Goal: Task Accomplishment & Management: Complete application form

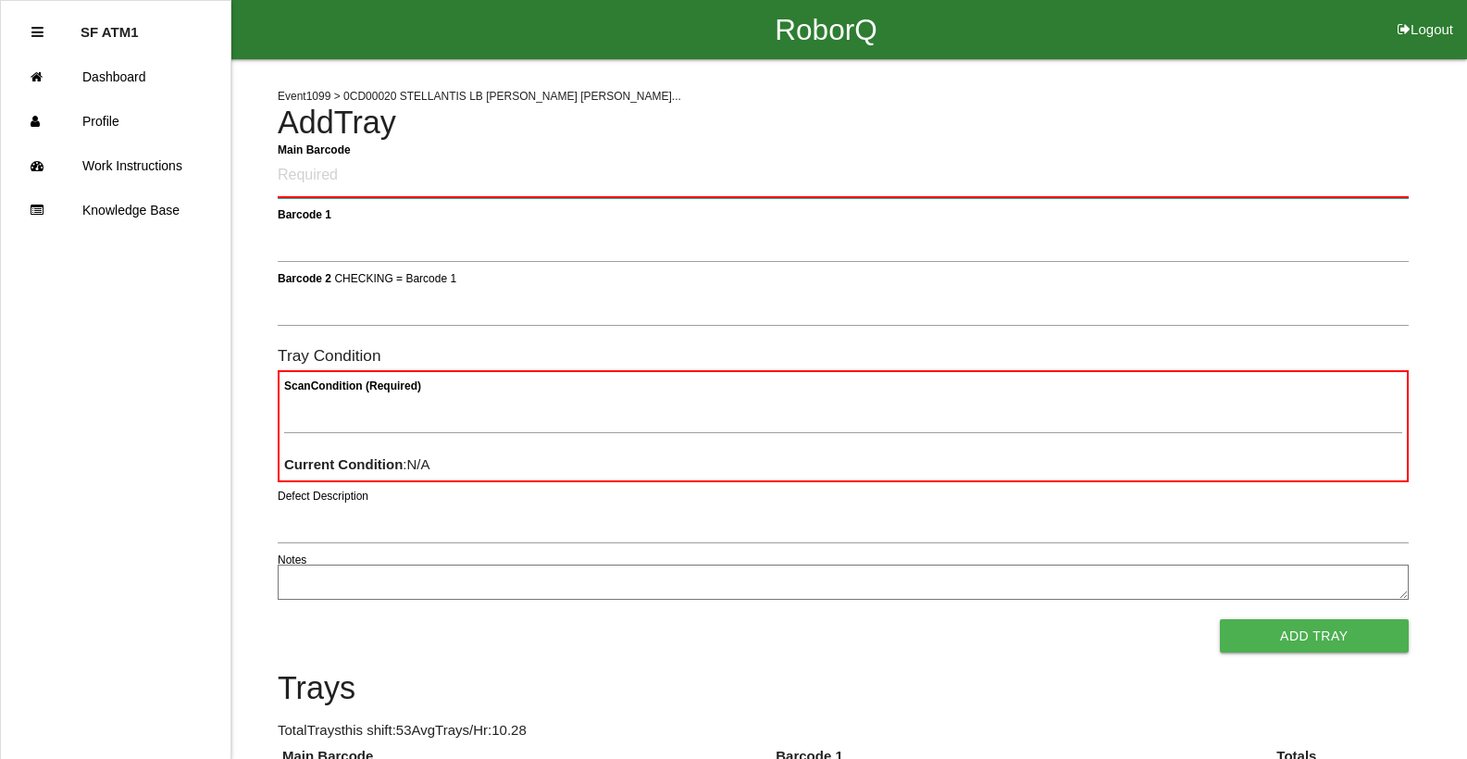
drag, startPoint x: 0, startPoint y: 0, endPoint x: 411, endPoint y: 155, distance: 439.3
click at [411, 155] on Barcode "Main Barcode" at bounding box center [843, 176] width 1131 height 43
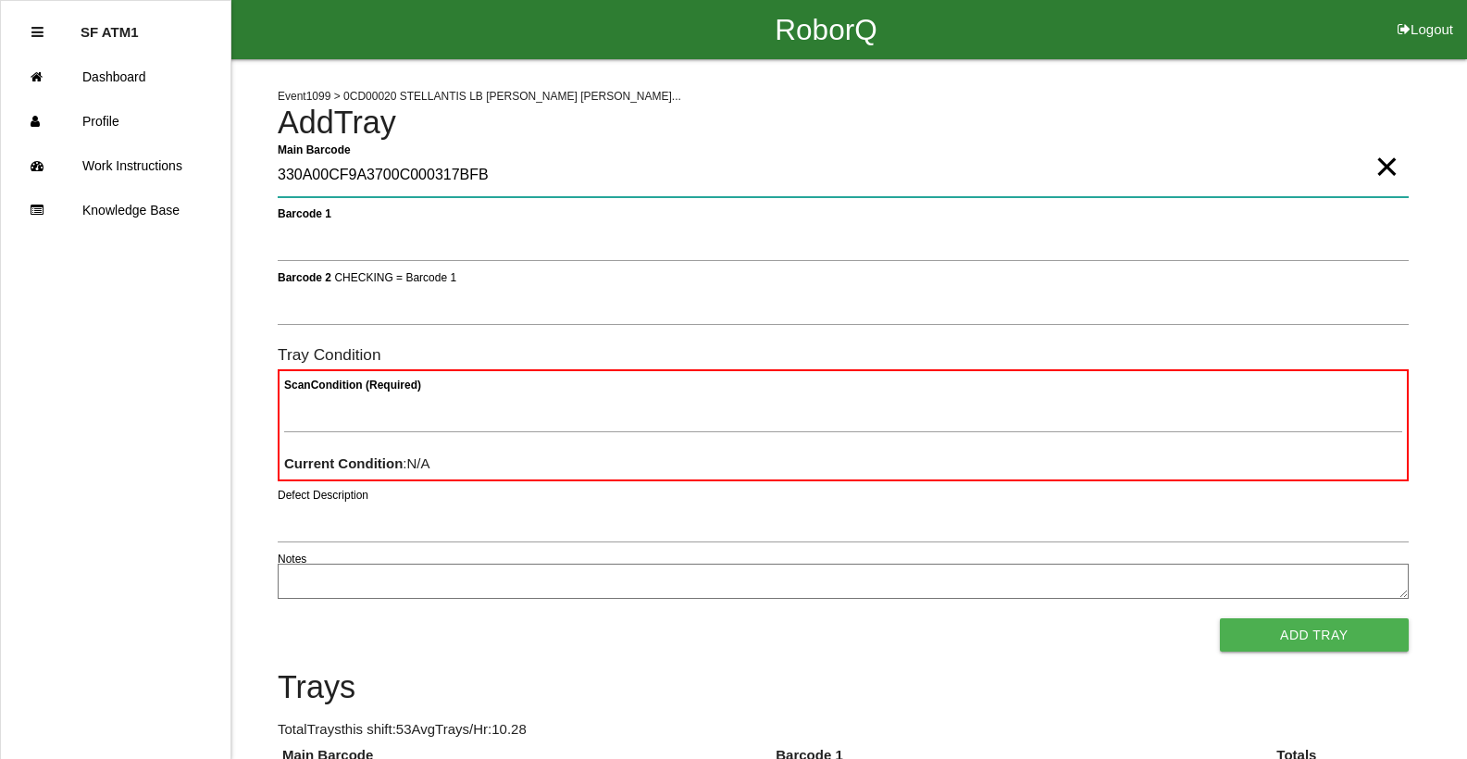
type Barcode "330A00CF9A3700C000317BFB"
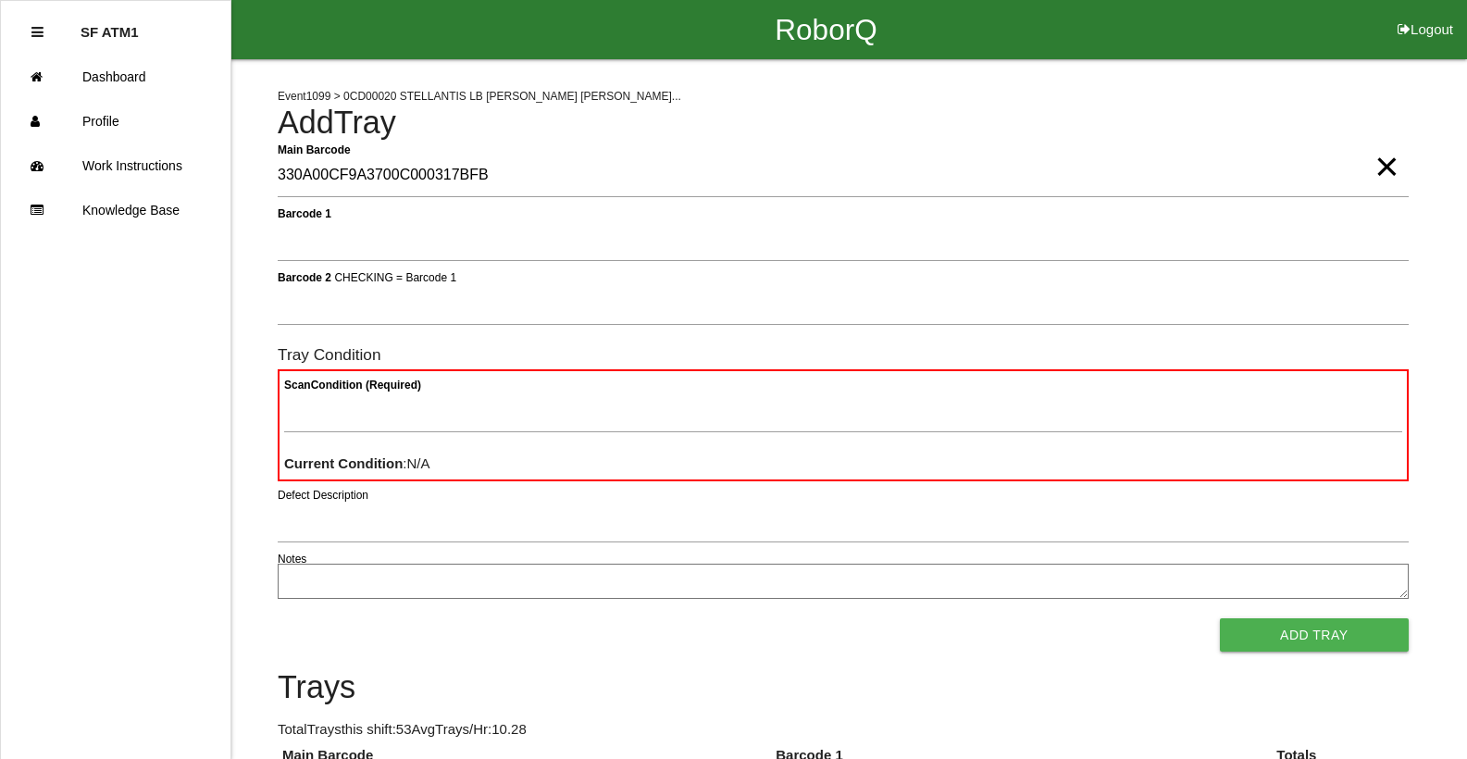
click at [1382, 159] on span "×" at bounding box center [1386, 148] width 24 height 37
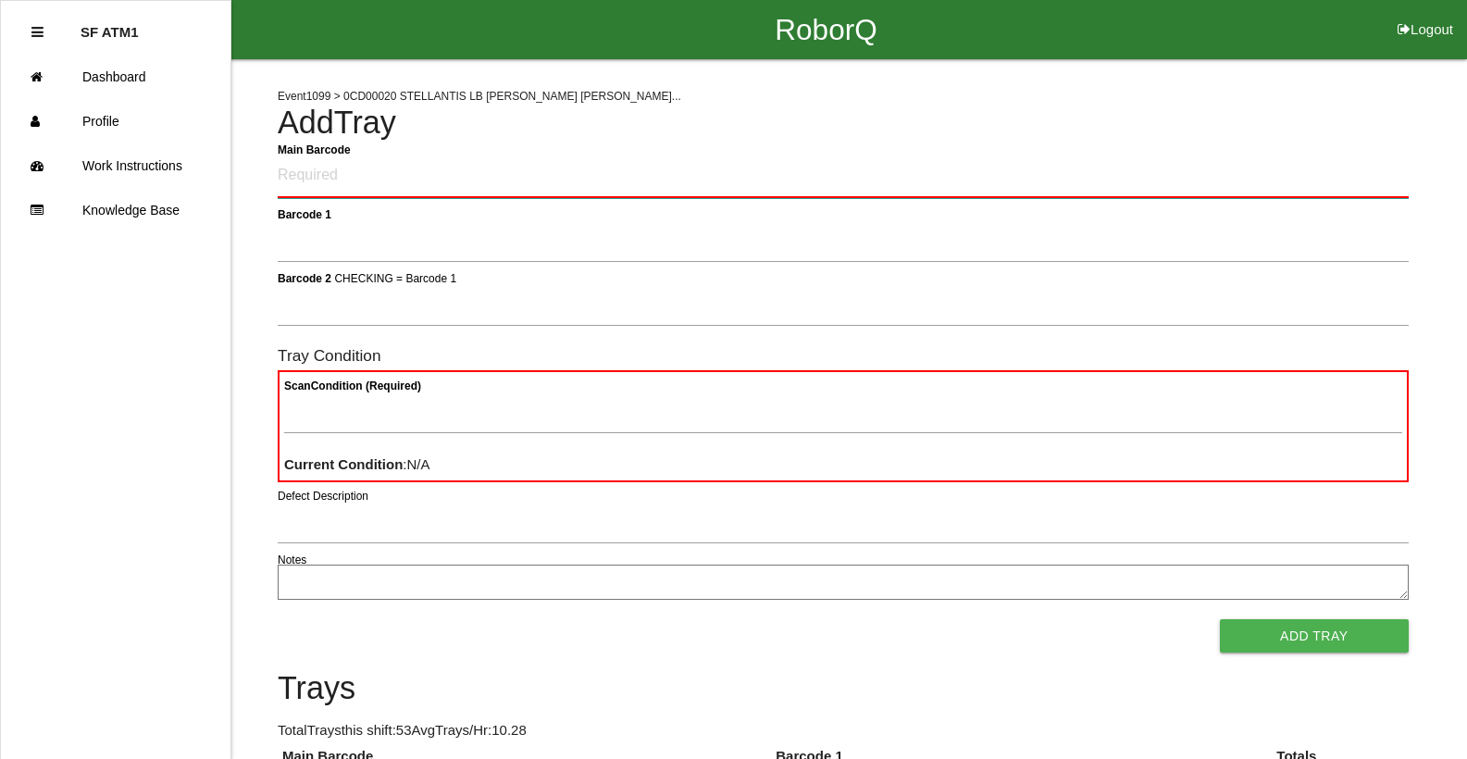
click at [506, 179] on Barcode "Main Barcode" at bounding box center [843, 176] width 1131 height 43
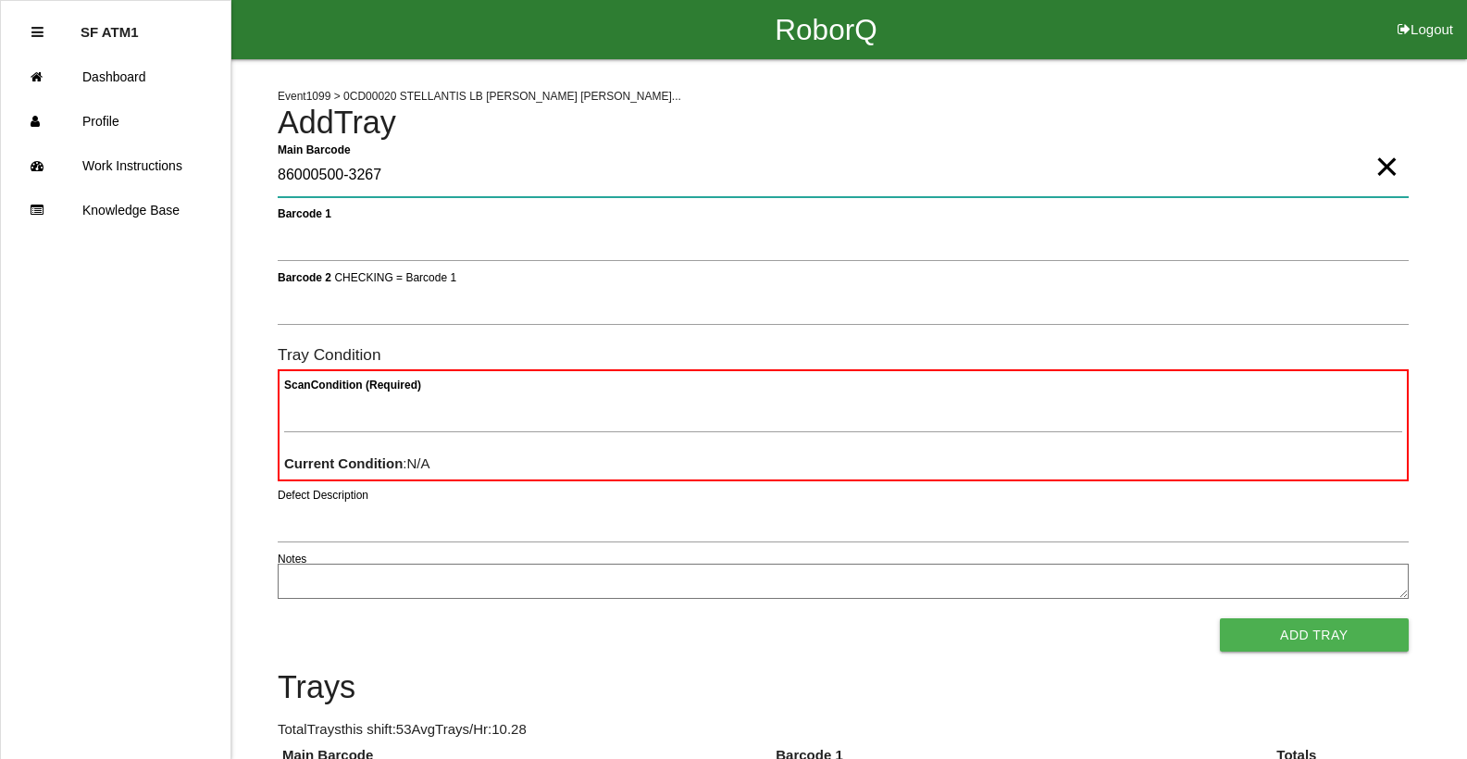
type Barcode "86000500-3267"
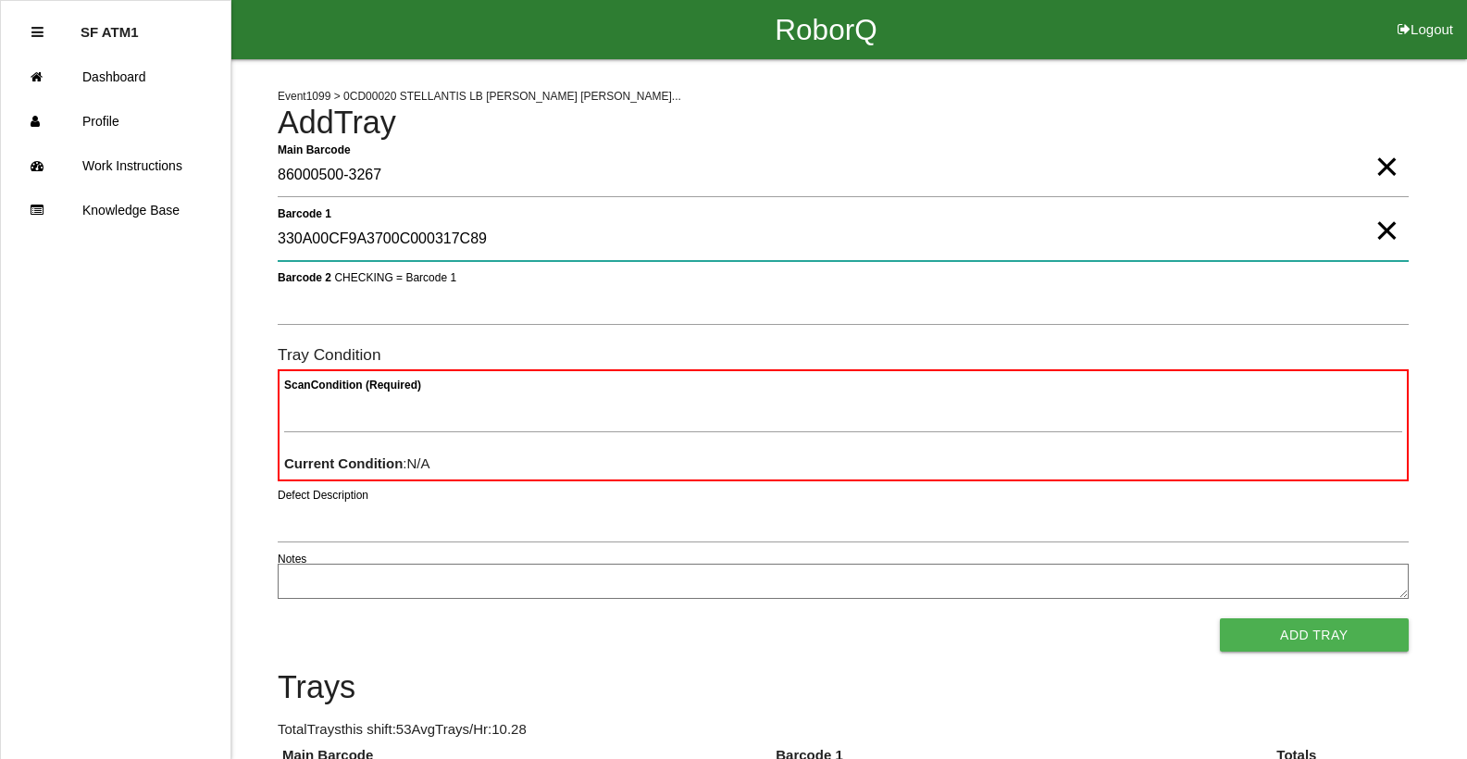
type 1 "330A00CF9A3700C000317C89"
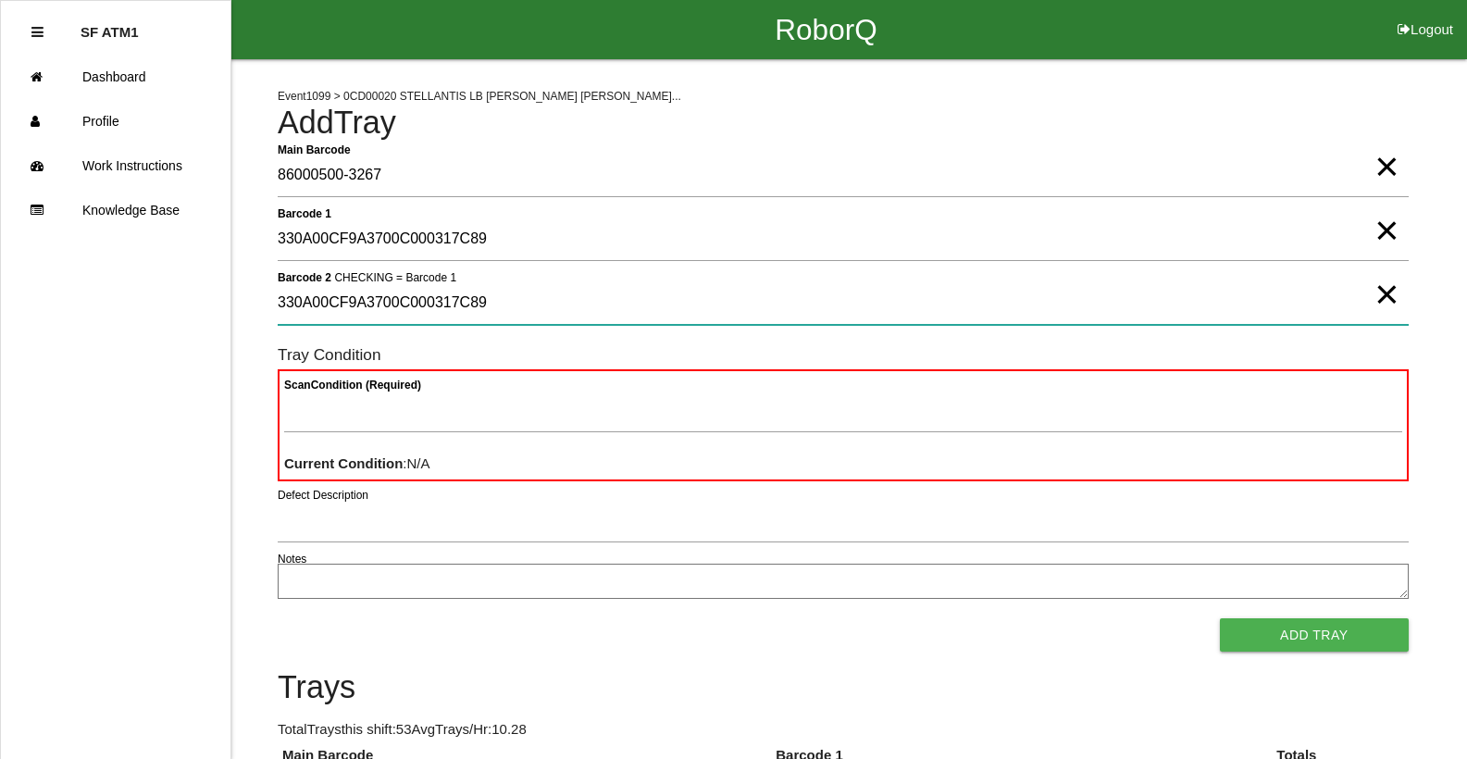
type 2 "330A00CF9A3700C000317C89"
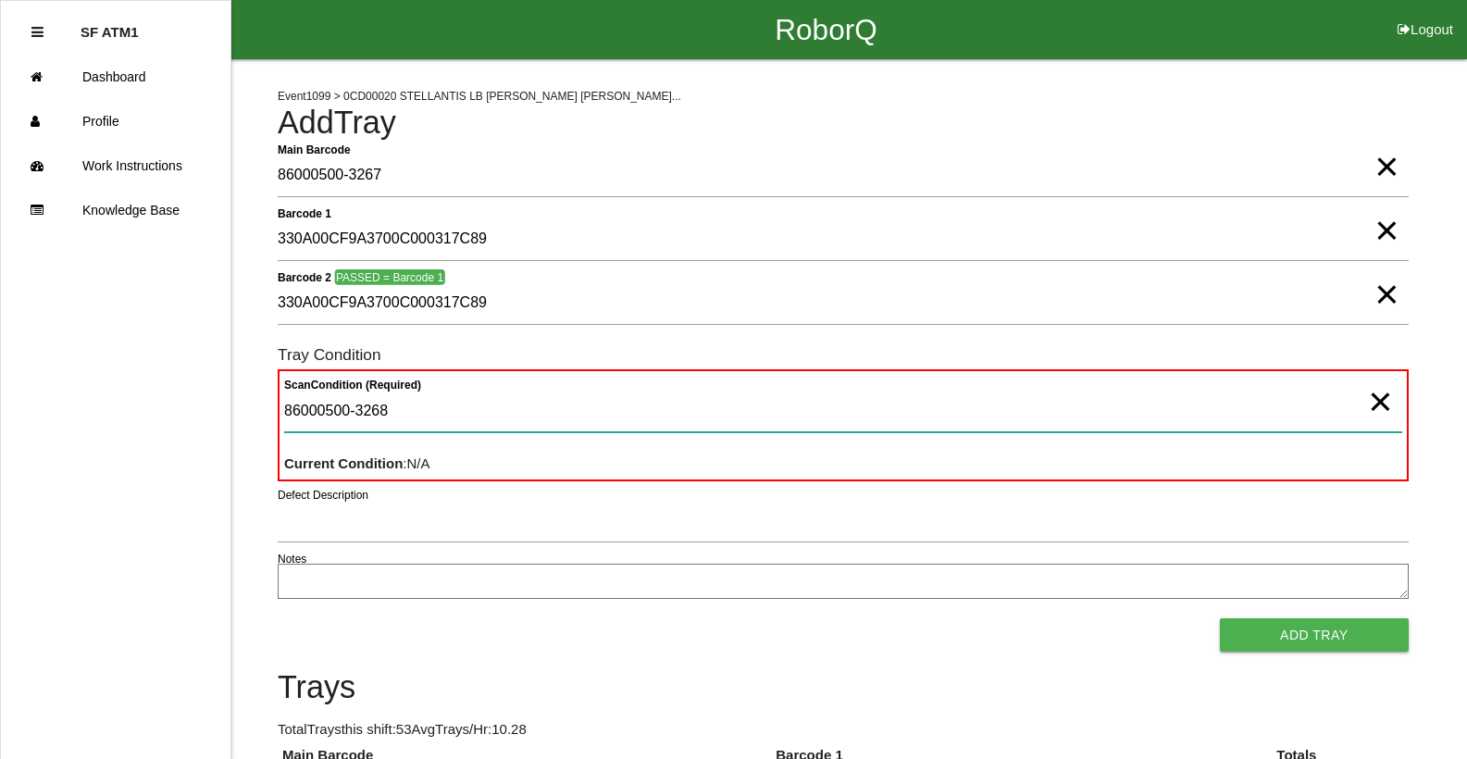
type Condition "86000500-3268"
click at [504, 392] on Condition "86000500-3268" at bounding box center [843, 411] width 1118 height 43
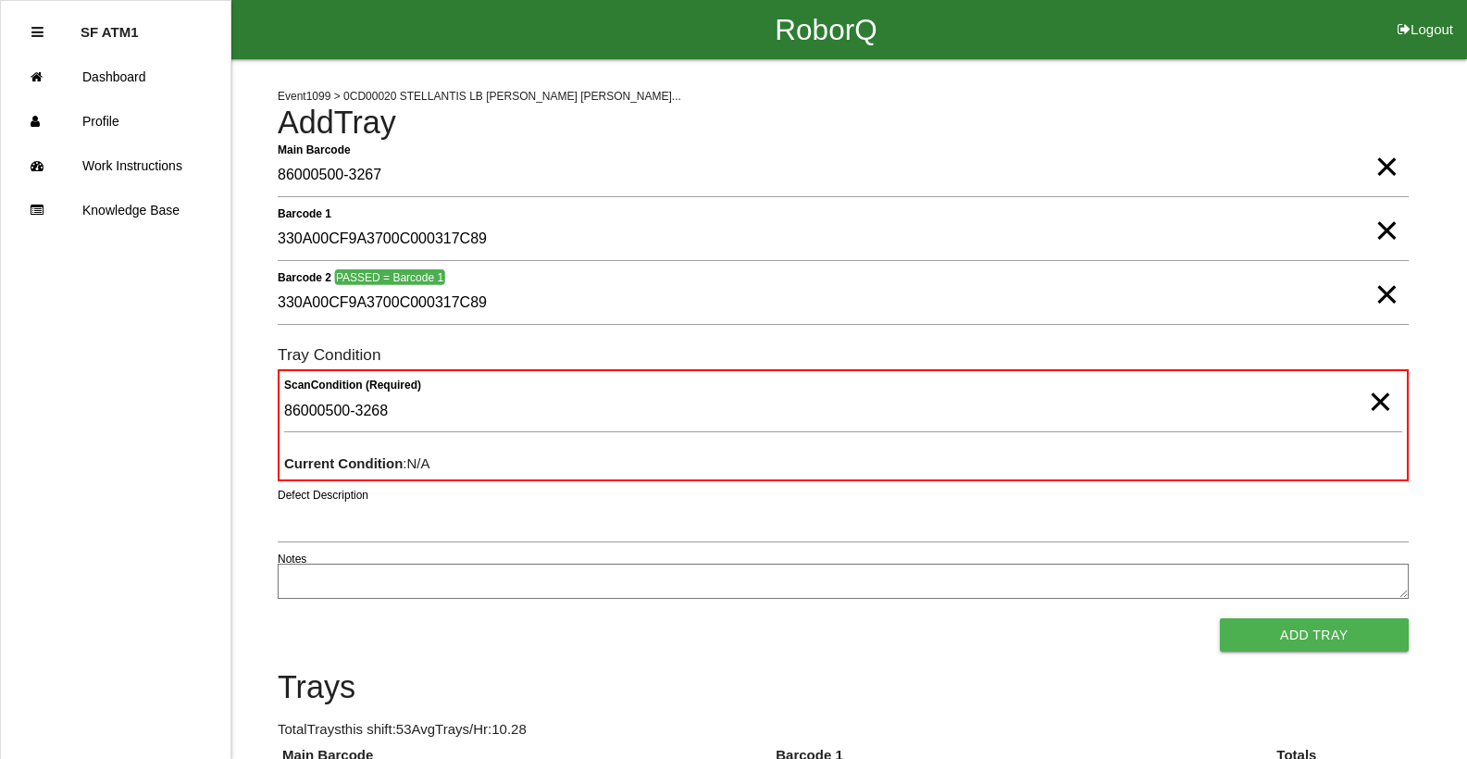
click at [1368, 402] on span "×" at bounding box center [1380, 383] width 24 height 37
click at [1220, 618] on button "Add Tray" at bounding box center [1314, 634] width 189 height 33
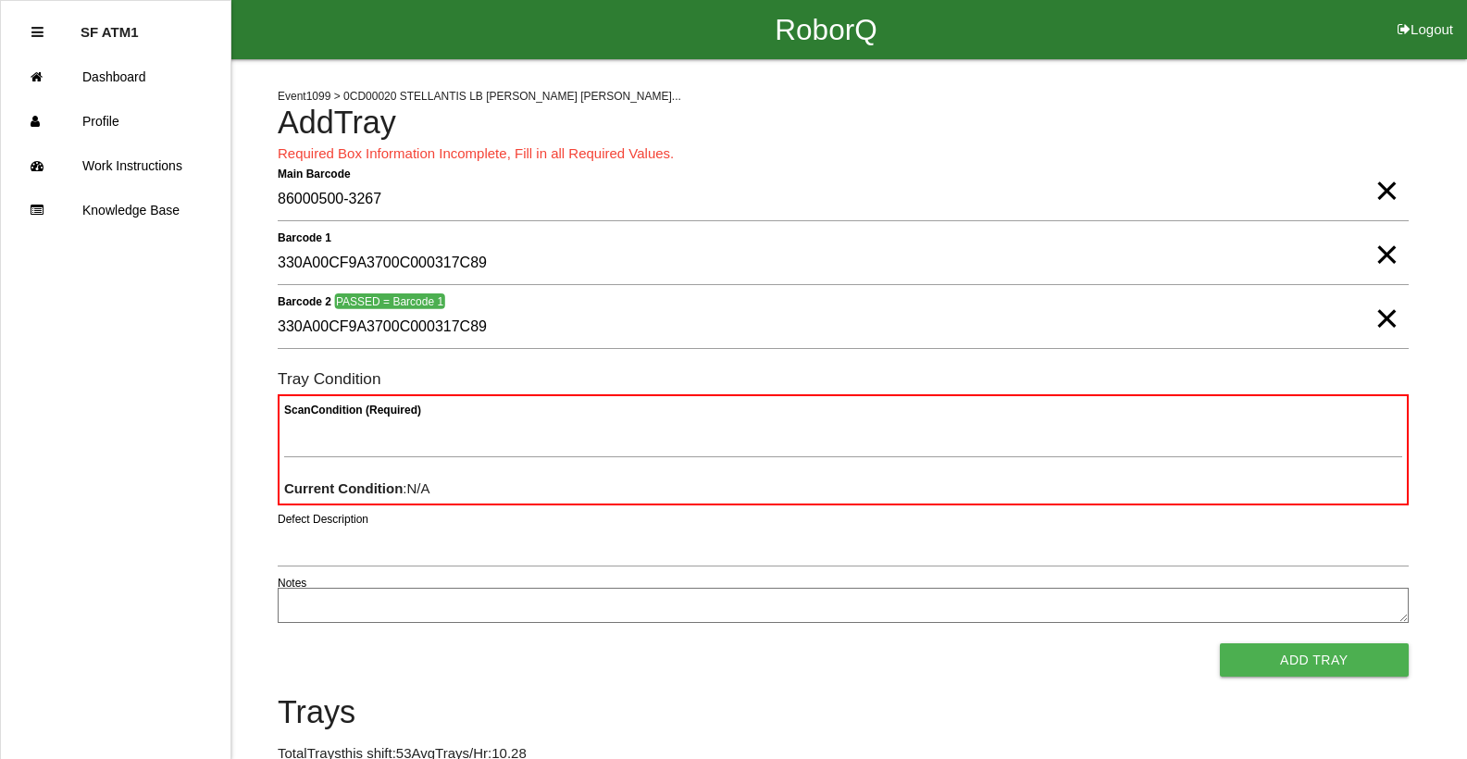
click at [337, 415] on b "Scan Condition (Required)" at bounding box center [352, 409] width 137 height 13
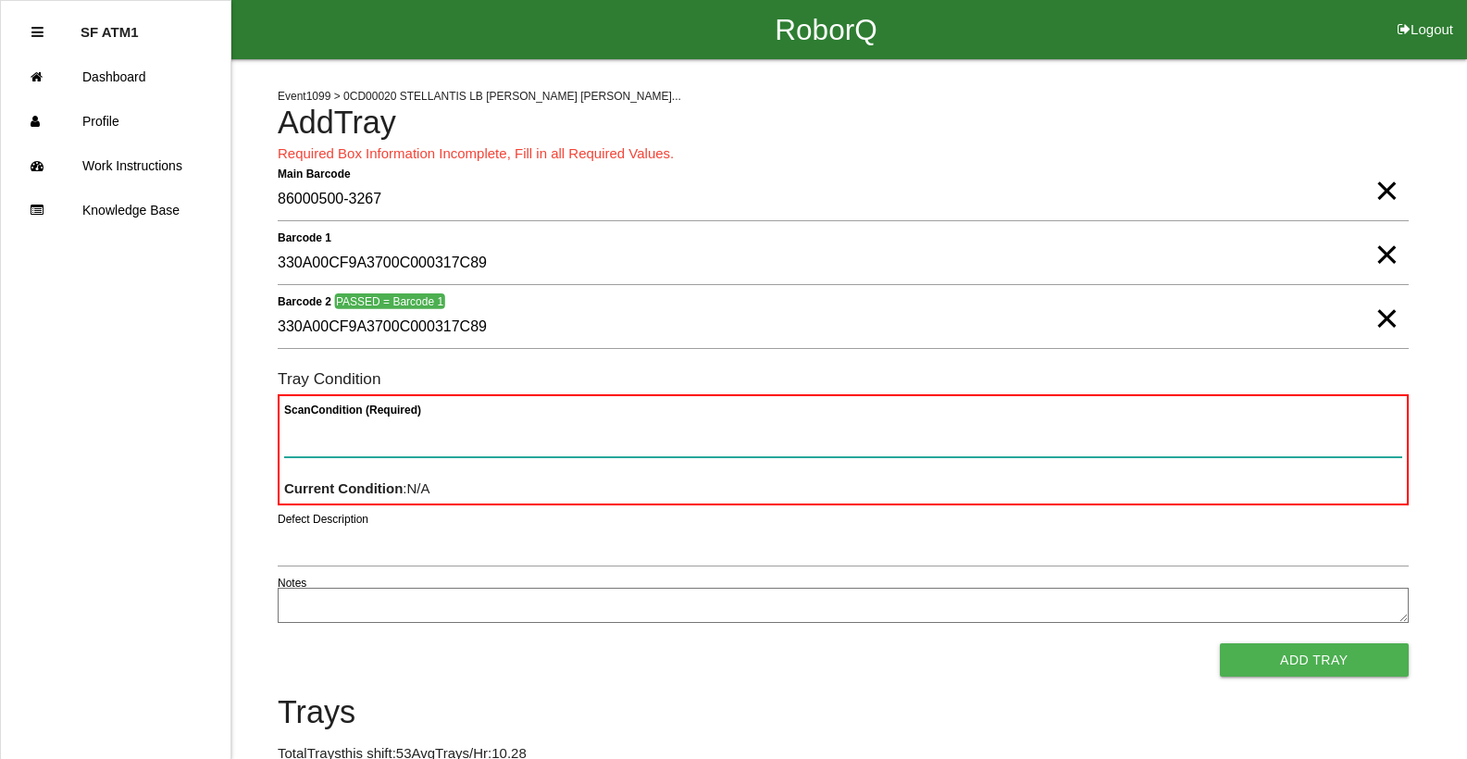
click at [337, 415] on Condition "Scan Condition (Required)" at bounding box center [843, 436] width 1118 height 43
type Condition "goo"
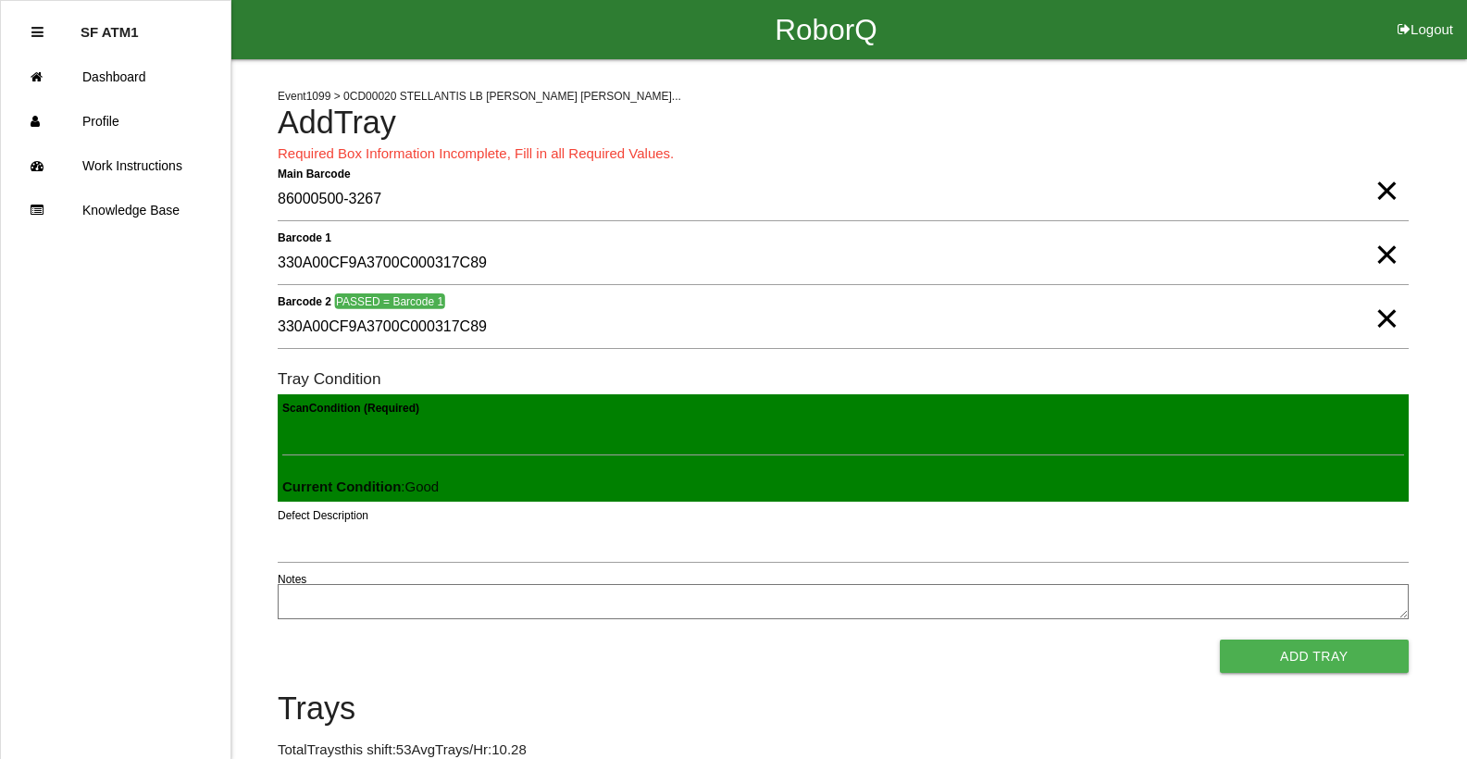
click at [1220, 639] on button "Add Tray" at bounding box center [1314, 655] width 189 height 33
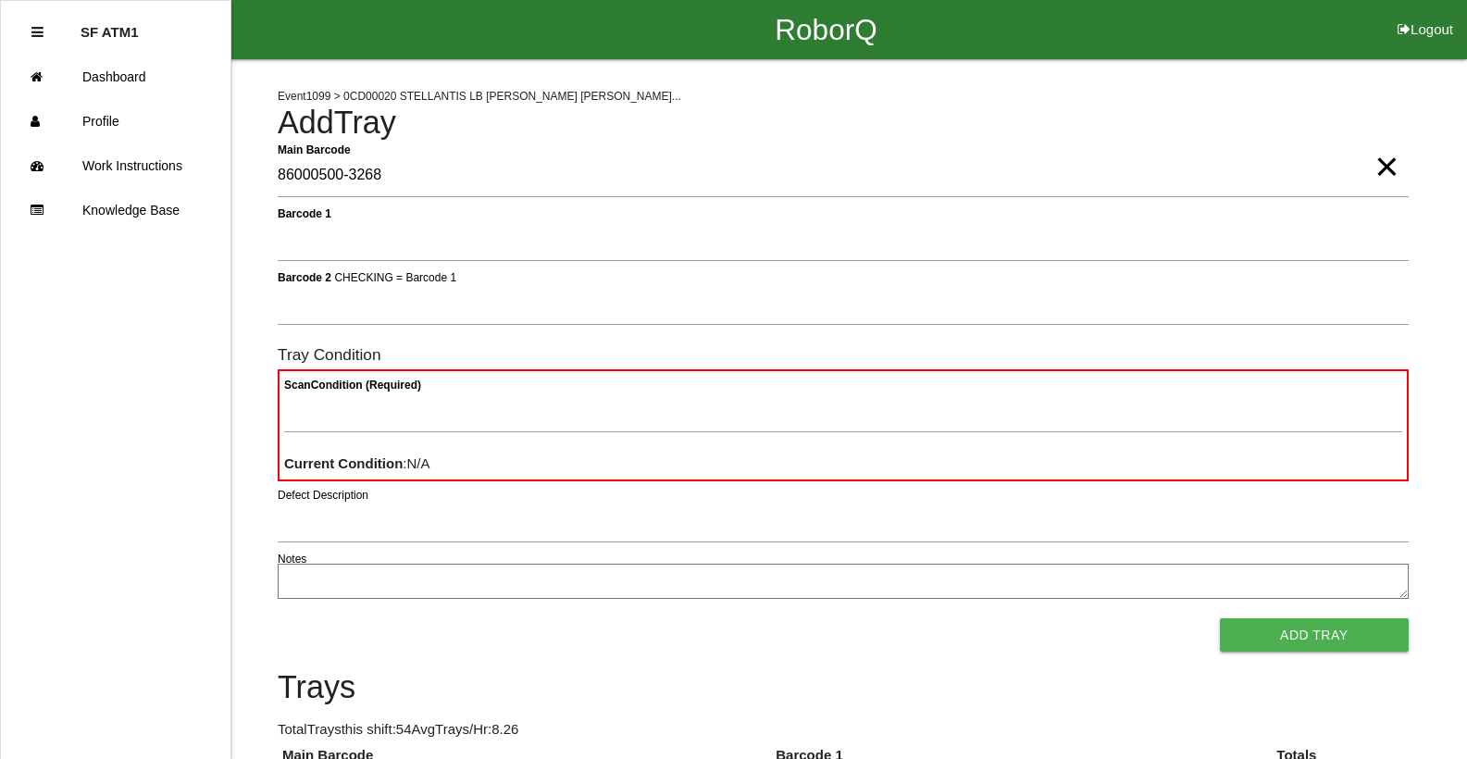
type Barcode "86000500-3268"
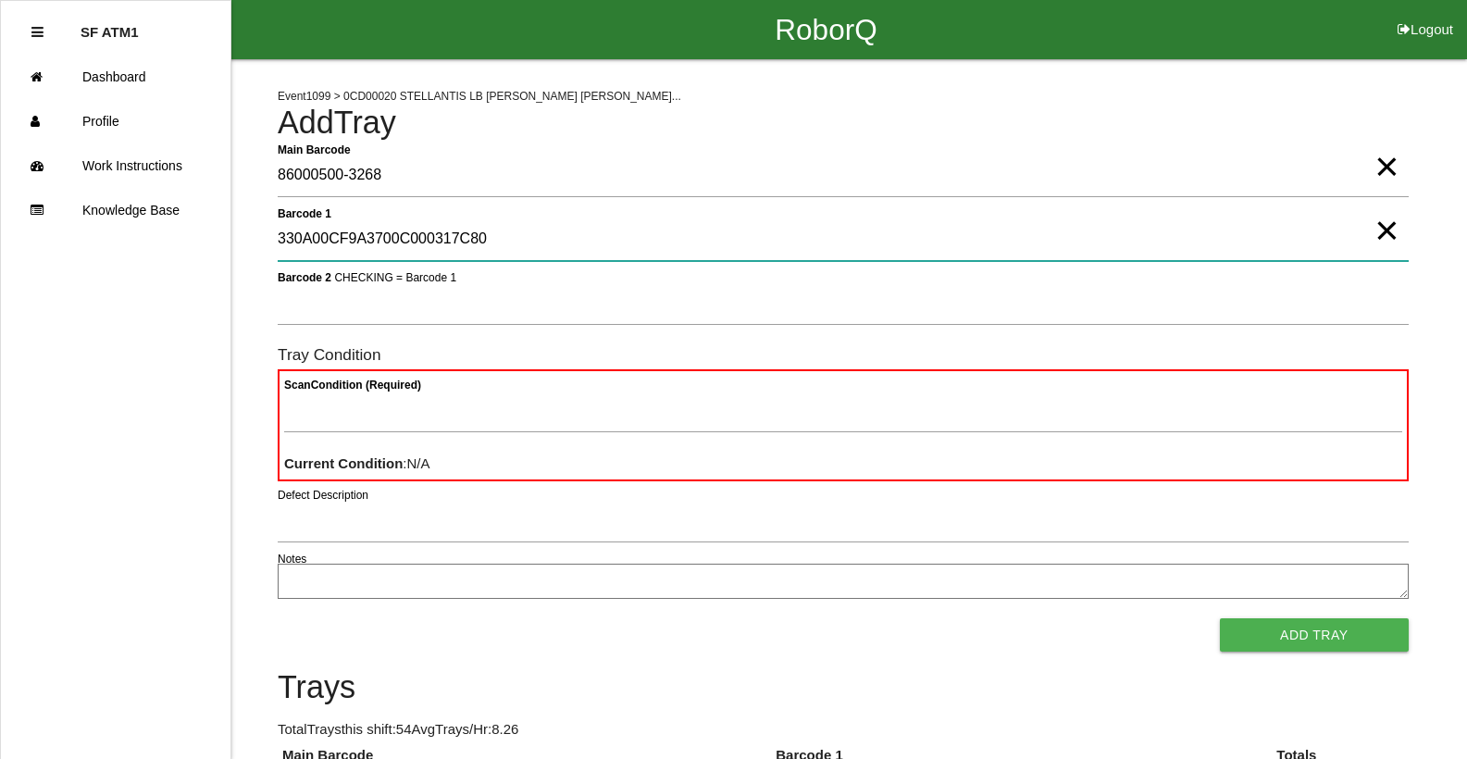
type 1 "330A00CF9A3700C000317C80"
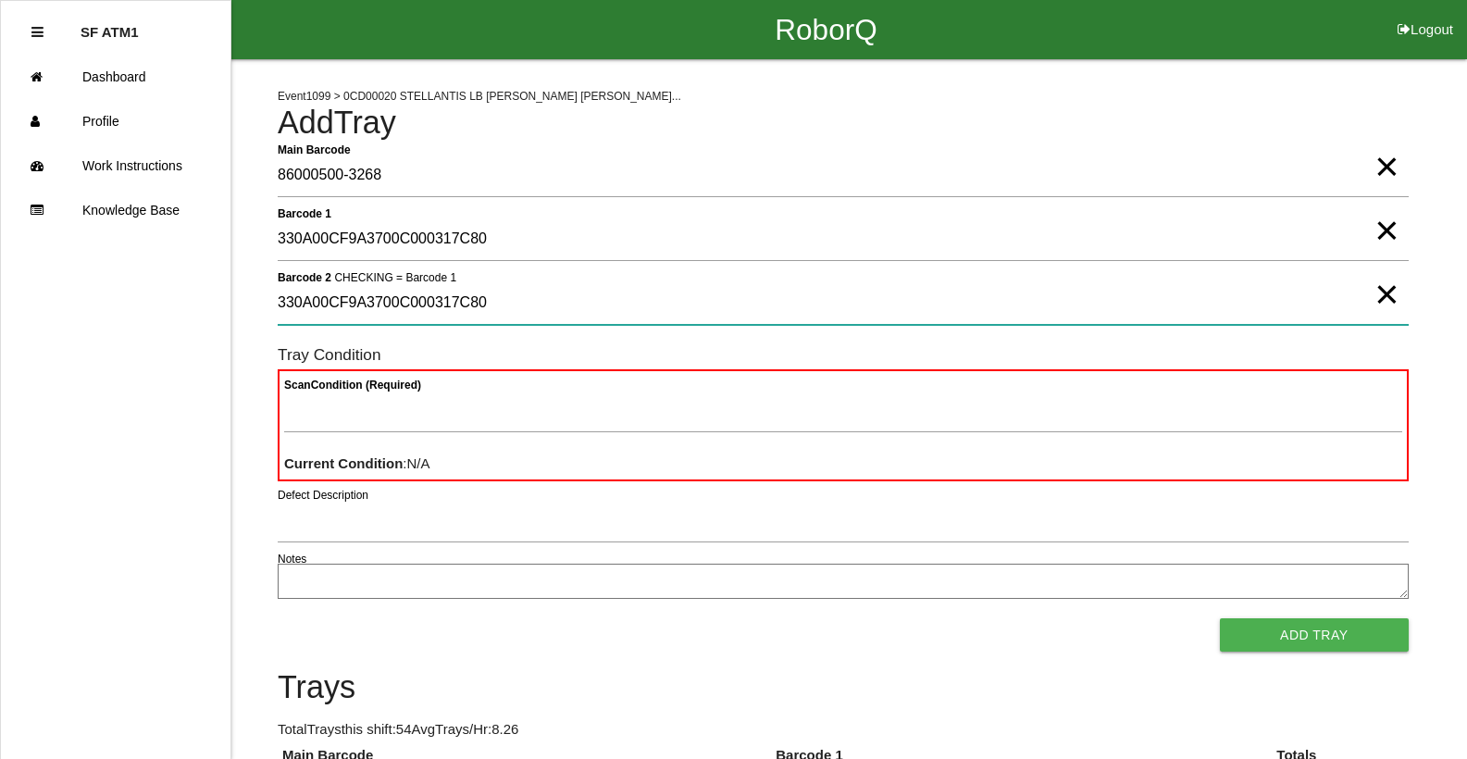
type 2 "330A00CF9A3700C000317C80"
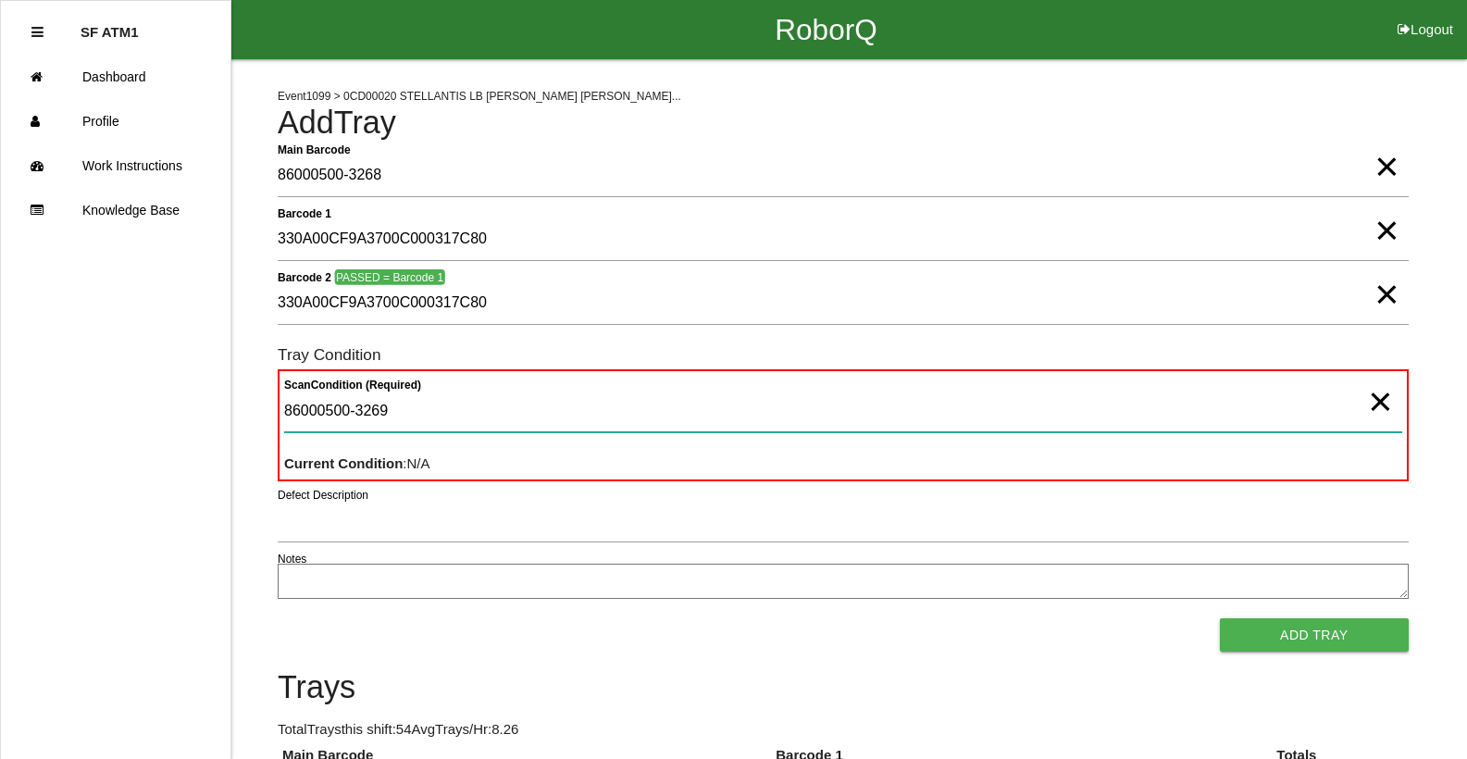
type Condition "86000500-3269"
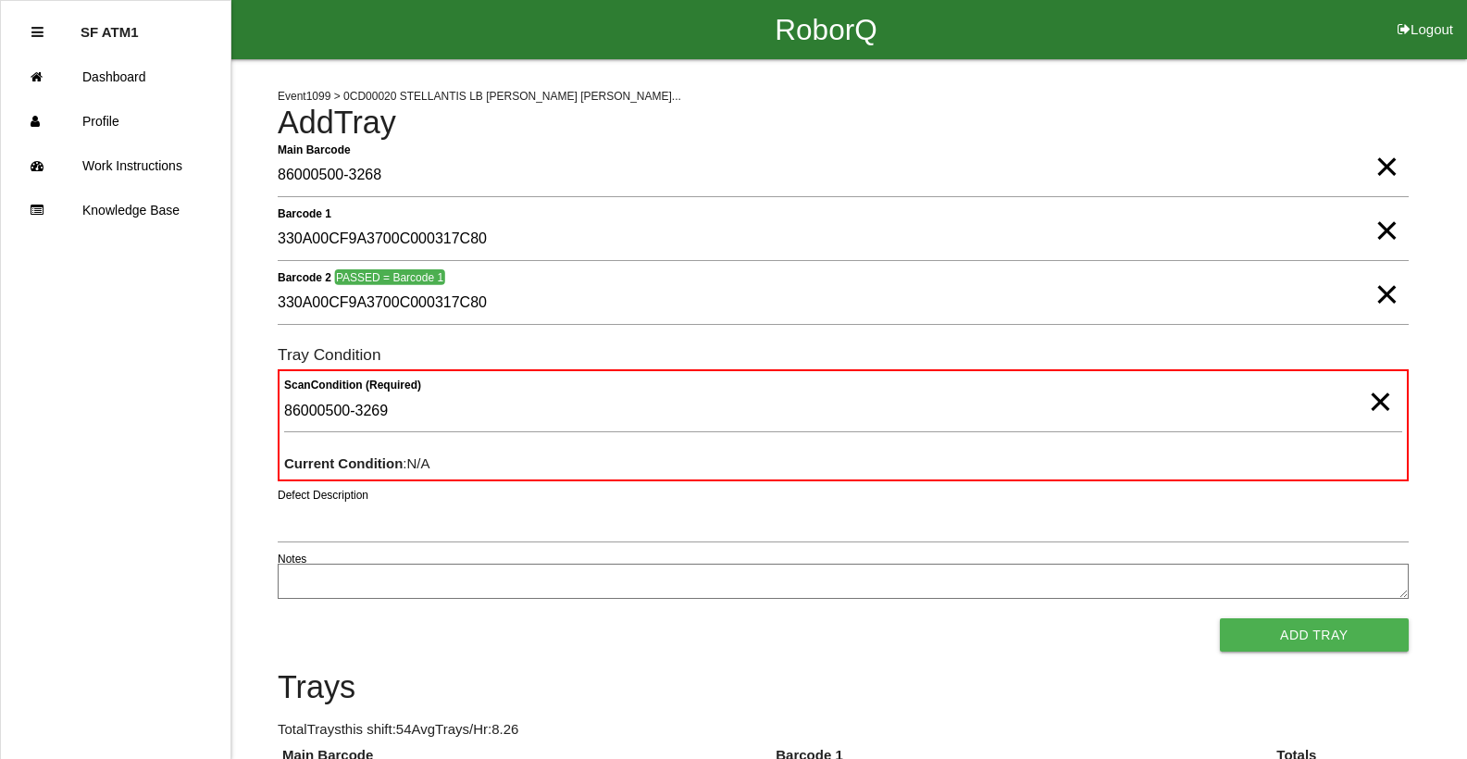
click at [1370, 402] on span "×" at bounding box center [1380, 383] width 24 height 37
drag, startPoint x: 1386, startPoint y: 159, endPoint x: 1384, endPoint y: 179, distance: 19.5
click at [1385, 164] on span "×" at bounding box center [1386, 148] width 24 height 37
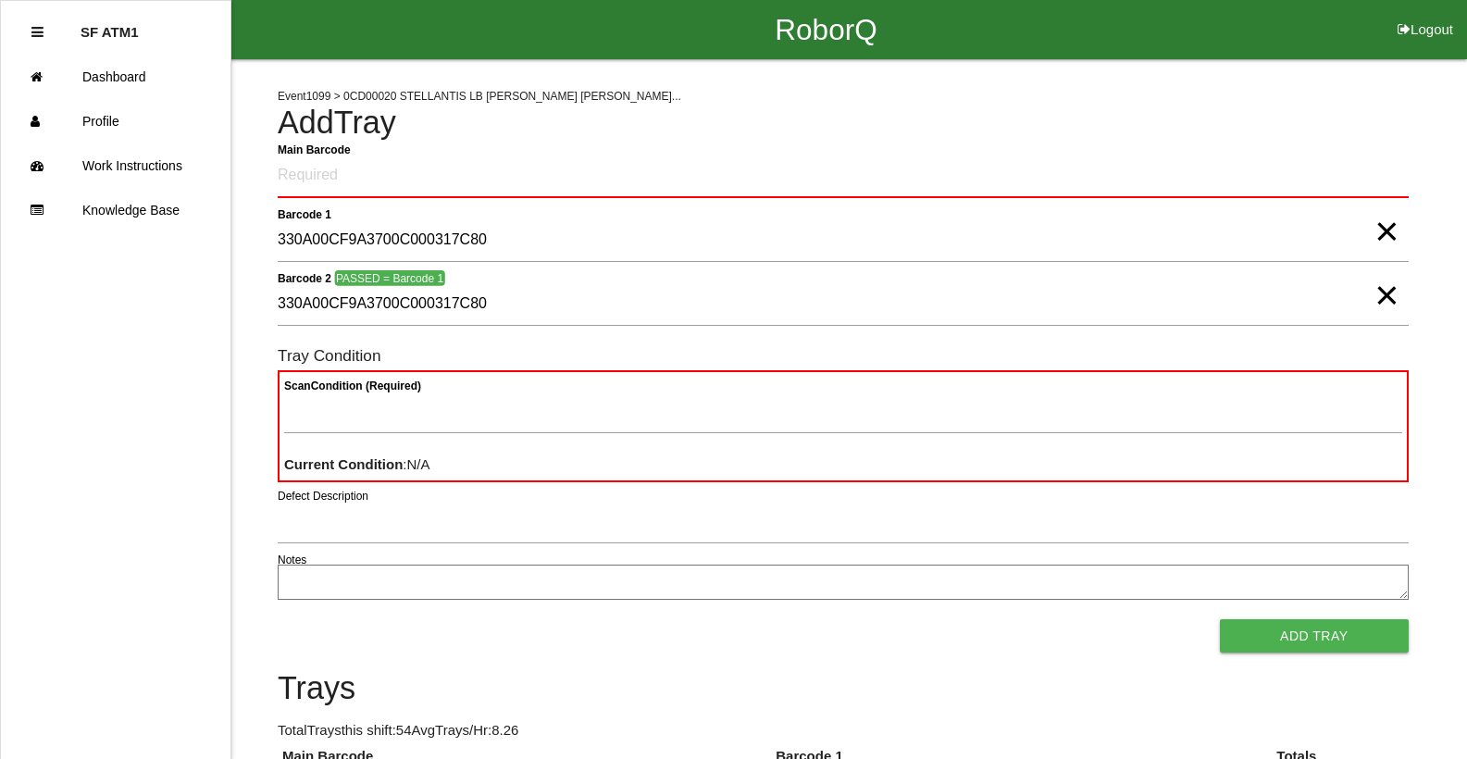
click at [1395, 261] on span "×" at bounding box center [1386, 276] width 24 height 37
click at [1395, 231] on span "×" at bounding box center [1386, 212] width 24 height 37
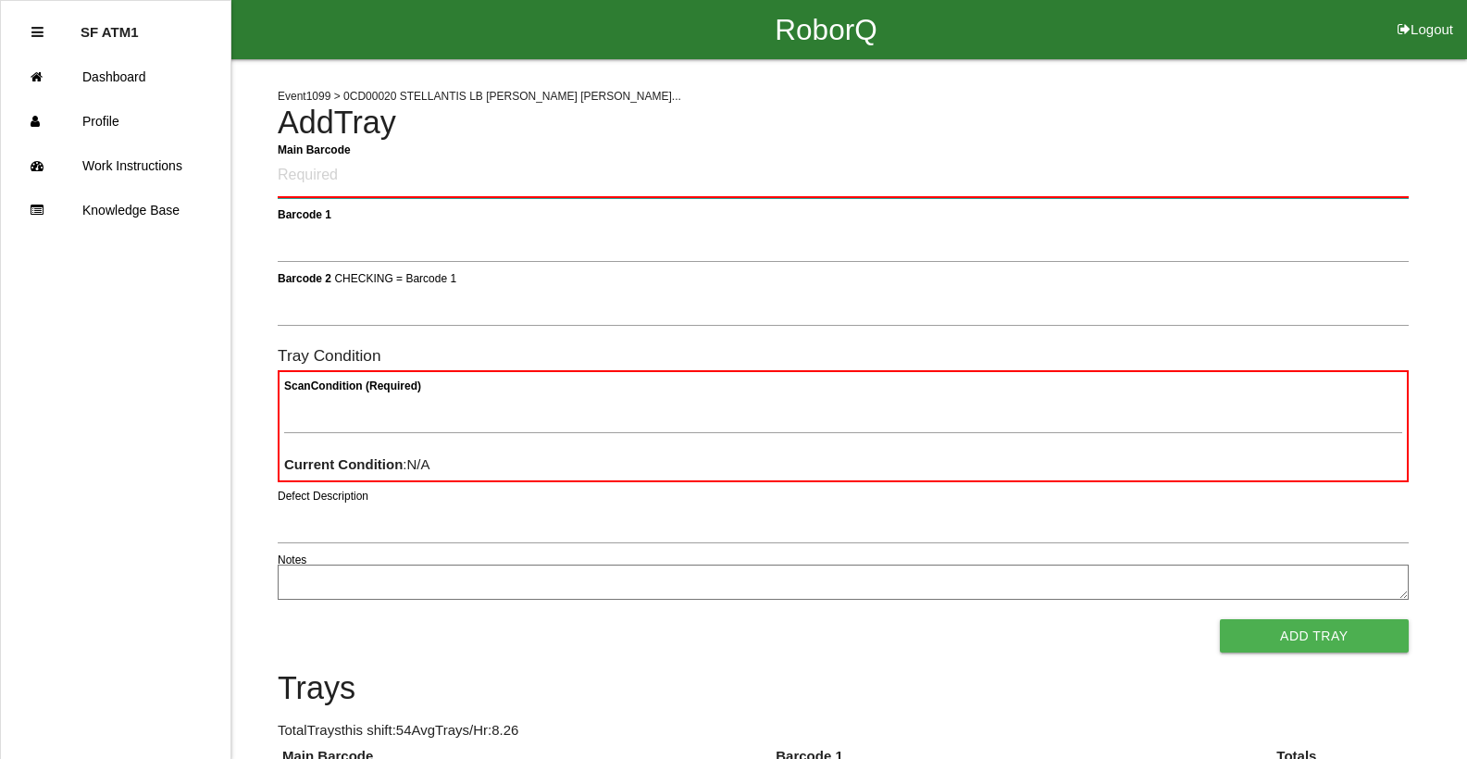
click at [462, 162] on Barcode "Main Barcode" at bounding box center [843, 176] width 1131 height 43
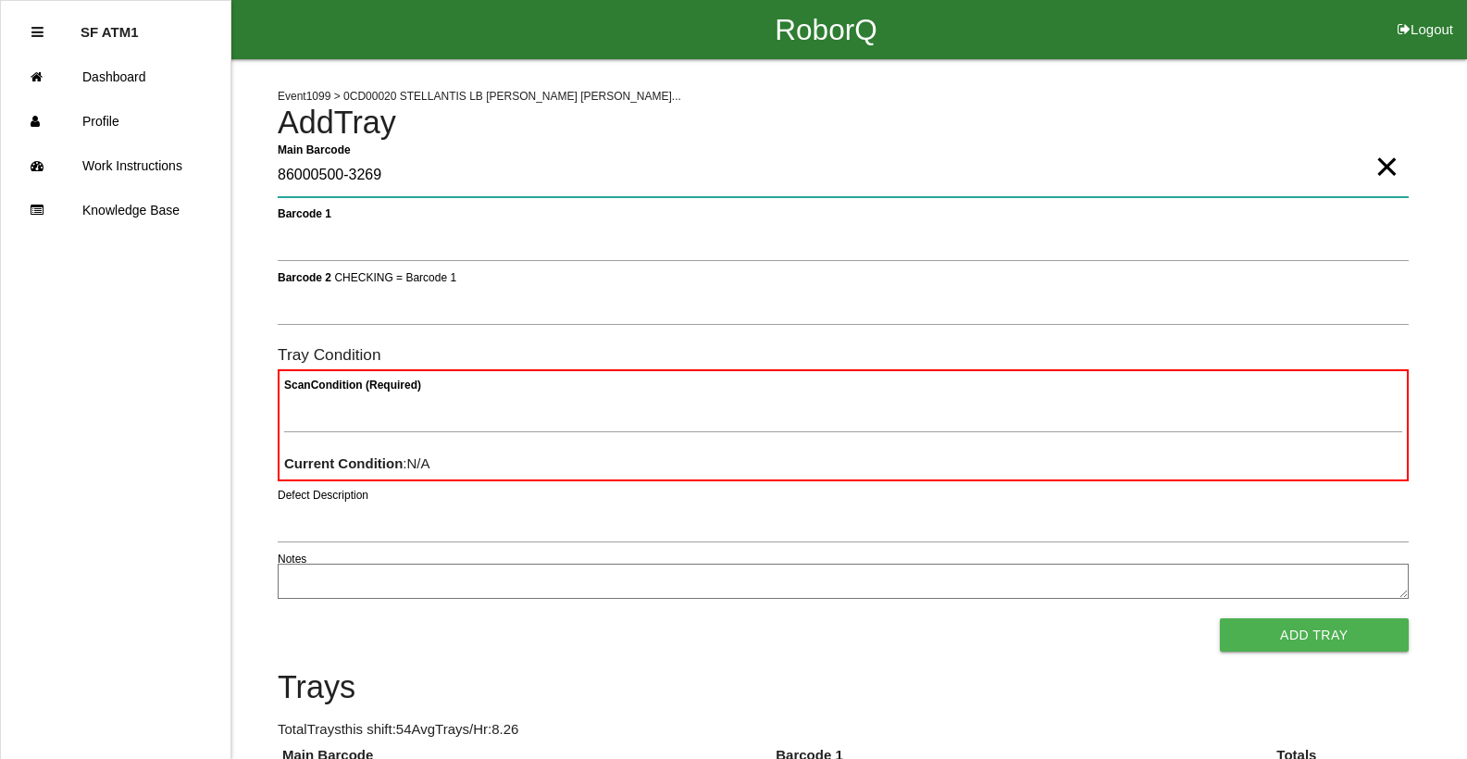
type Barcode "86000500-3269"
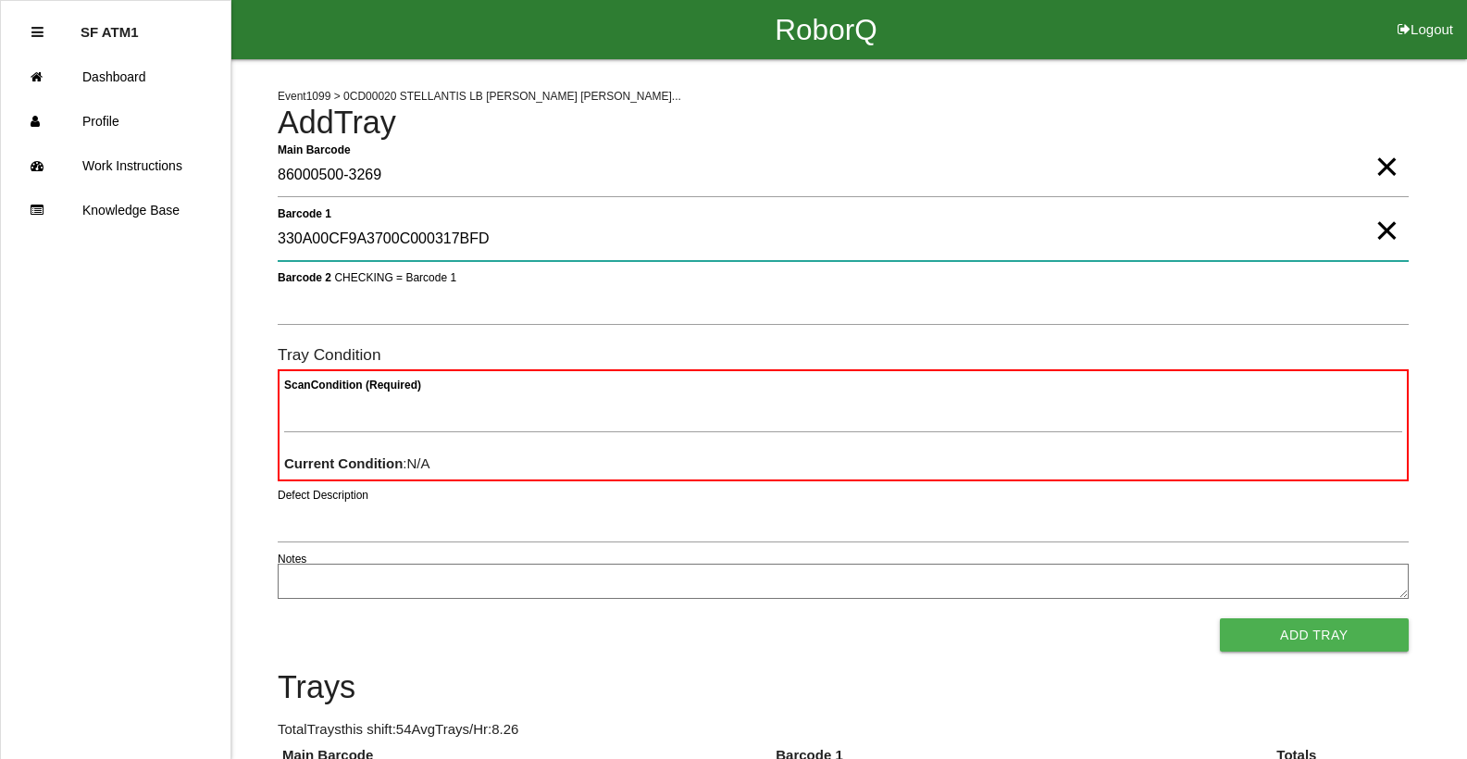
type 1 "330A00CF9A3700C000317BFD"
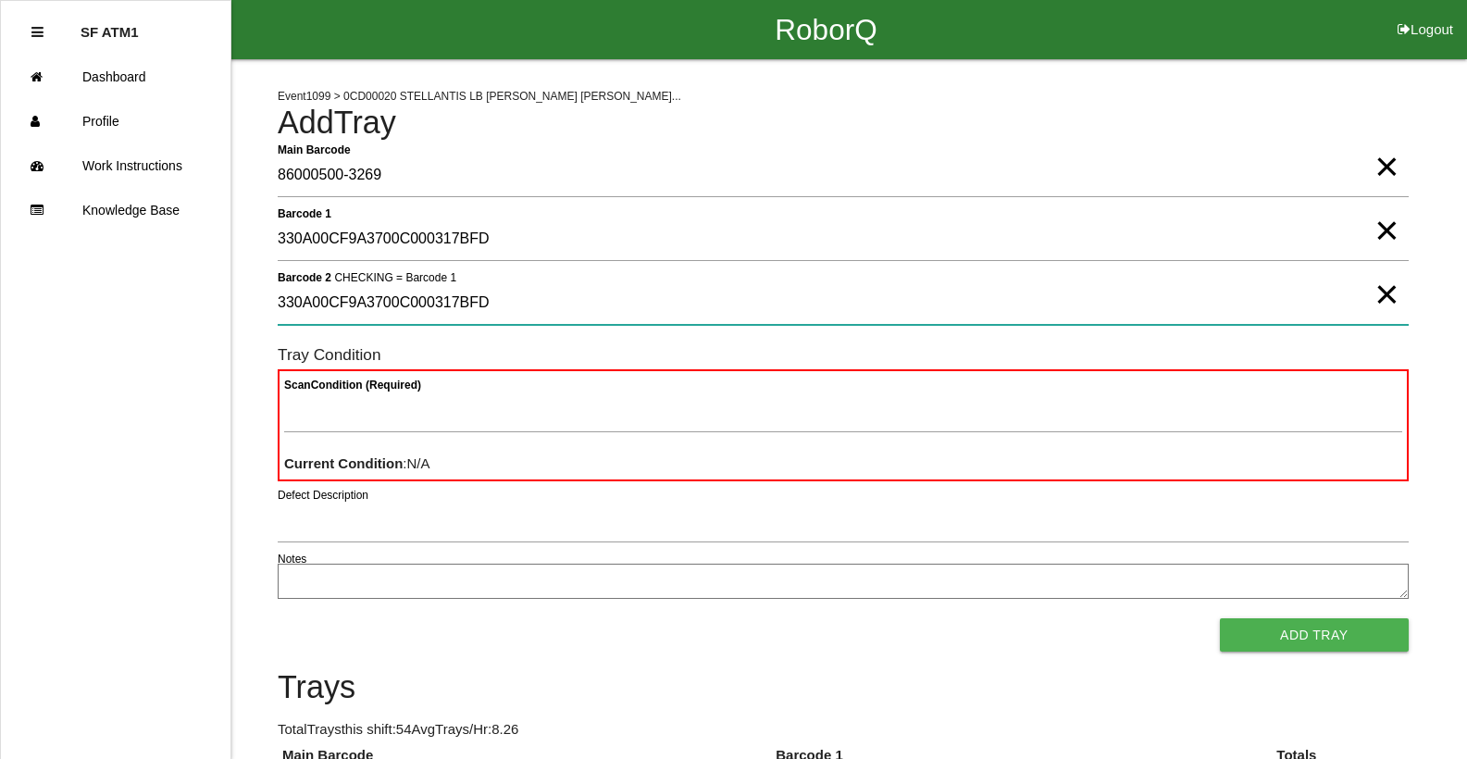
type 2 "330A00CF9A3700C000317BFD"
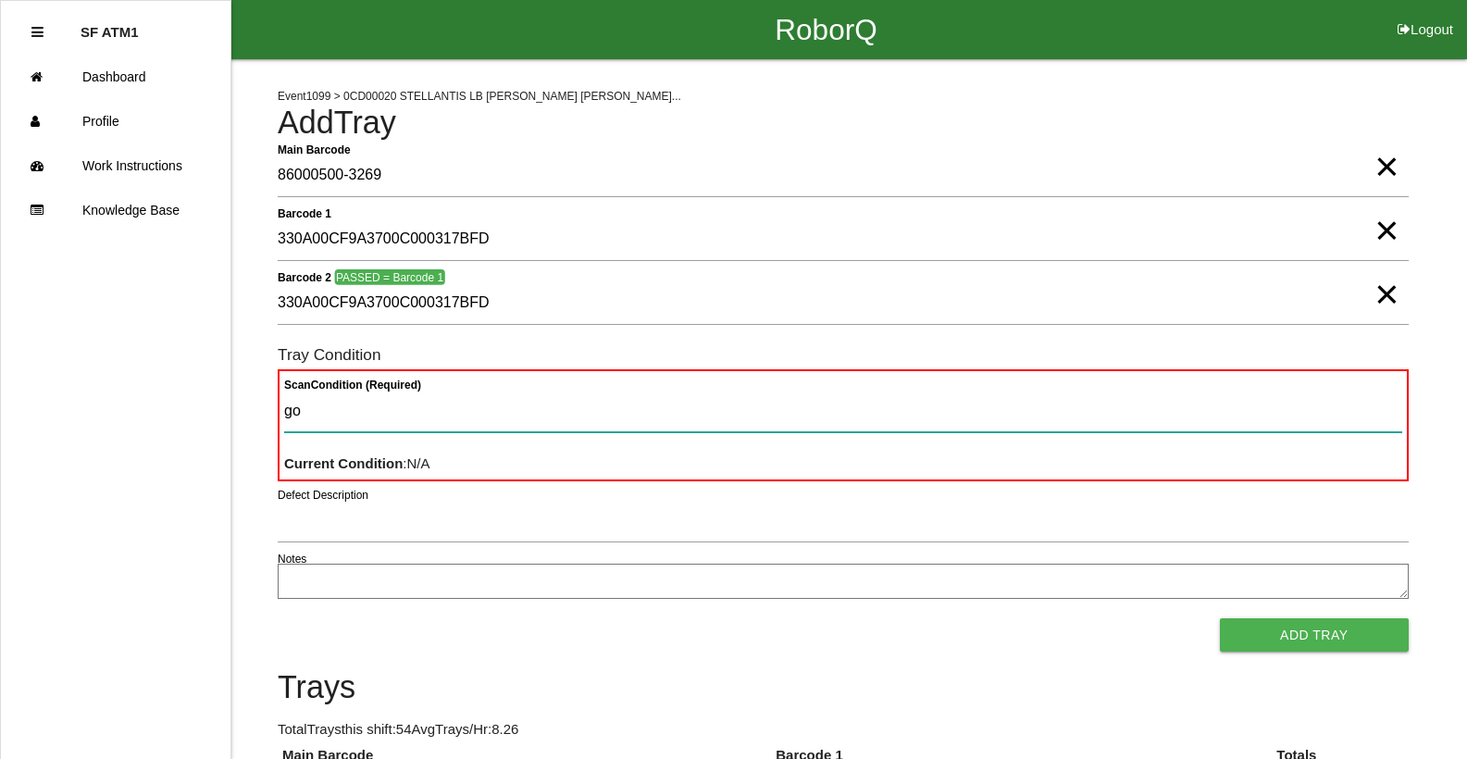
type Condition "goo"
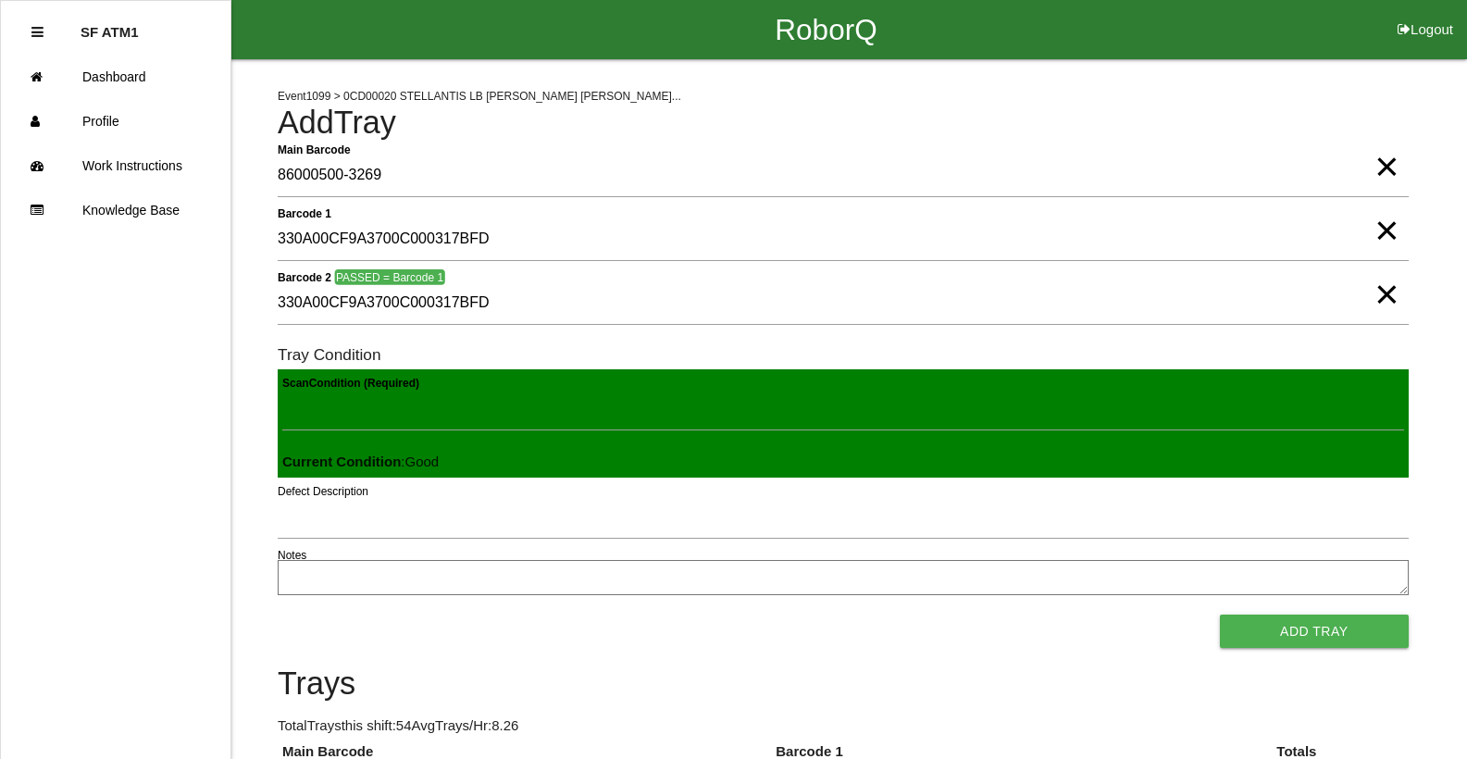
click at [1220, 614] on button "Add Tray" at bounding box center [1314, 630] width 189 height 33
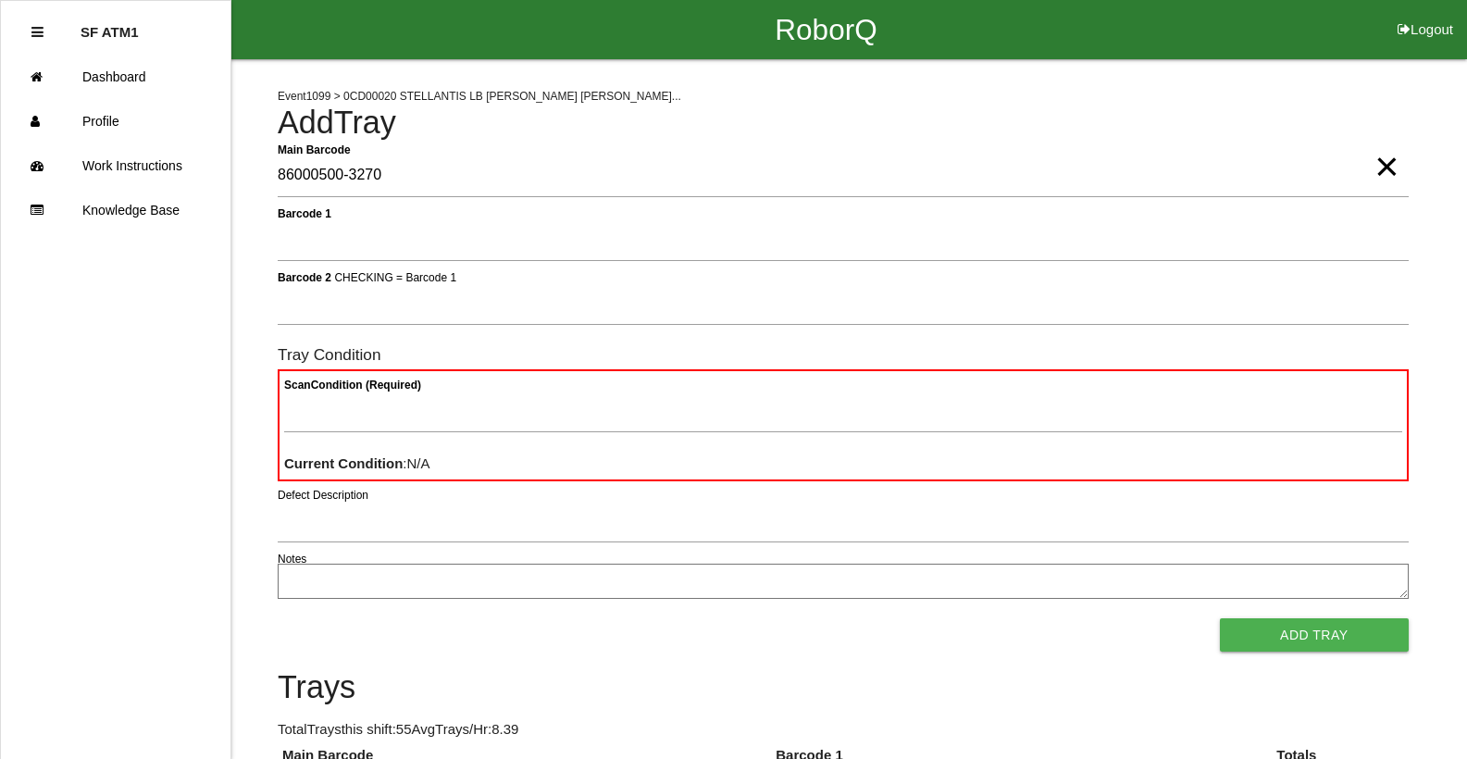
type Barcode "86000500-3270"
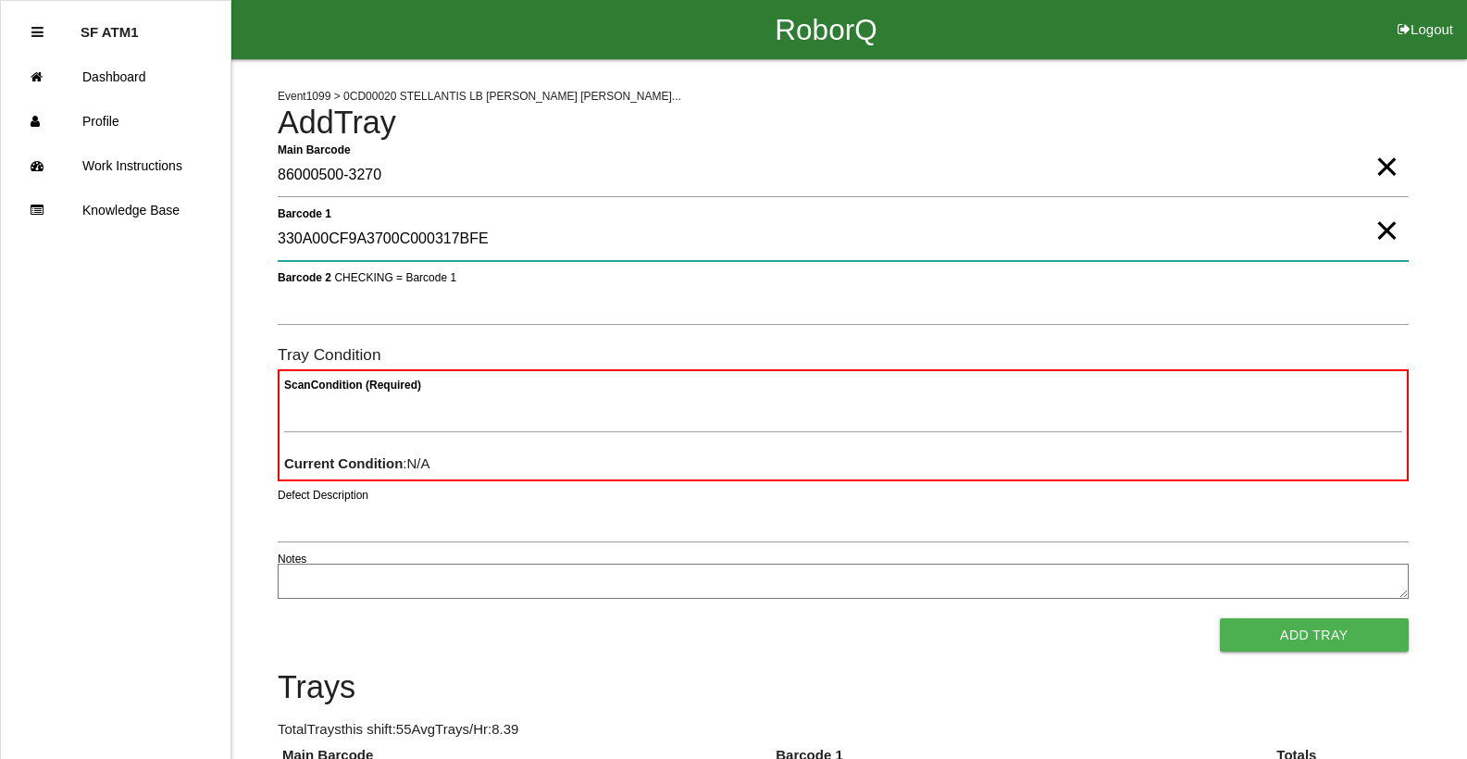
type 1 "330A00CF9A3700C000317BFE"
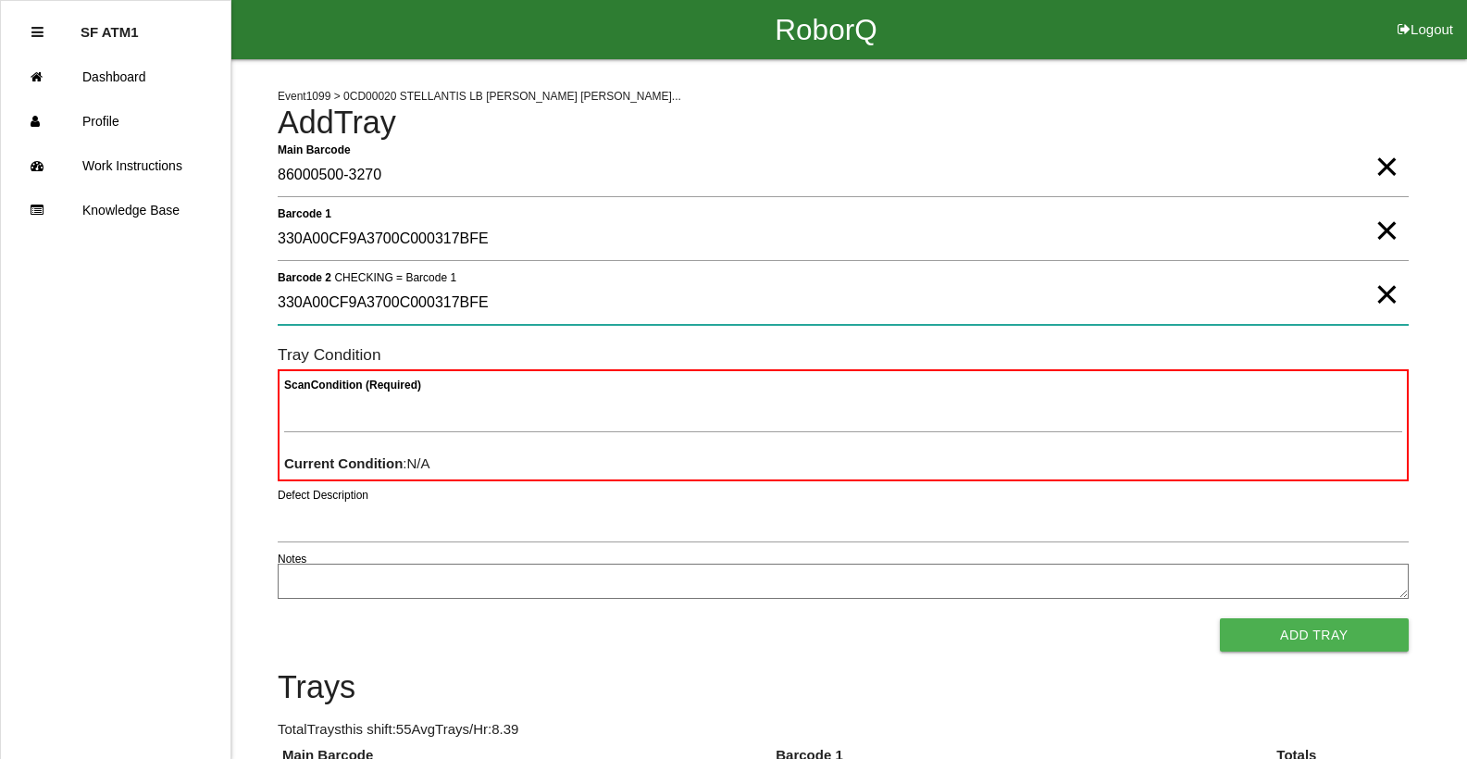
type 2 "330A00CF9A3700C000317BFE"
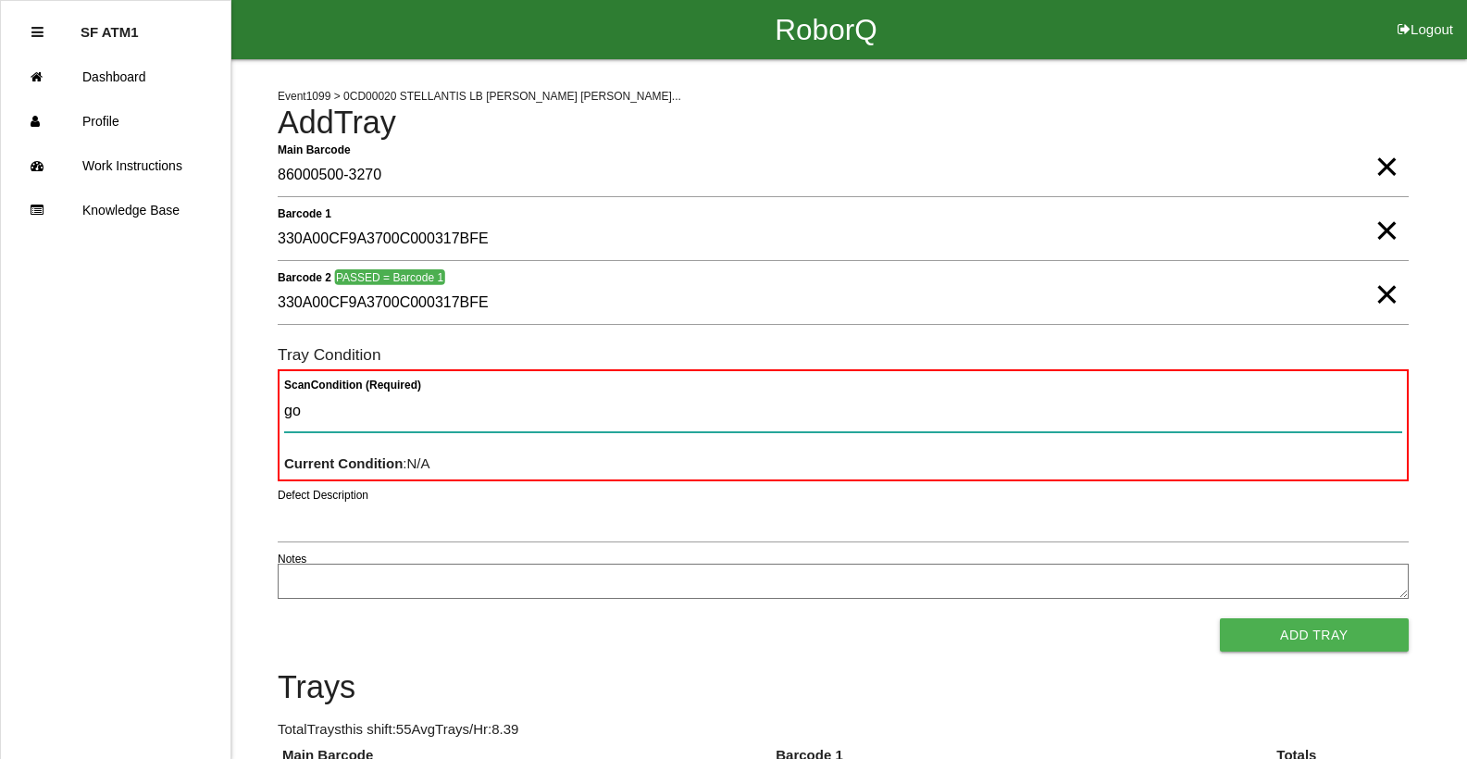
type Condition "goo"
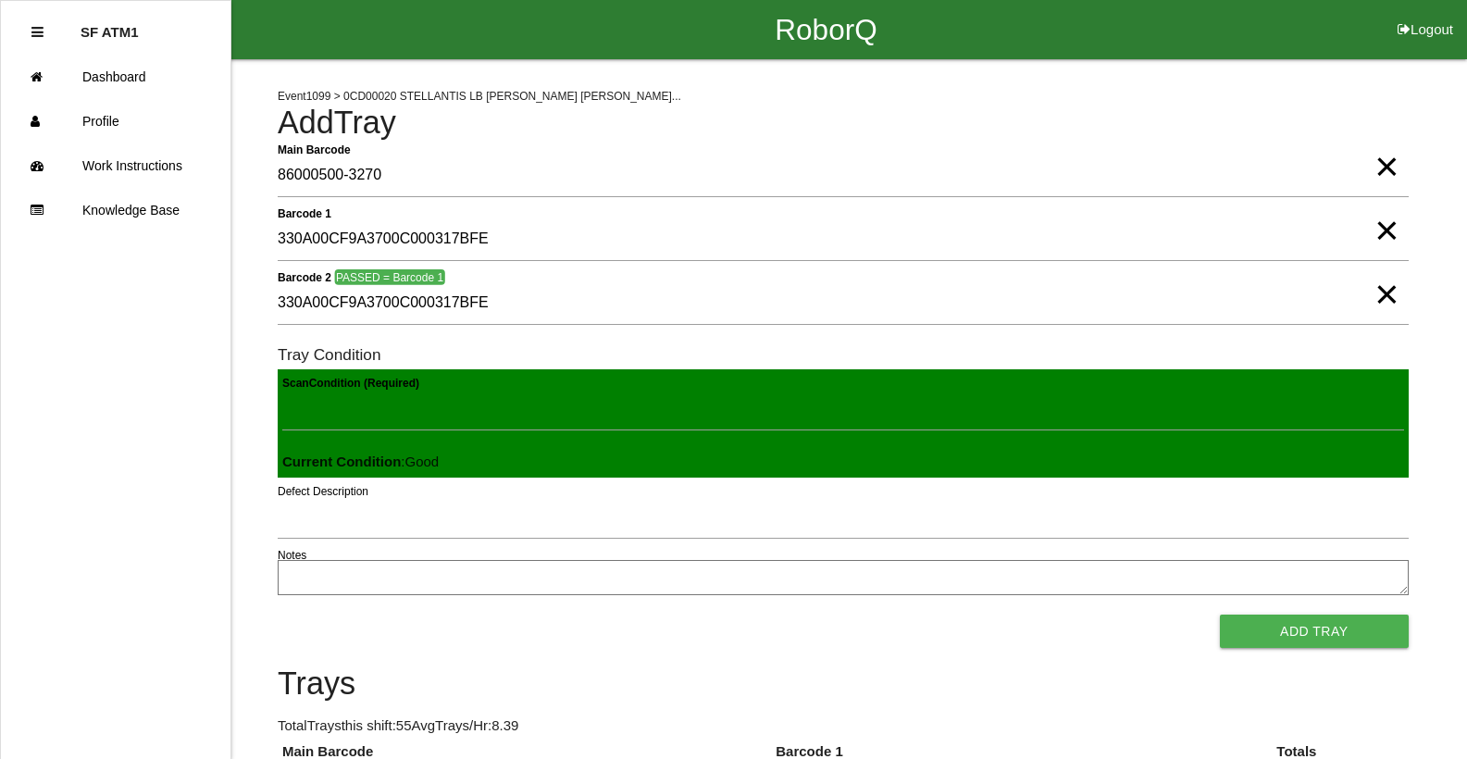
click at [1220, 614] on button "Add Tray" at bounding box center [1314, 630] width 189 height 33
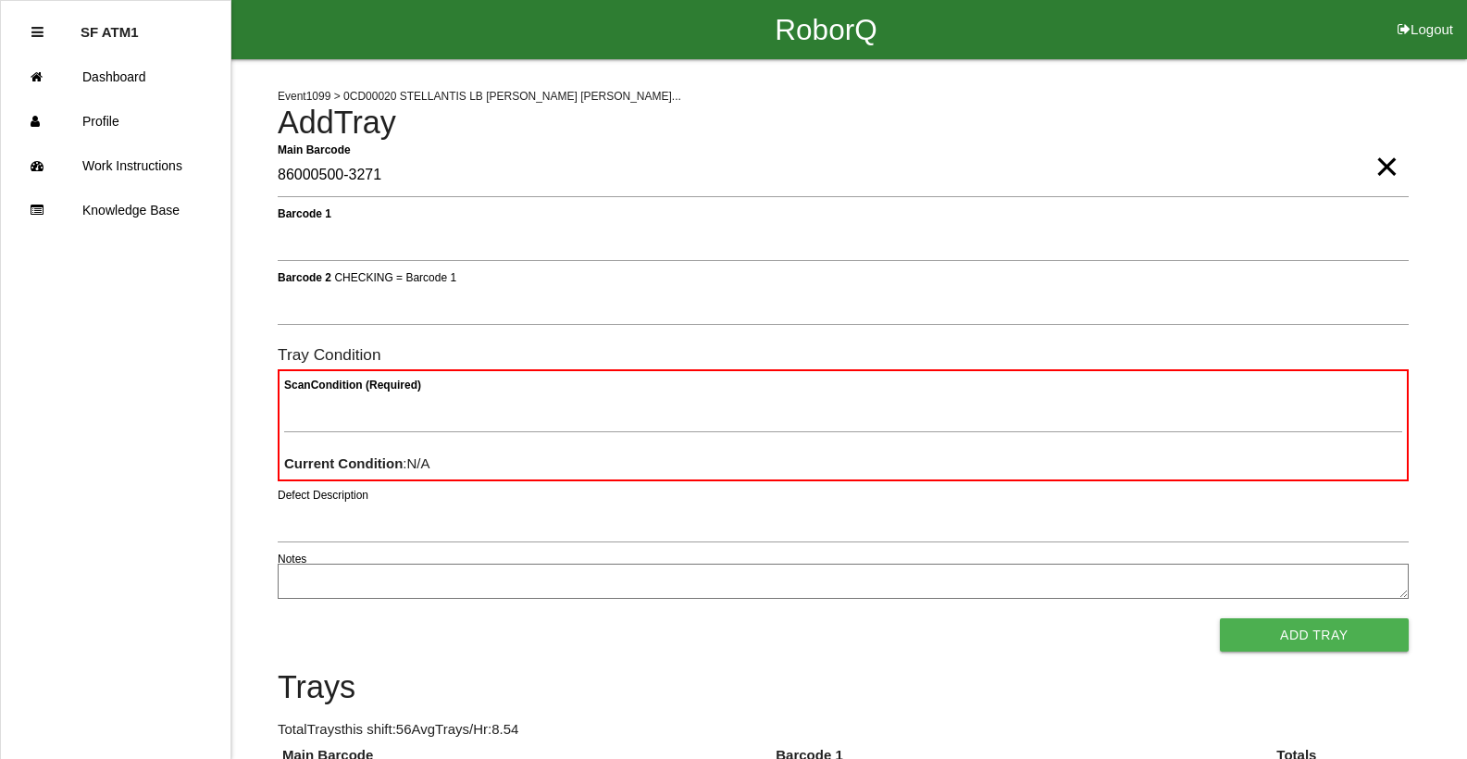
type Barcode "86000500-3271"
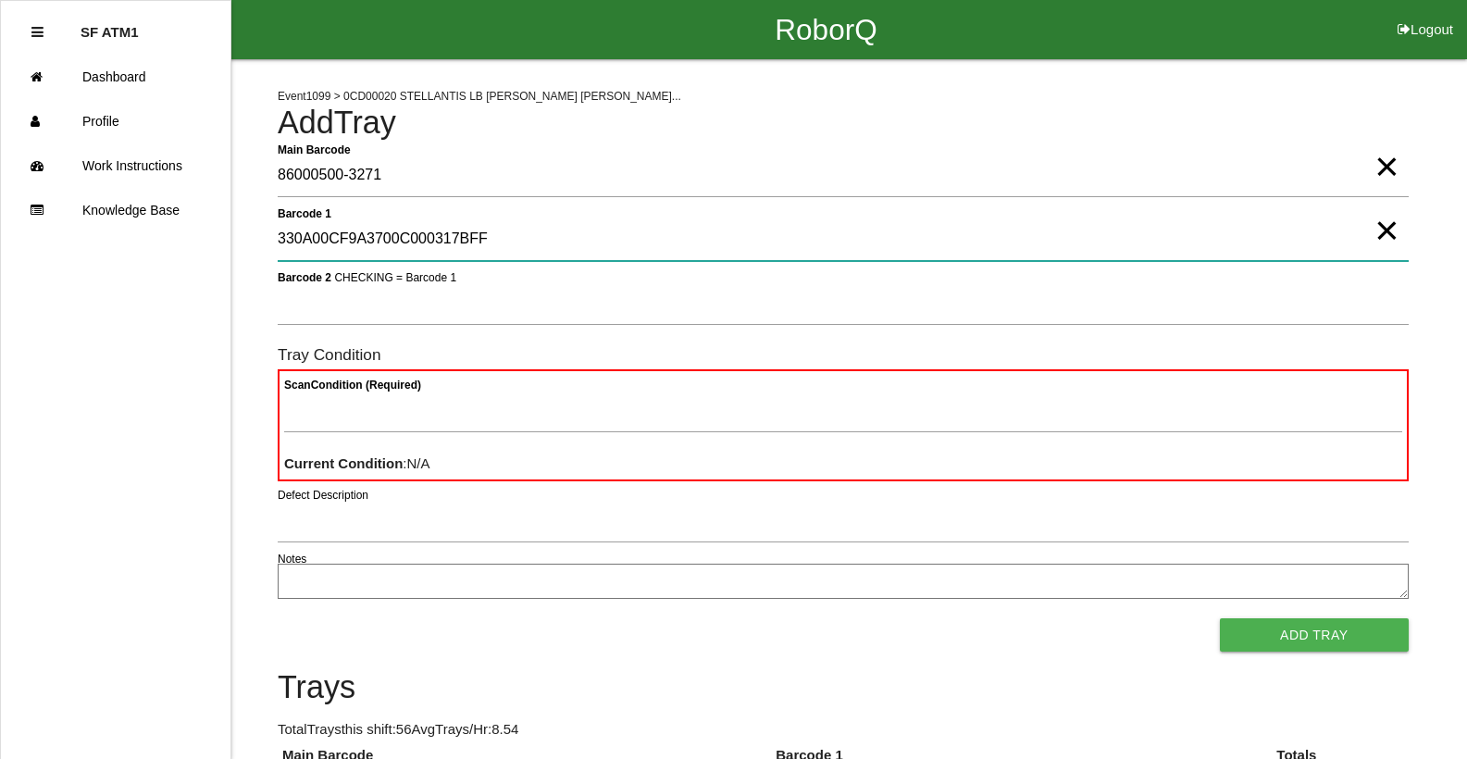
type 1 "330A00CF9A3700C000317BFF"
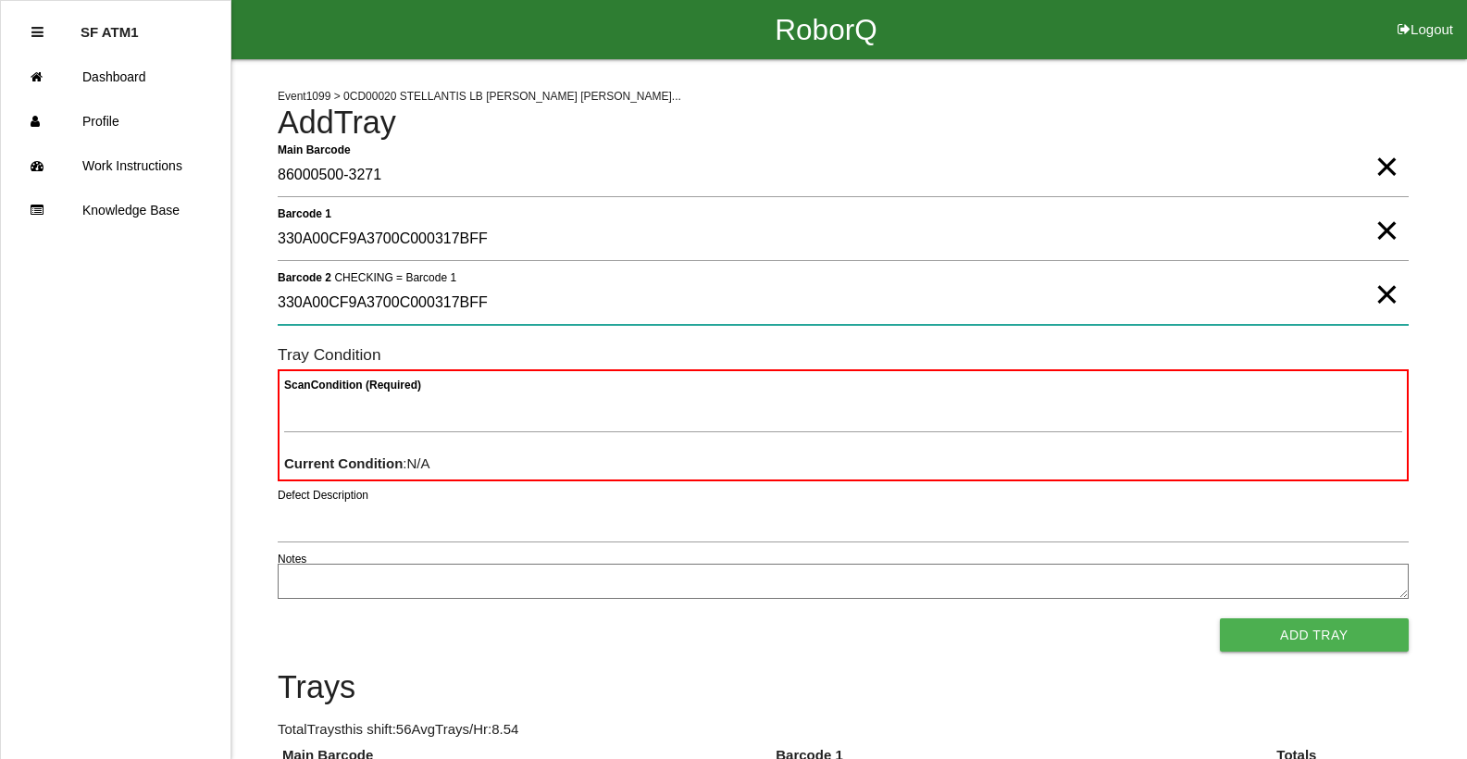
type 2 "330A00CF9A3700C000317BFF"
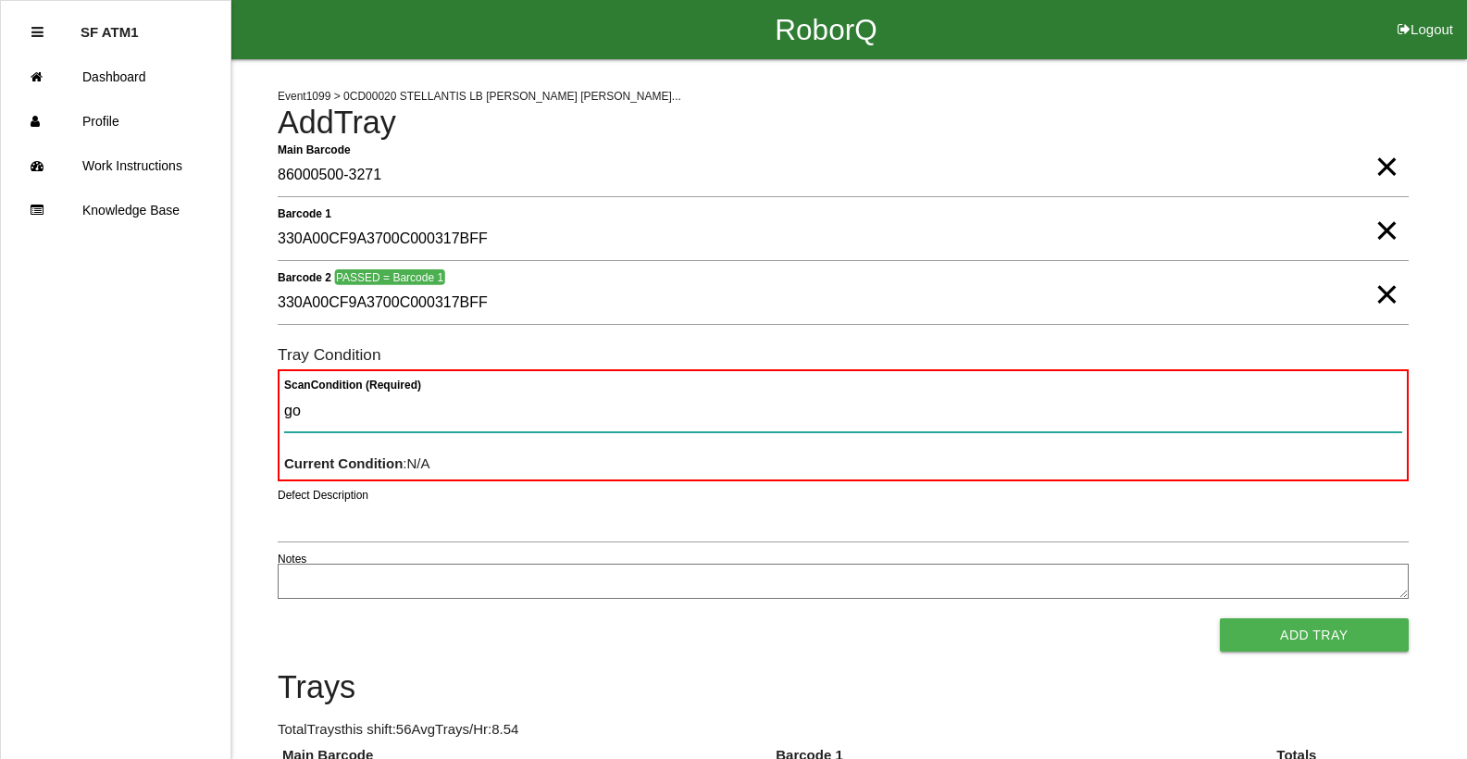
type Condition "goo"
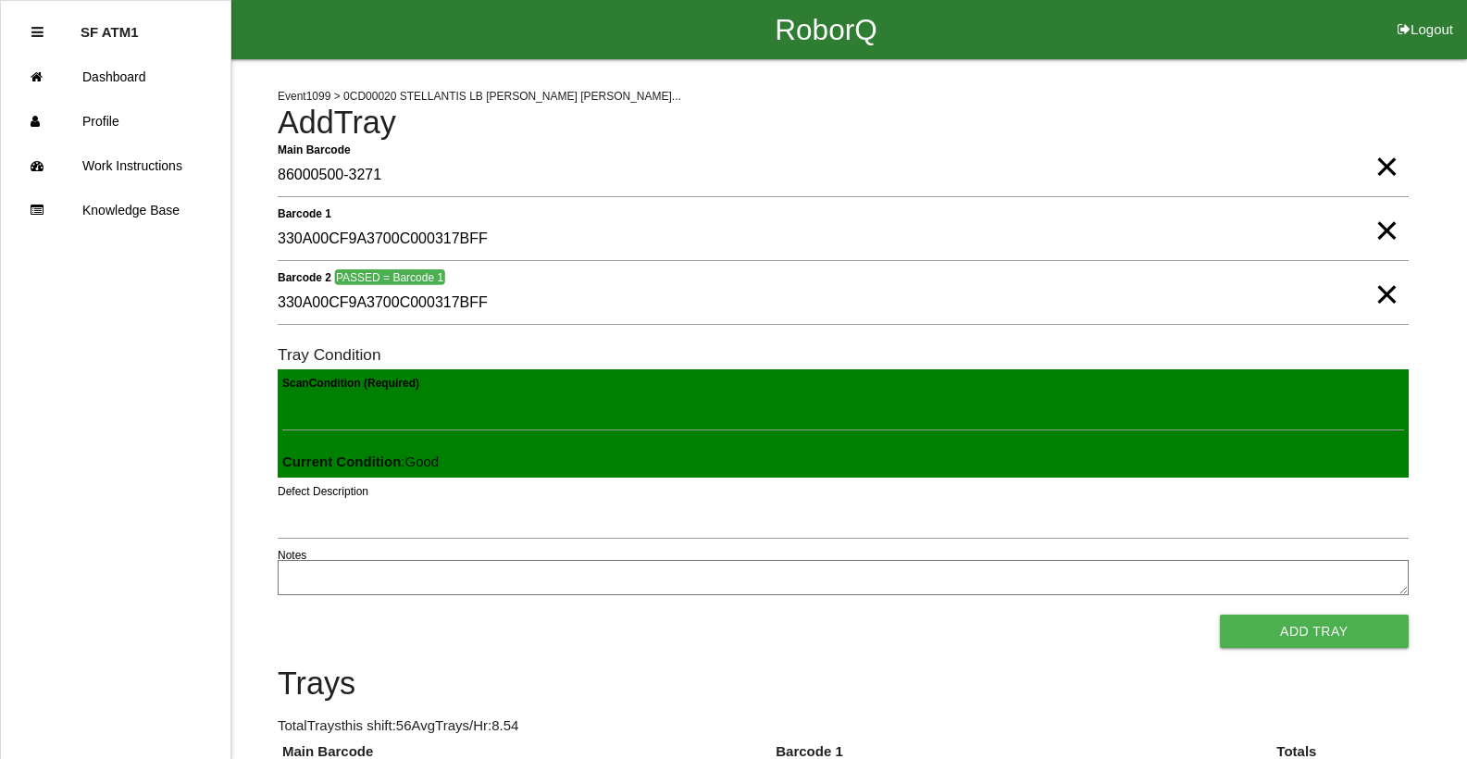
click at [1220, 614] on button "Add Tray" at bounding box center [1314, 630] width 189 height 33
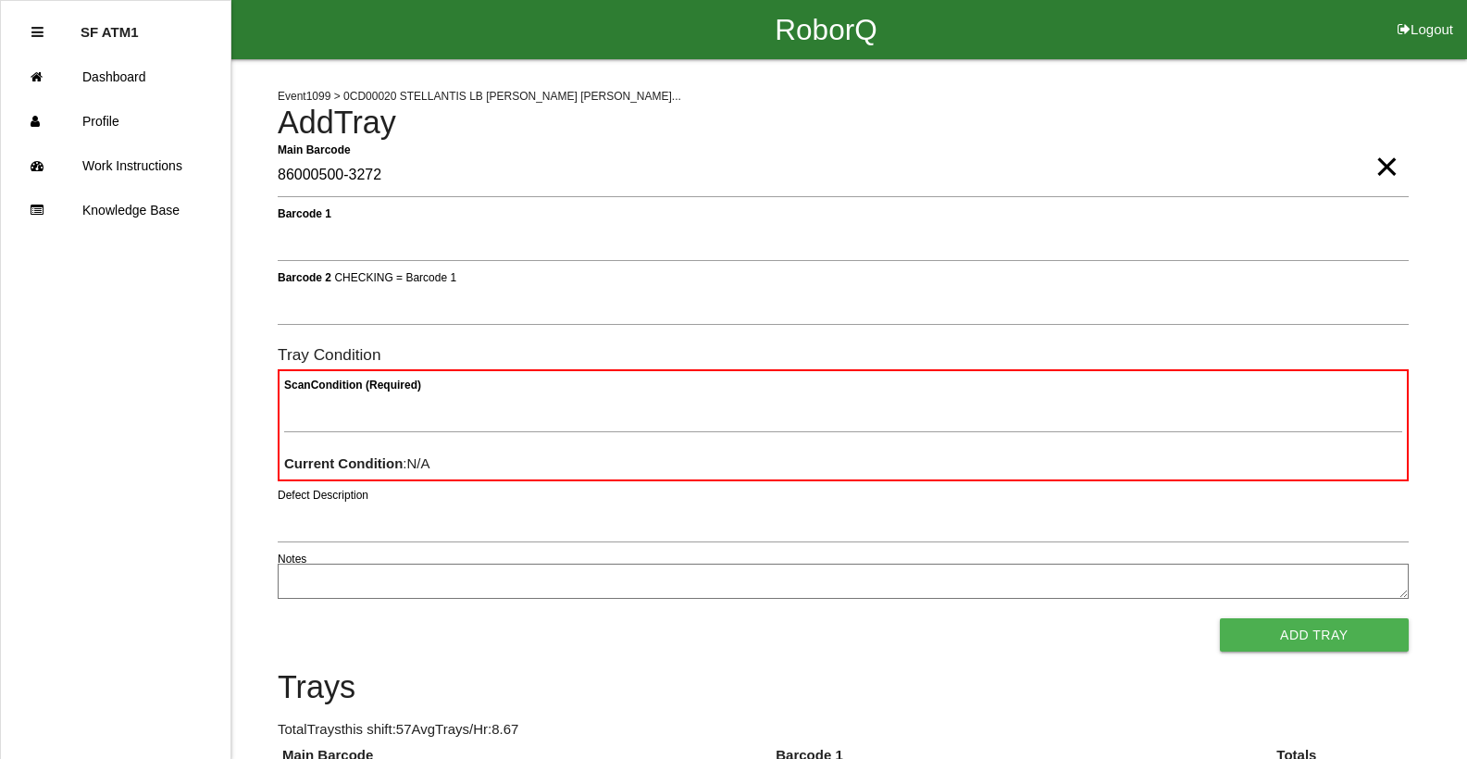
type Barcode "86000500-3272"
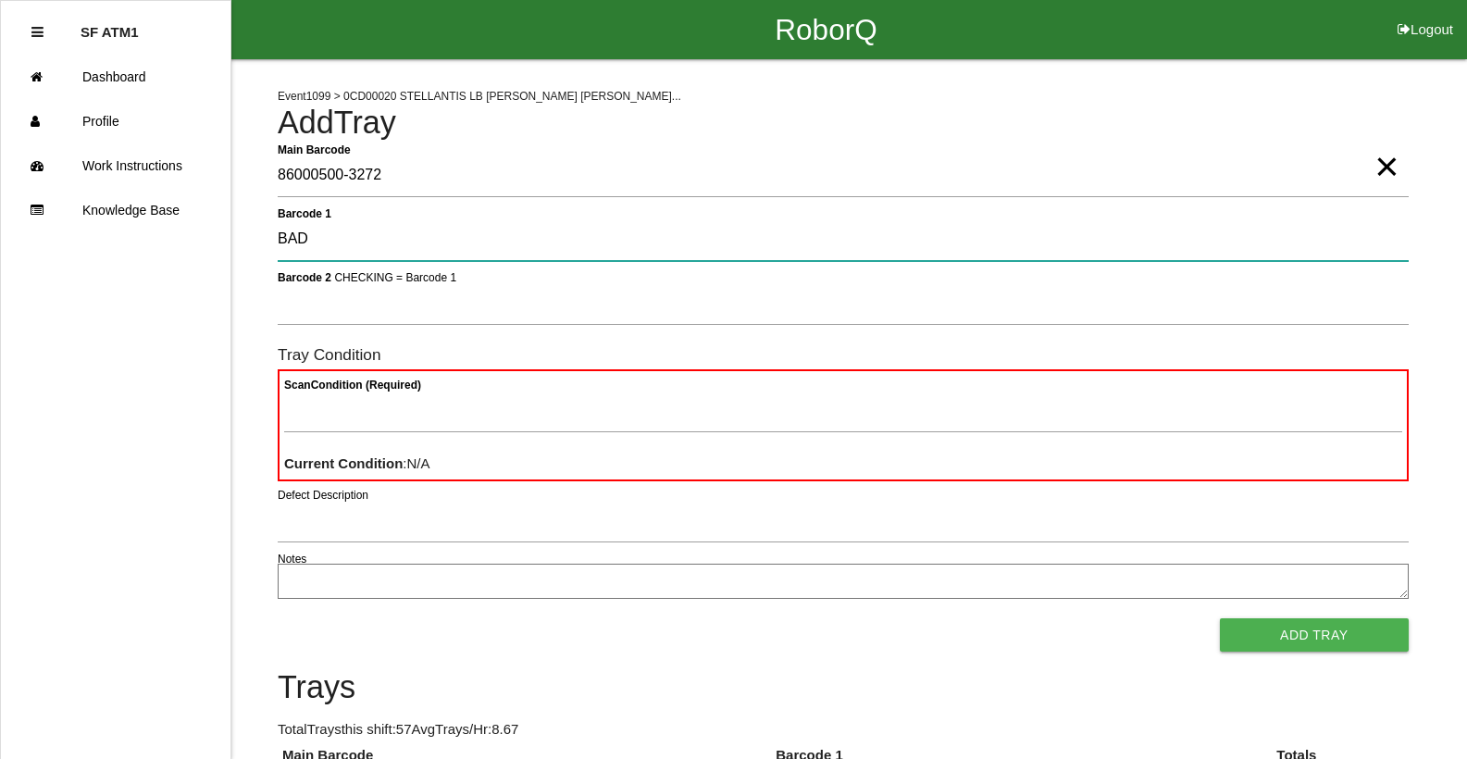
type 1 "BAD"
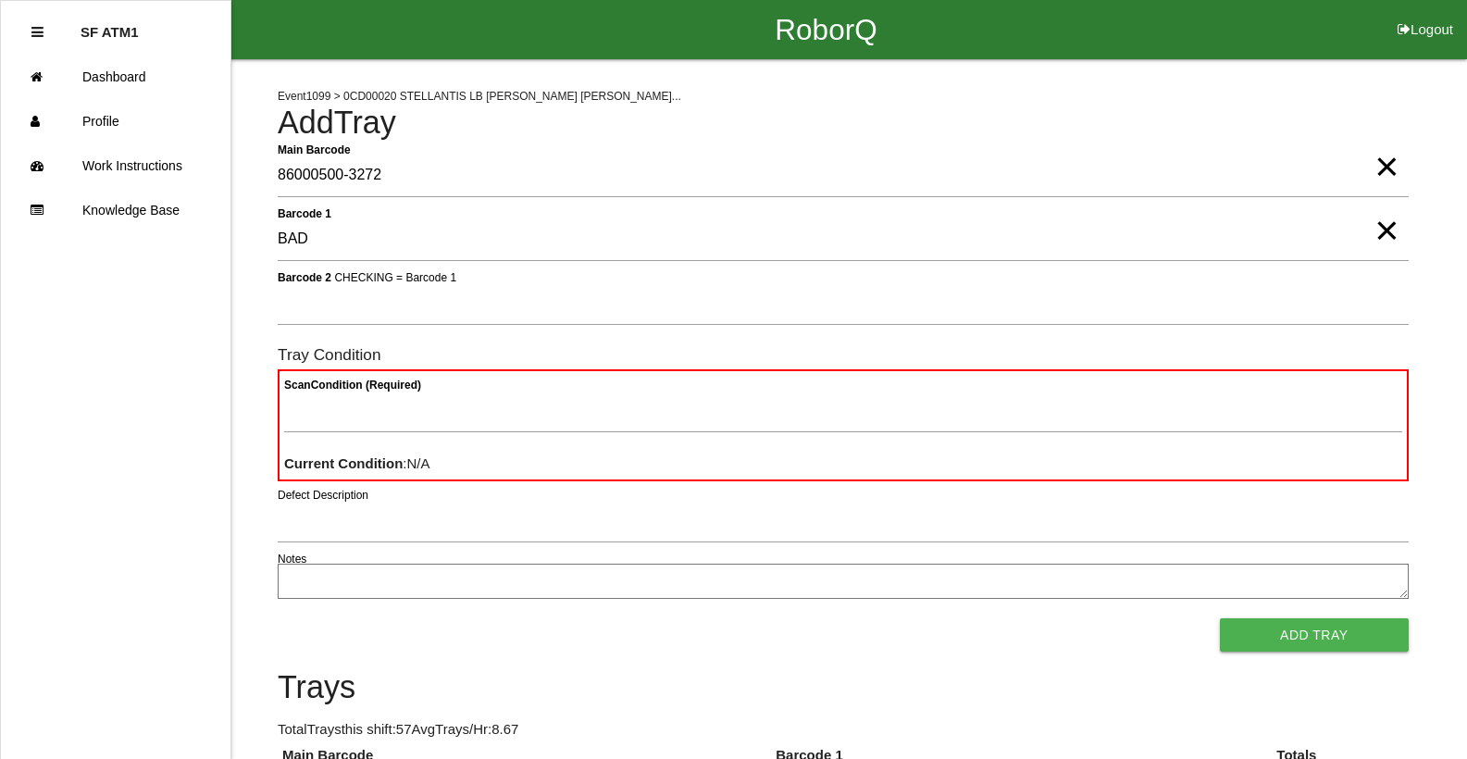
click at [1220, 618] on button "Add Tray" at bounding box center [1314, 634] width 189 height 33
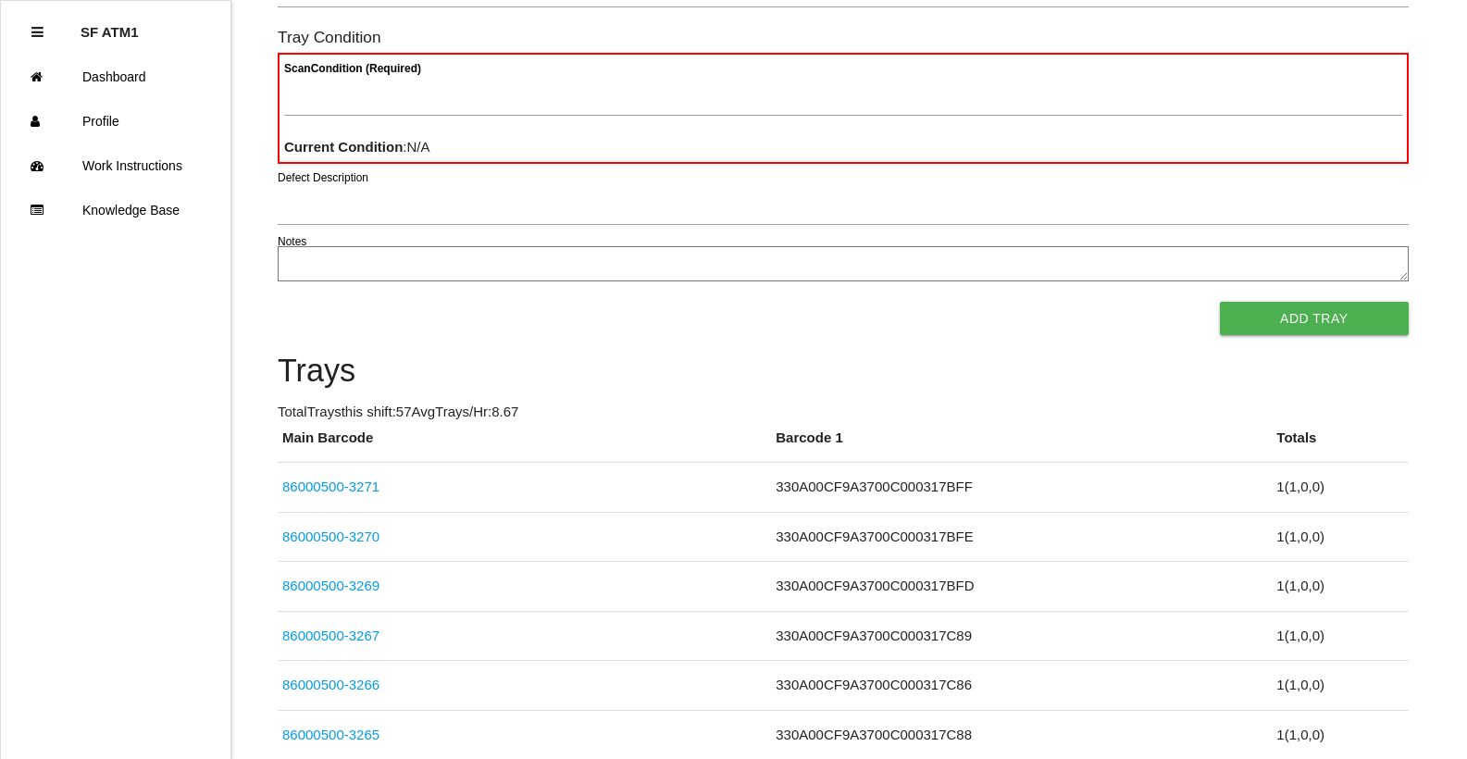
scroll to position [233, 0]
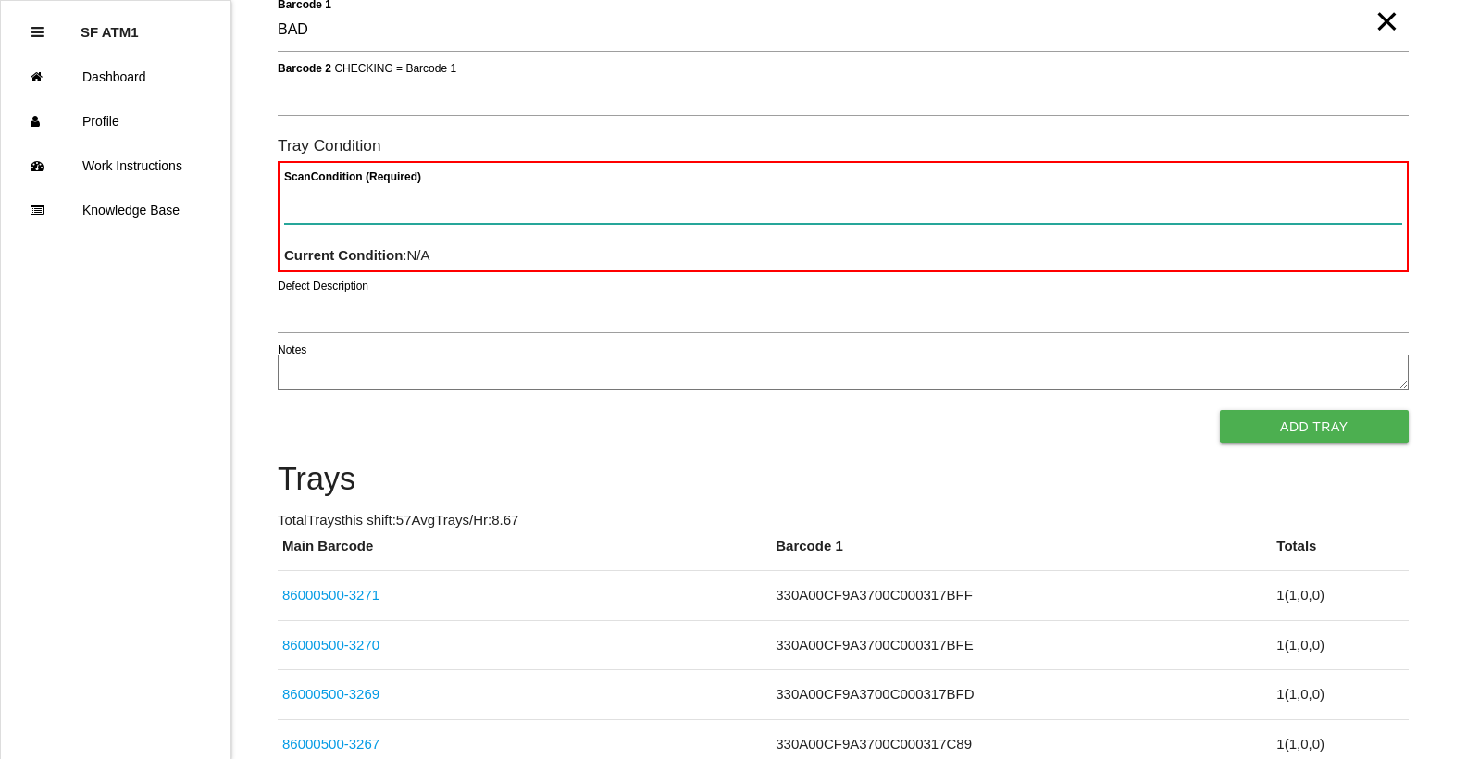
drag, startPoint x: 1454, startPoint y: 518, endPoint x: 319, endPoint y: 210, distance: 1175.6
click at [319, 210] on Condition "Scan Condition (Required)" at bounding box center [843, 202] width 1118 height 43
type Condition "ba"
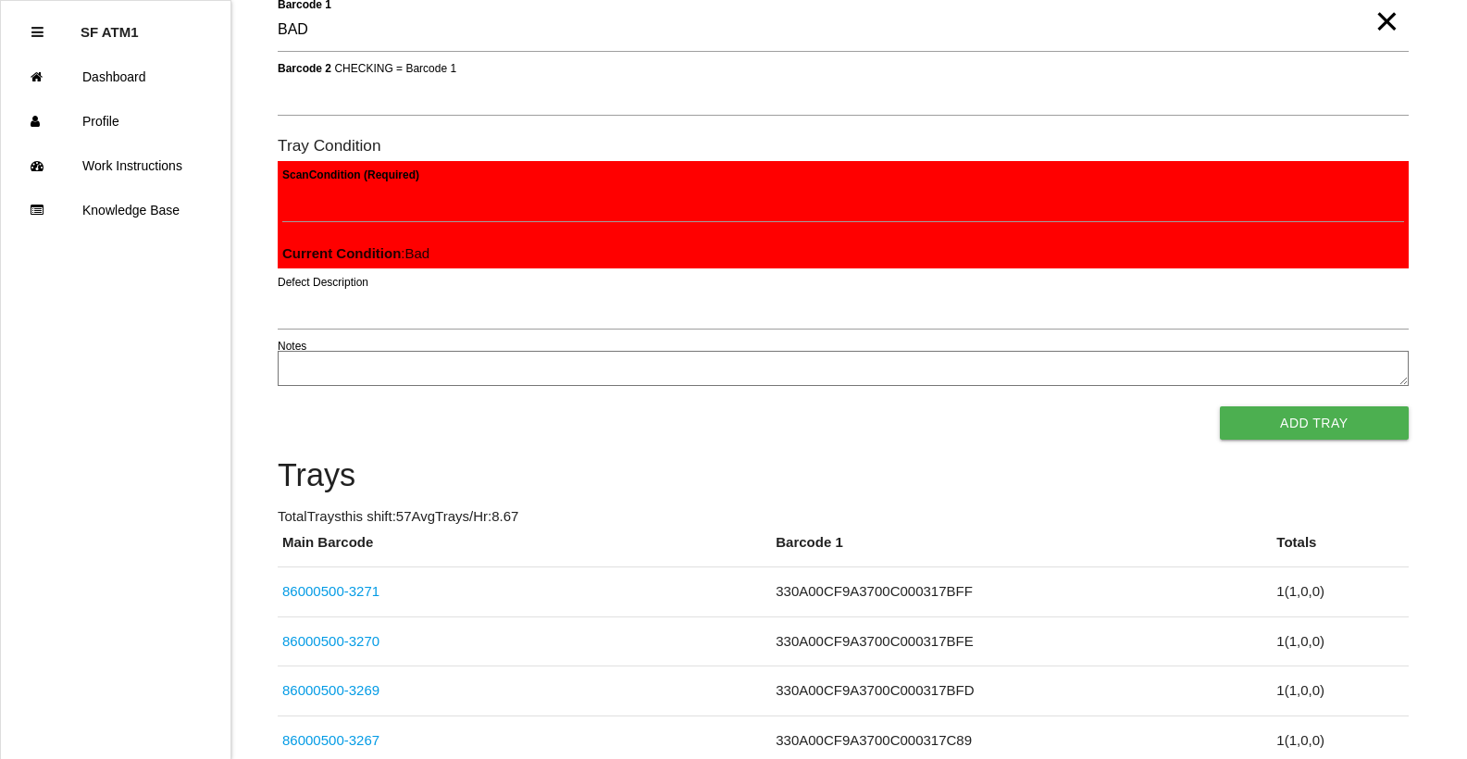
click at [1220, 406] on button "Add Tray" at bounding box center [1314, 422] width 189 height 33
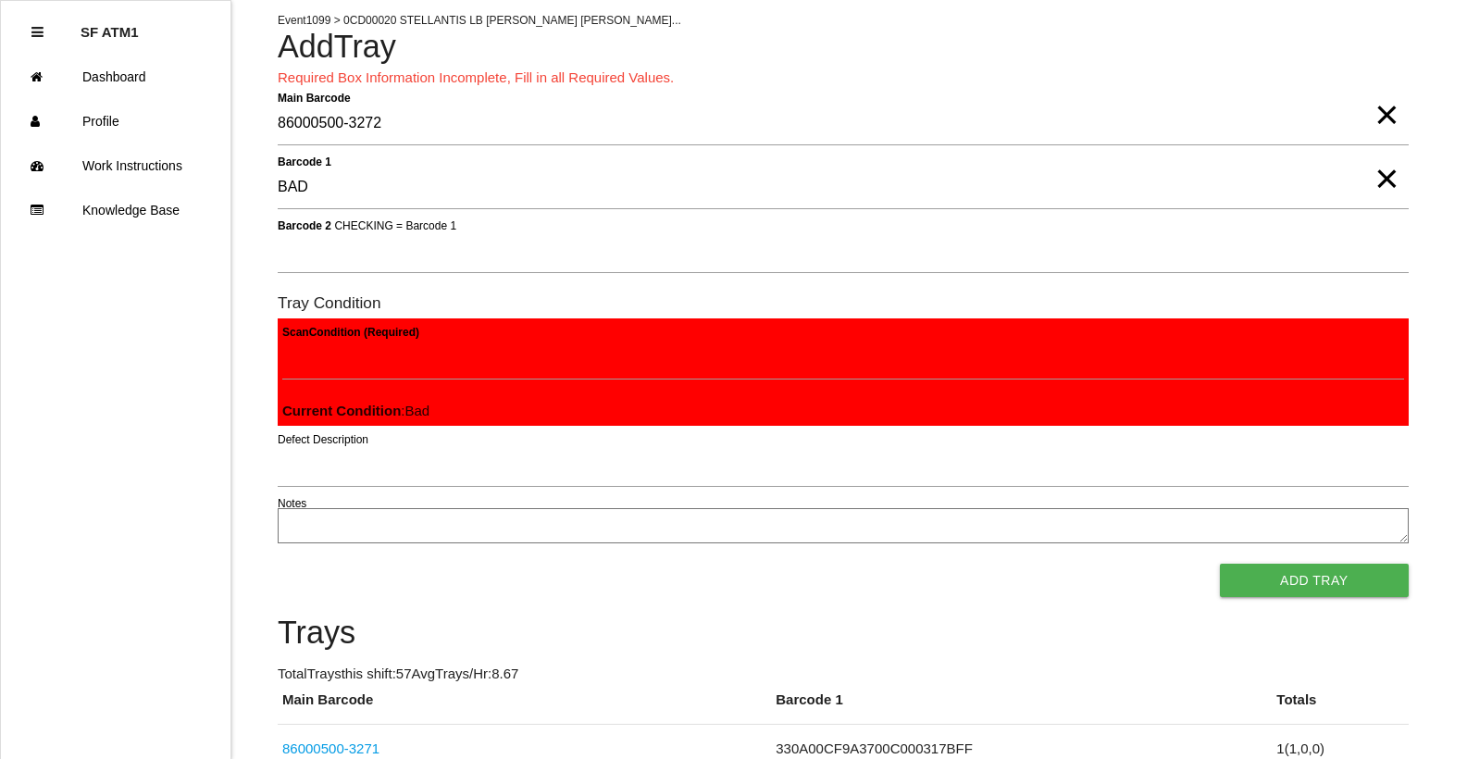
scroll to position [0, 0]
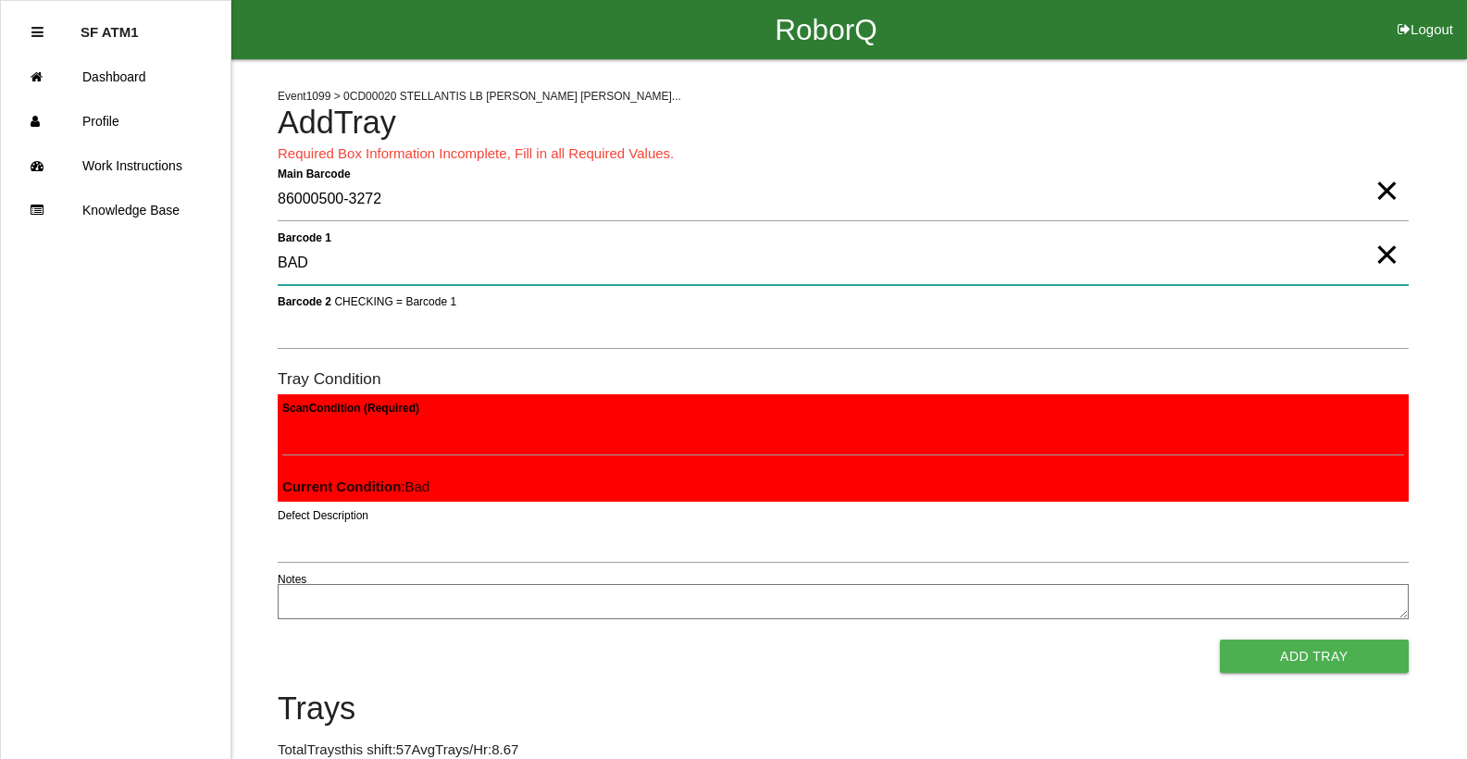
click at [377, 274] on 1 "BAD" at bounding box center [843, 263] width 1131 height 43
type 1 "B"
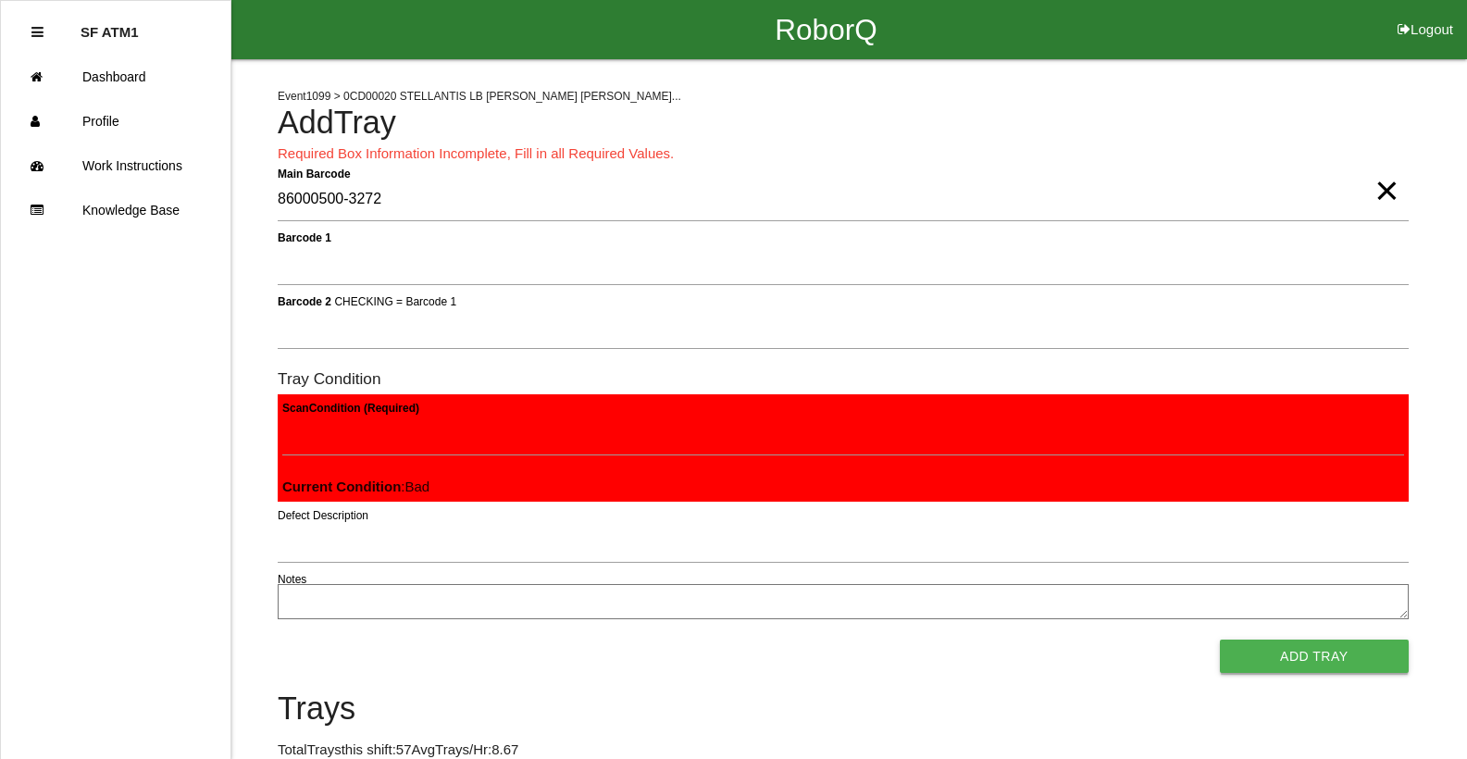
click at [1350, 649] on button "Add Tray" at bounding box center [1314, 655] width 189 height 33
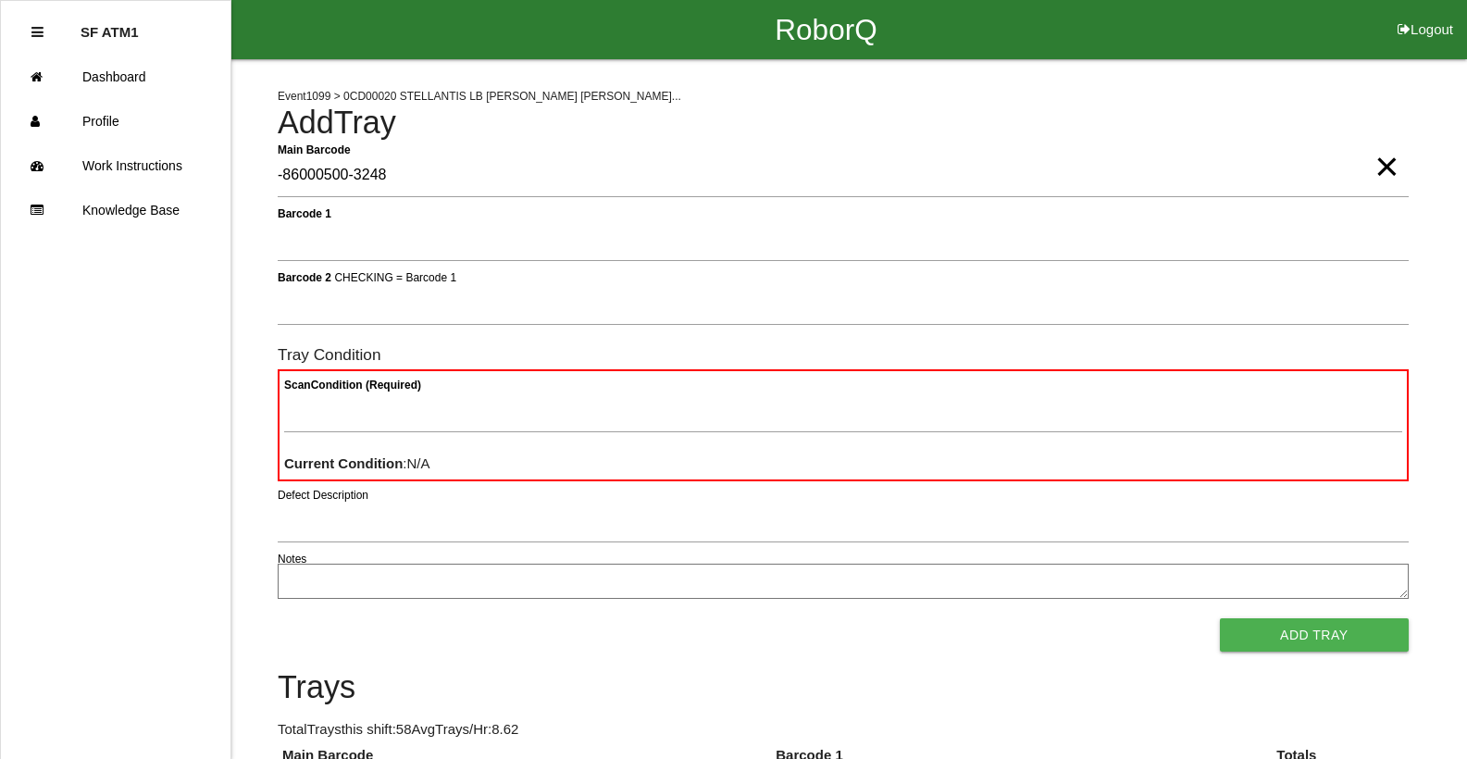
type Barcode "-86000500-3248"
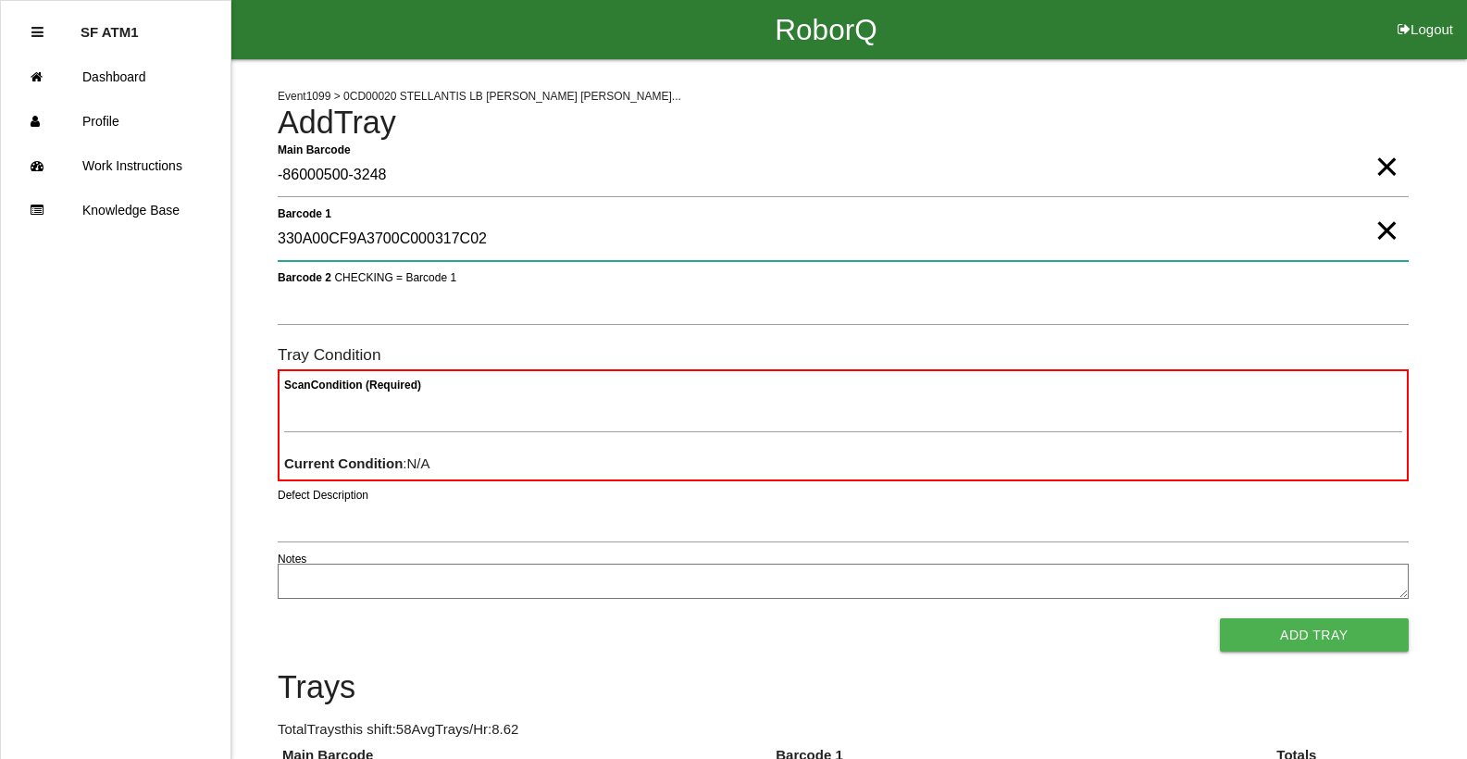
type 1 "330A00CF9A3700C000317C02"
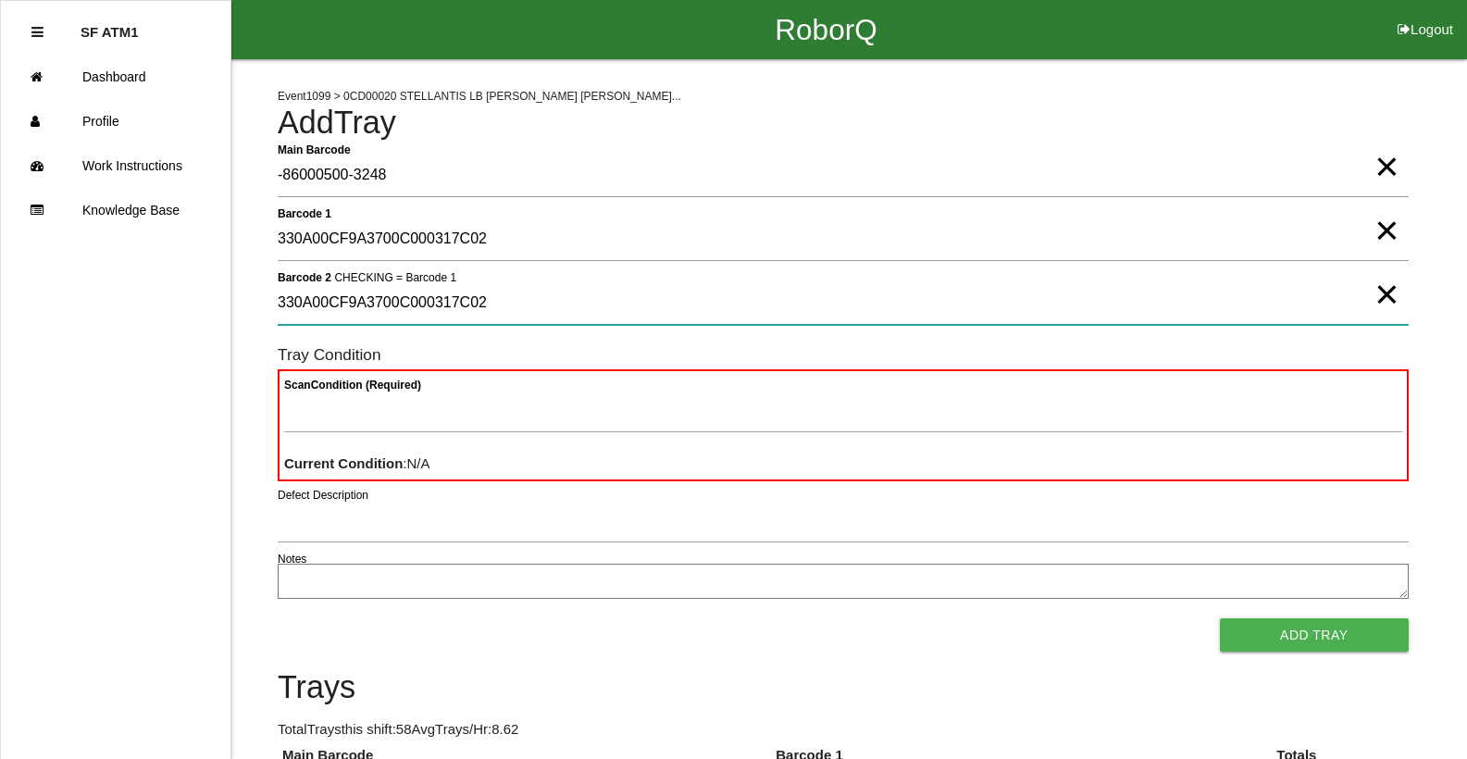
type 2 "330A00CF9A3700C000317C02"
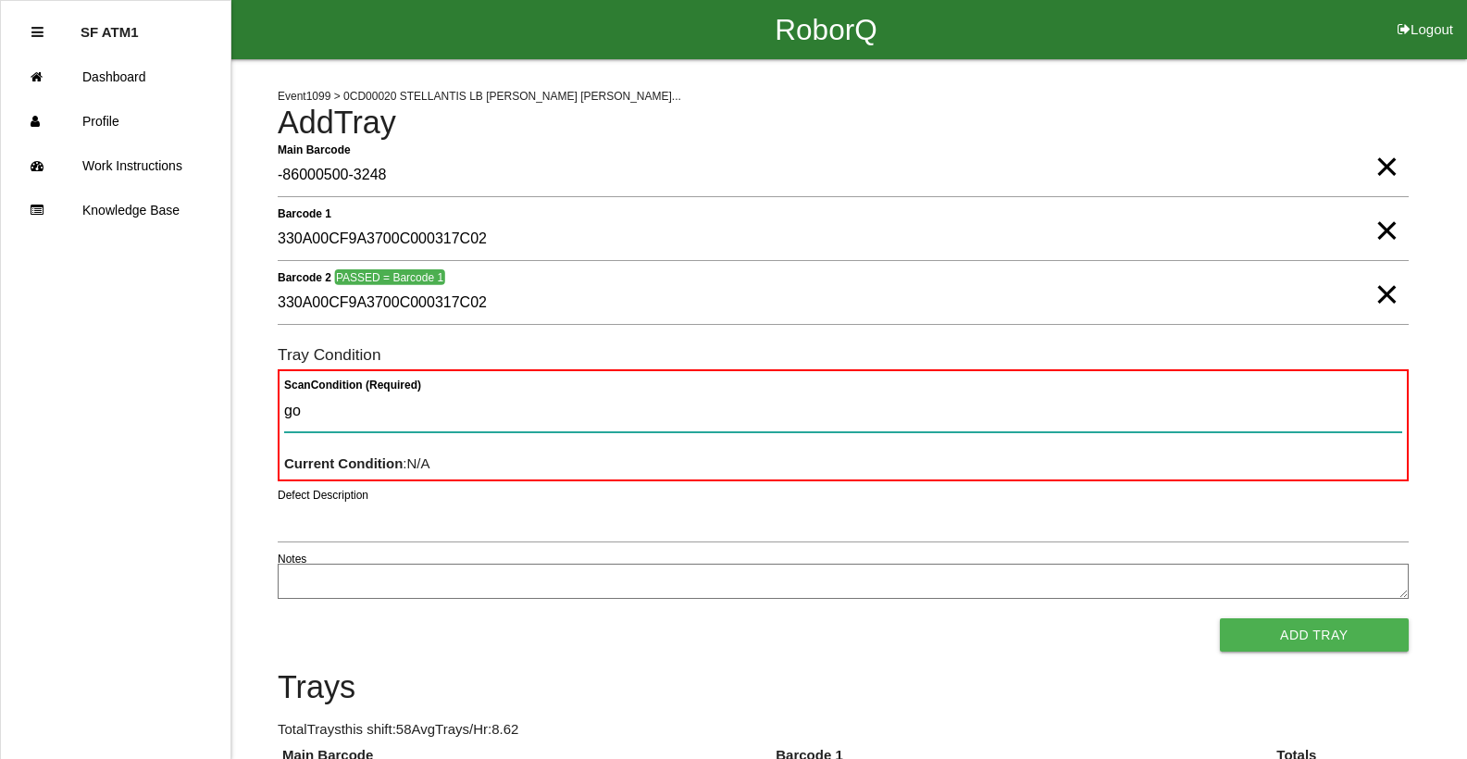
type Condition "goo"
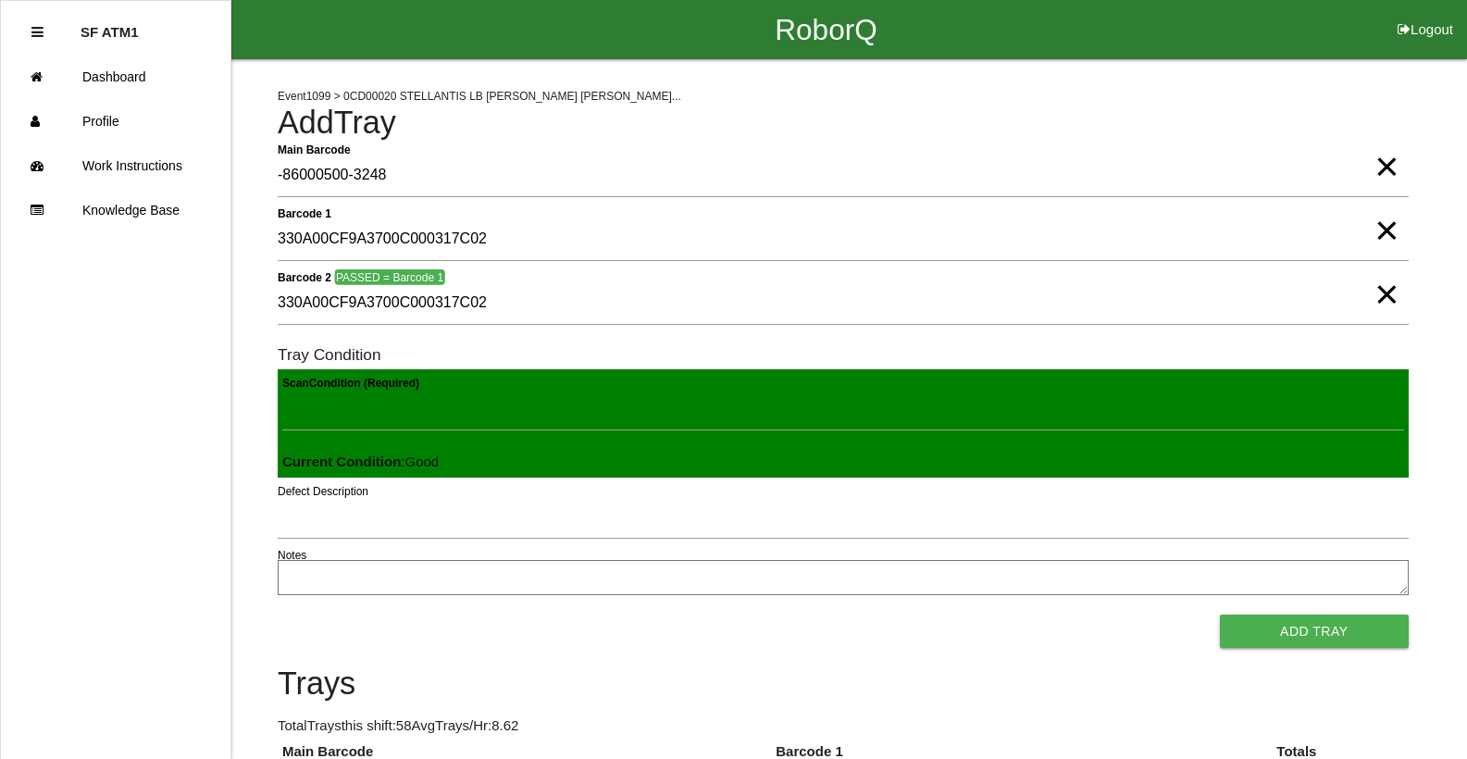
click at [1220, 614] on button "Add Tray" at bounding box center [1314, 630] width 189 height 33
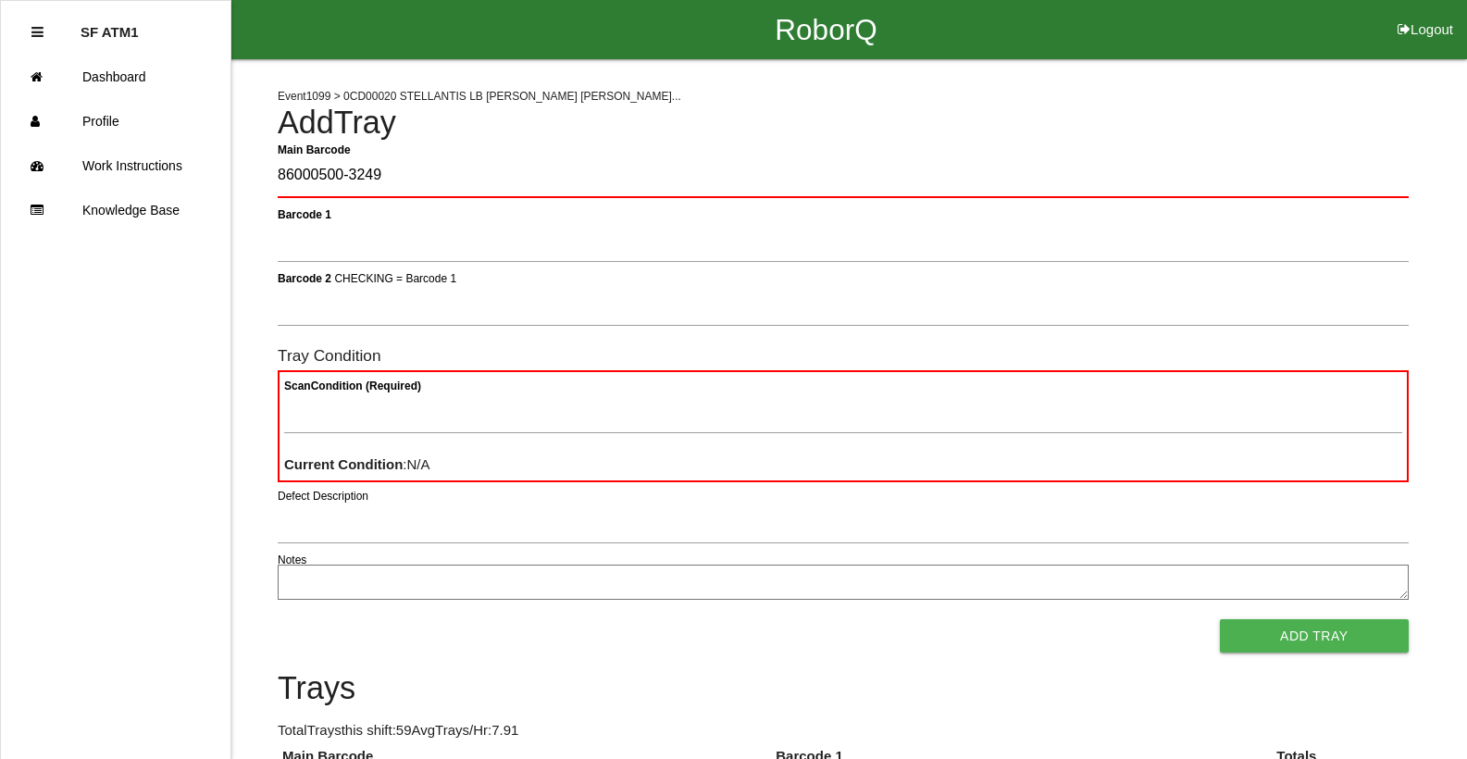
type Barcode "86000500-3249"
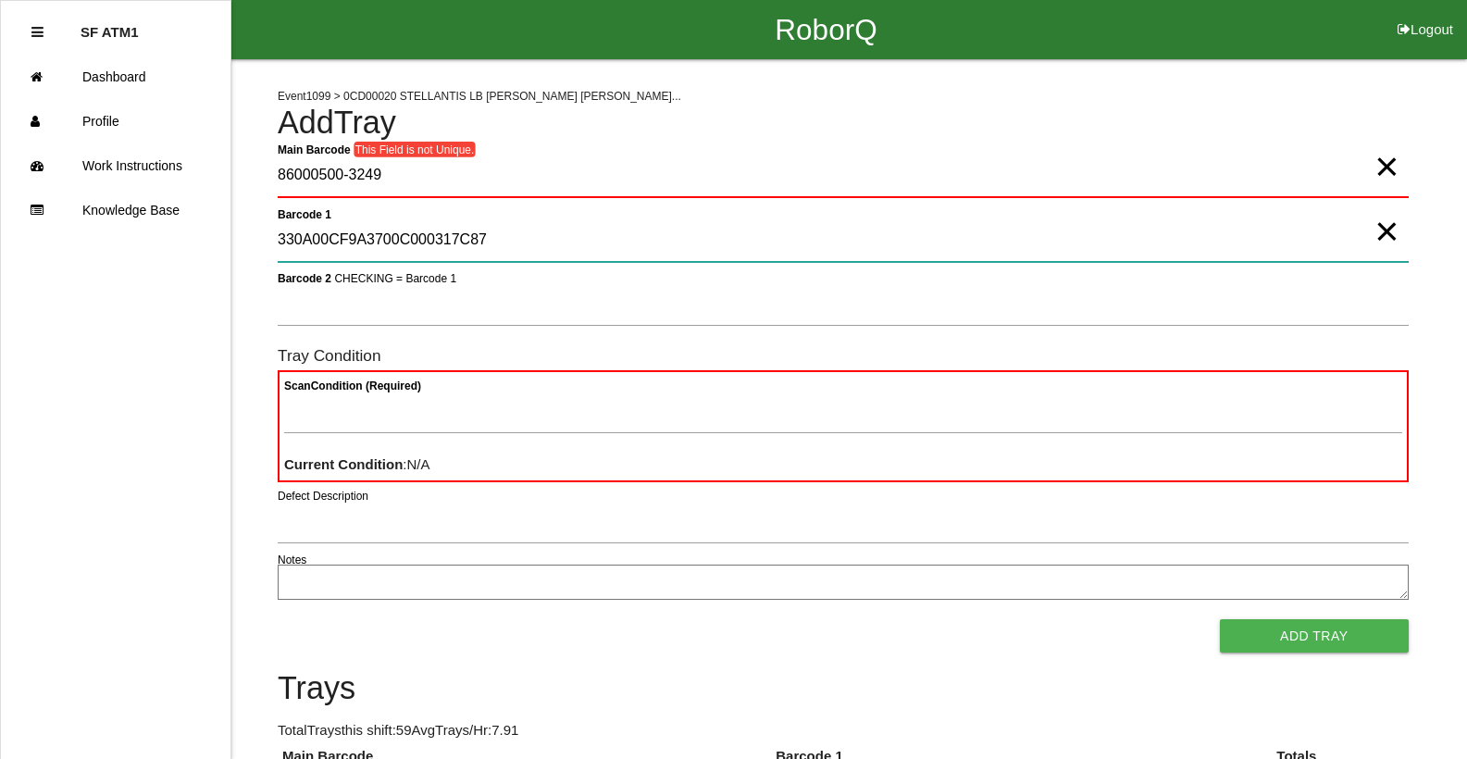
type 1 "330A00CF9A3700C000317C87"
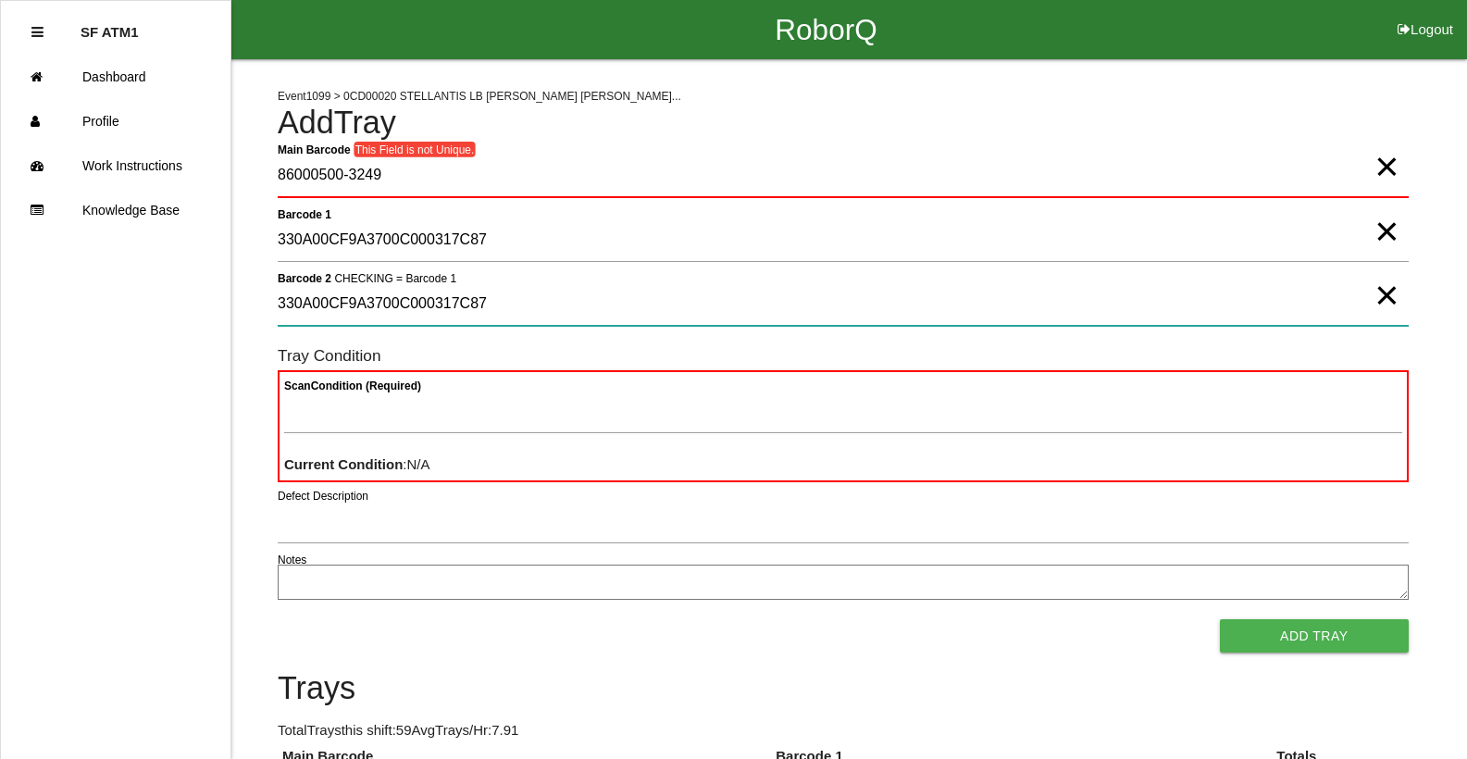
type 2 "330A00CF9A3700C000317C87"
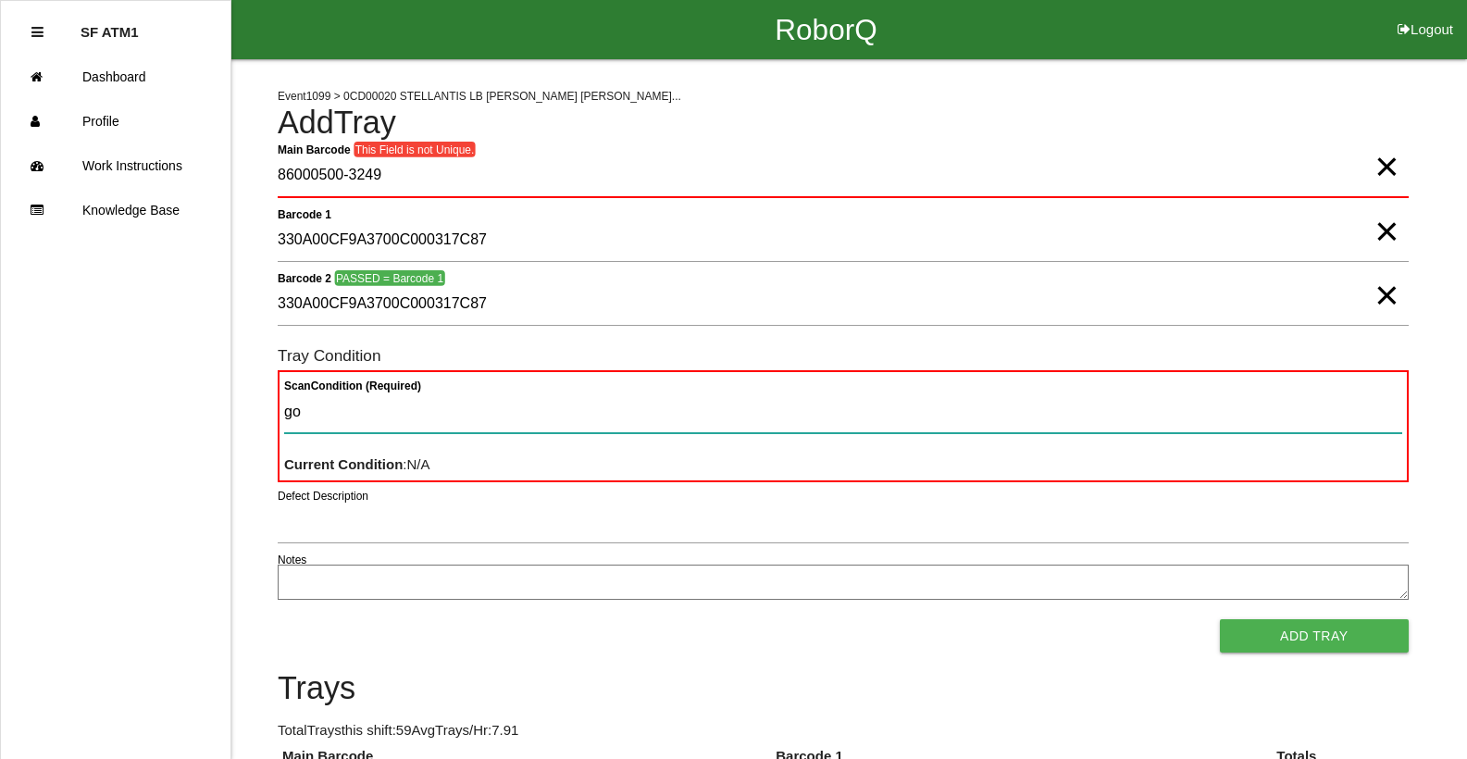
type Condition "goo"
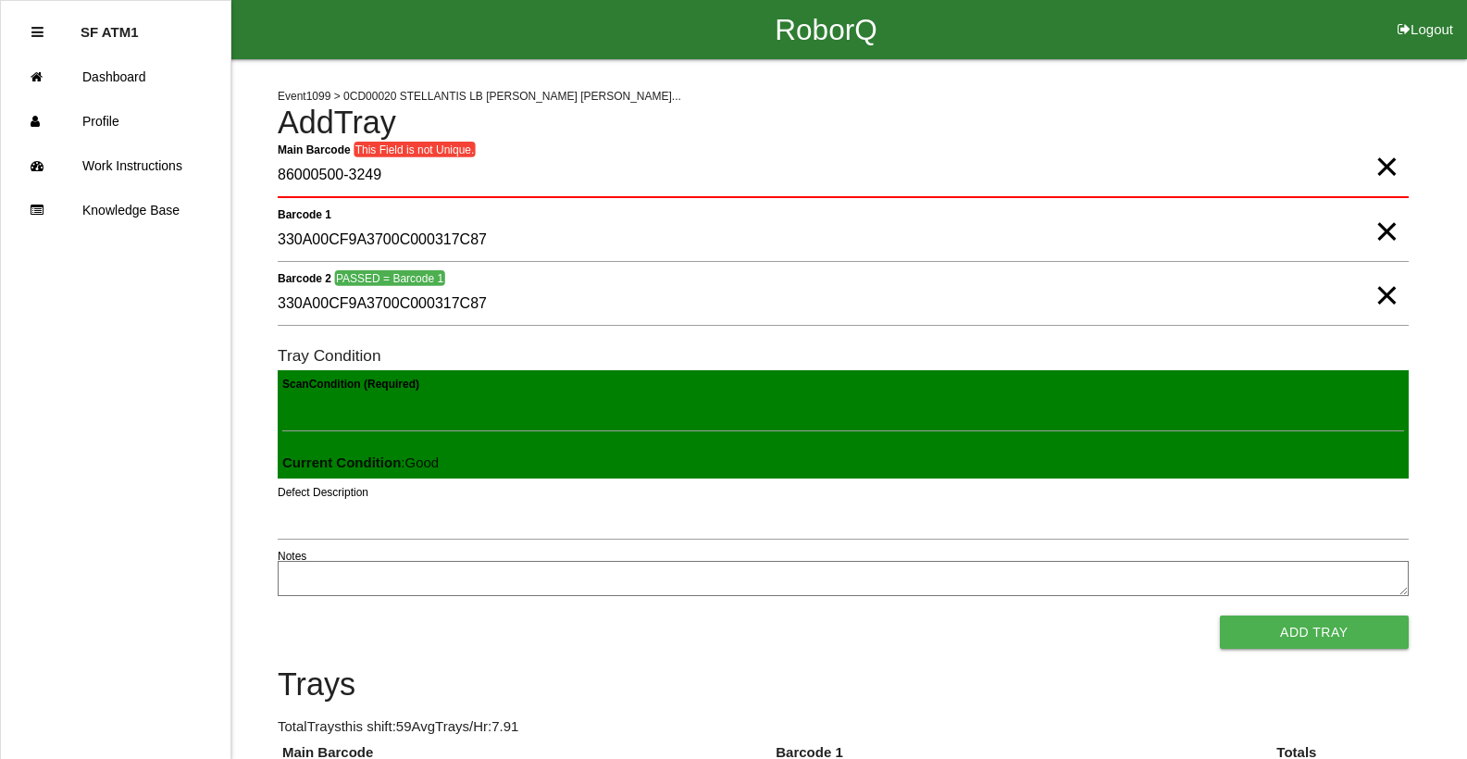
click at [1220, 615] on button "Add Tray" at bounding box center [1314, 631] width 189 height 33
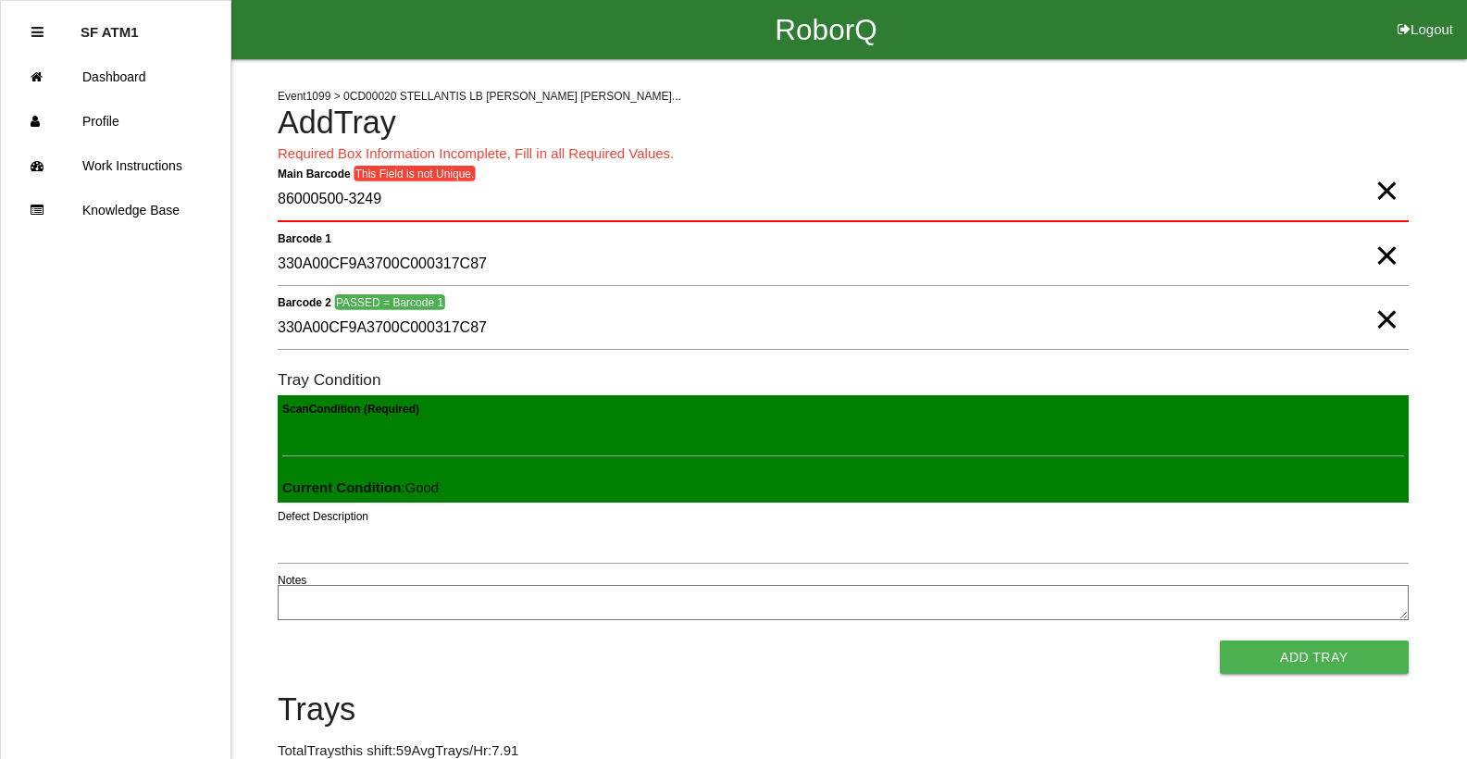
drag, startPoint x: 1380, startPoint y: 194, endPoint x: 1383, endPoint y: 231, distance: 37.2
click at [1381, 191] on span "×" at bounding box center [1386, 172] width 24 height 37
click at [1382, 255] on span "×" at bounding box center [1386, 236] width 24 height 37
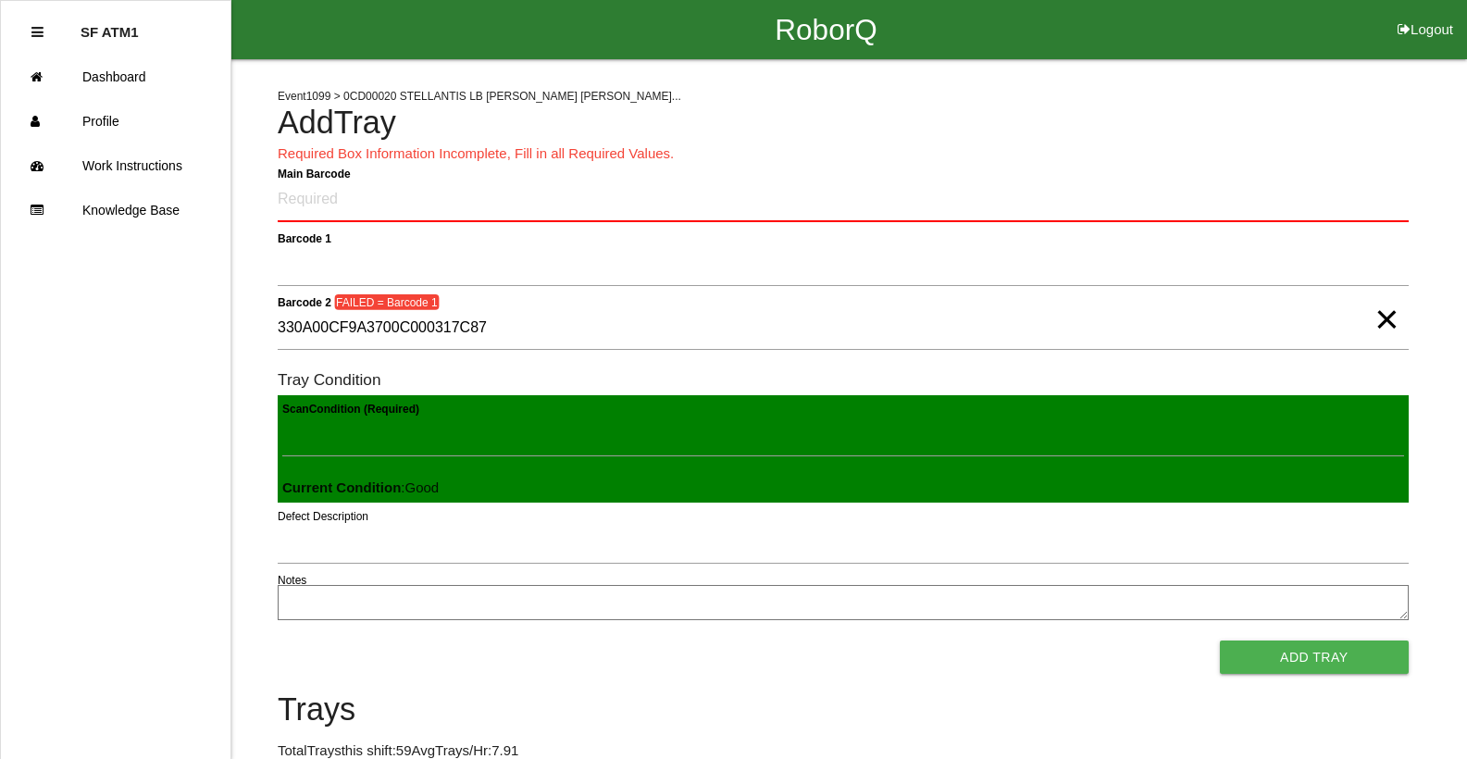
click at [1394, 319] on span "×" at bounding box center [1386, 300] width 24 height 37
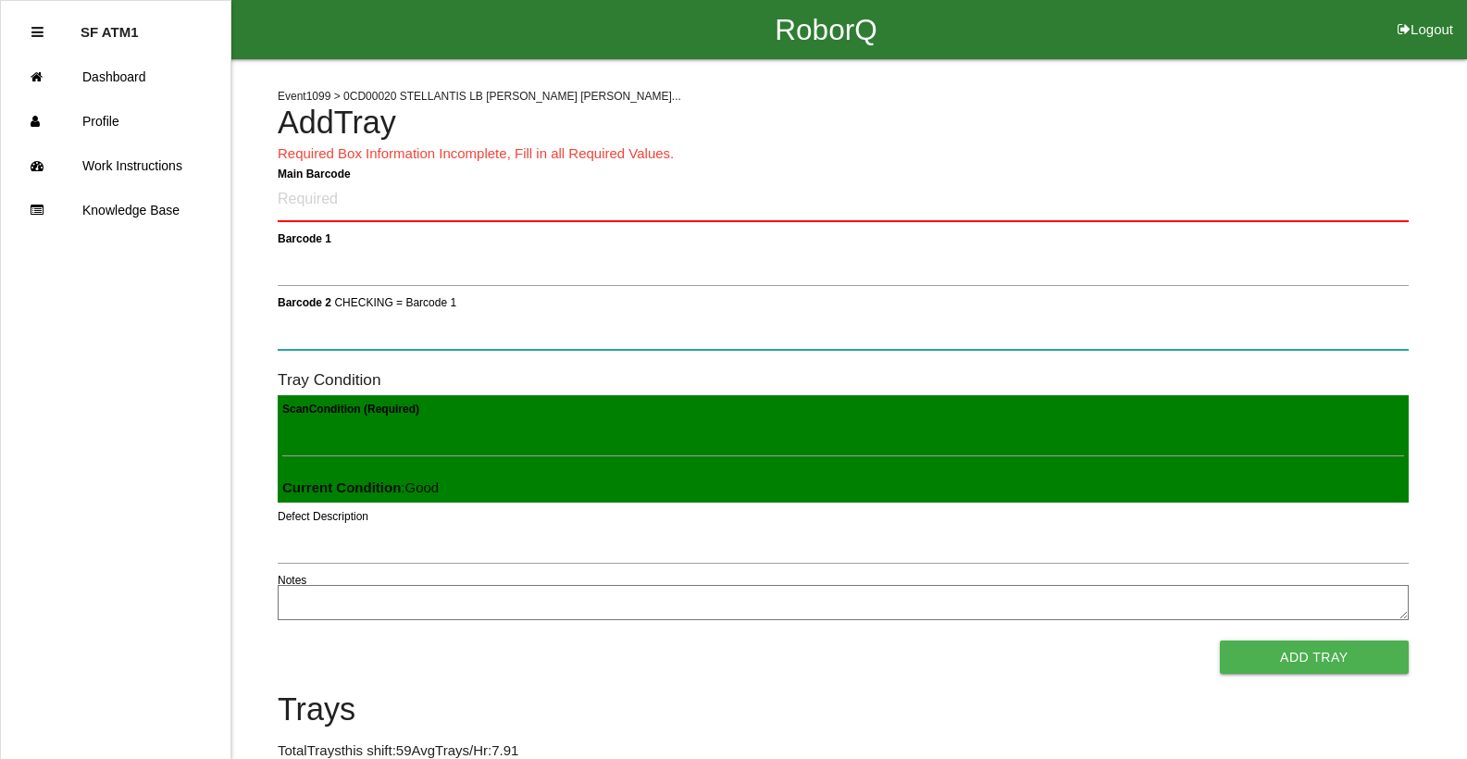
click at [1394, 328] on 2 "Barcode 2 CHECKING = Barcode 1" at bounding box center [843, 328] width 1131 height 43
type 2 "86000500-3250"
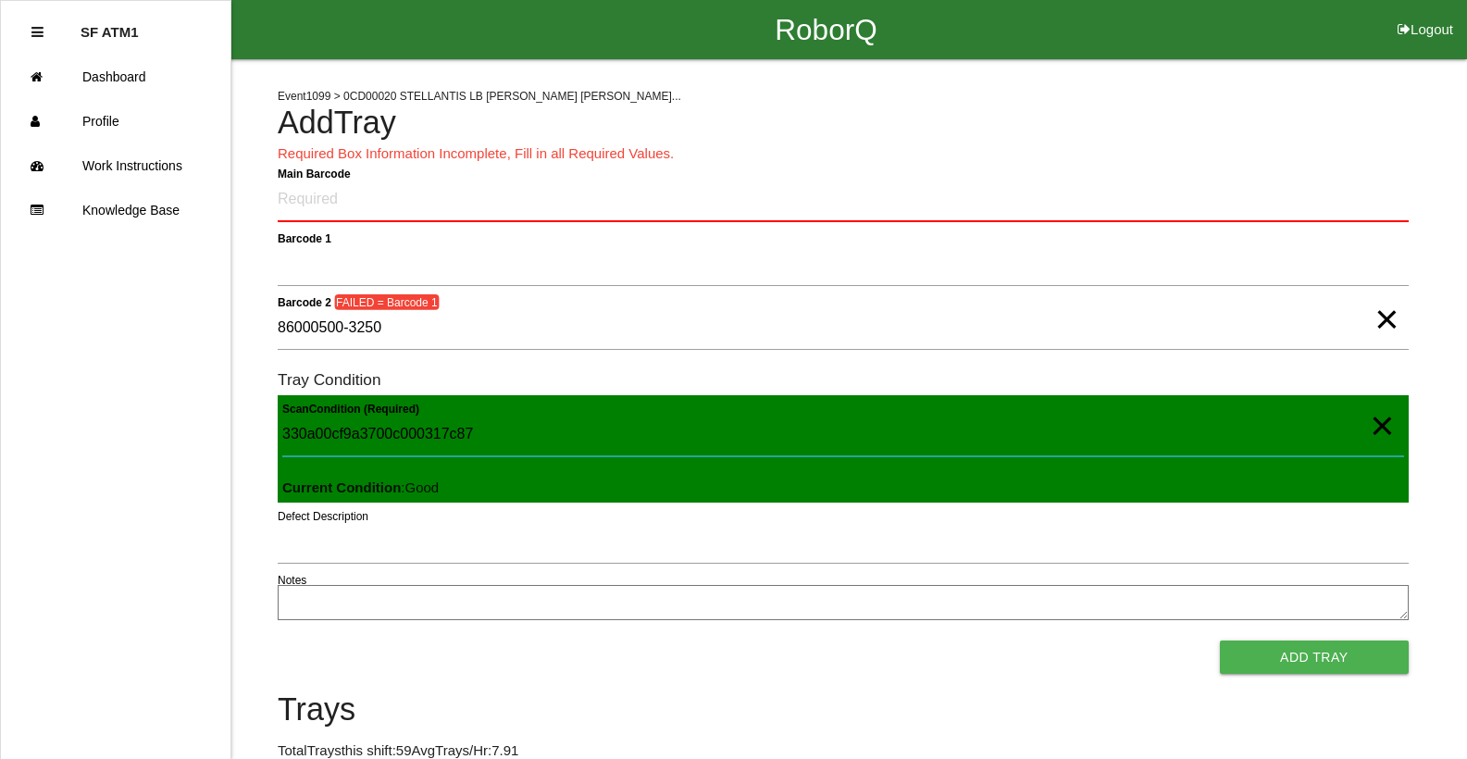
type Condition "330a00cf9a3700c000317c87"
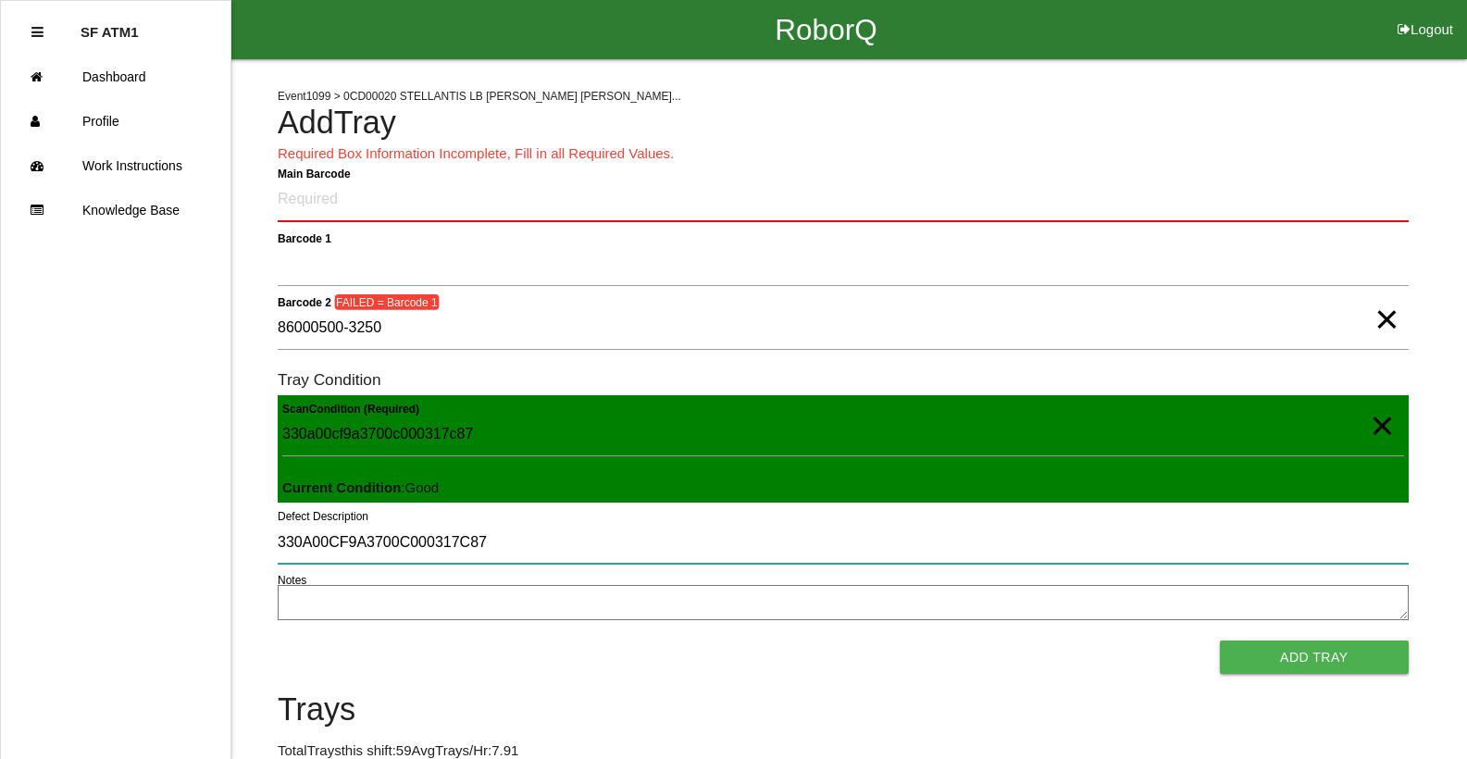
type input "330A00CF9A3700C000317C87"
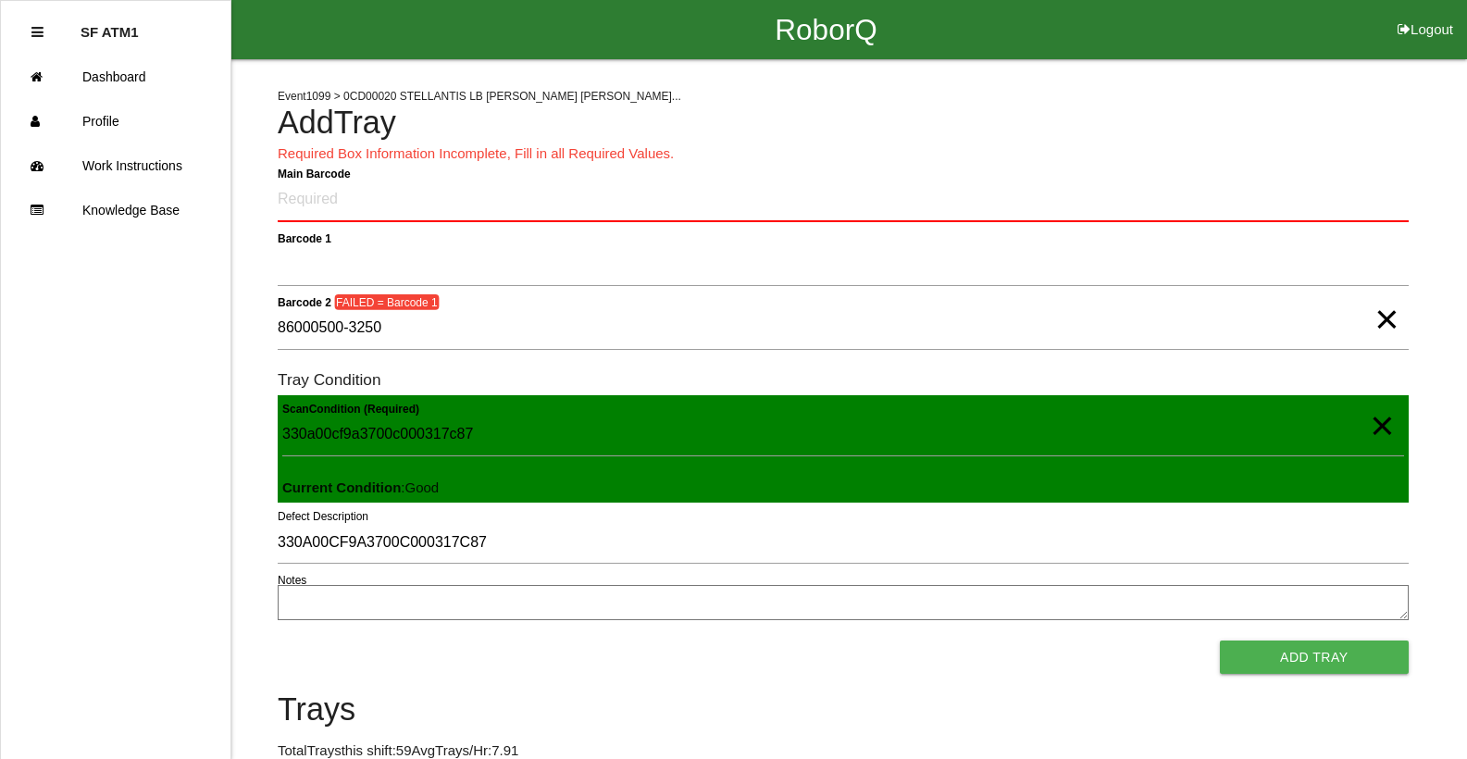
drag, startPoint x: 1480, startPoint y: 756, endPoint x: 1377, endPoint y: 322, distance: 446.0
click at [1377, 319] on span "×" at bounding box center [1386, 300] width 24 height 37
click at [1372, 418] on span "×" at bounding box center [1382, 407] width 24 height 37
click at [1223, 209] on Barcode "Main Barcode" at bounding box center [843, 200] width 1131 height 43
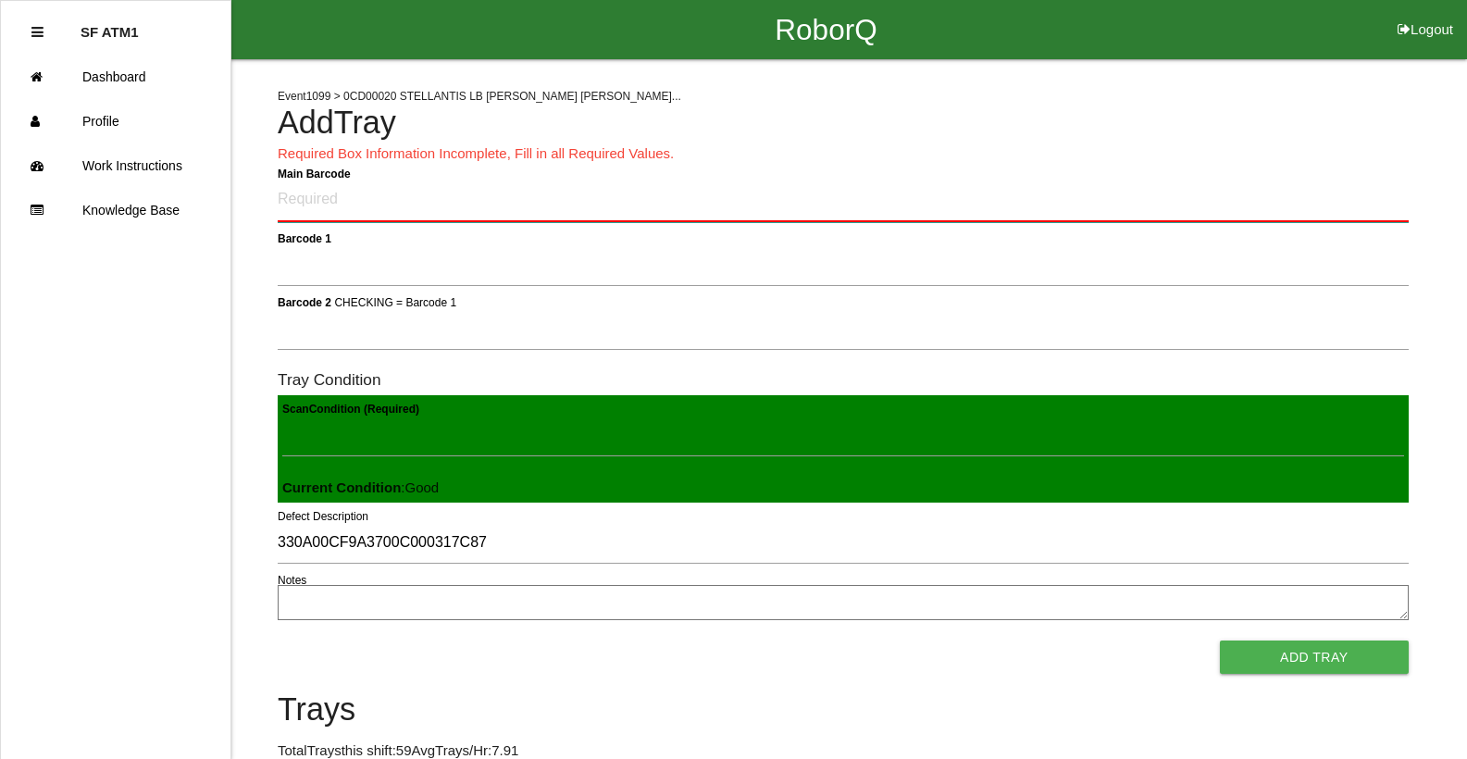
click at [1223, 209] on Barcode "Main Barcode" at bounding box center [843, 200] width 1131 height 43
click at [1223, 208] on Barcode "Main Barcode" at bounding box center [843, 200] width 1131 height 43
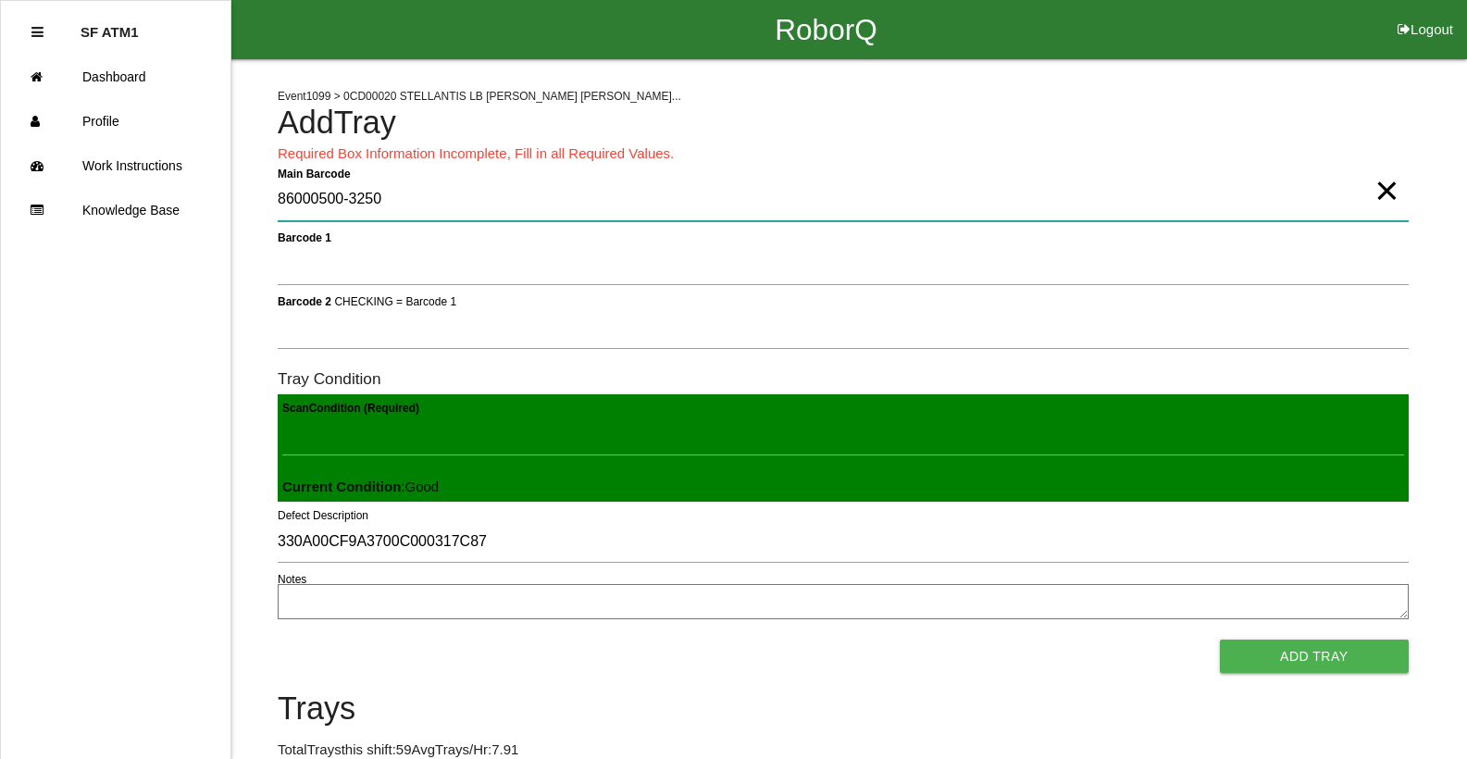
type Barcode "86000500-3250"
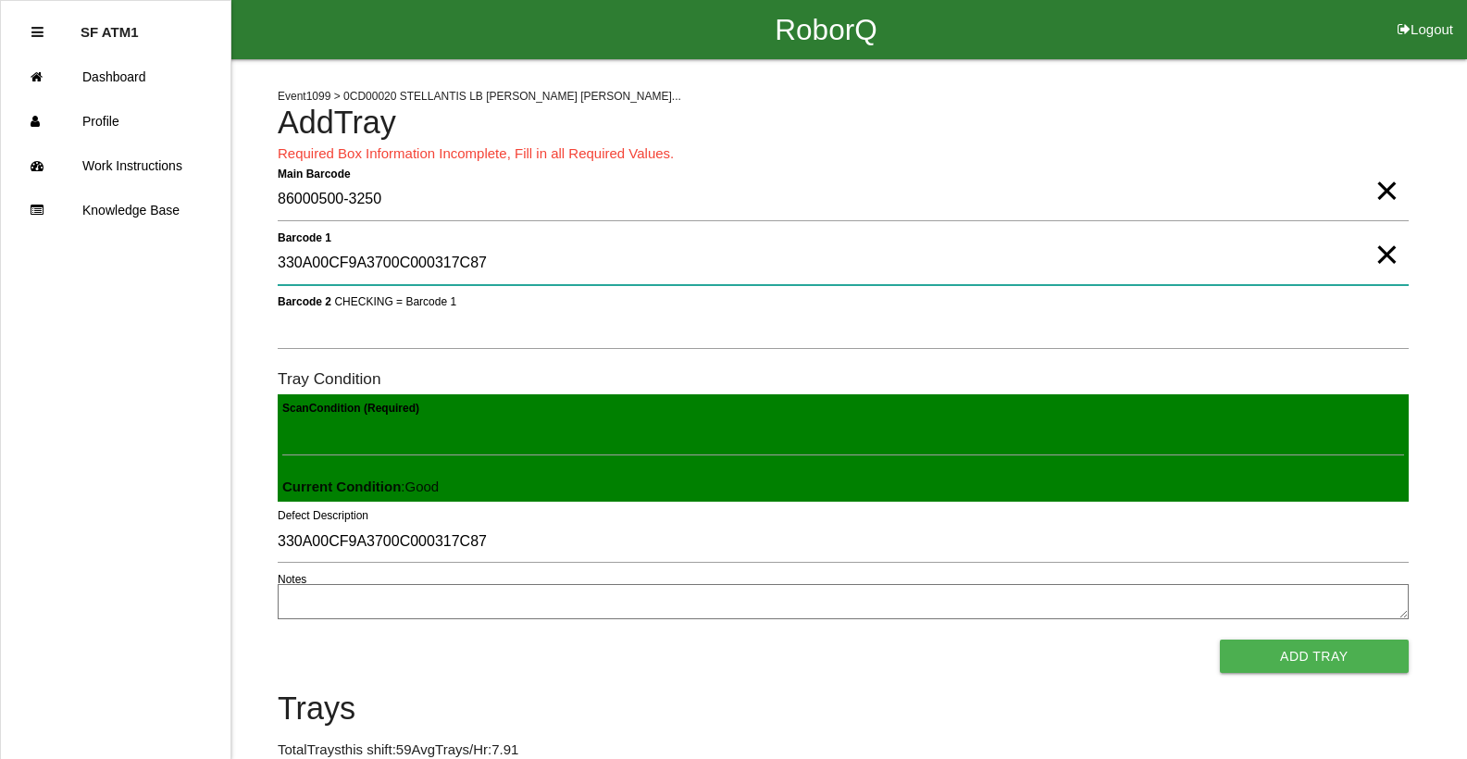
type 1 "330A00CF9A3700C000317C87"
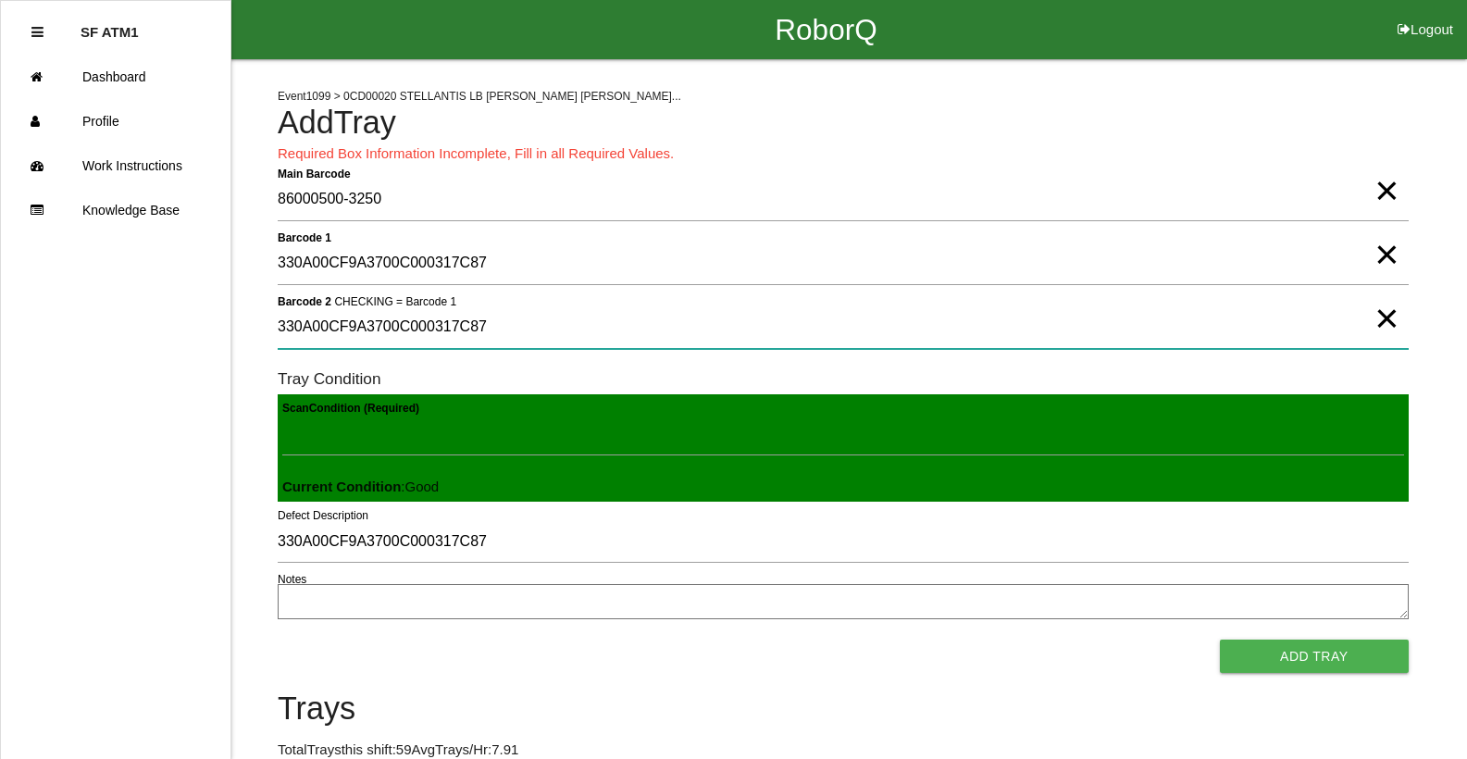
type 2 "330A00CF9A3700C000317C87"
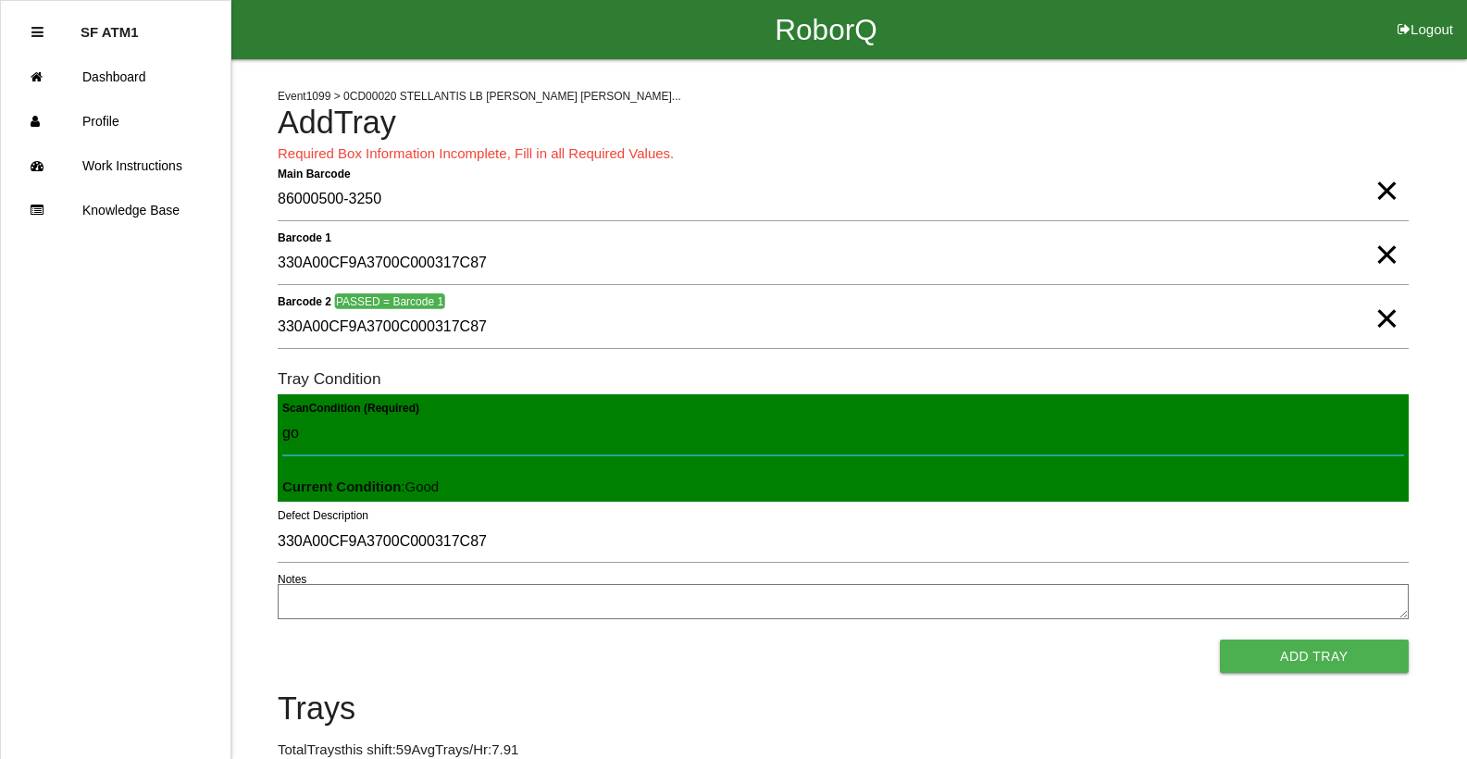
type Condition "goo"
click at [1220, 639] on button "Add Tray" at bounding box center [1314, 655] width 189 height 33
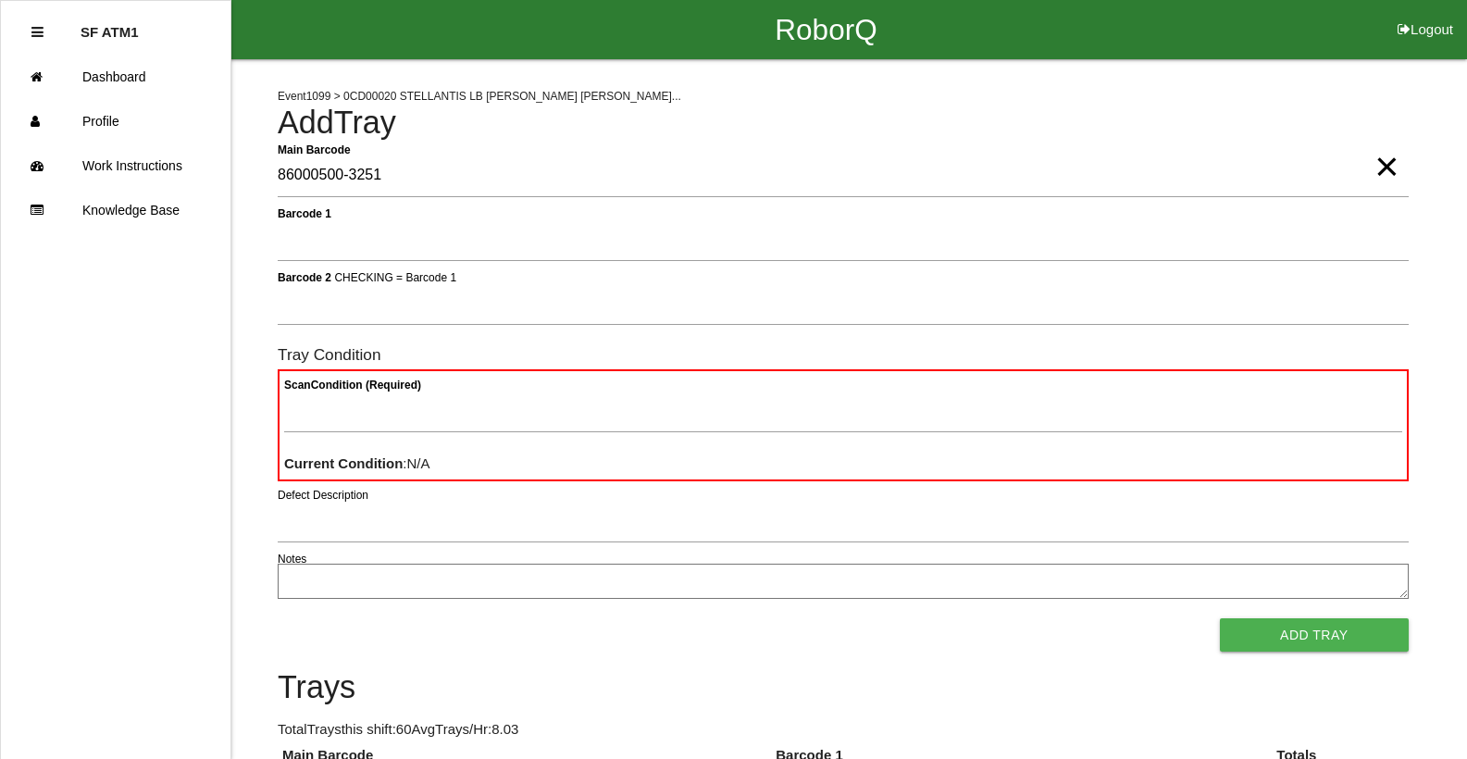
type Barcode "86000500-3251"
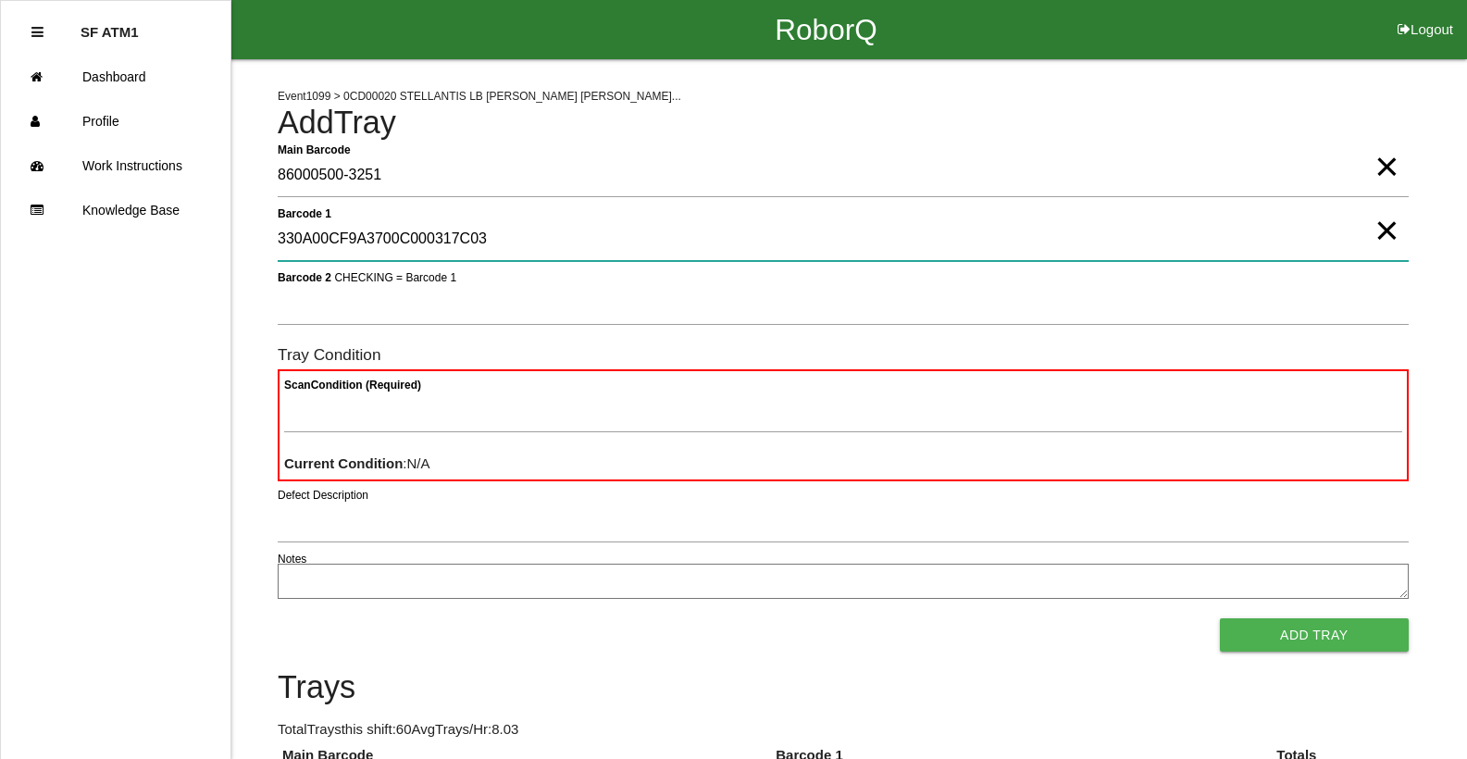
type 1 "330A00CF9A3700C000317C03"
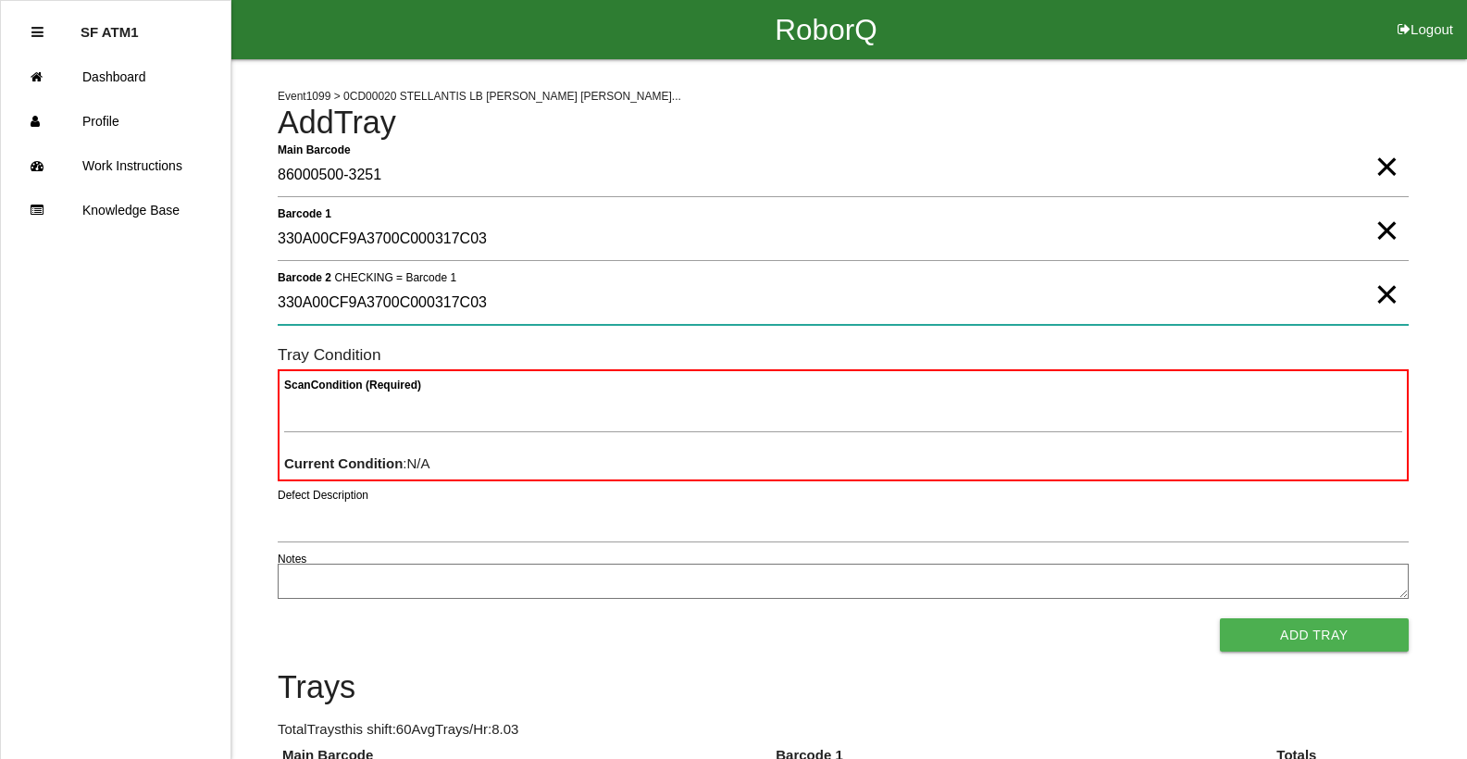
type 2 "330A00CF9A3700C000317C03"
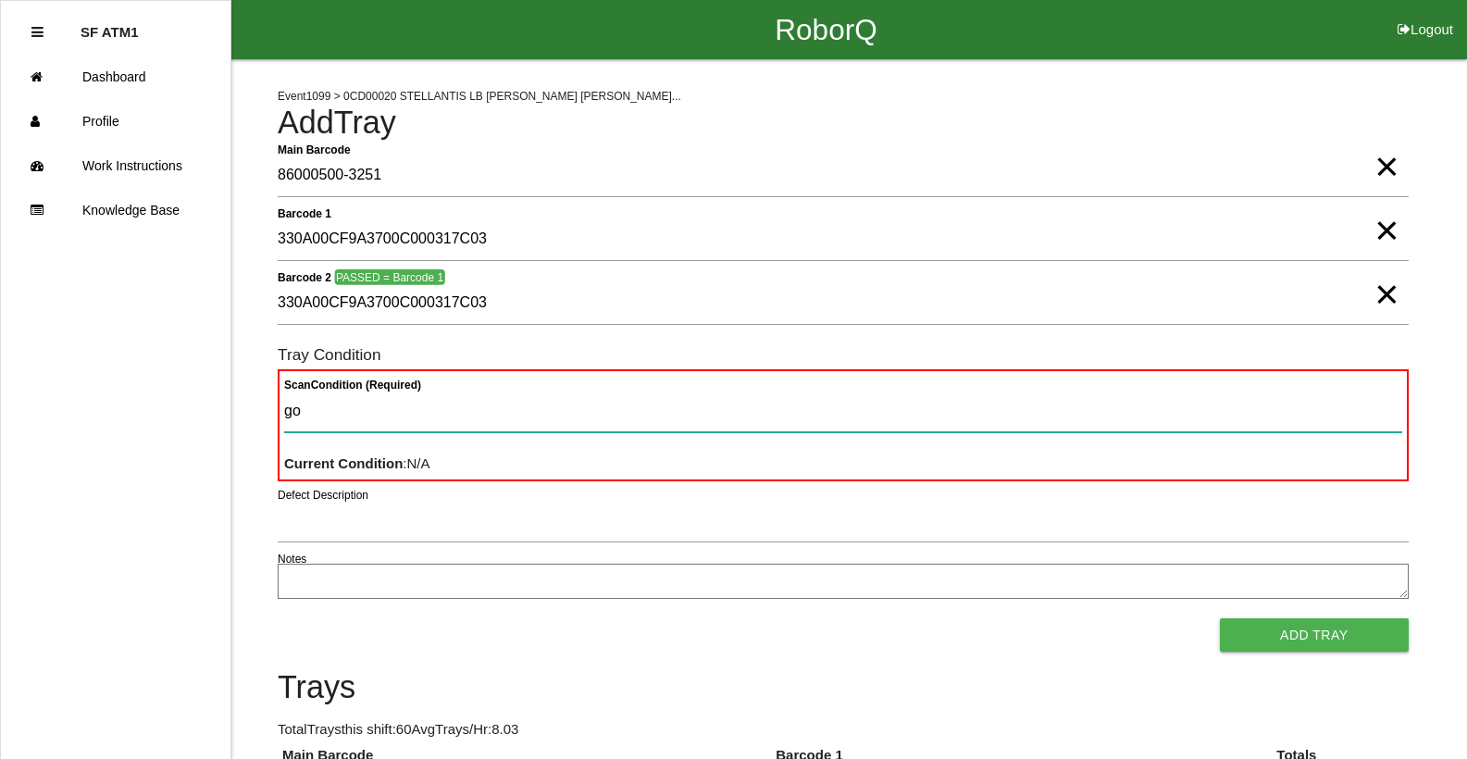
type Condition "goo"
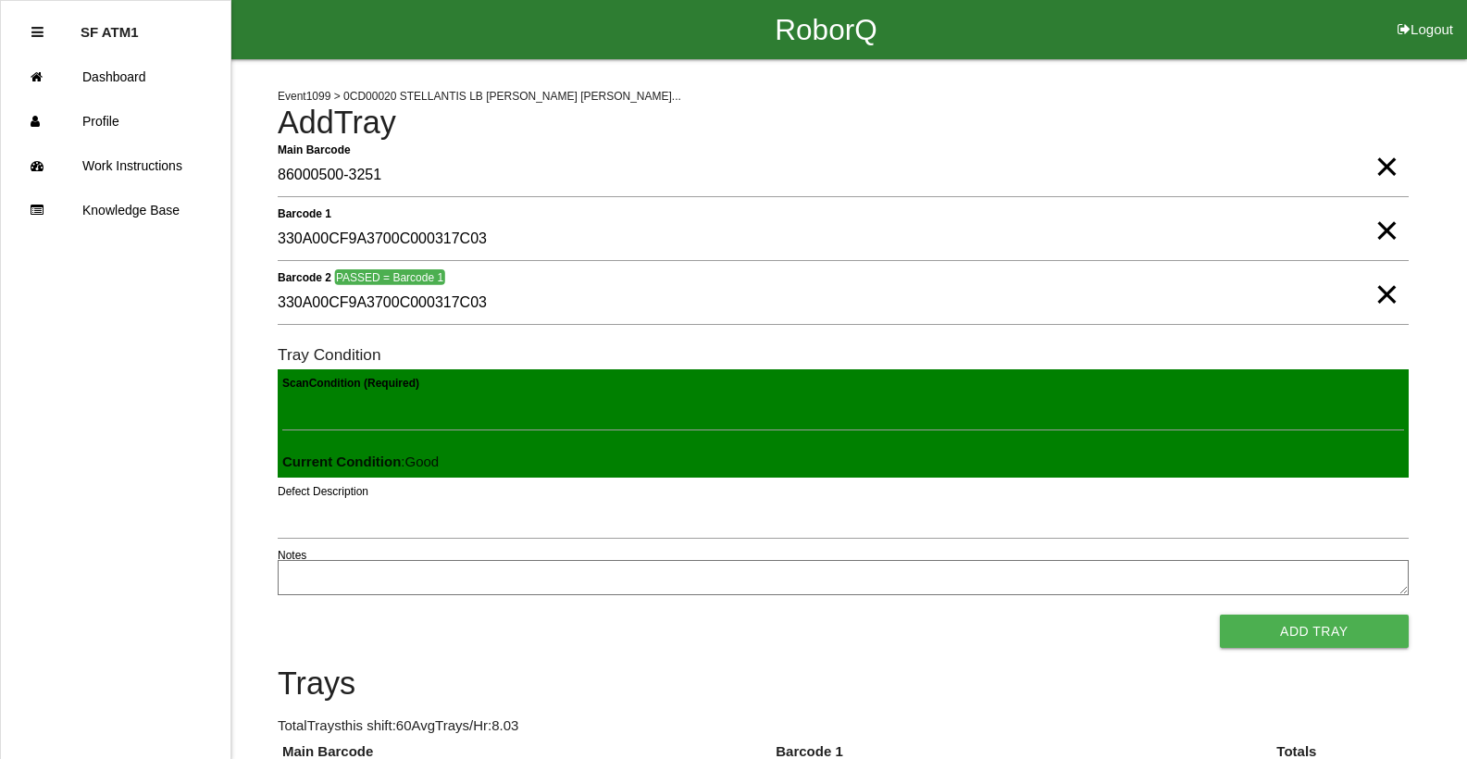
click at [1220, 614] on button "Add Tray" at bounding box center [1314, 630] width 189 height 33
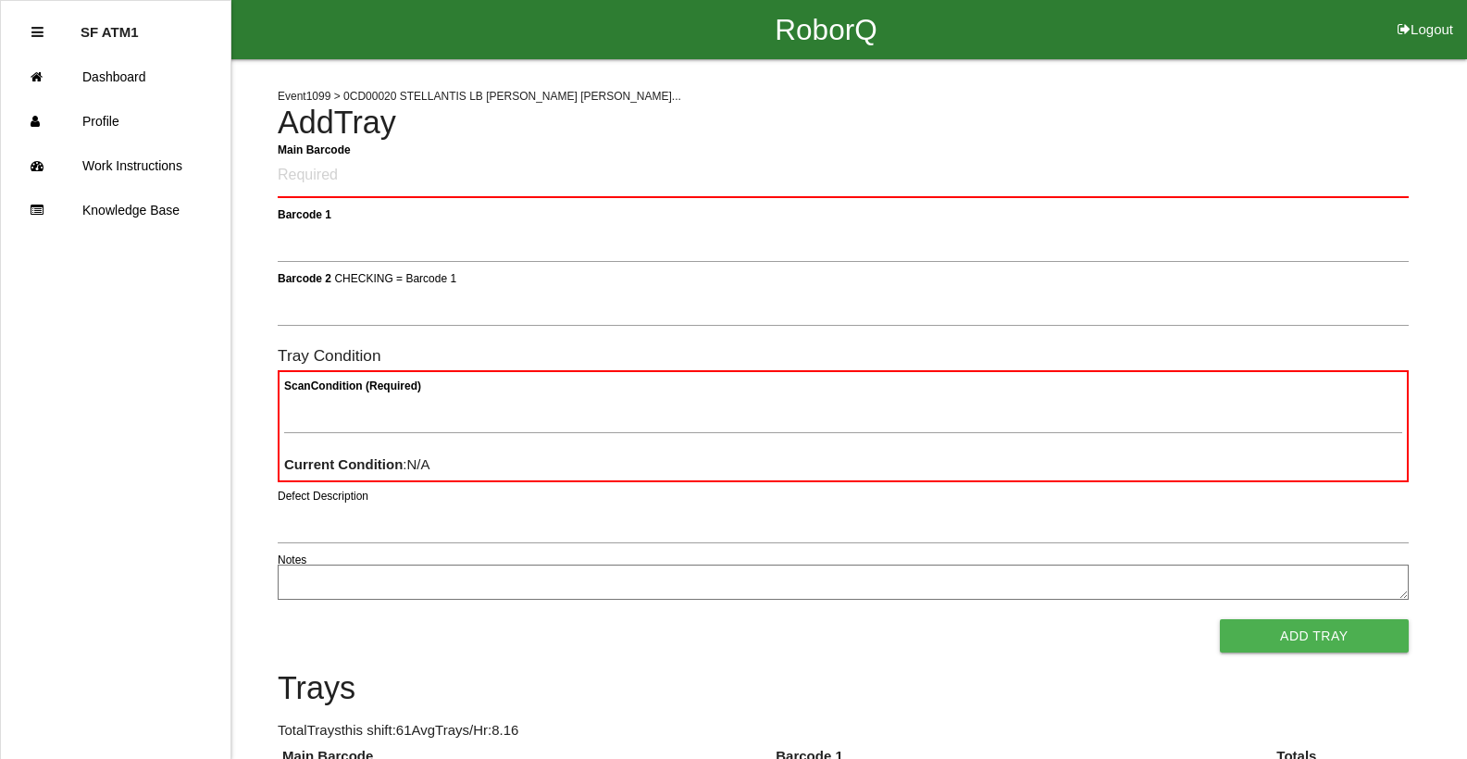
drag, startPoint x: 1382, startPoint y: 25, endPoint x: 1368, endPoint y: 33, distance: 16.2
click at [1368, 33] on div "RoborQ Logout" at bounding box center [826, 29] width 1282 height 59
click at [1, 99] on link "Profile" at bounding box center [115, 121] width 229 height 44
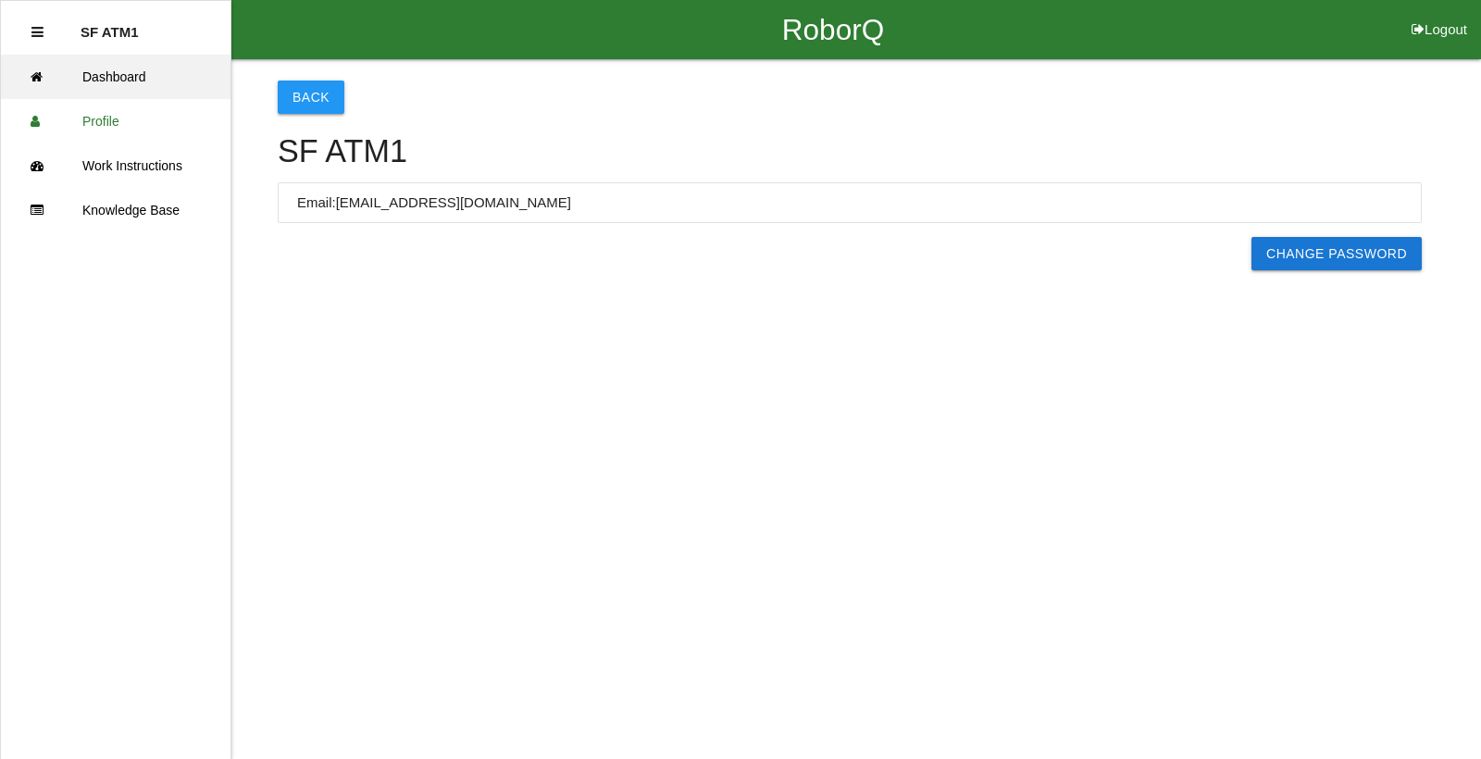
click at [126, 70] on link "Dashboard" at bounding box center [115, 77] width 229 height 44
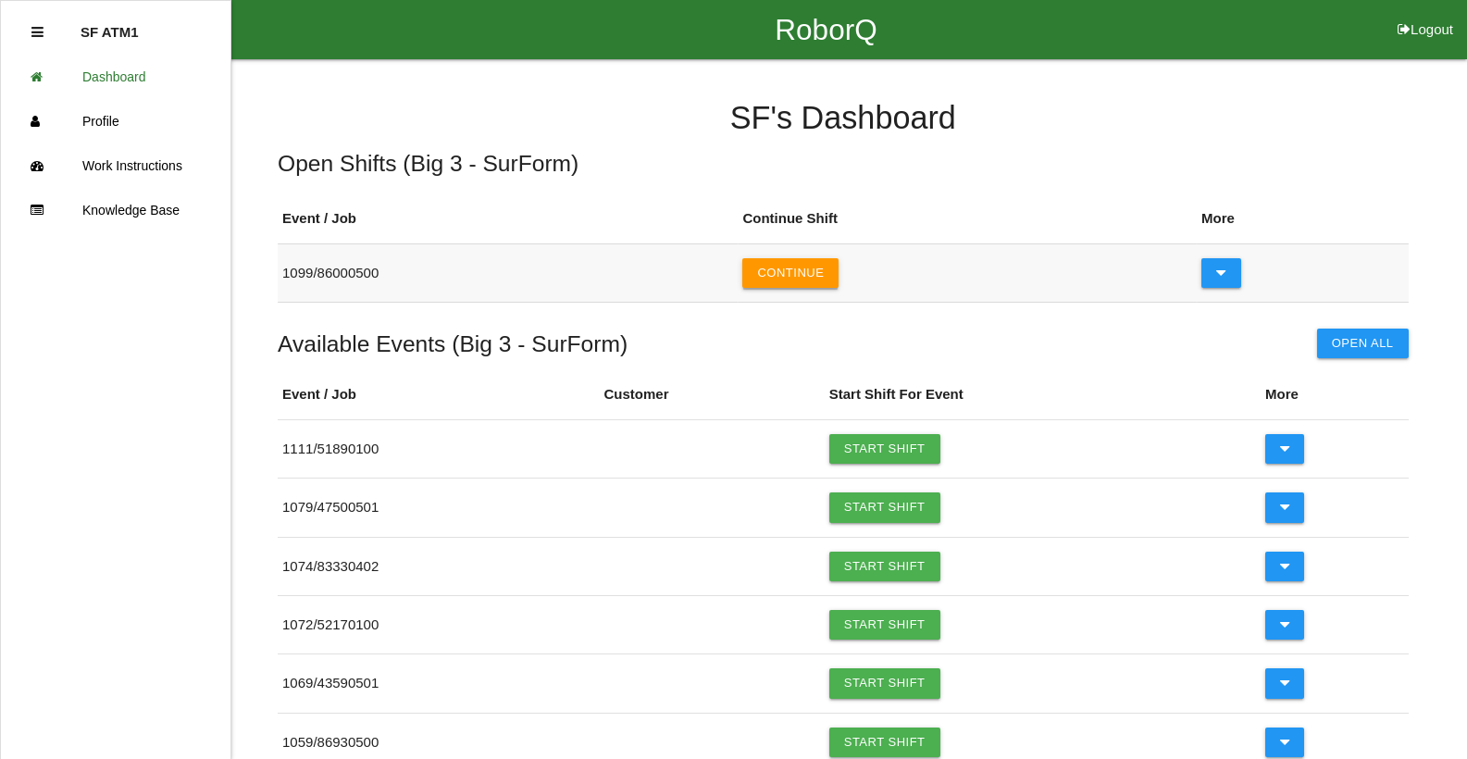
click at [821, 269] on button "Continue" at bounding box center [790, 273] width 96 height 30
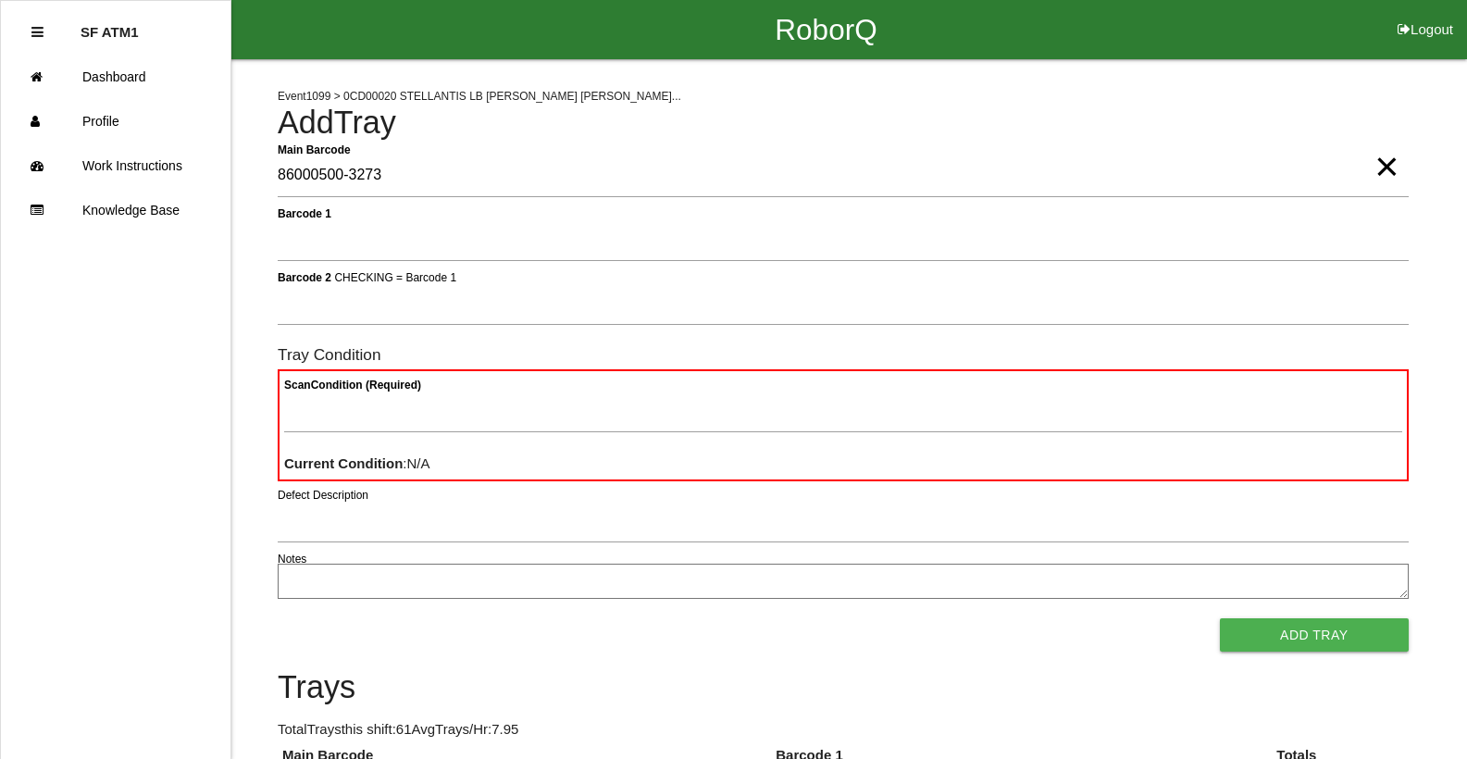
type Barcode "86000500-3273"
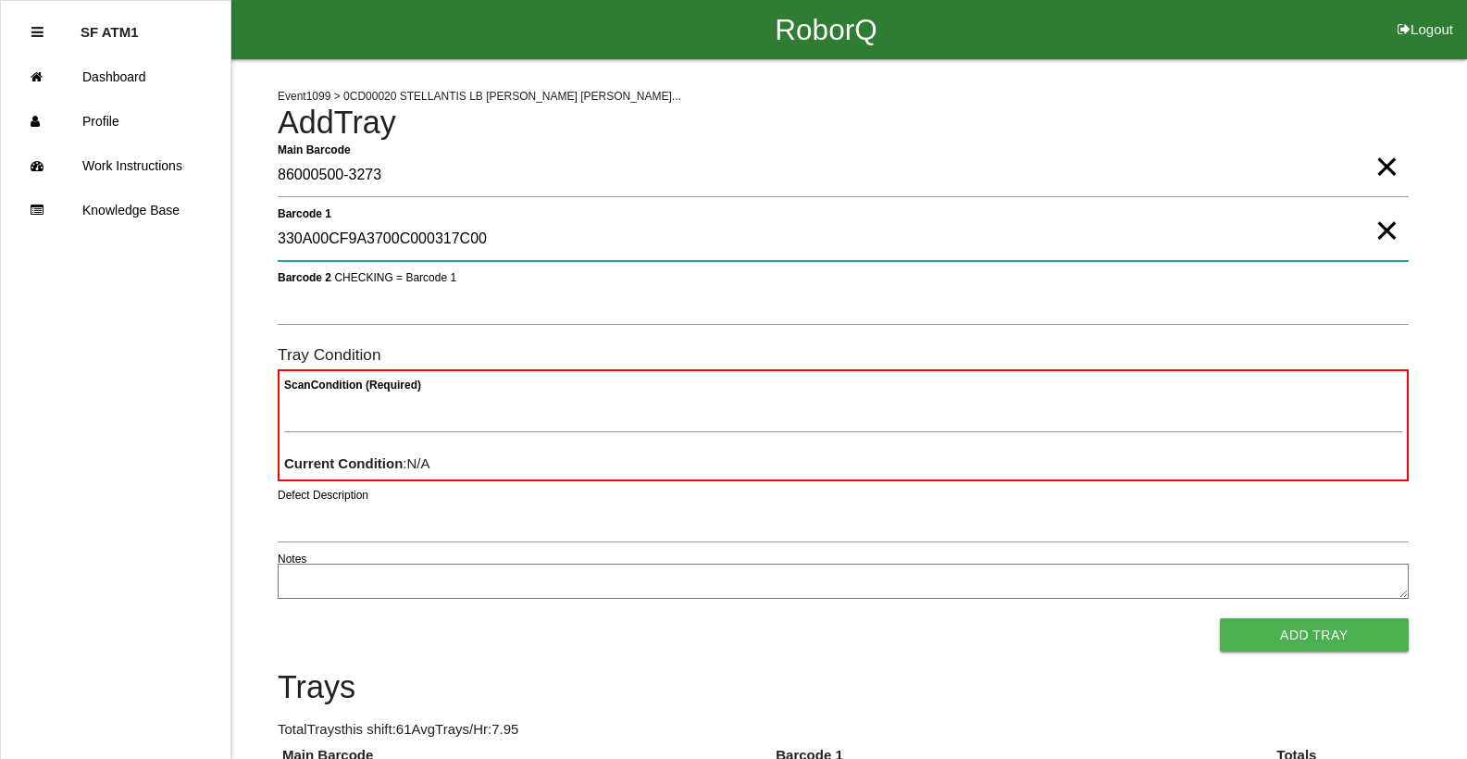
type 1 "330A00CF9A3700C000317C00"
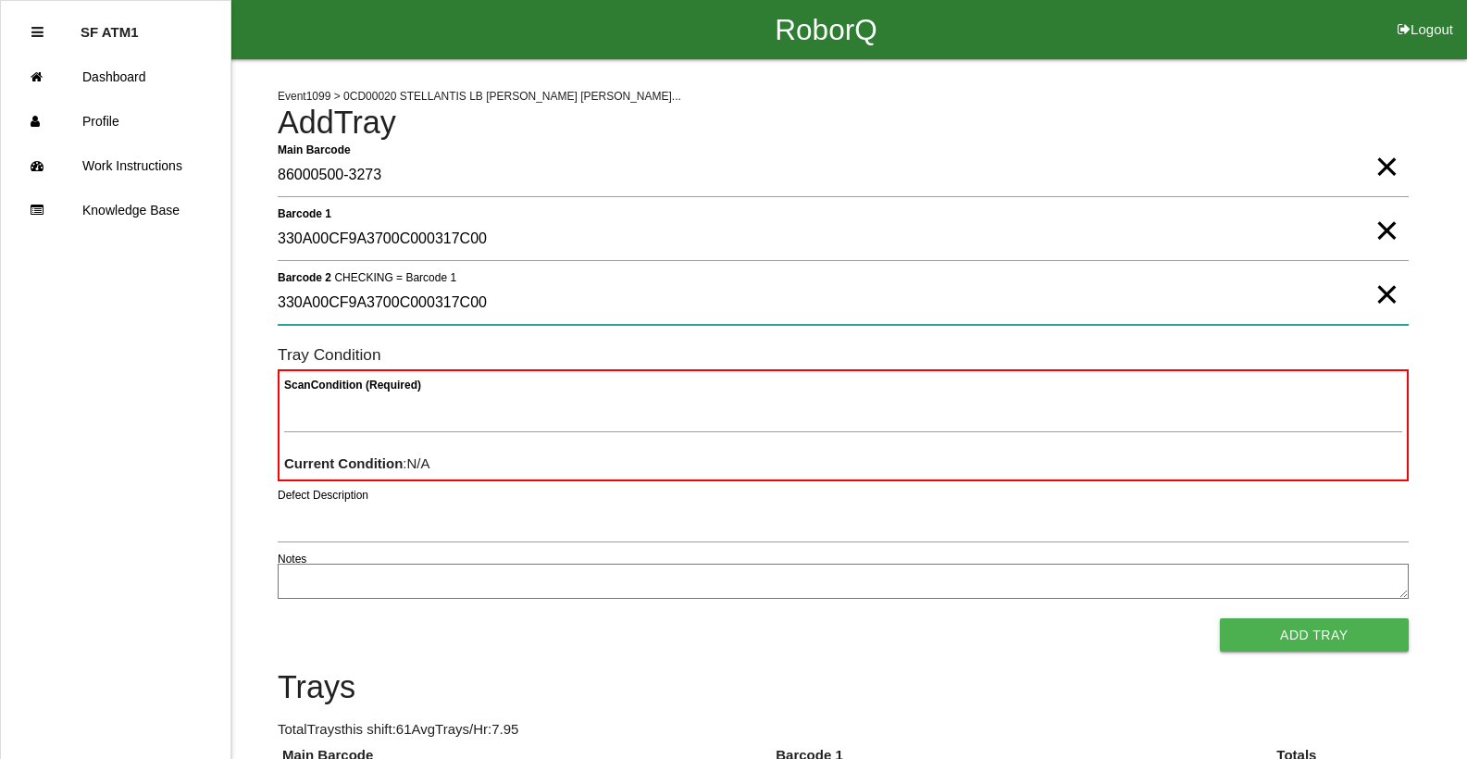
type 2 "330A00CF9A3700C000317C00"
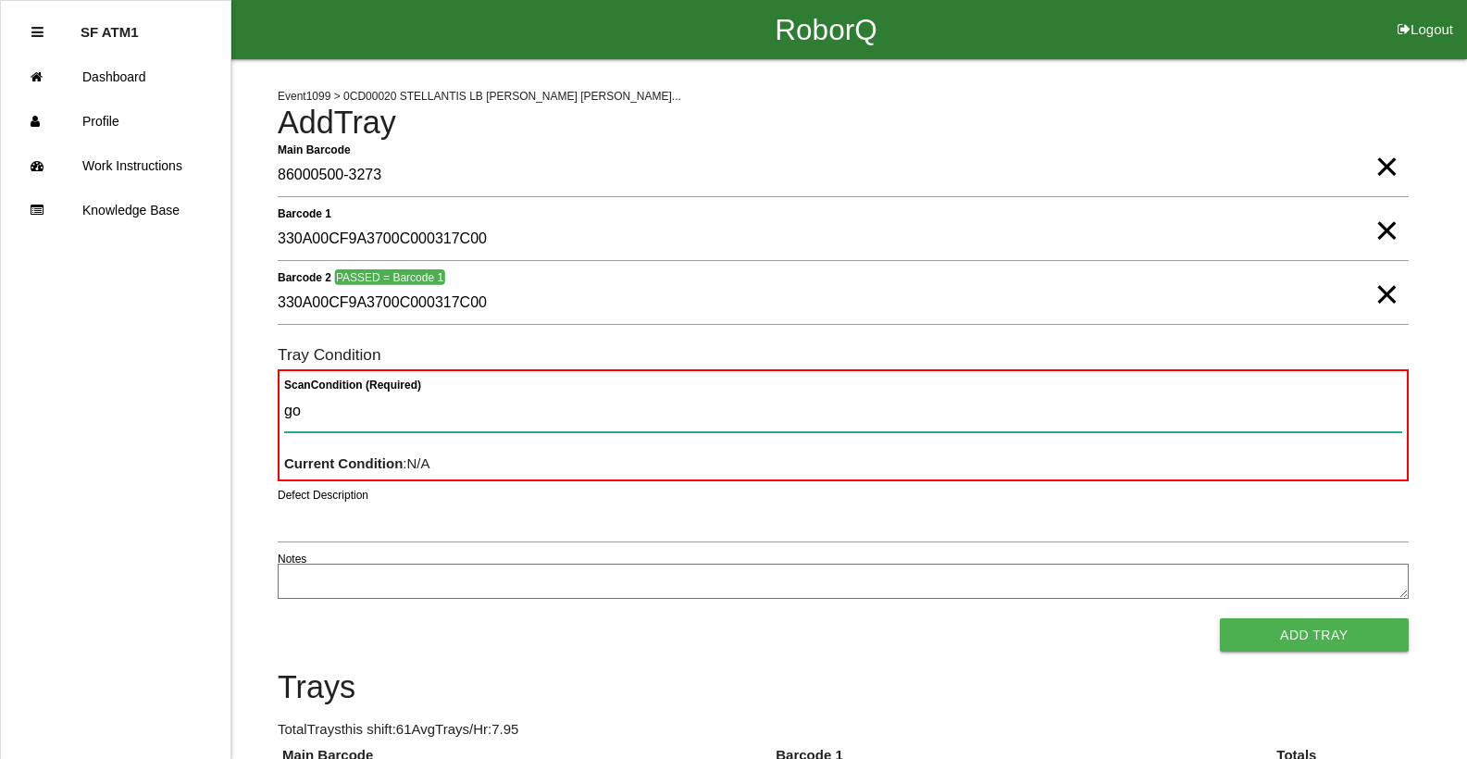
type Condition "goo"
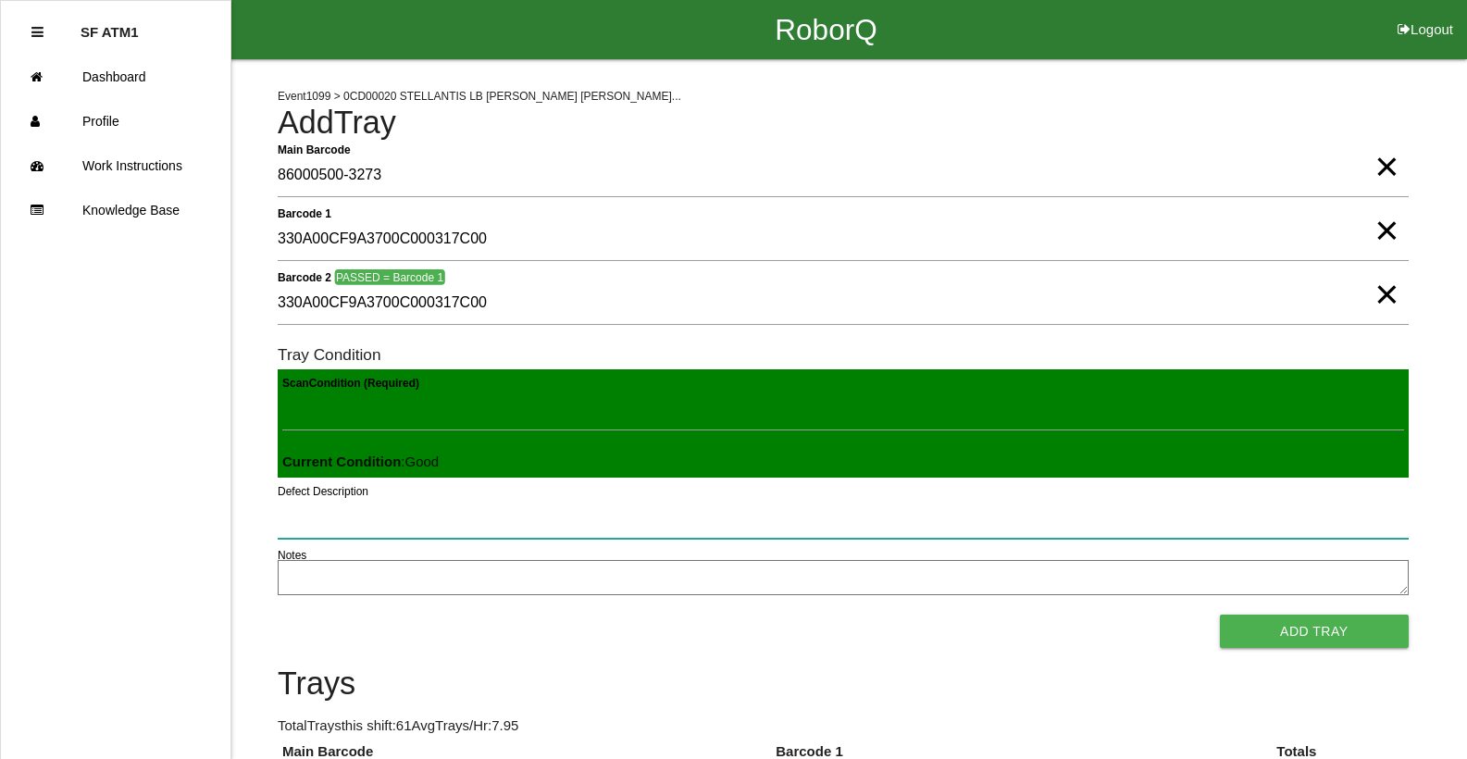
click at [1220, 614] on button "Add Tray" at bounding box center [1314, 630] width 189 height 33
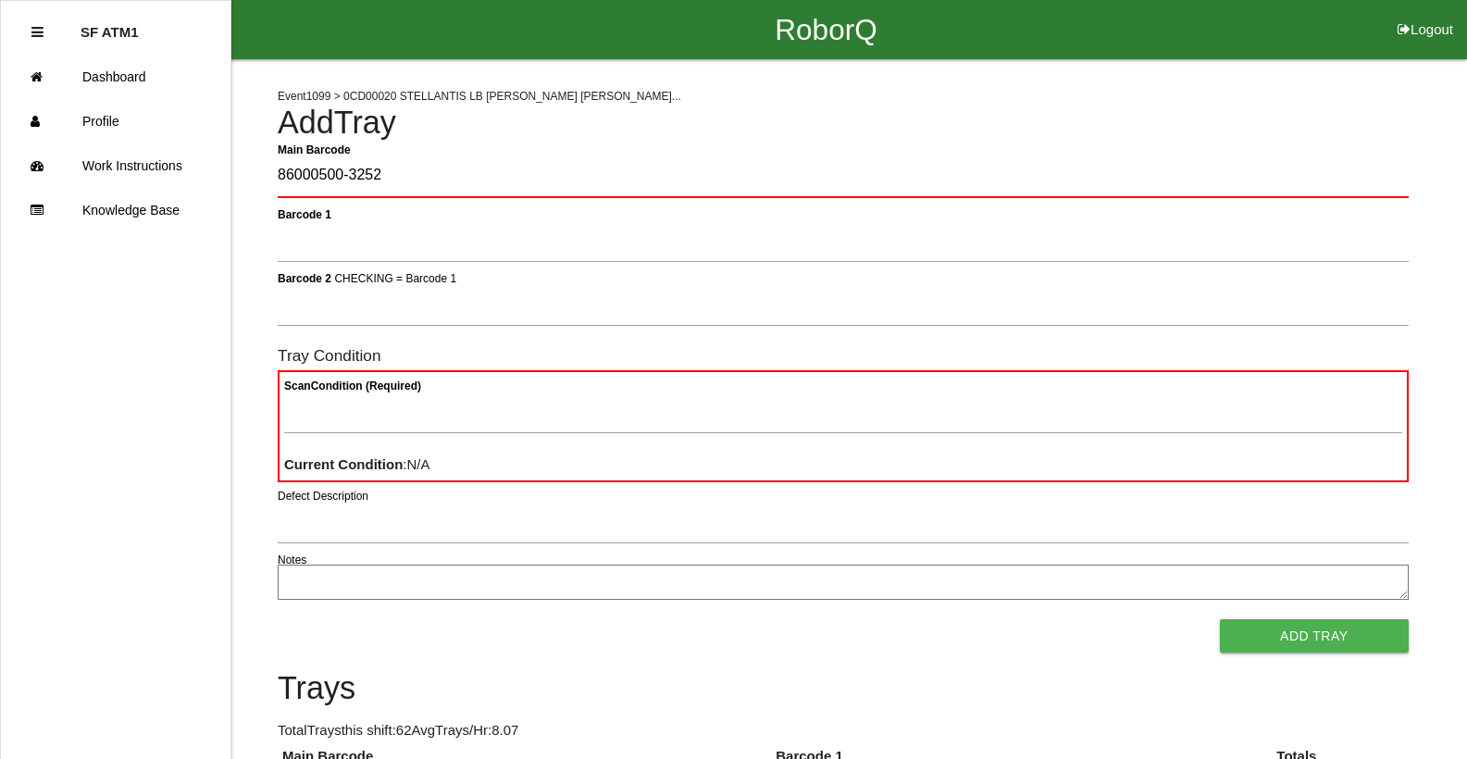
type Barcode "86000500-3252"
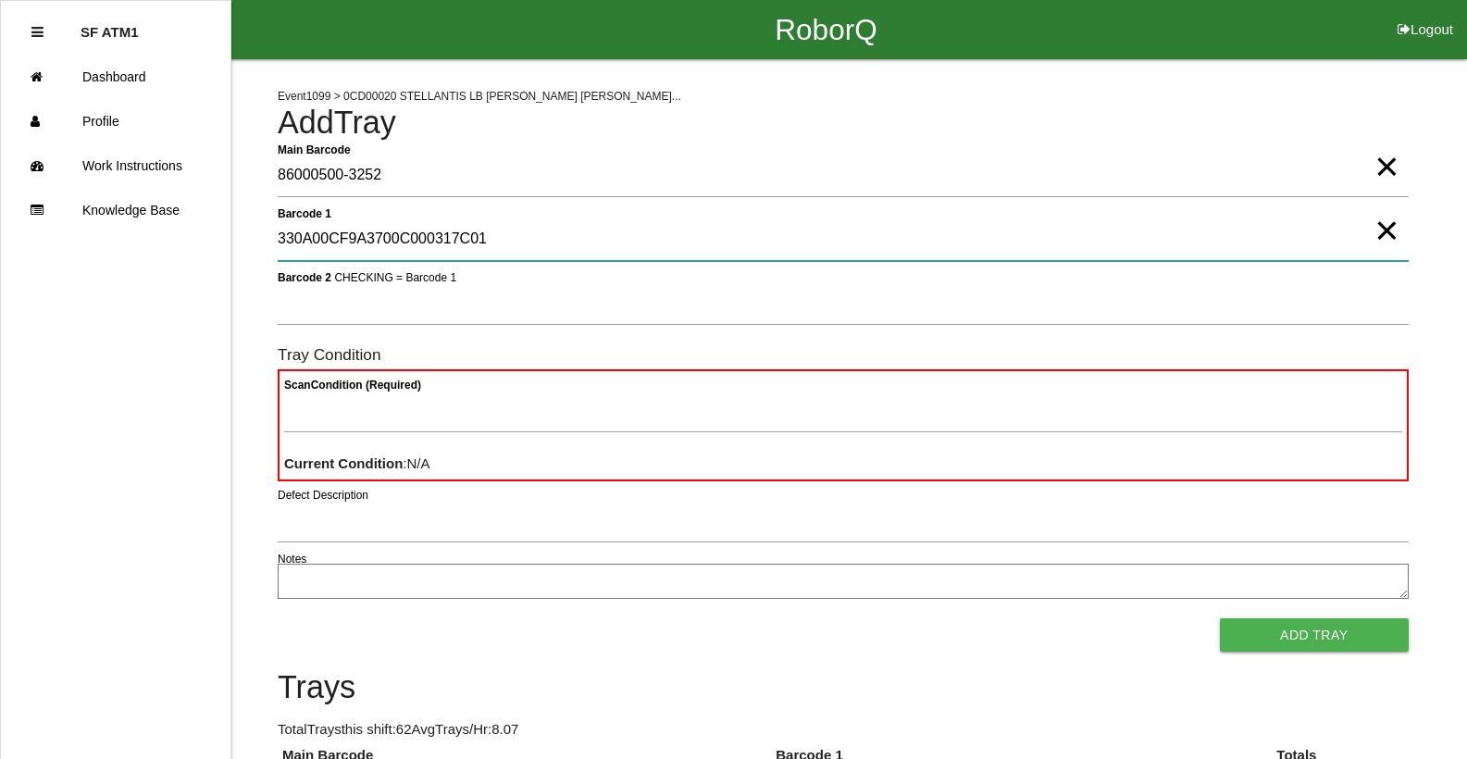
type 1 "330A00CF9A3700C000317C01"
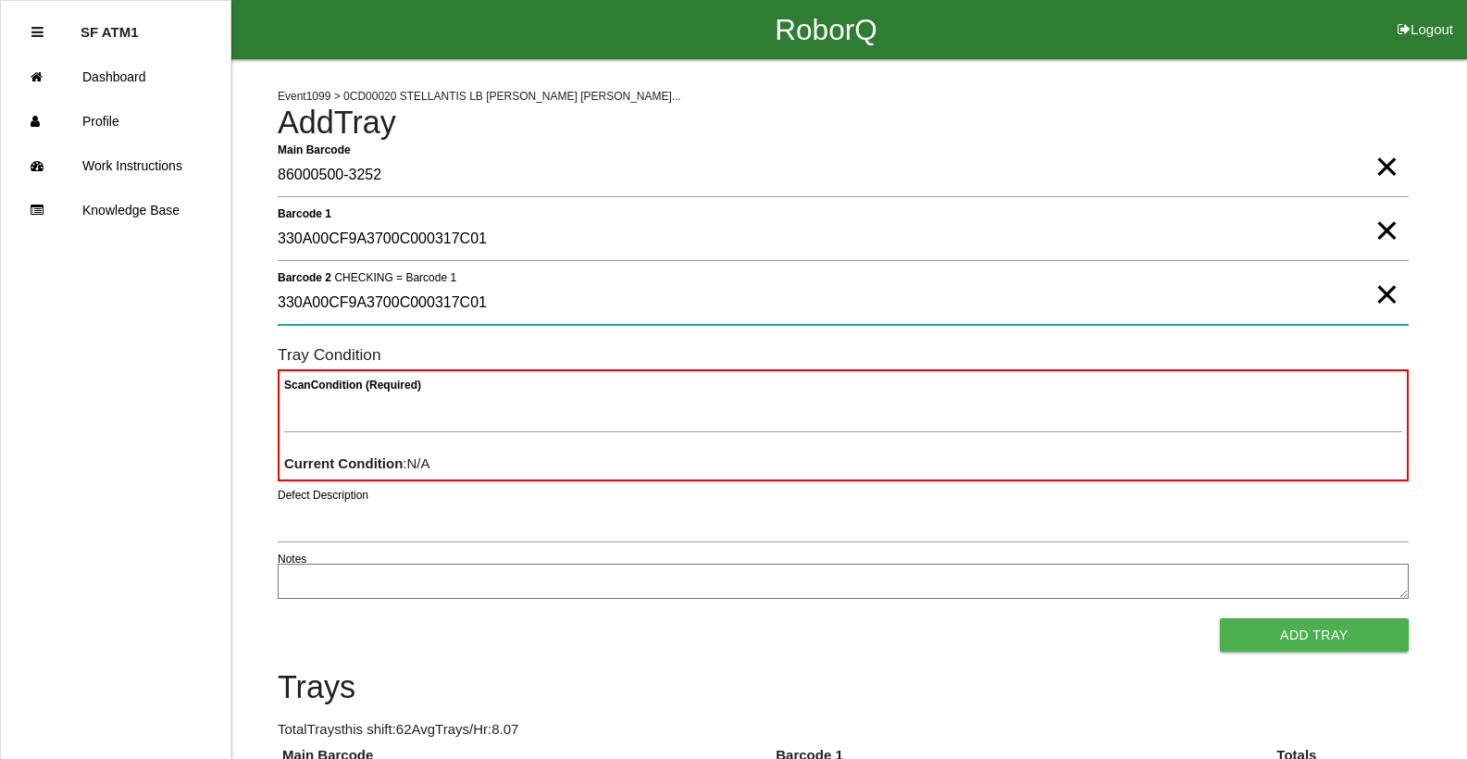
type 2 "330A00CF9A3700C000317C01"
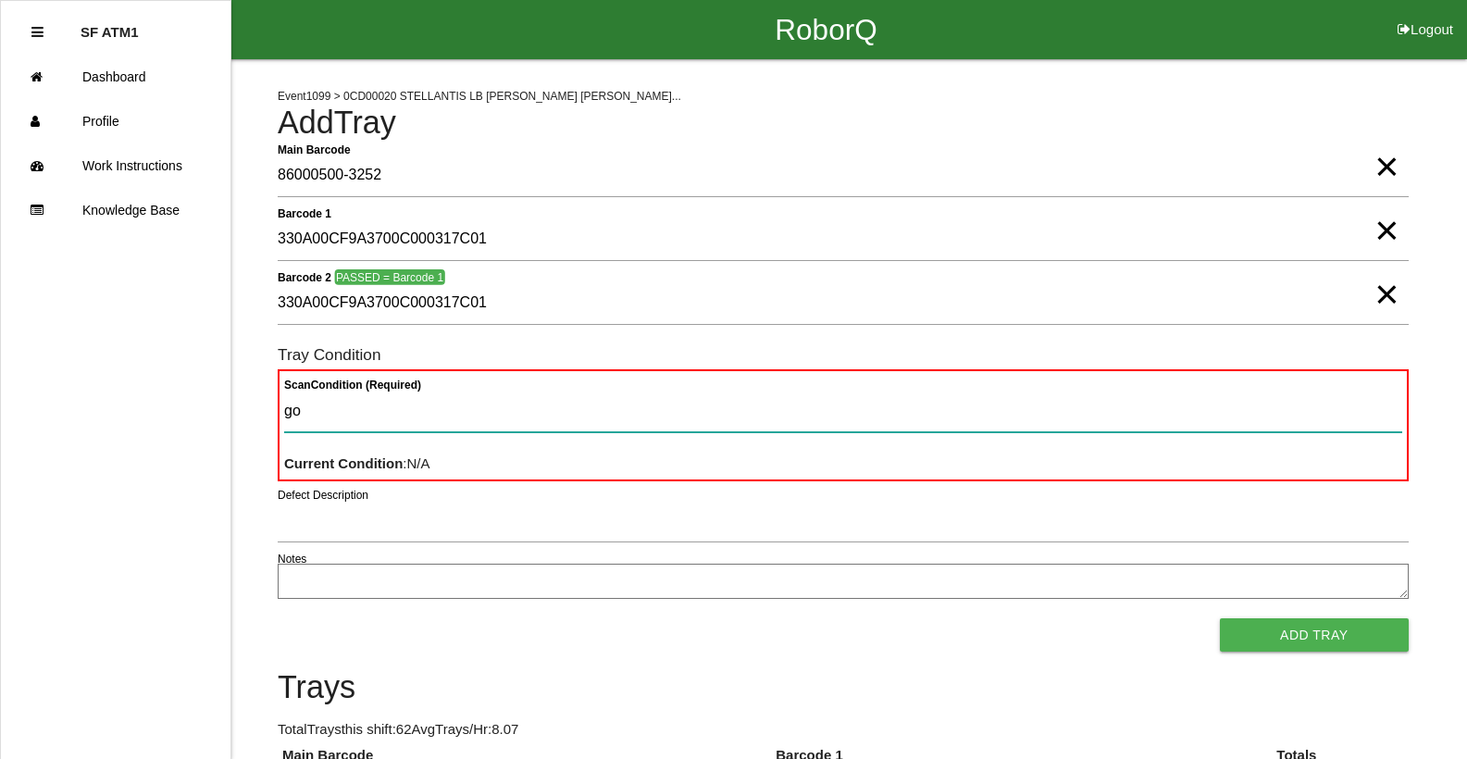
type Condition "goo"
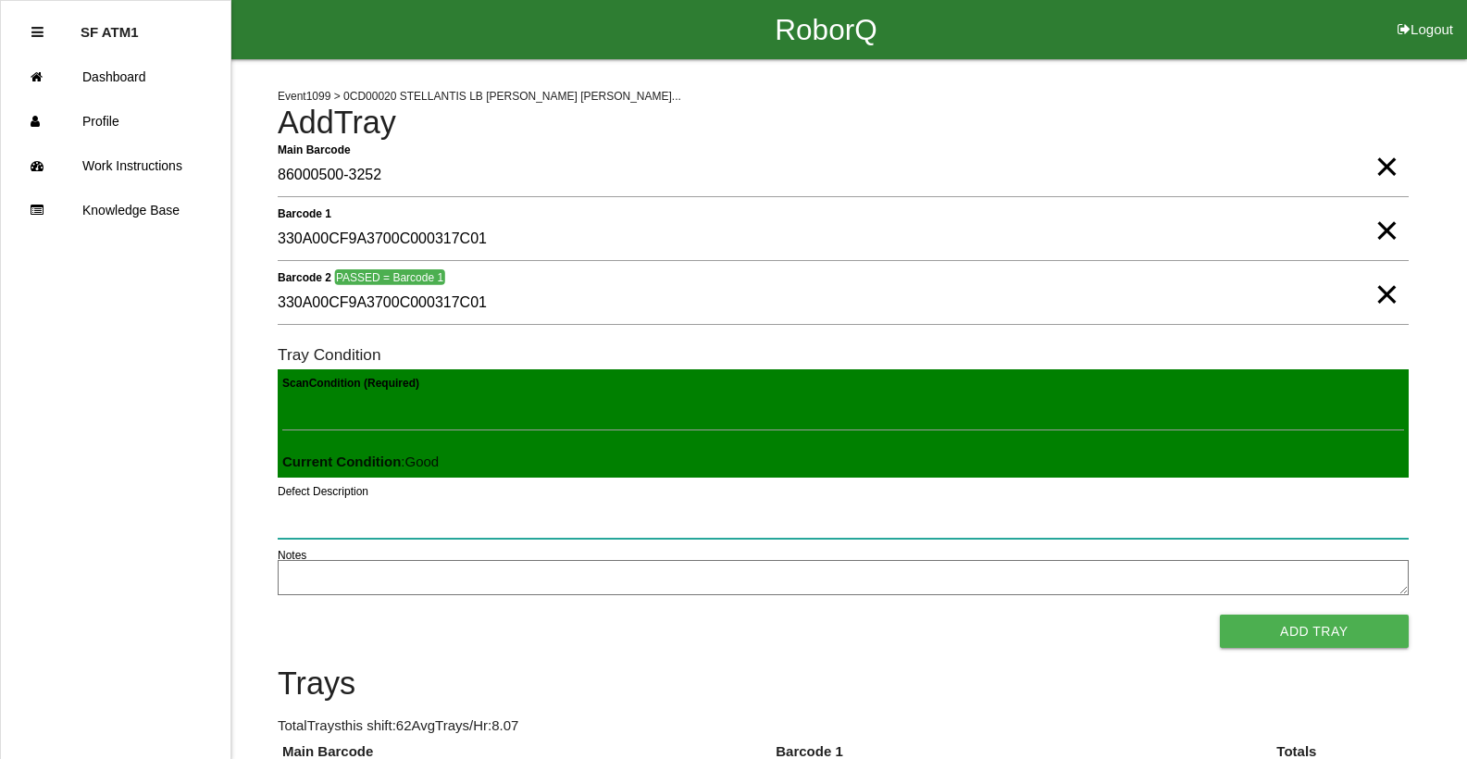
click at [1220, 614] on button "Add Tray" at bounding box center [1314, 630] width 189 height 33
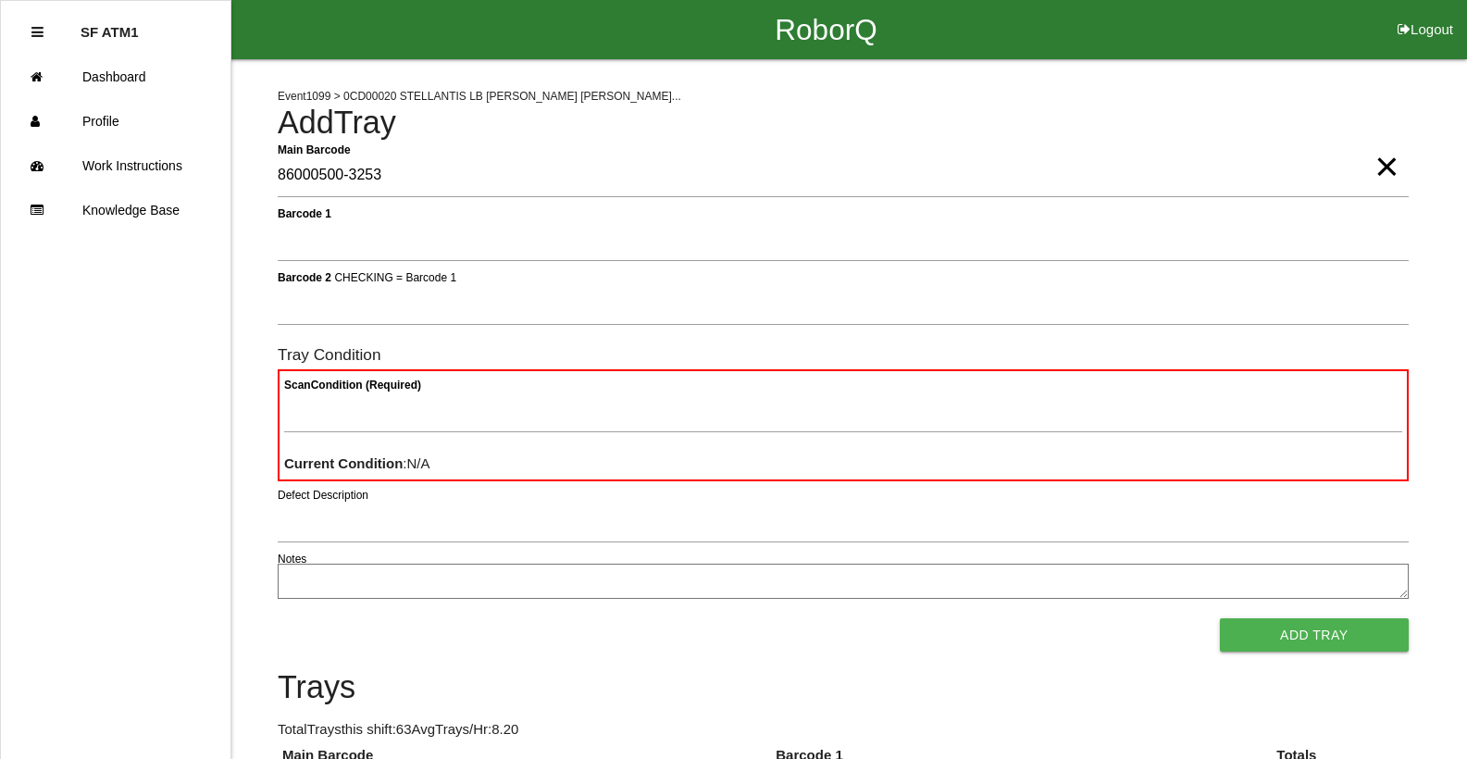
type Barcode "86000500-3253"
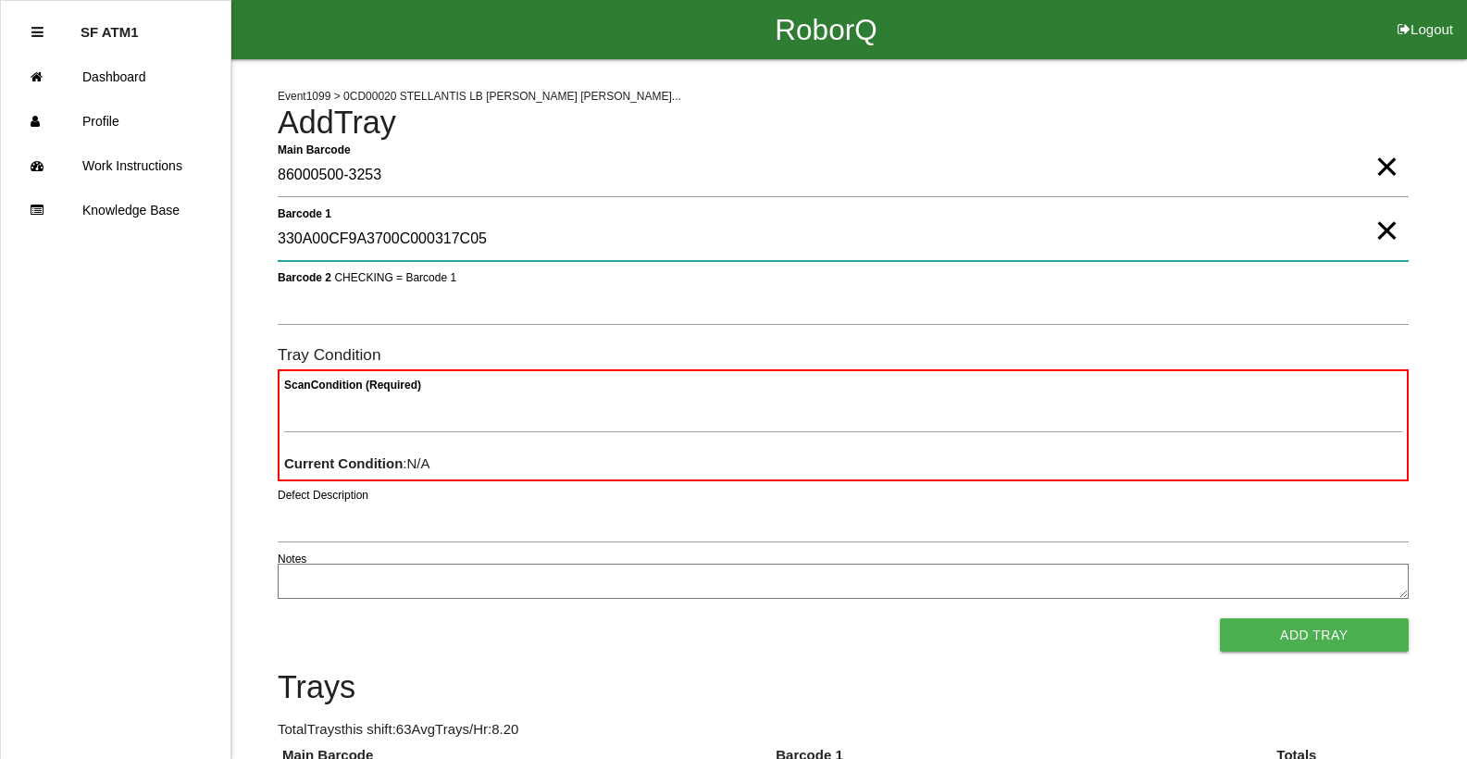
type 1 "330A00CF9A3700C000317C05"
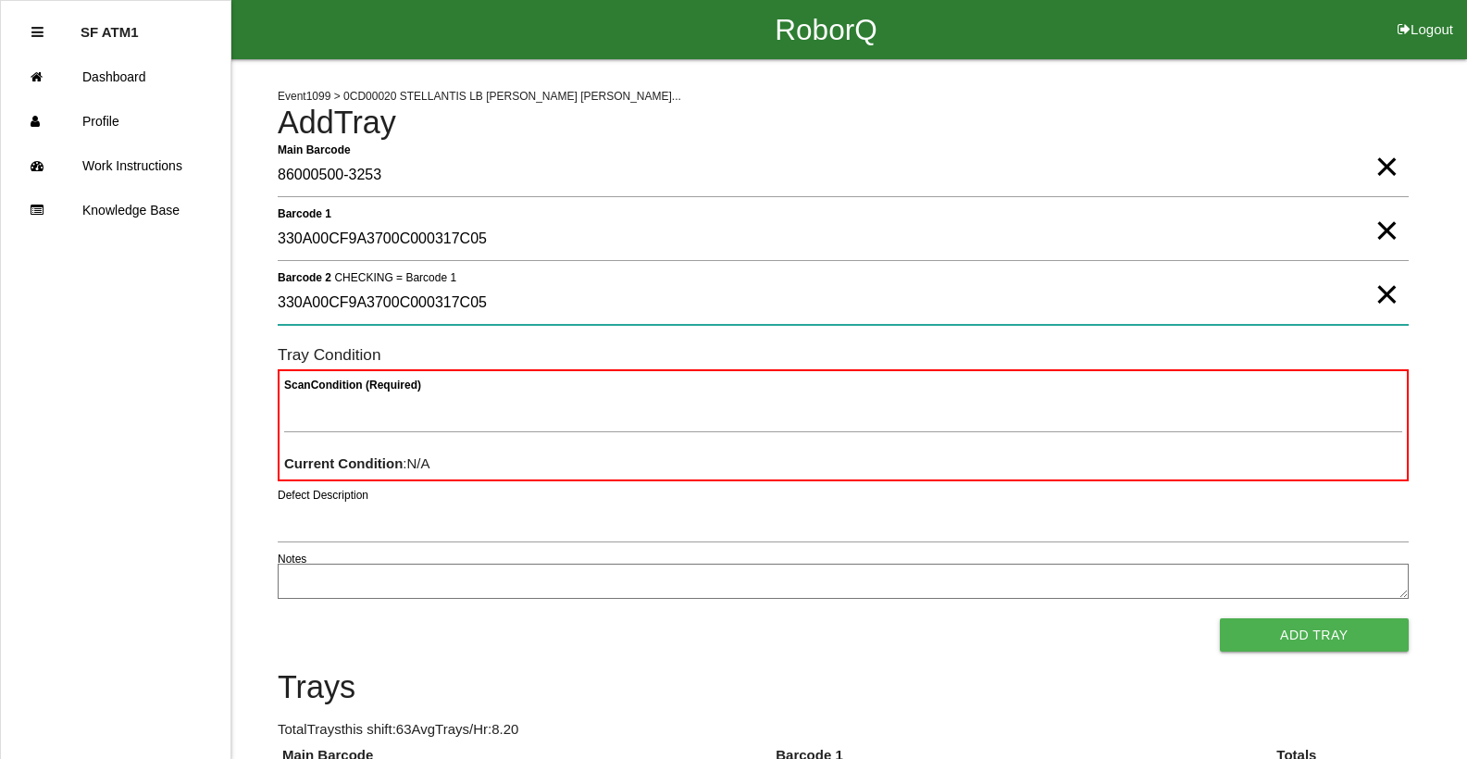
type 2 "330A00CF9A3700C000317C05"
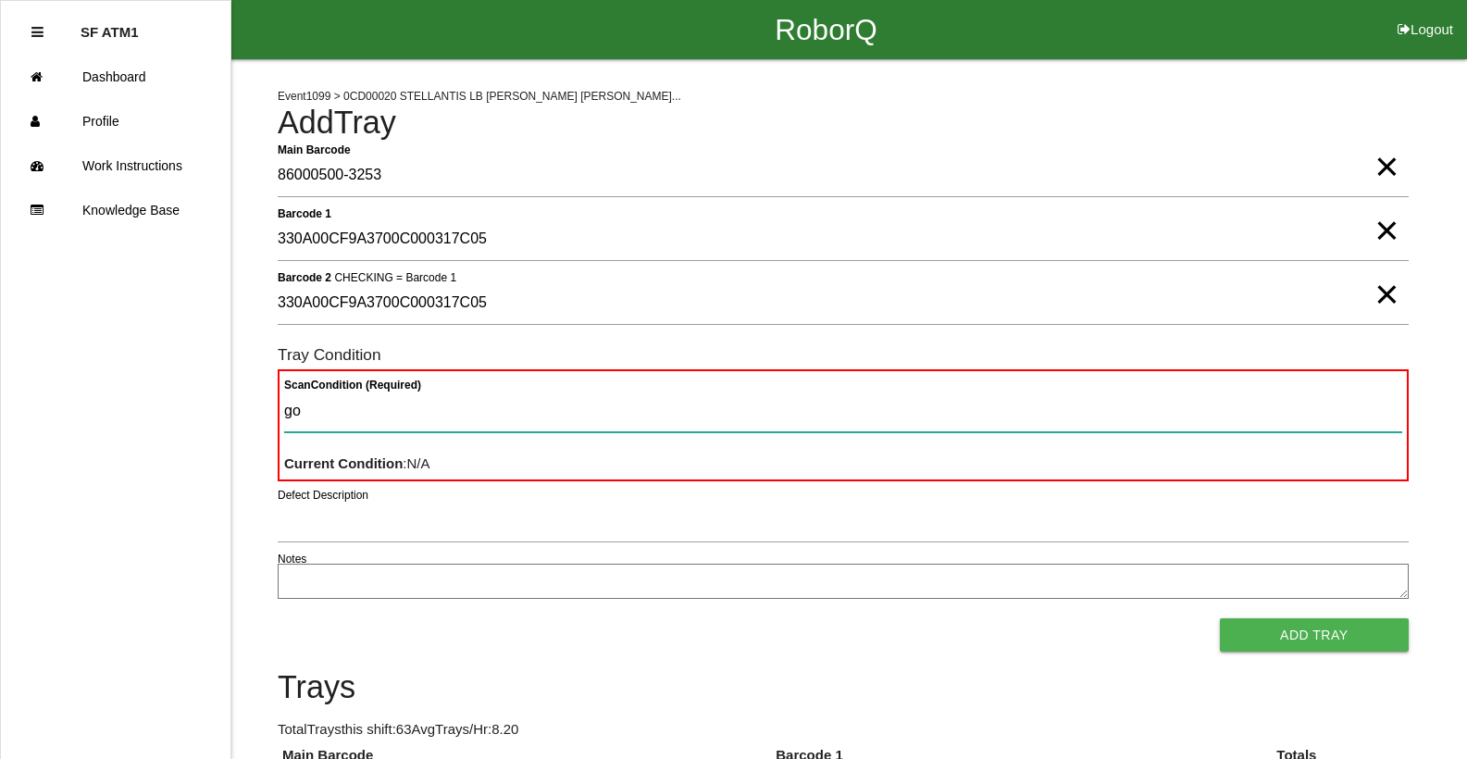
type Condition "goo"
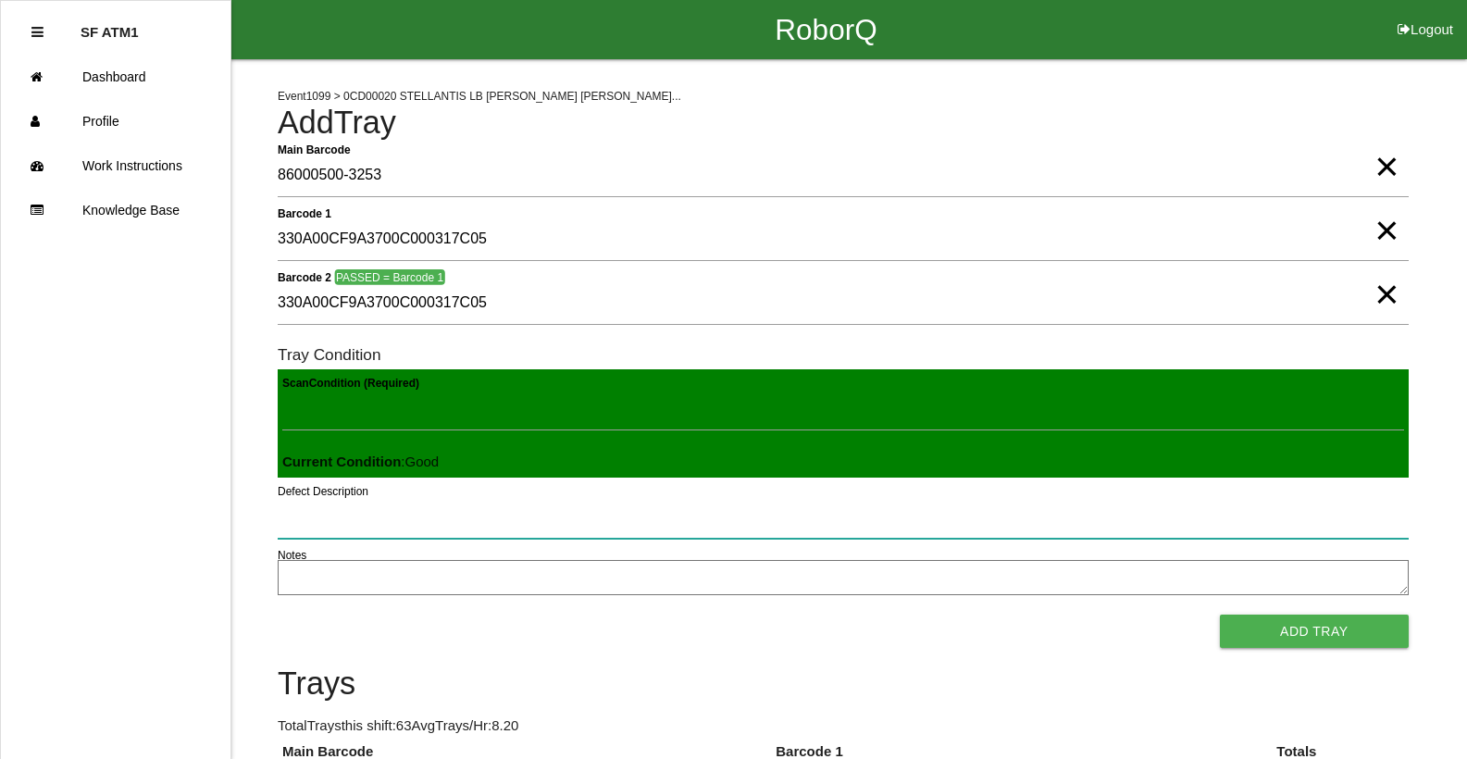
click at [1220, 614] on button "Add Tray" at bounding box center [1314, 630] width 189 height 33
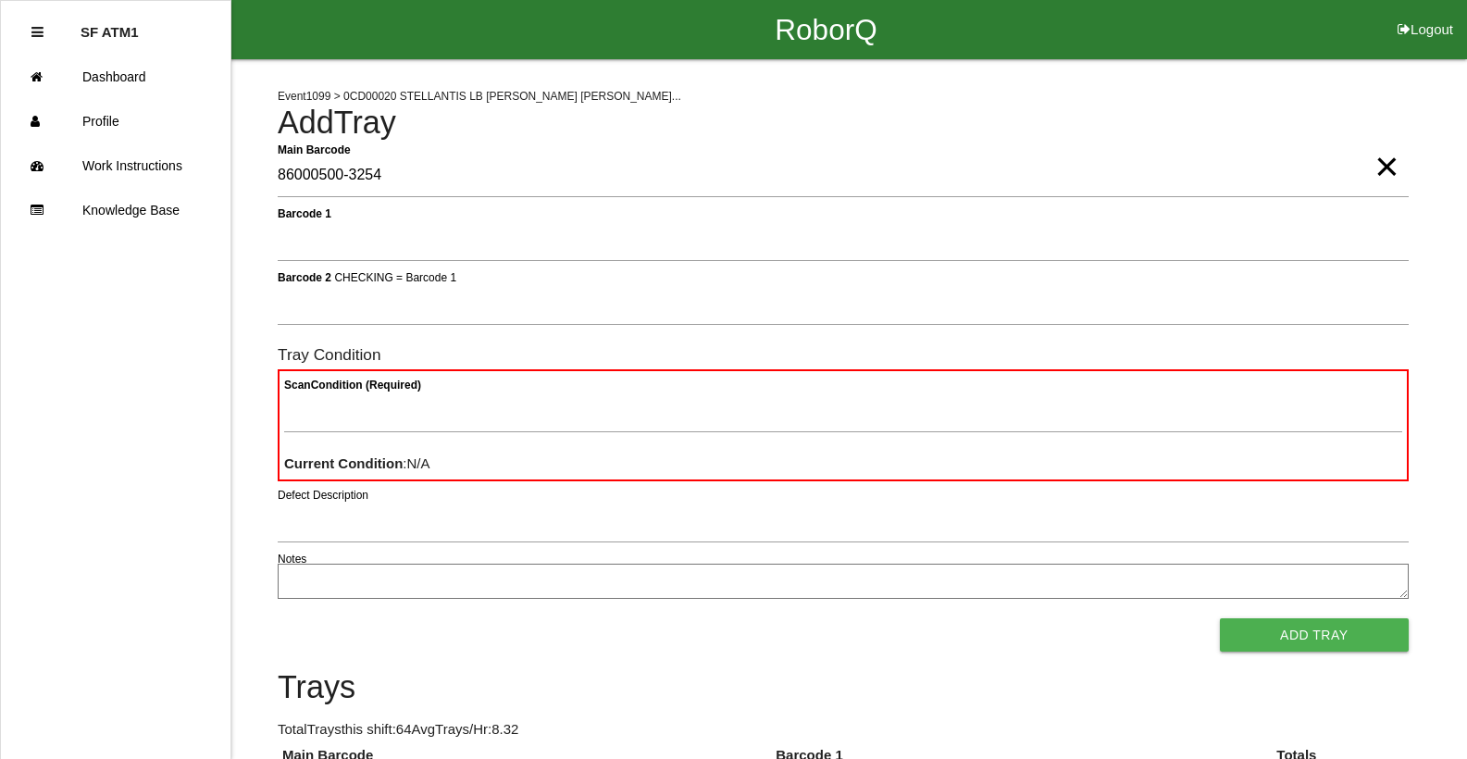
type Barcode "86000500-3254"
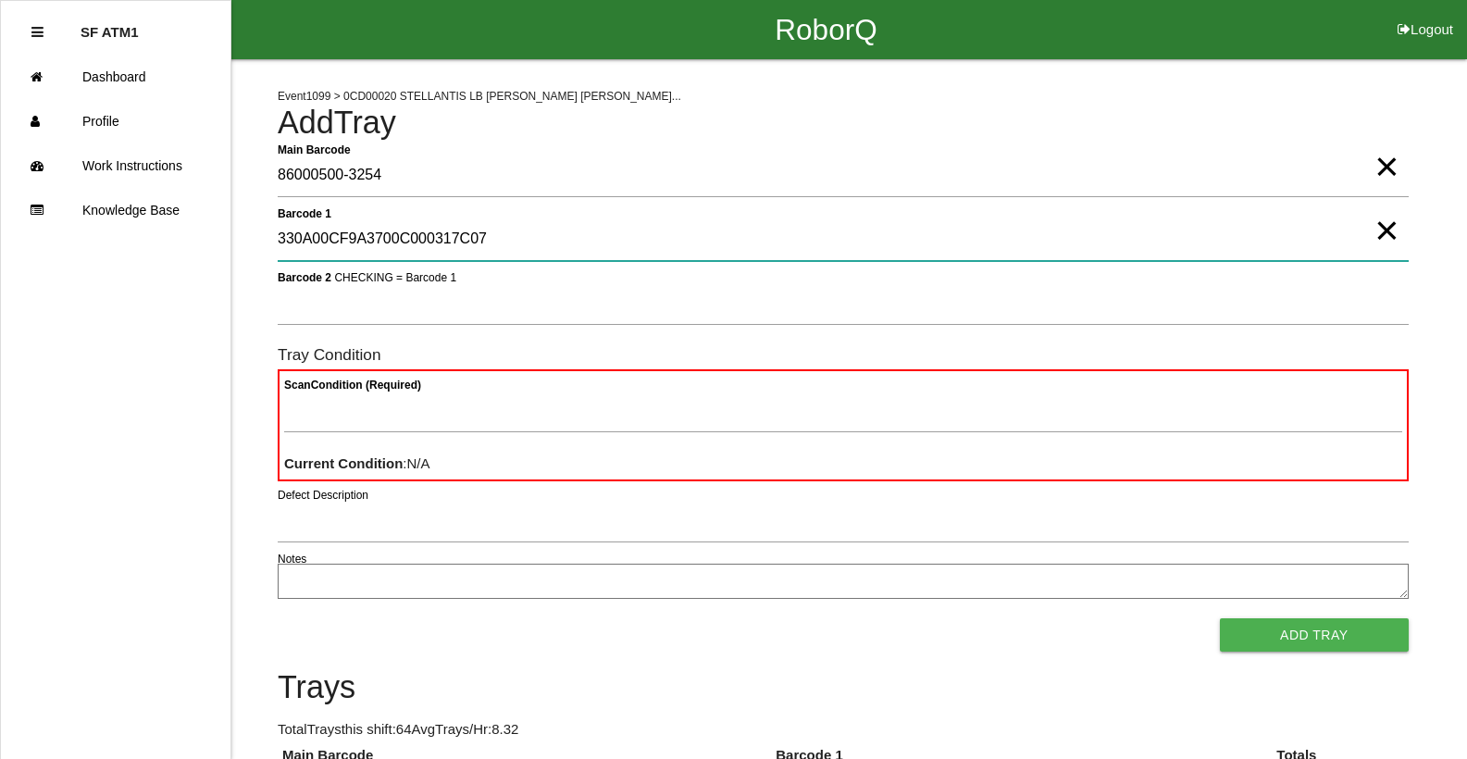
type 1 "330A00CF9A3700C000317C07"
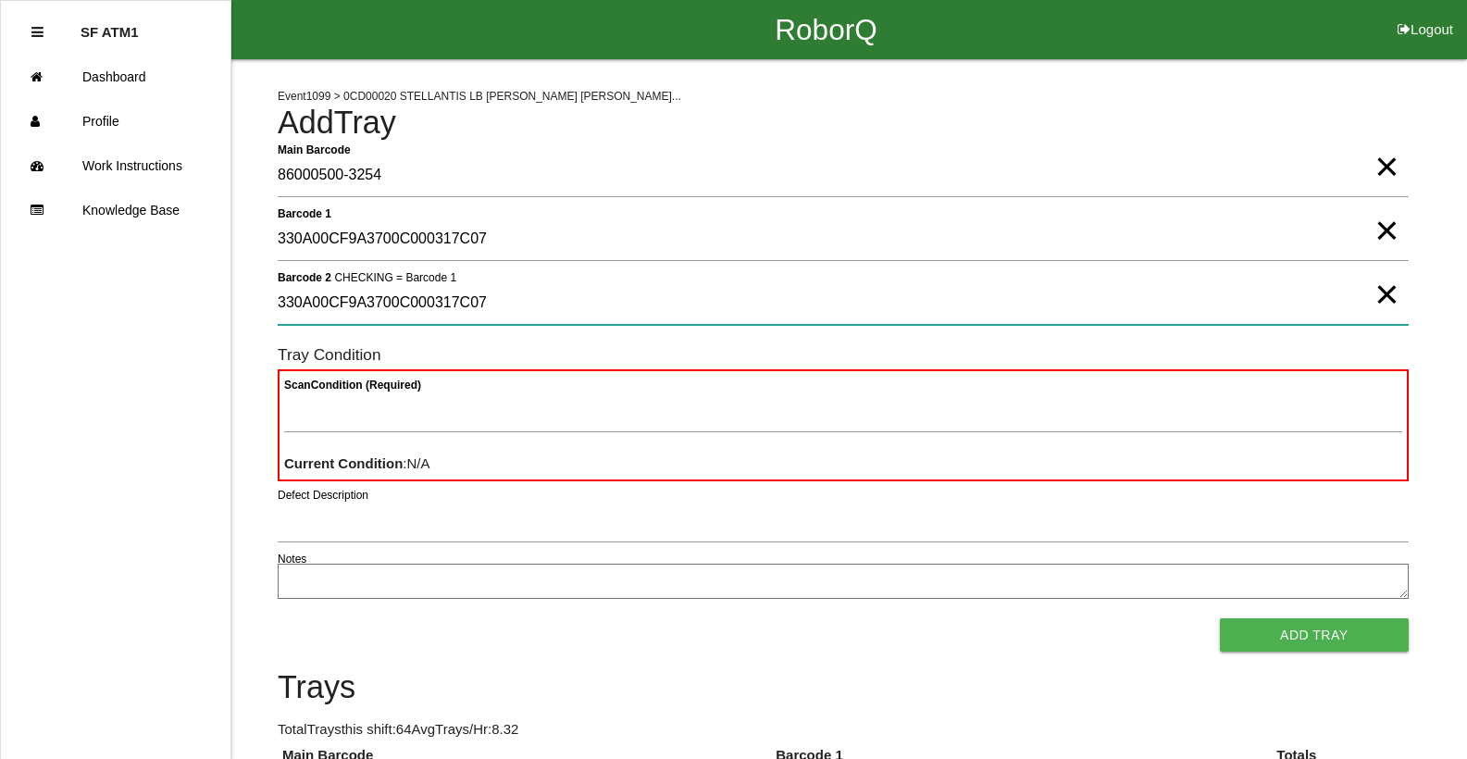
type 2 "330A00CF9A3700C000317C07"
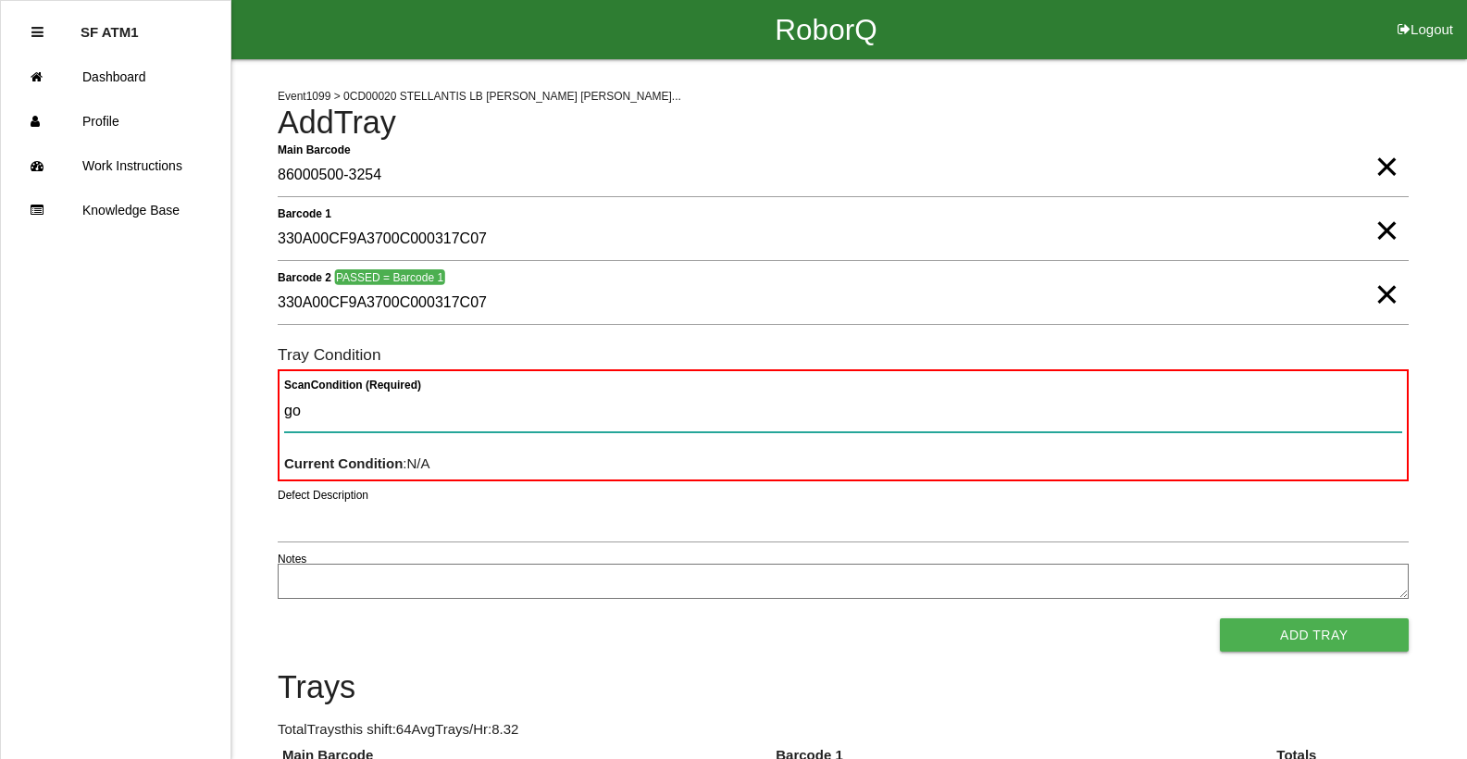
type Condition "goo"
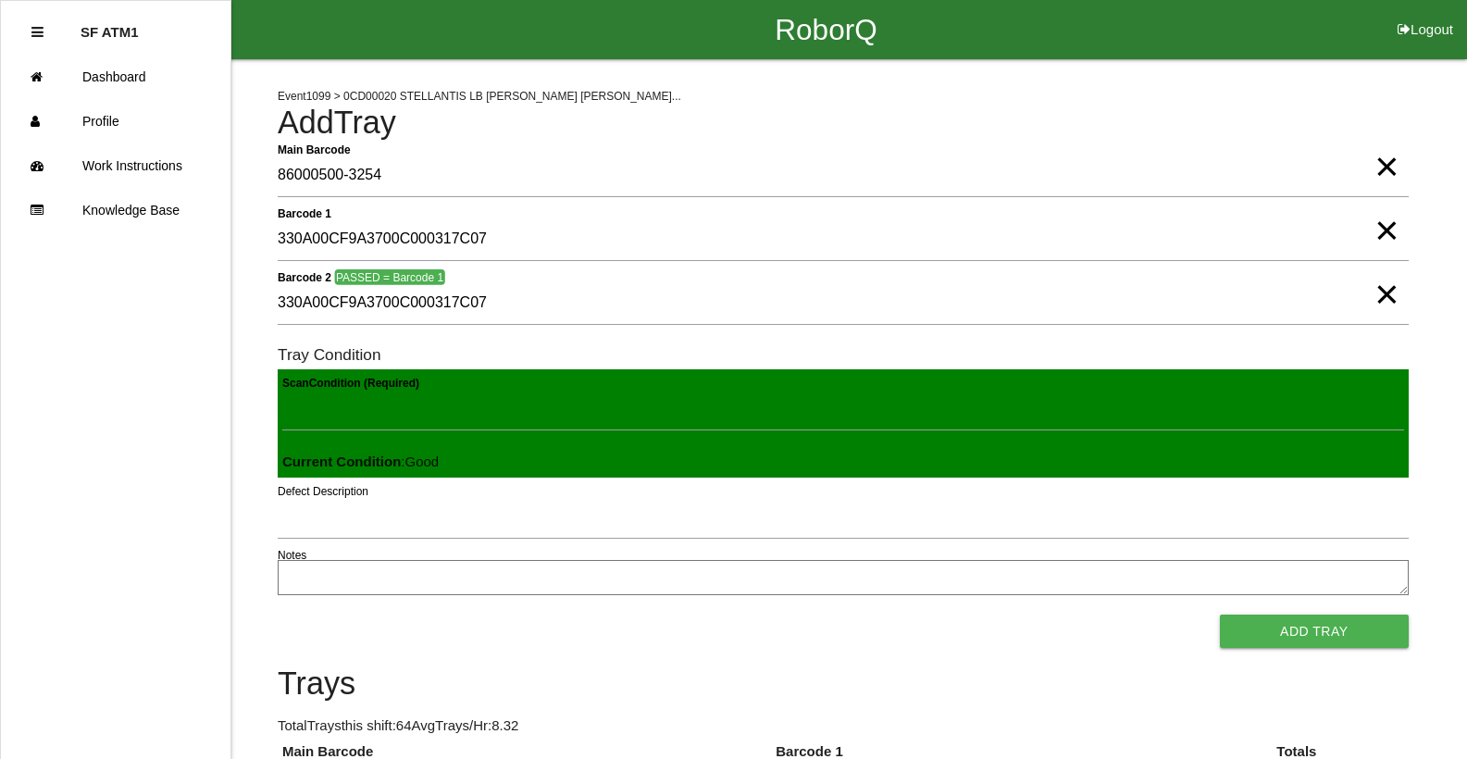
click at [1220, 614] on button "Add Tray" at bounding box center [1314, 630] width 189 height 33
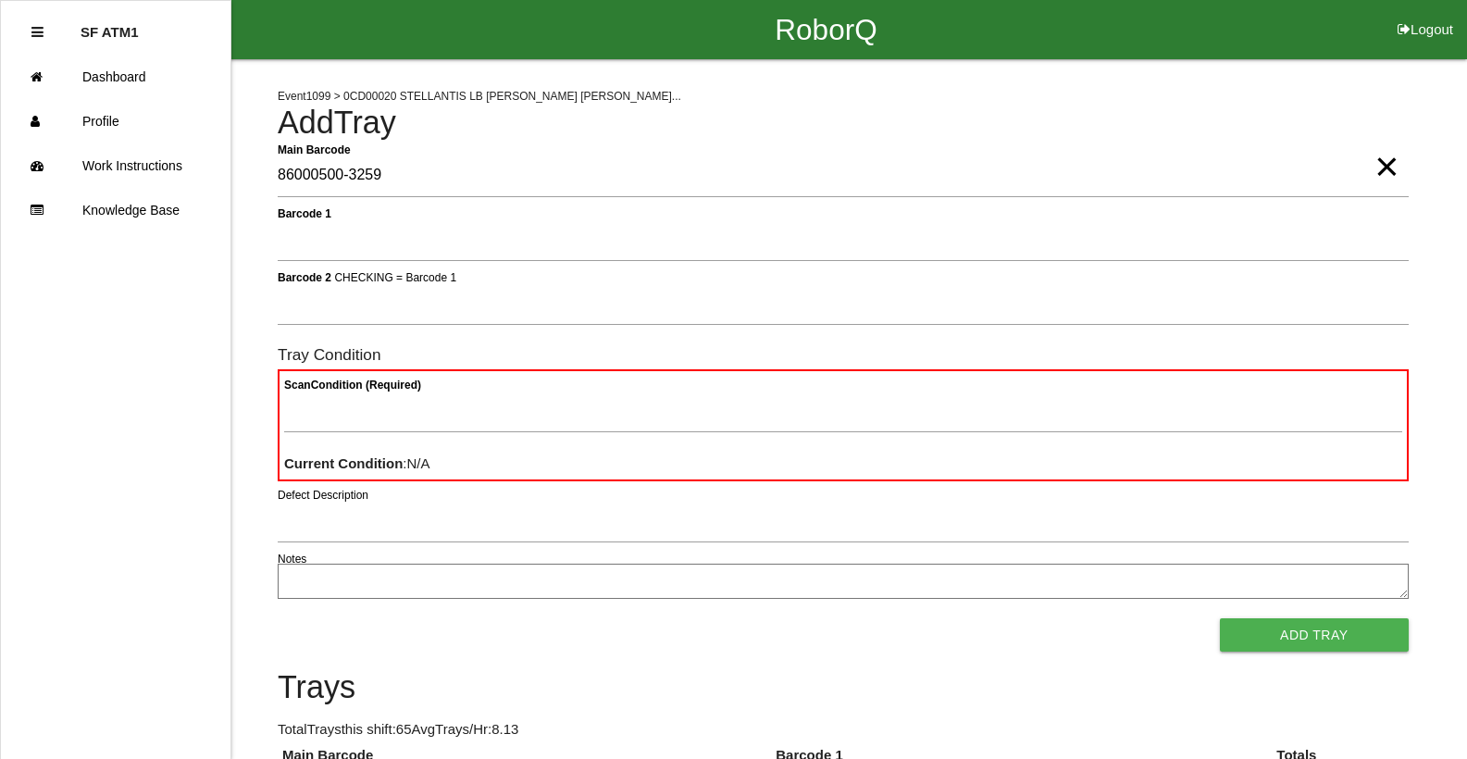
type Barcode "86000500-3259"
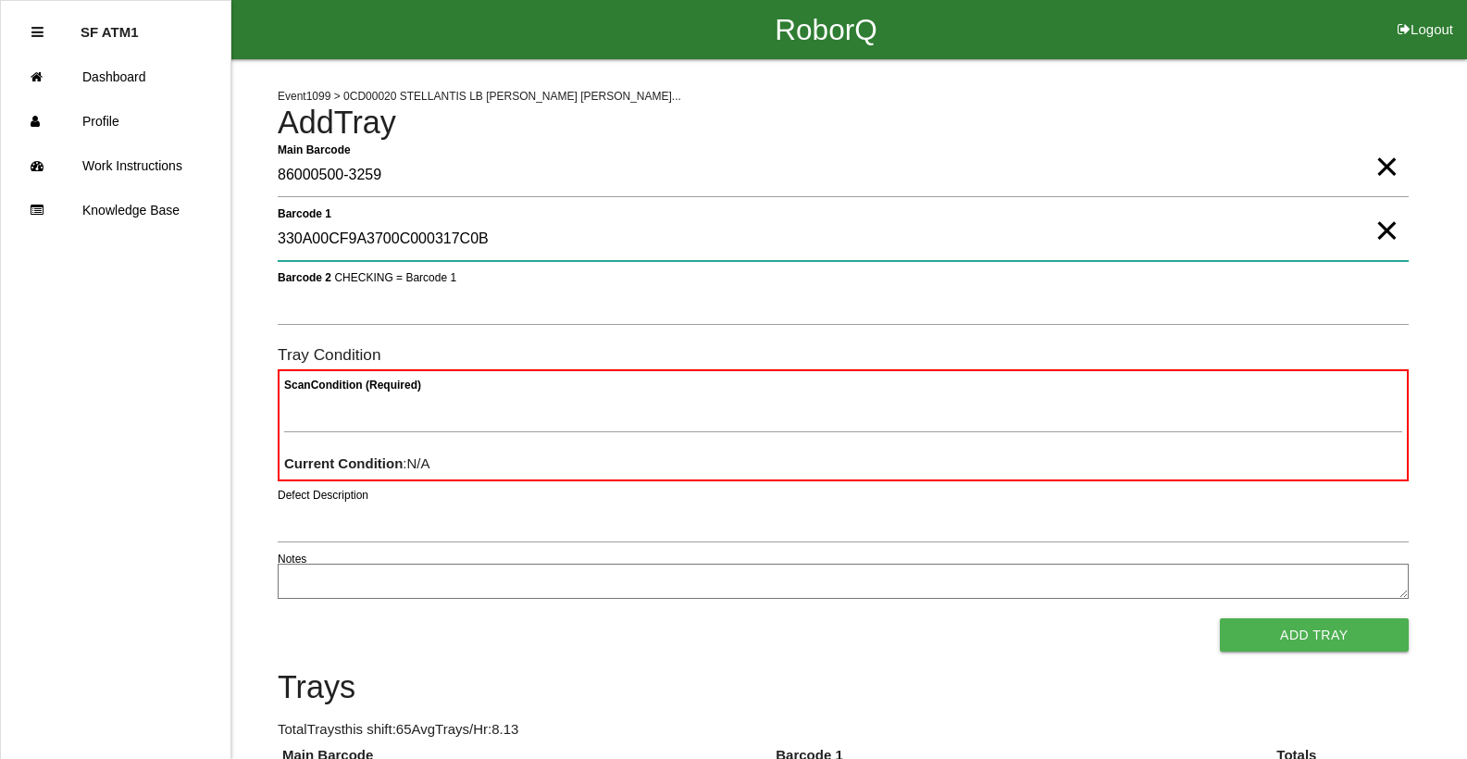
type 1 "330A00CF9A3700C000317C0B"
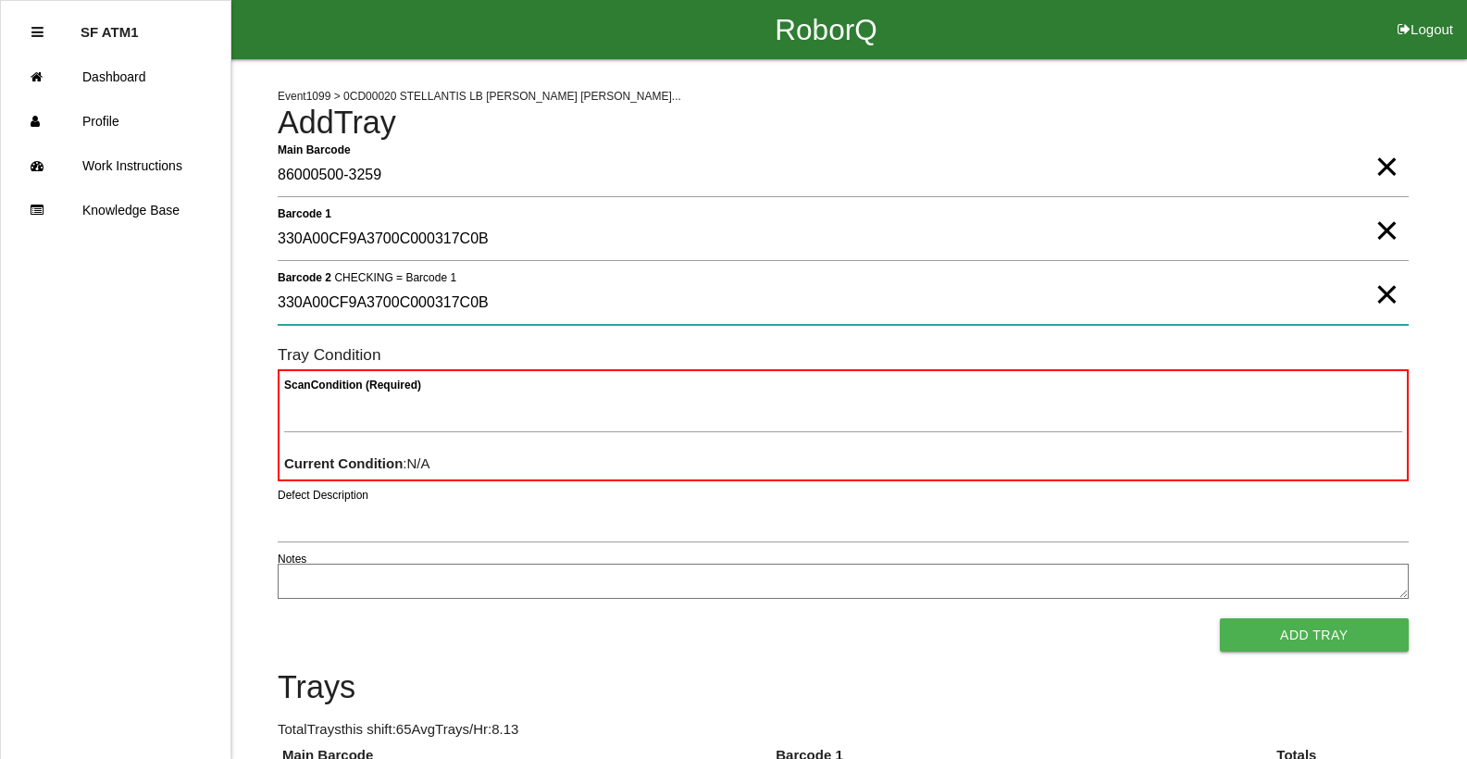
type 2 "330A00CF9A3700C000317C0B"
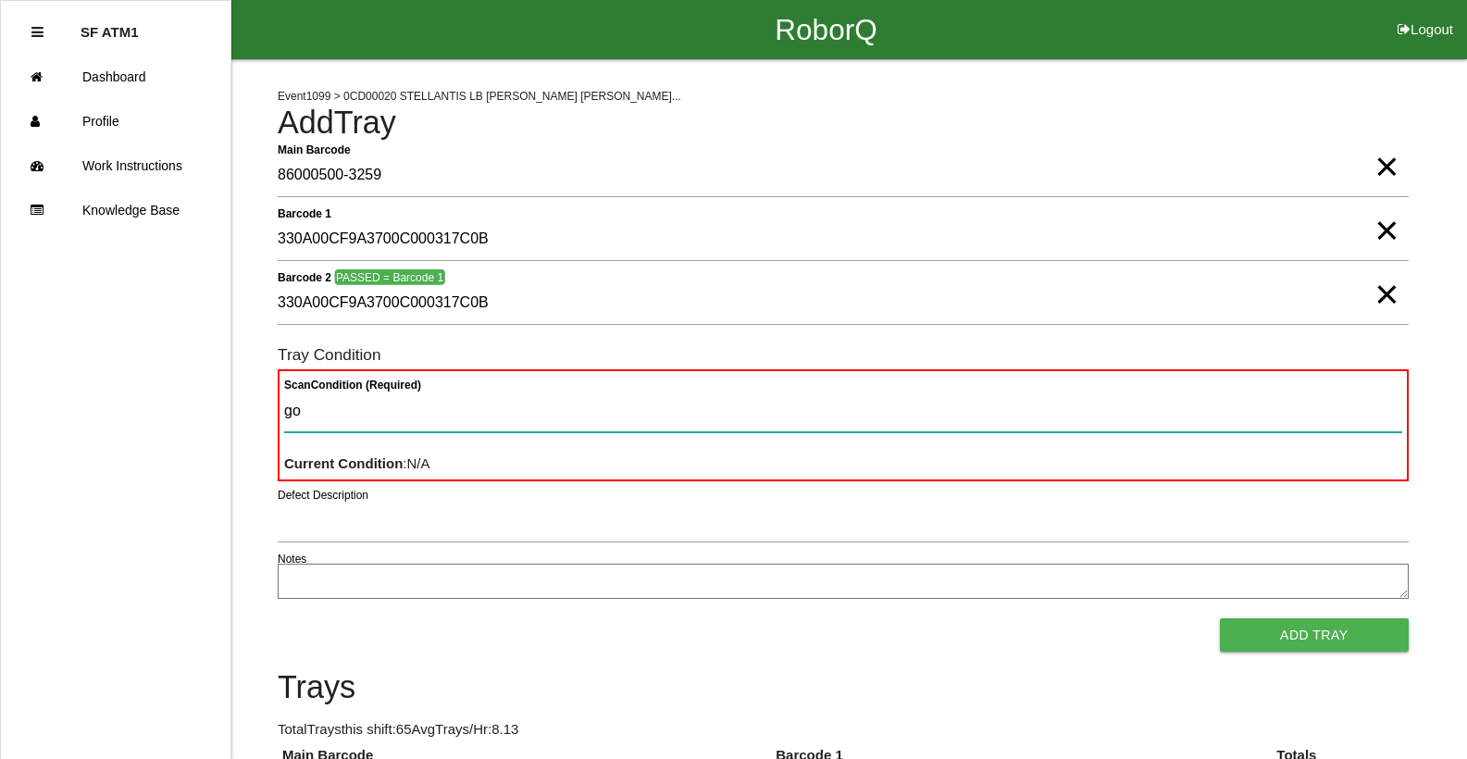
type Condition "goo"
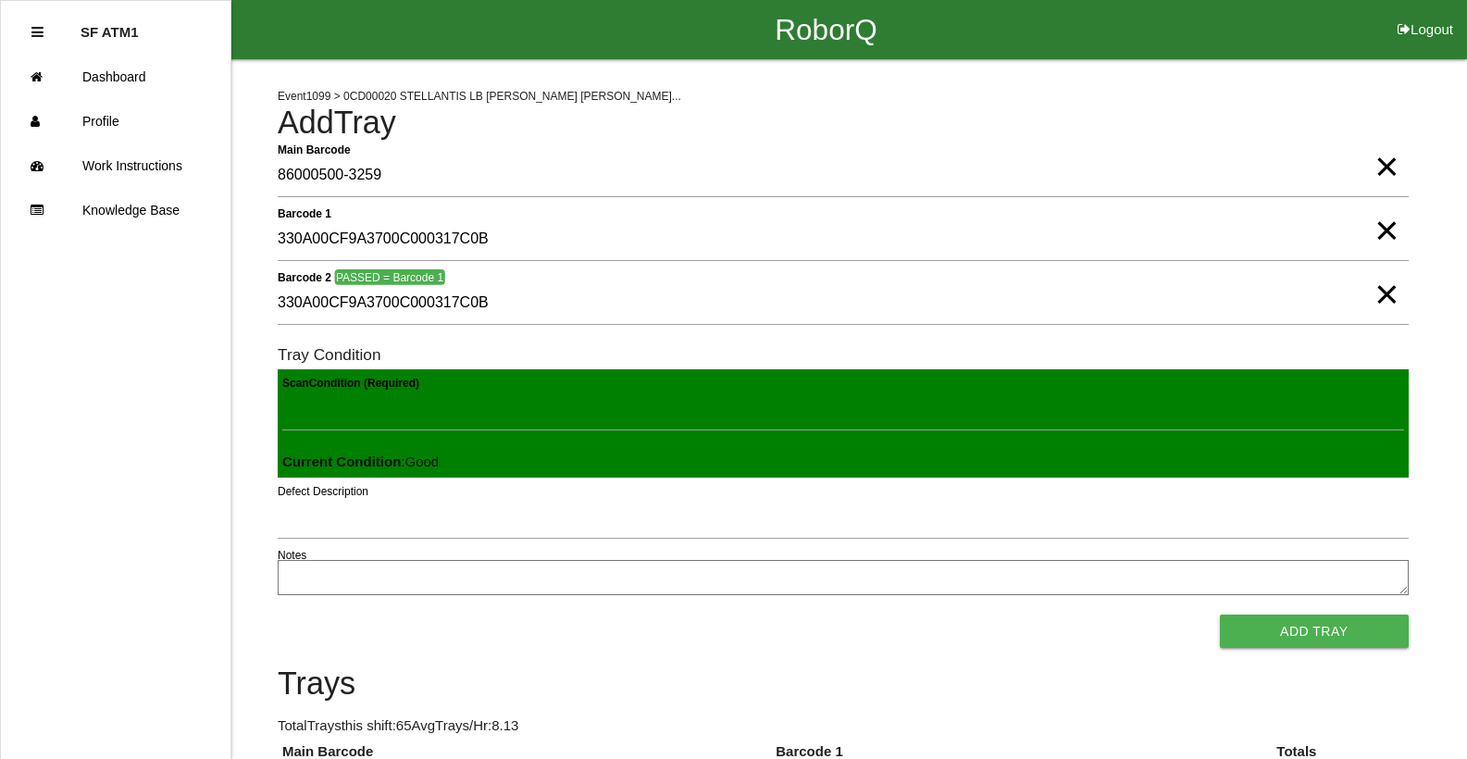
click button "Add Tray" at bounding box center [1314, 630] width 189 height 33
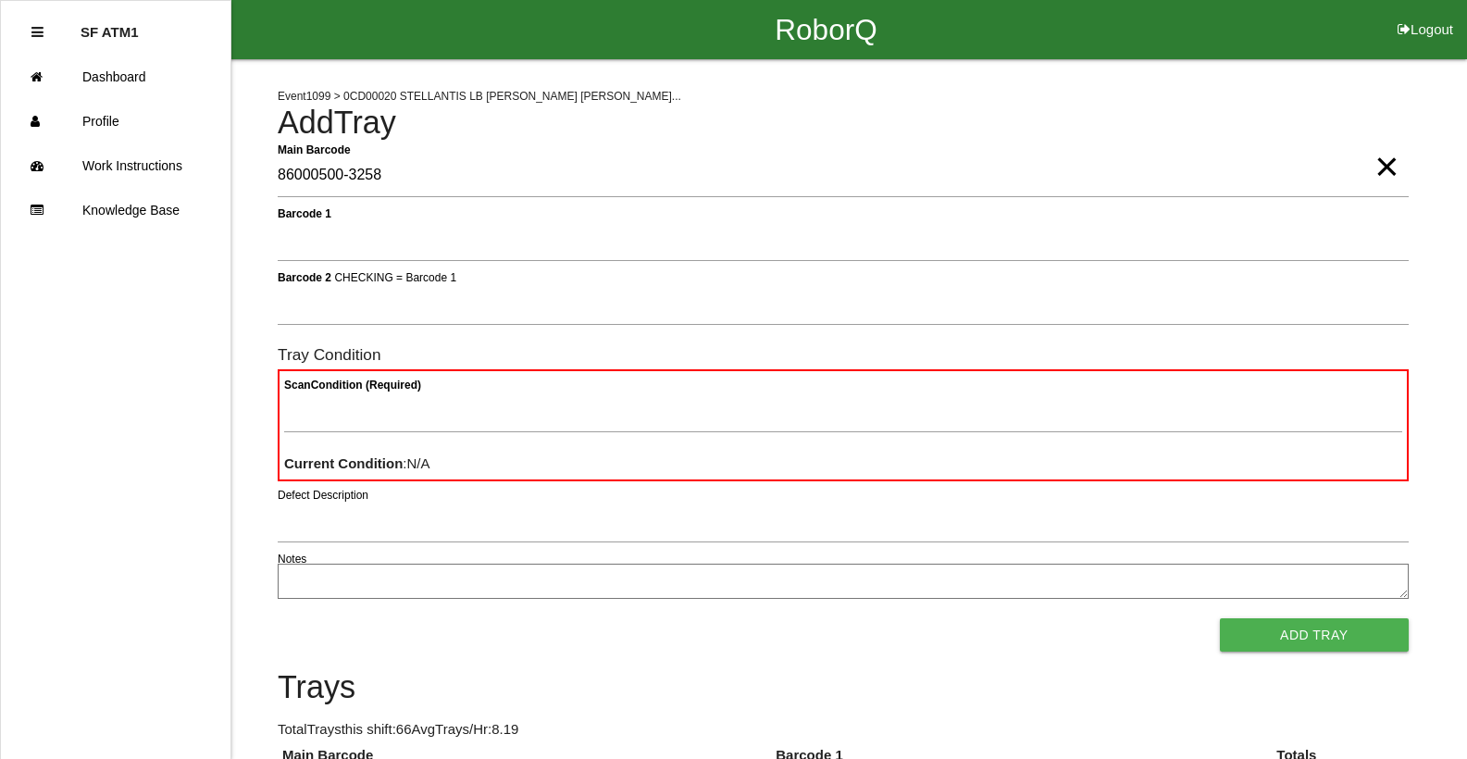
type Barcode "86000500-3258"
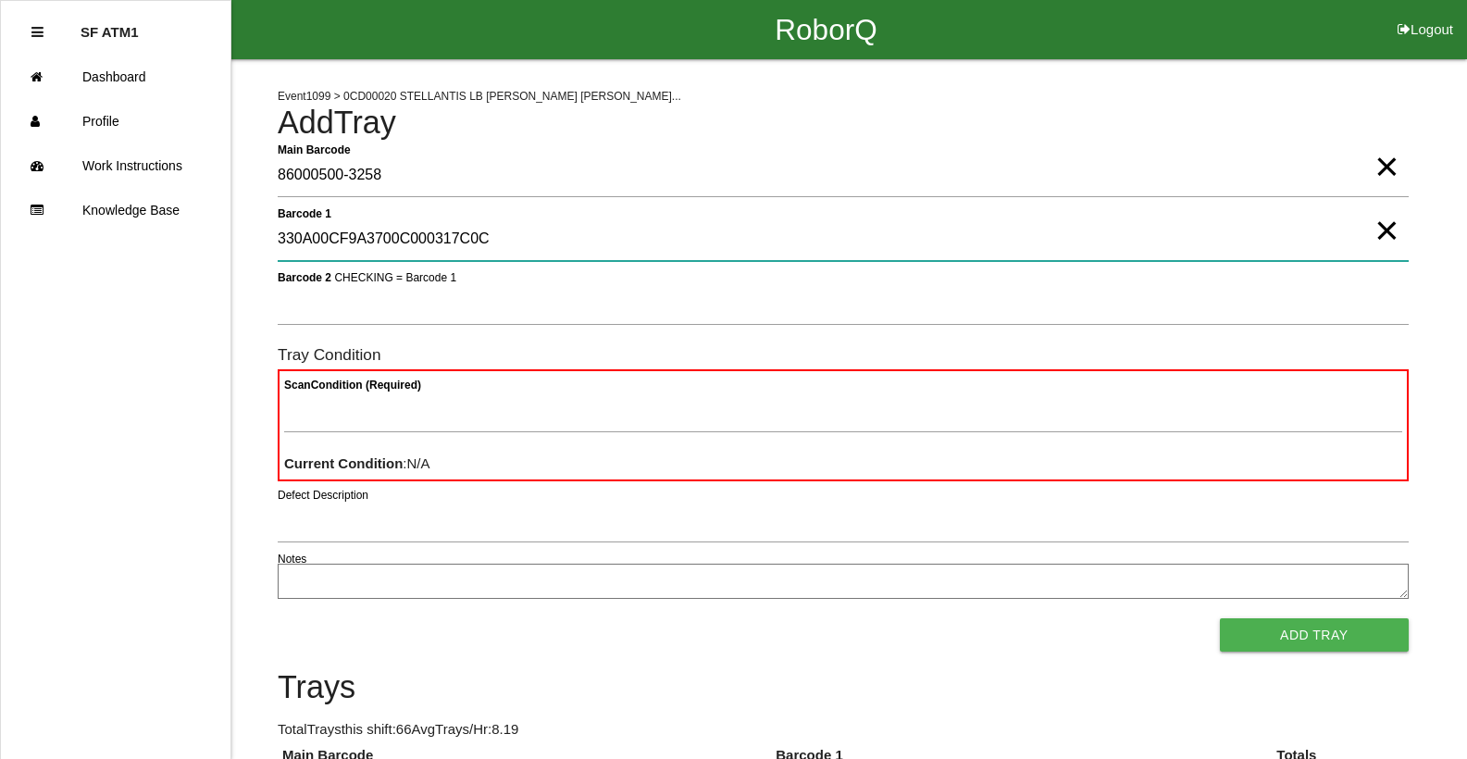
type 1 "330A00CF9A3700C000317C0C"
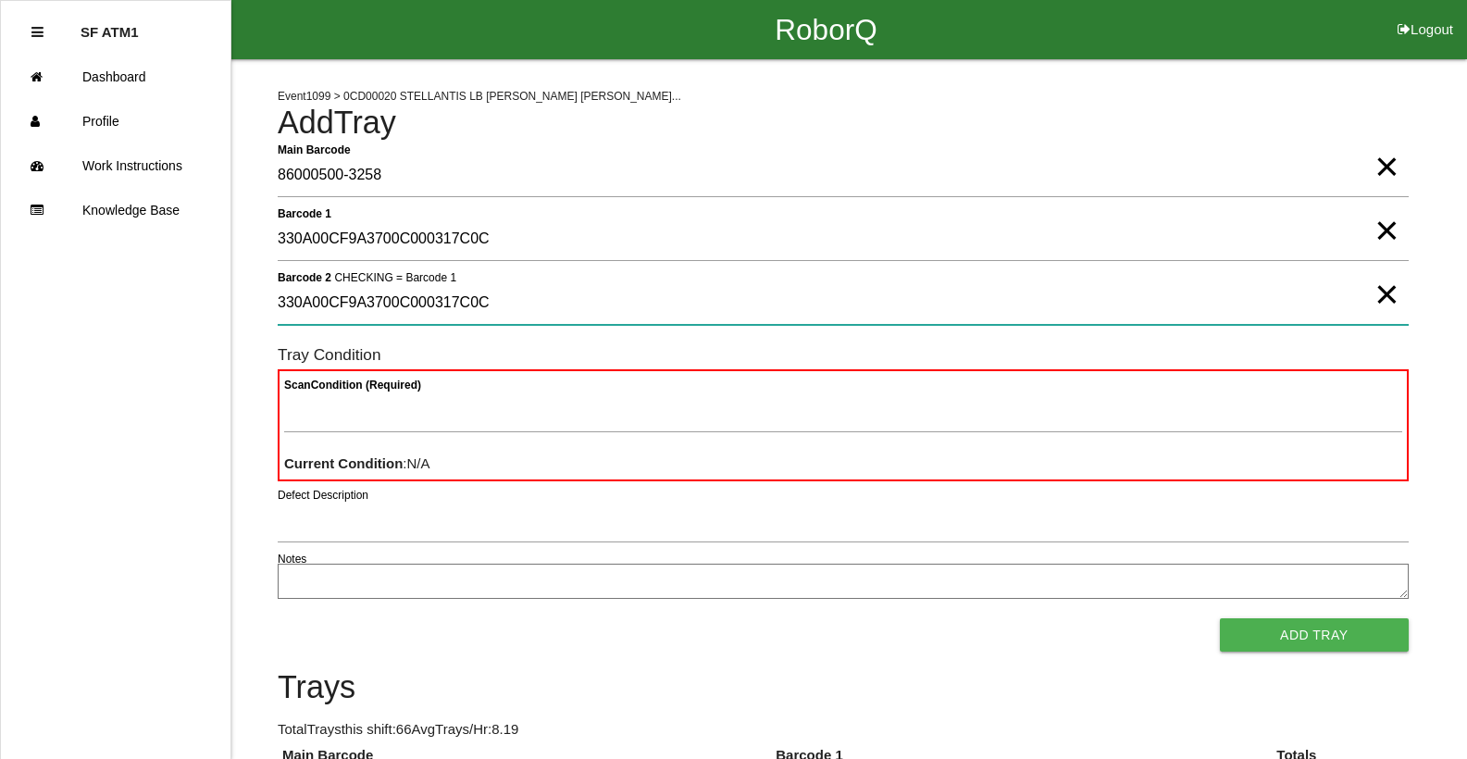
type 2 "330A00CF9A3700C000317C0C"
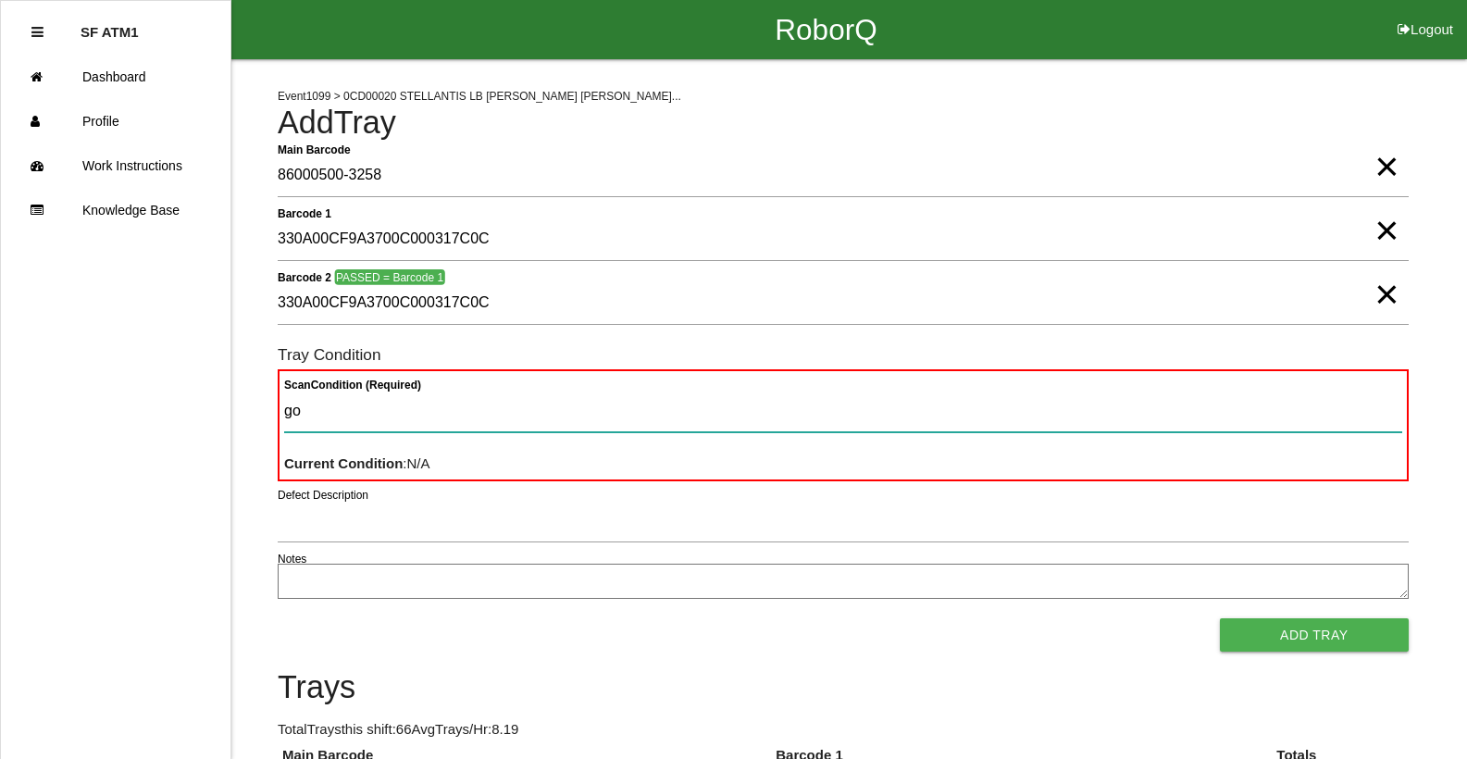
type Condition "goo"
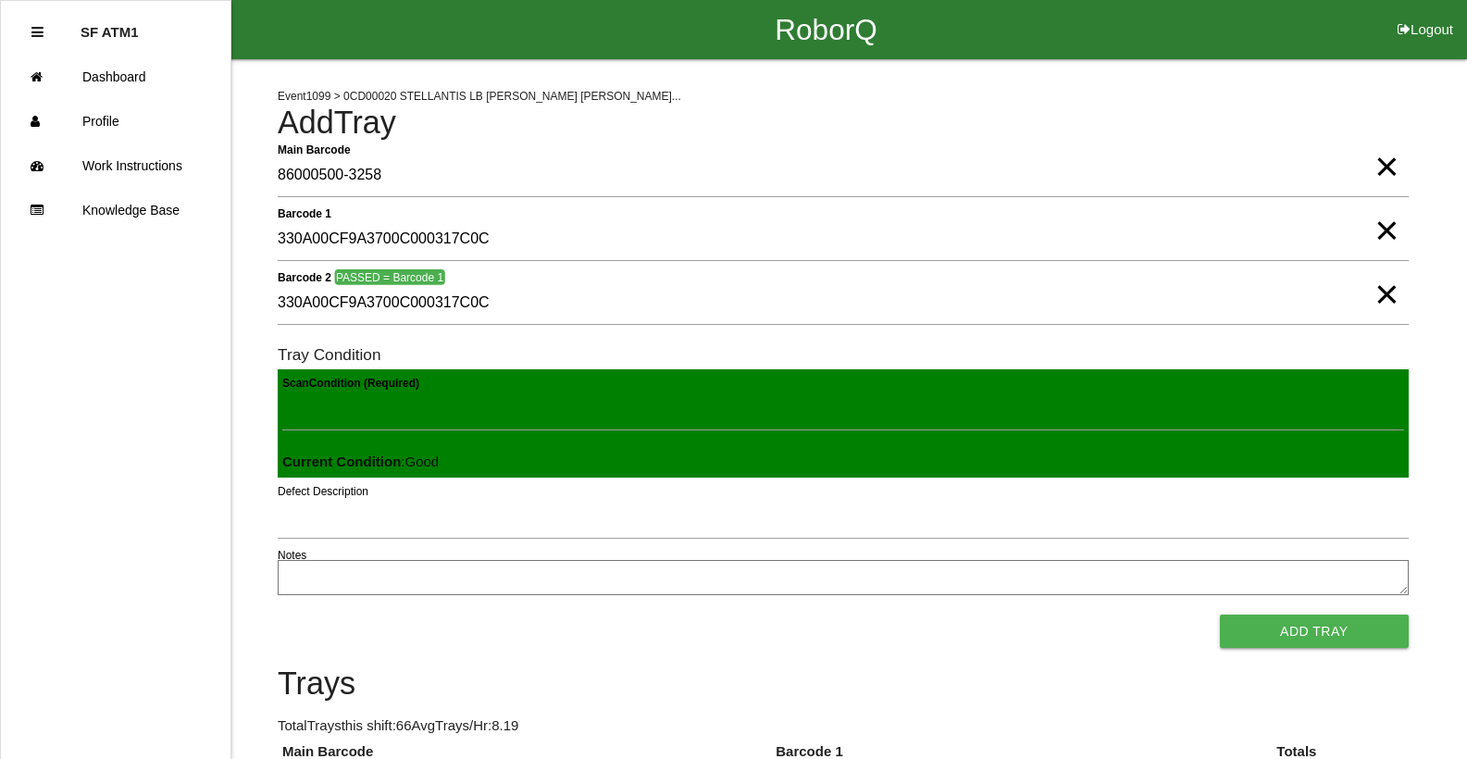
click at [1220, 614] on button "Add Tray" at bounding box center [1314, 630] width 189 height 33
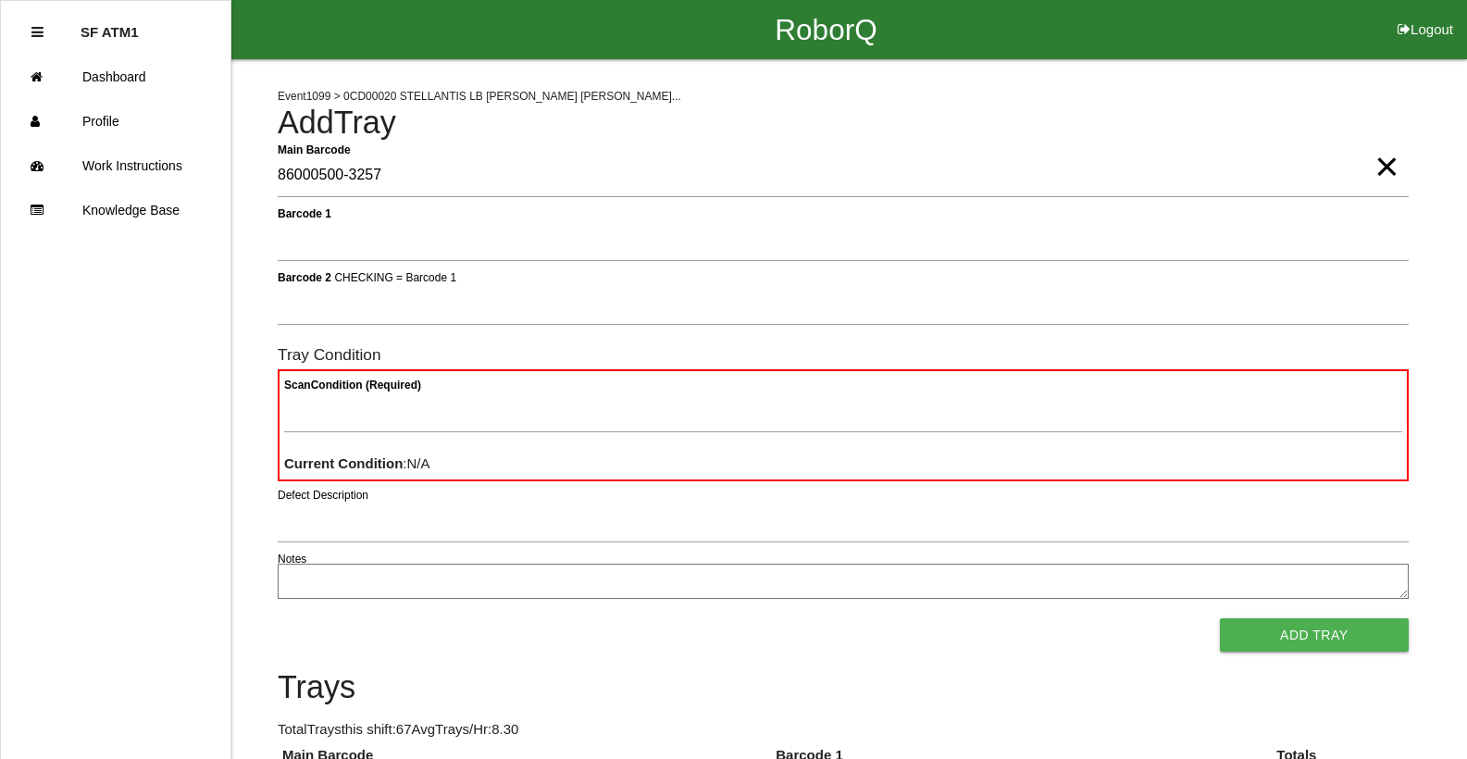
type Barcode "86000500-3257"
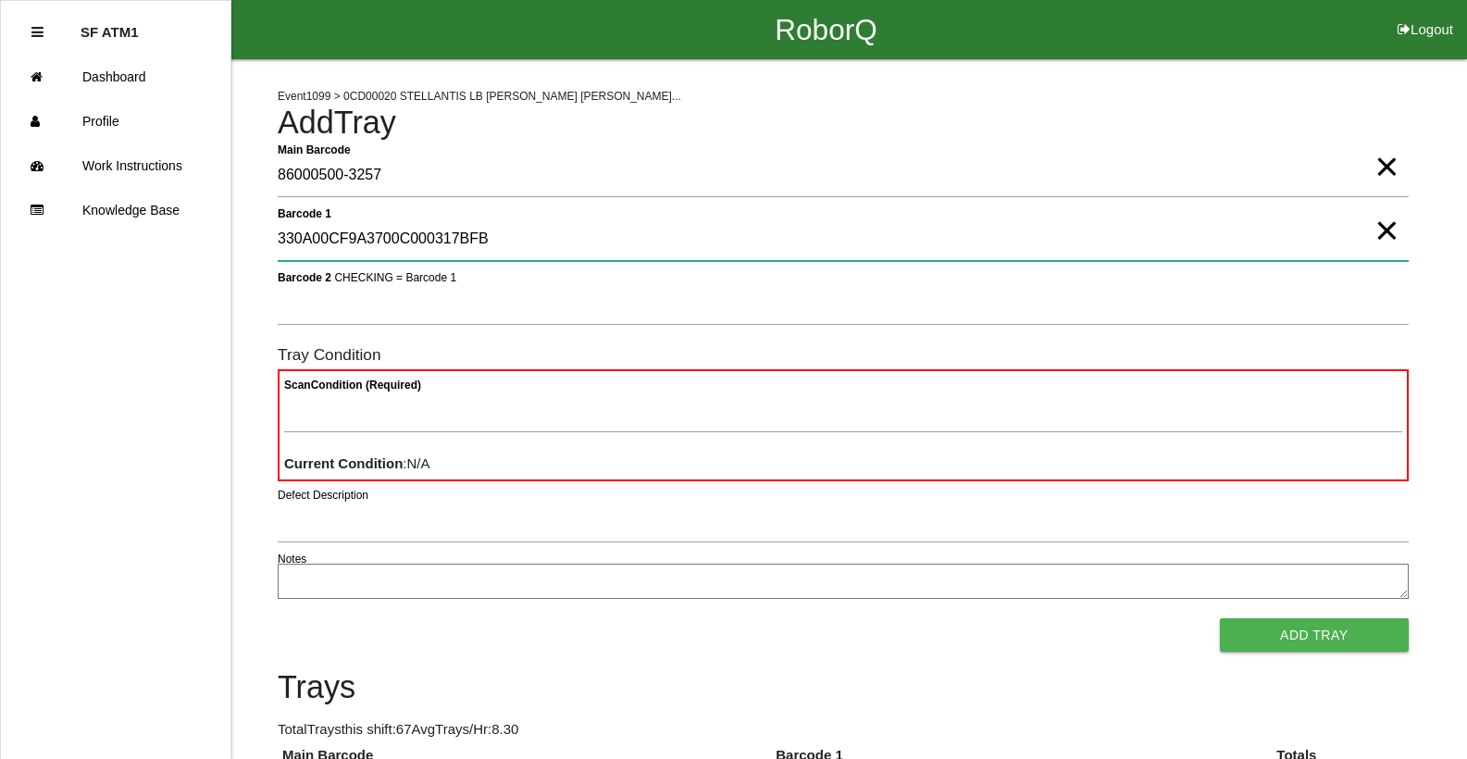
type 1 "330A00CF9A3700C000317BFB"
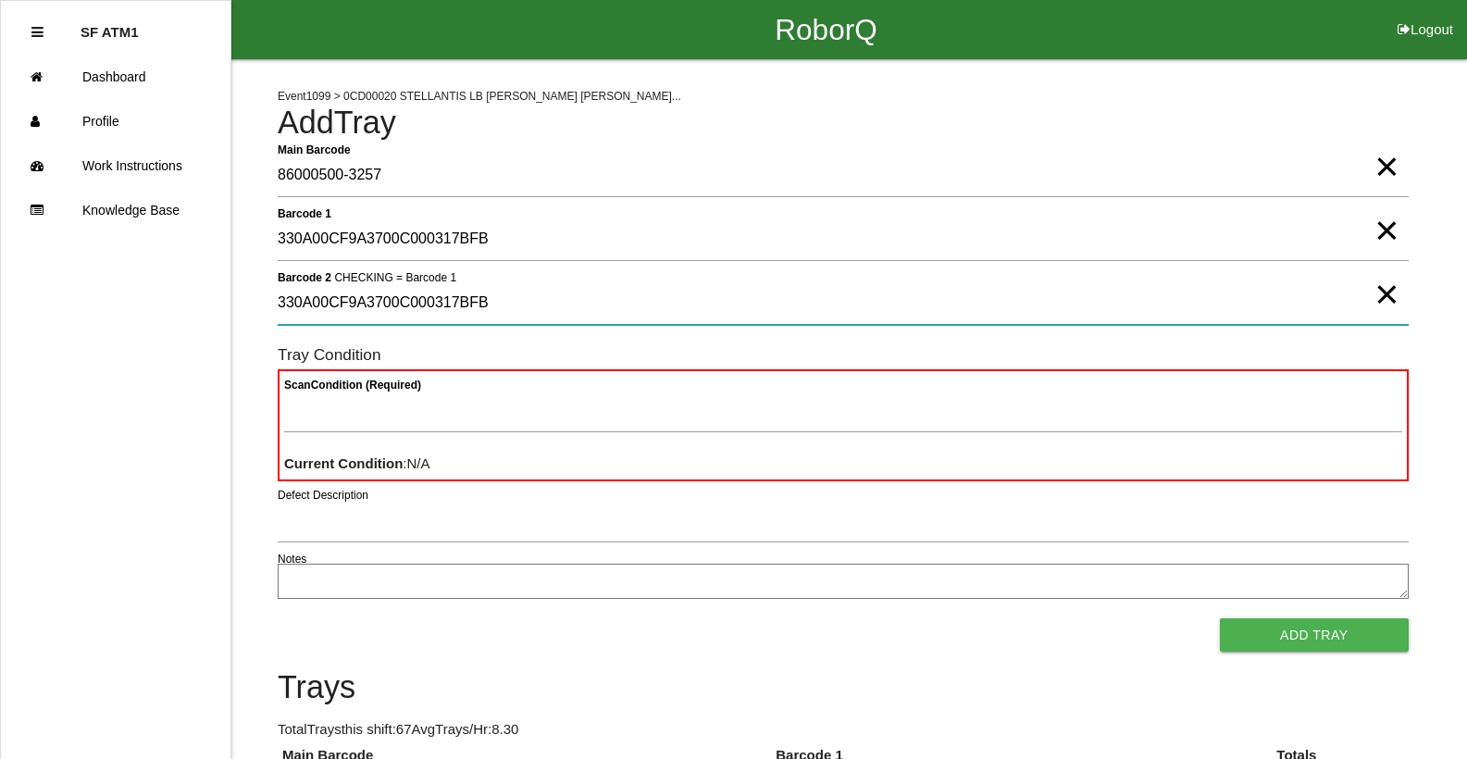
type 2 "330A00CF9A3700C000317BFB"
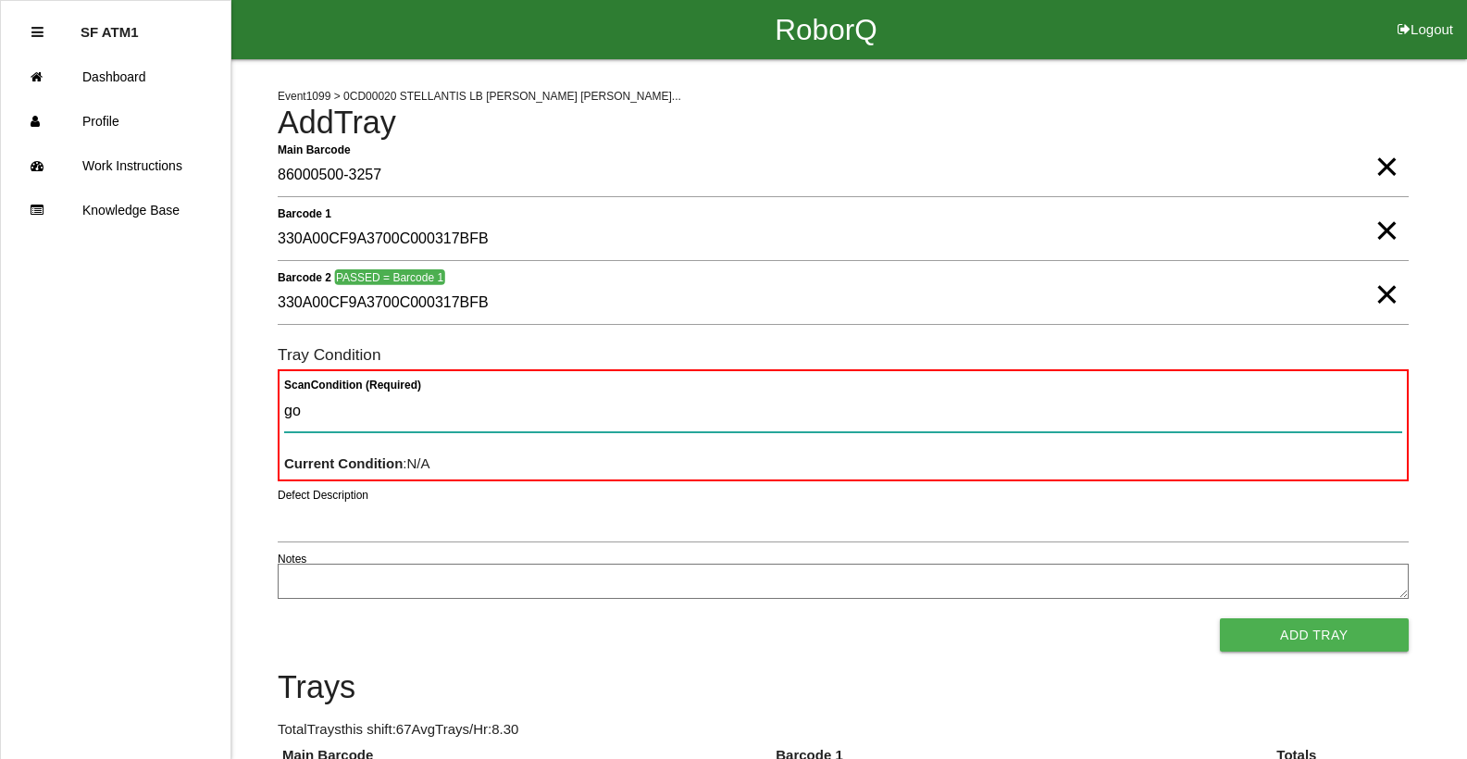
type Condition "goo"
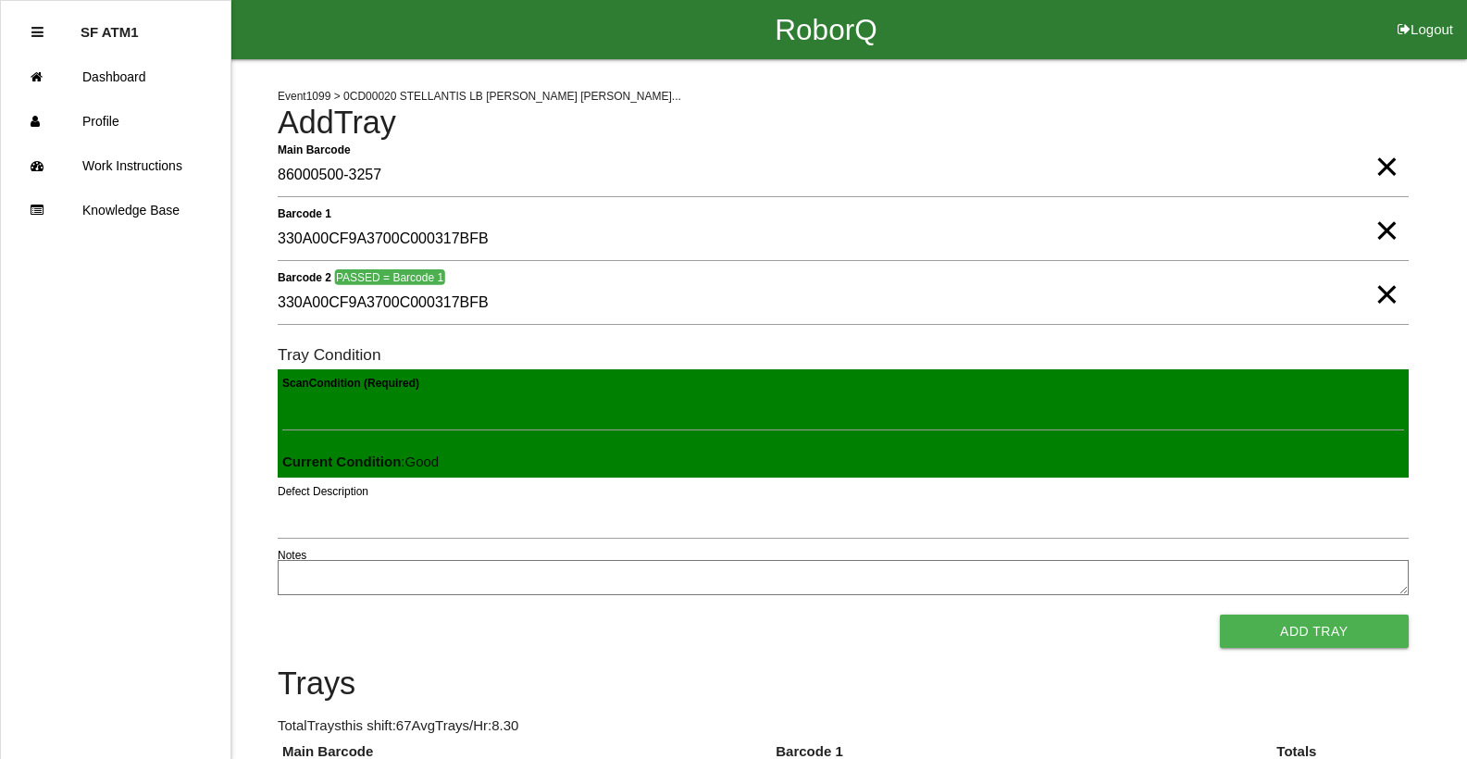
click at [1220, 614] on button "Add Tray" at bounding box center [1314, 630] width 189 height 33
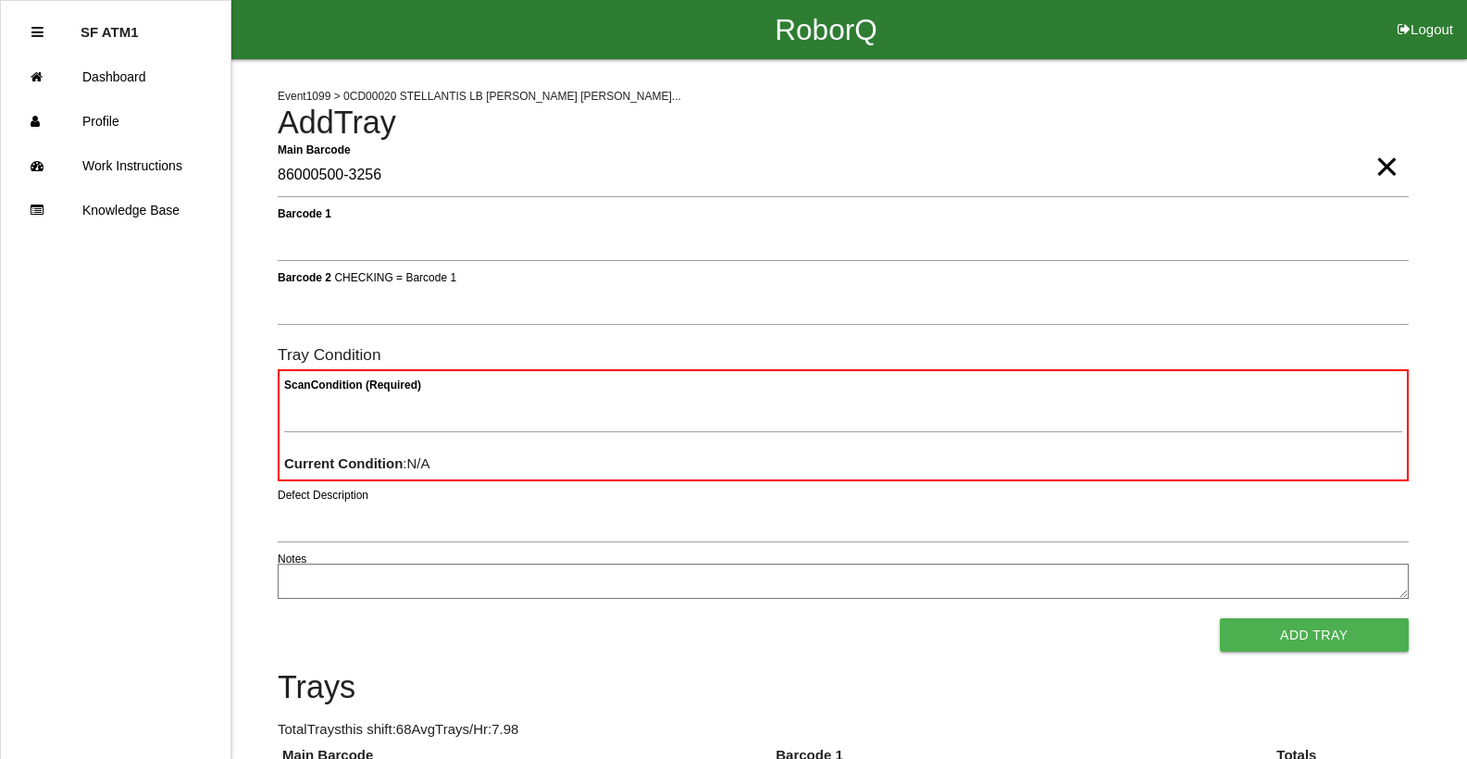
type Barcode "86000500-3256"
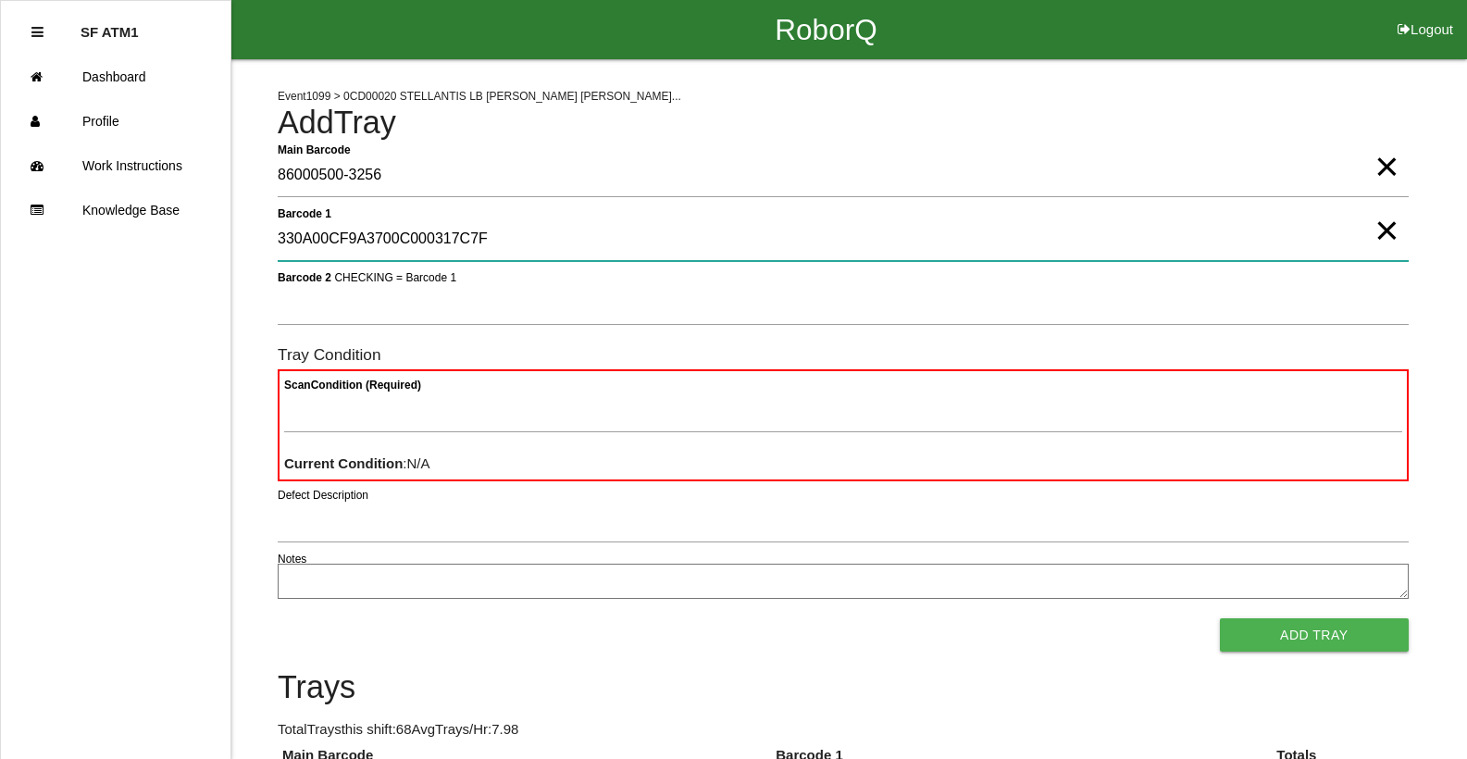
type 1 "330A00CF9A3700C000317C7F"
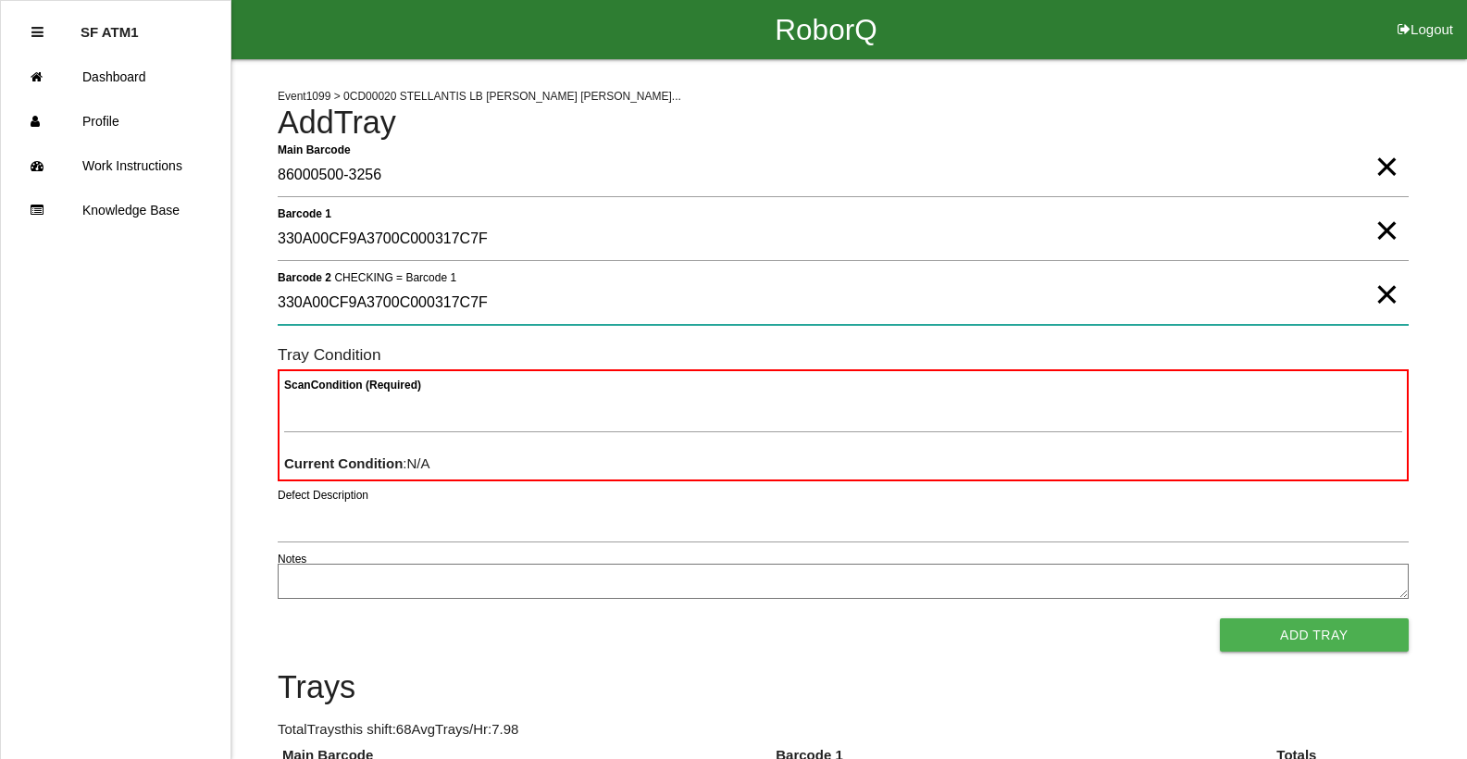
type 2 "330A00CF9A3700C000317C7F"
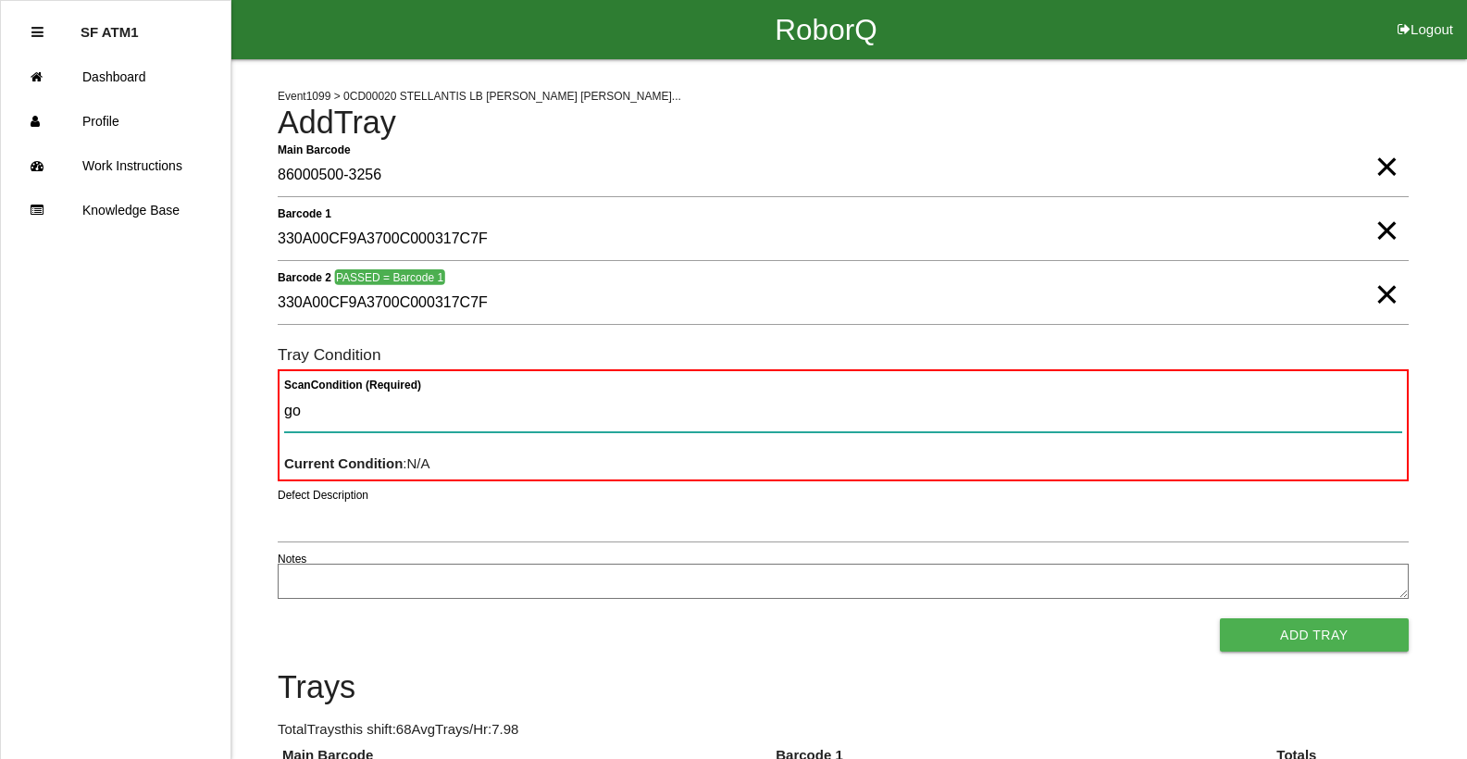
type Condition "goo"
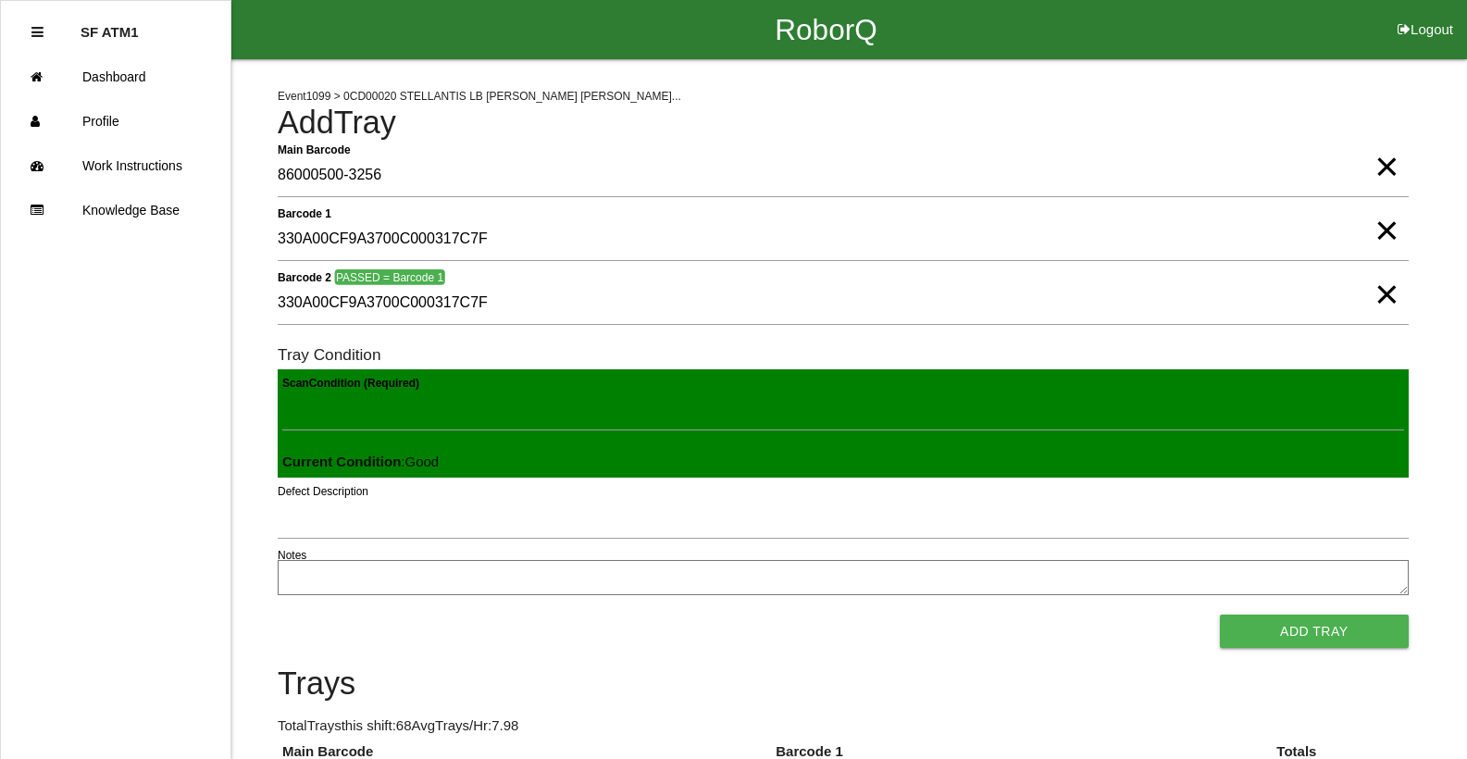
click at [1220, 614] on button "Add Tray" at bounding box center [1314, 630] width 189 height 33
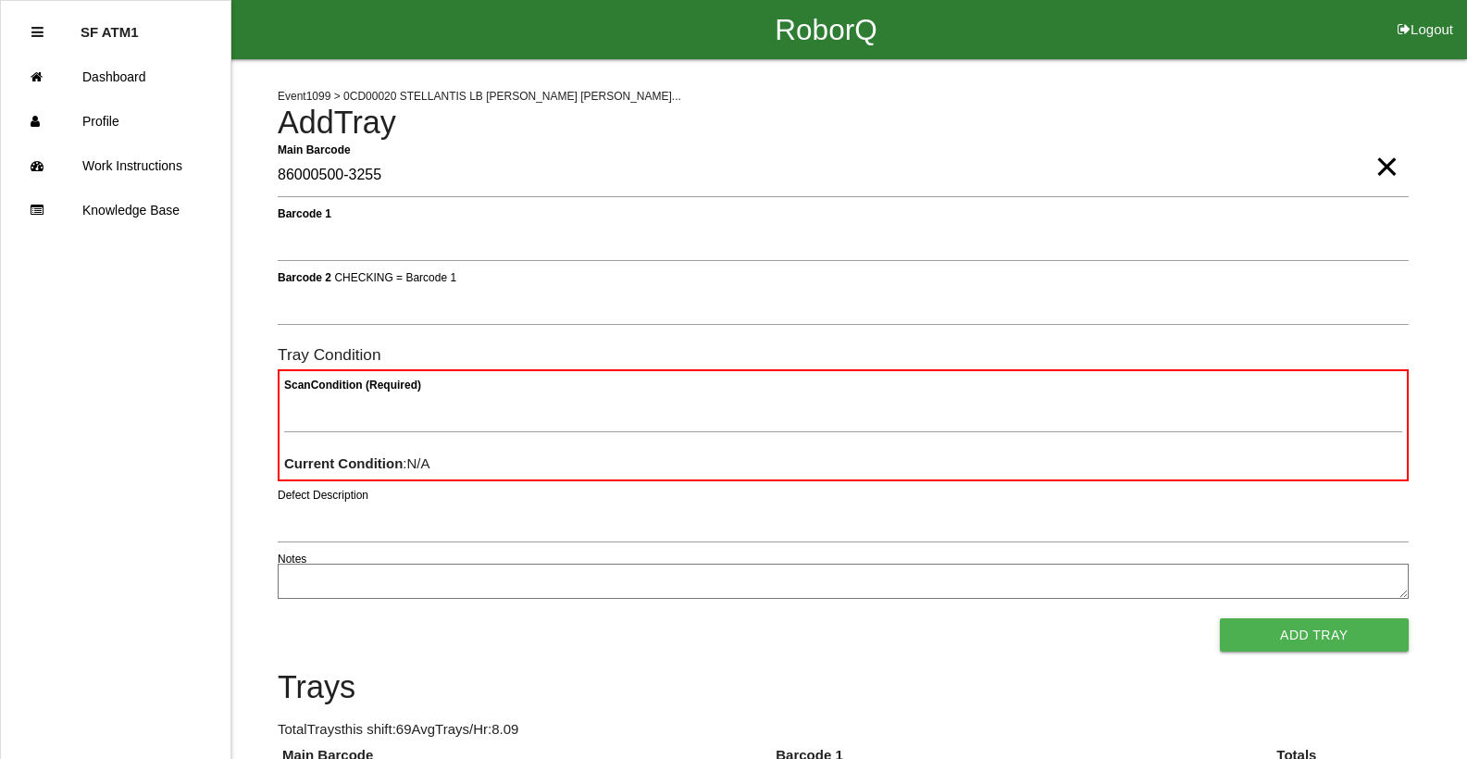
type Barcode "86000500-3255"
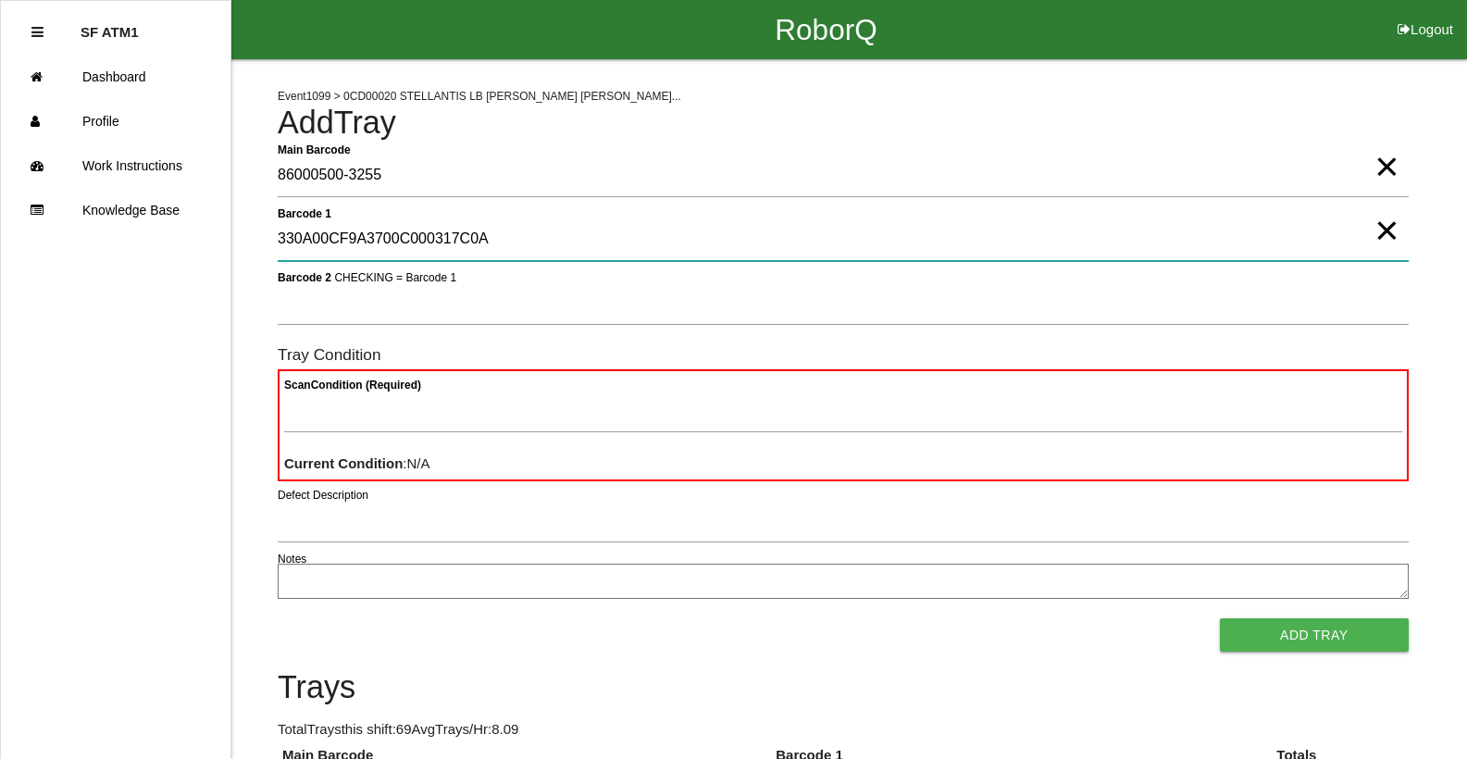
type 1 "330A00CF9A3700C000317C0A"
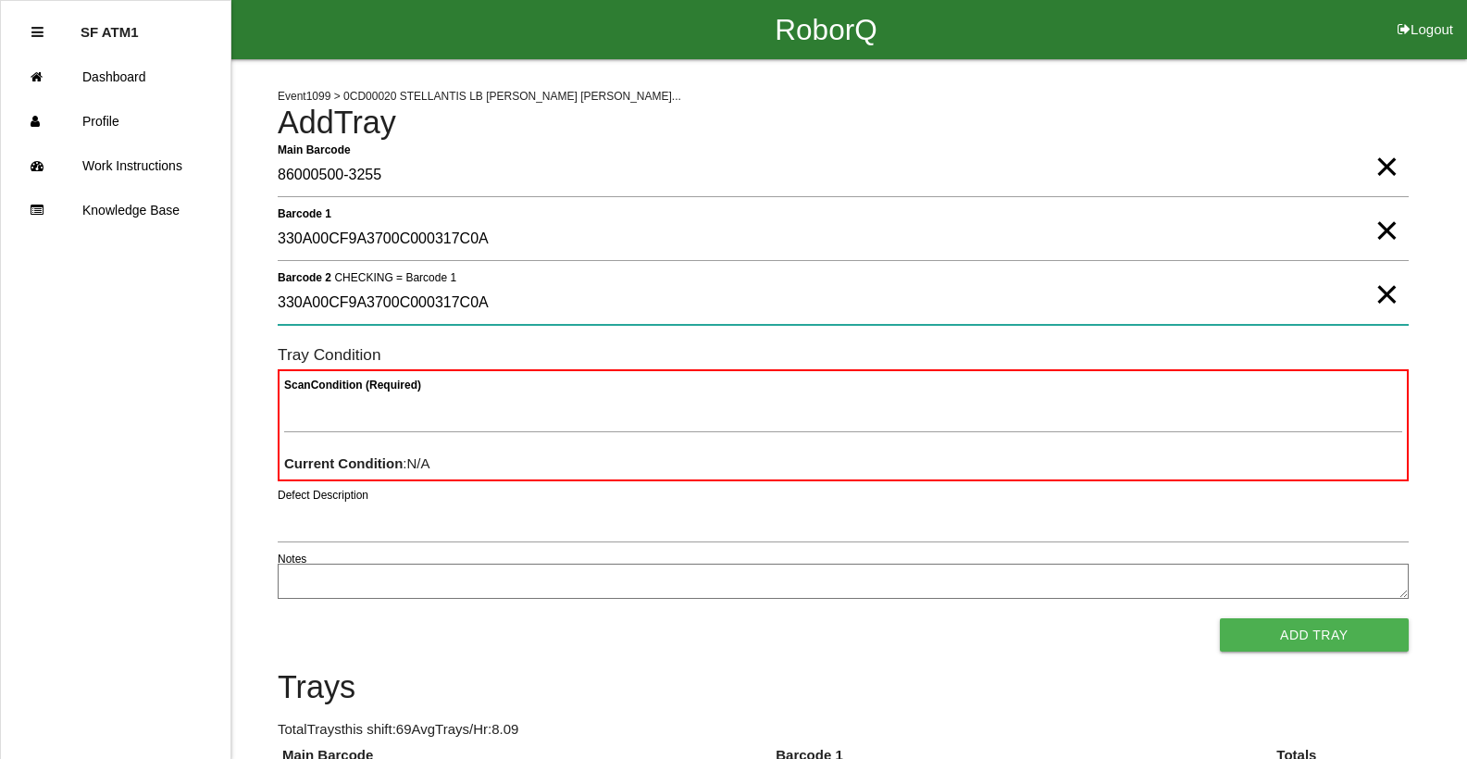
type 2 "330A00CF9A3700C000317C0A"
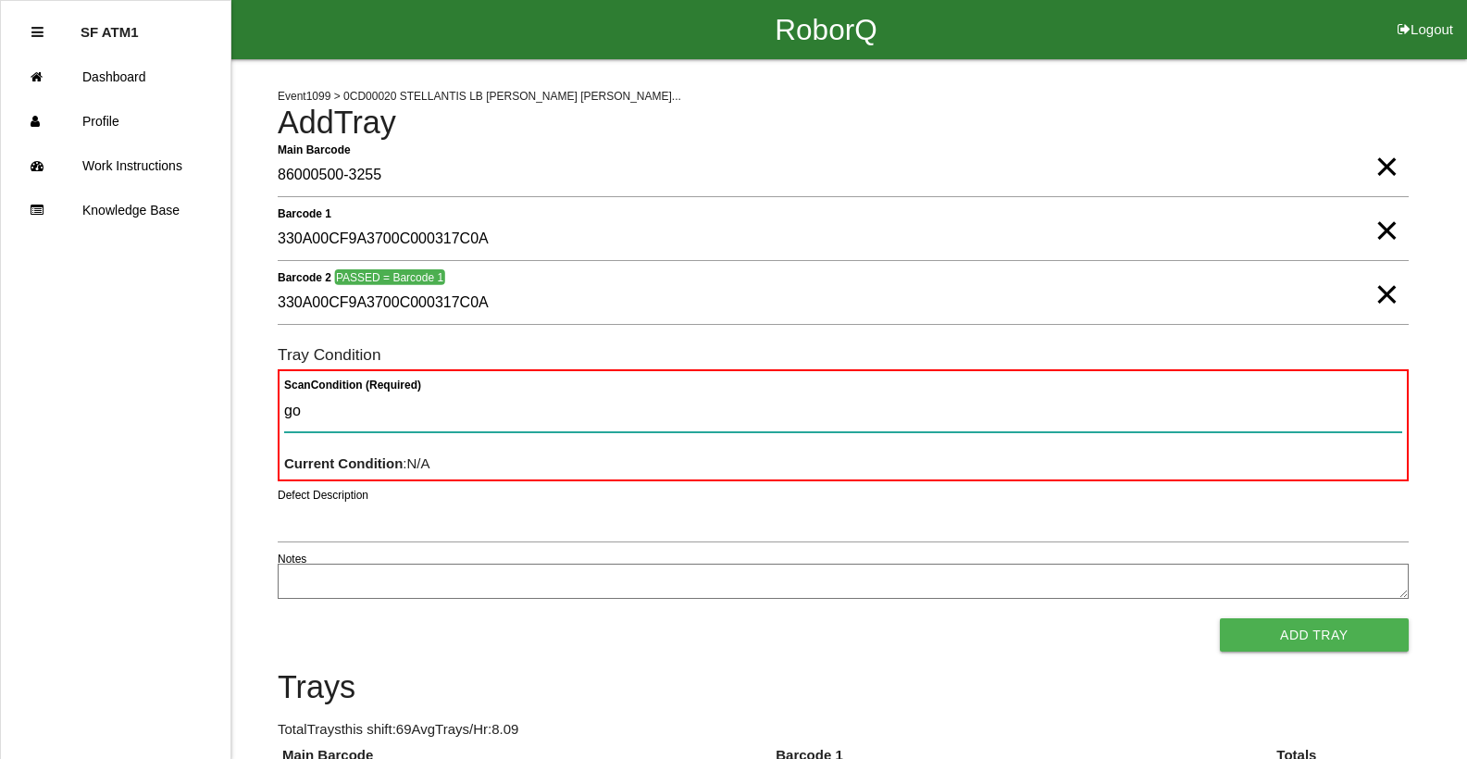
type Condition "goo"
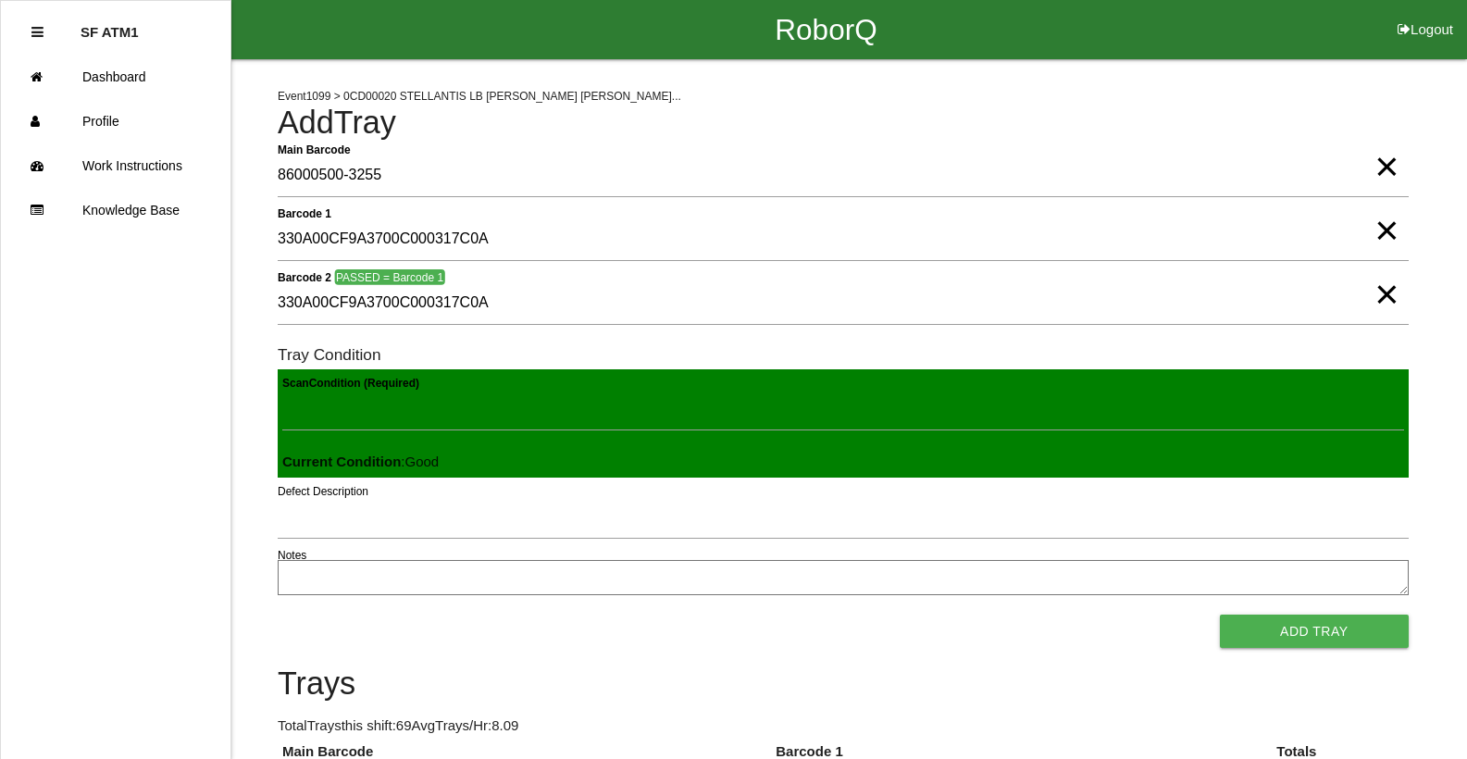
click at [1220, 614] on button "Add Tray" at bounding box center [1314, 630] width 189 height 33
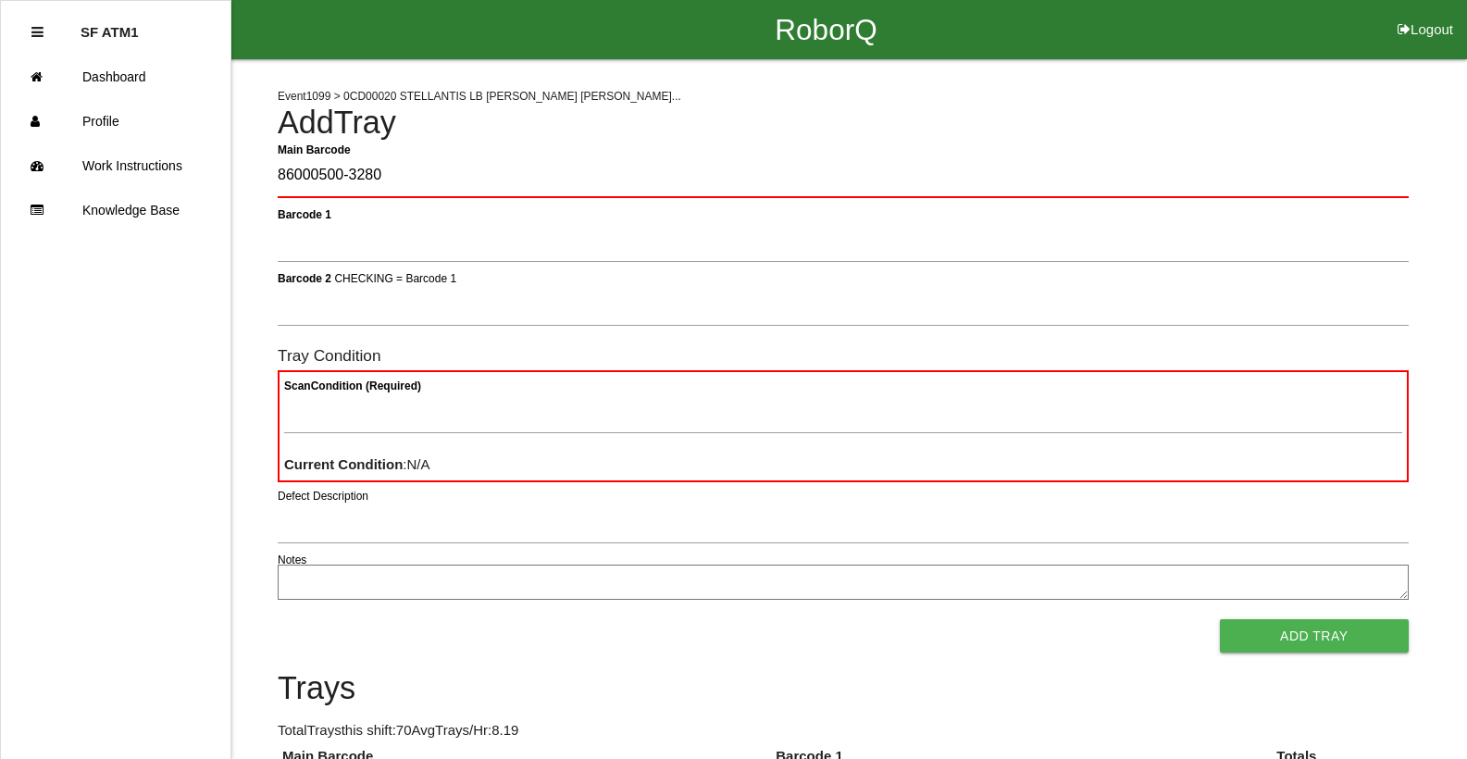
type Barcode "86000500-3280"
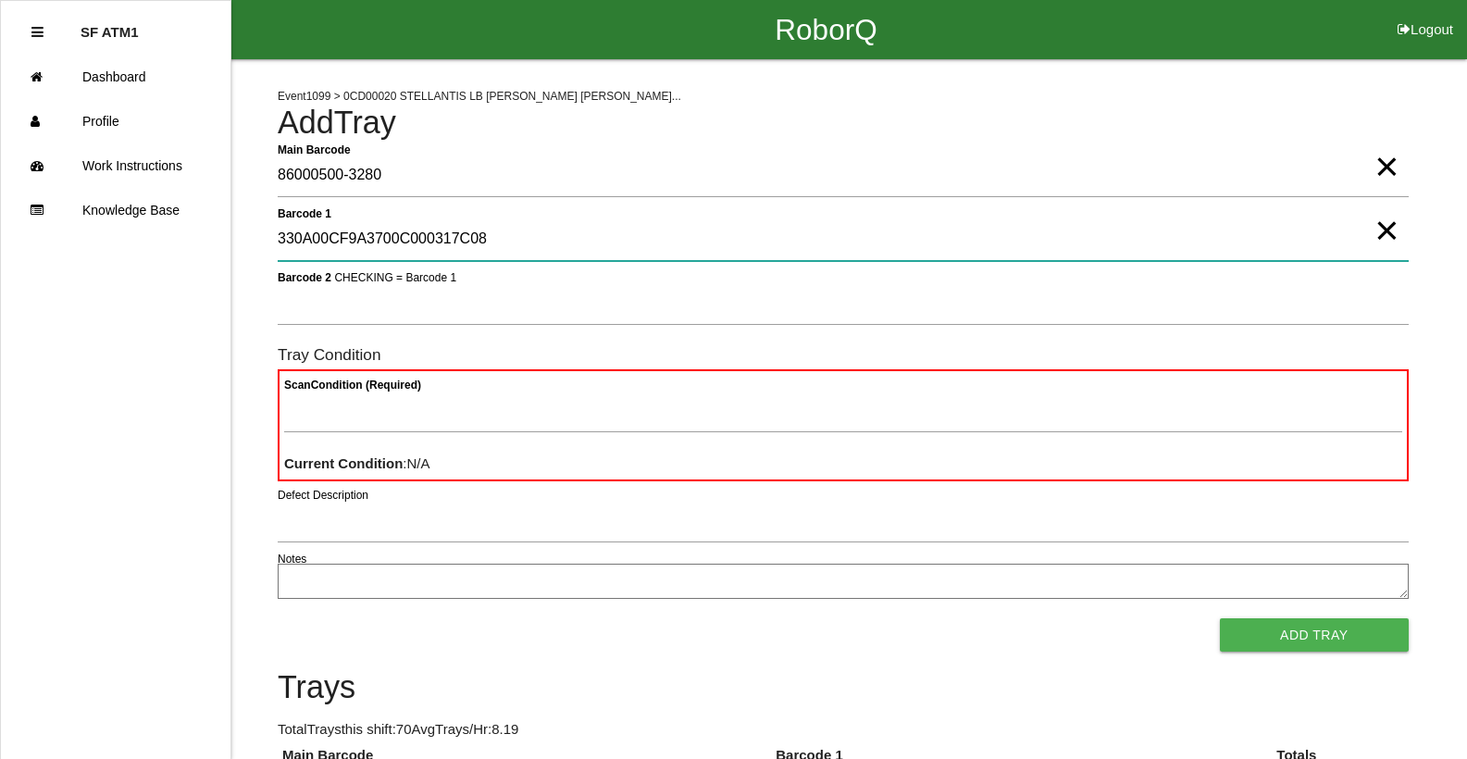
type 1 "330A00CF9A3700C000317C08"
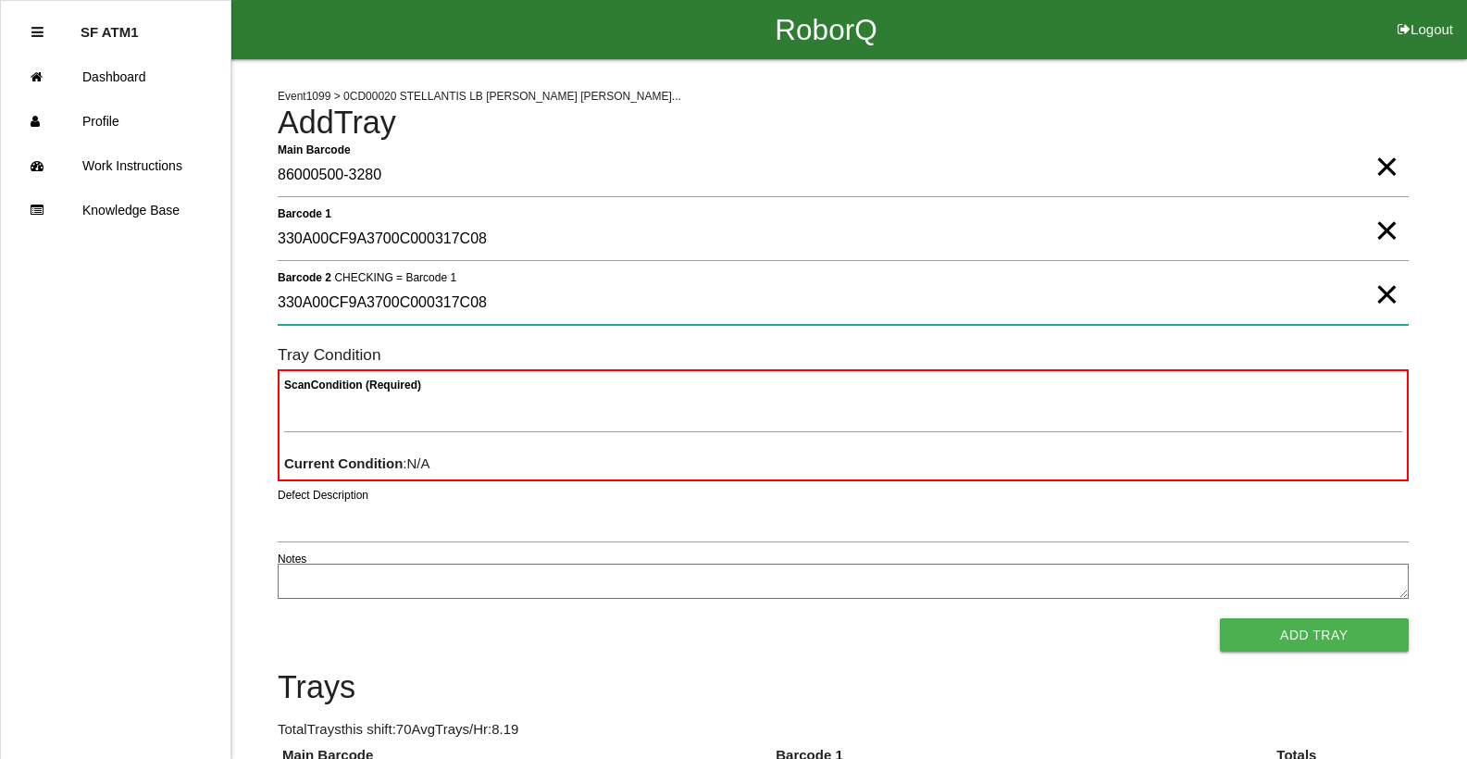
type 2 "330A00CF9A3700C000317C08"
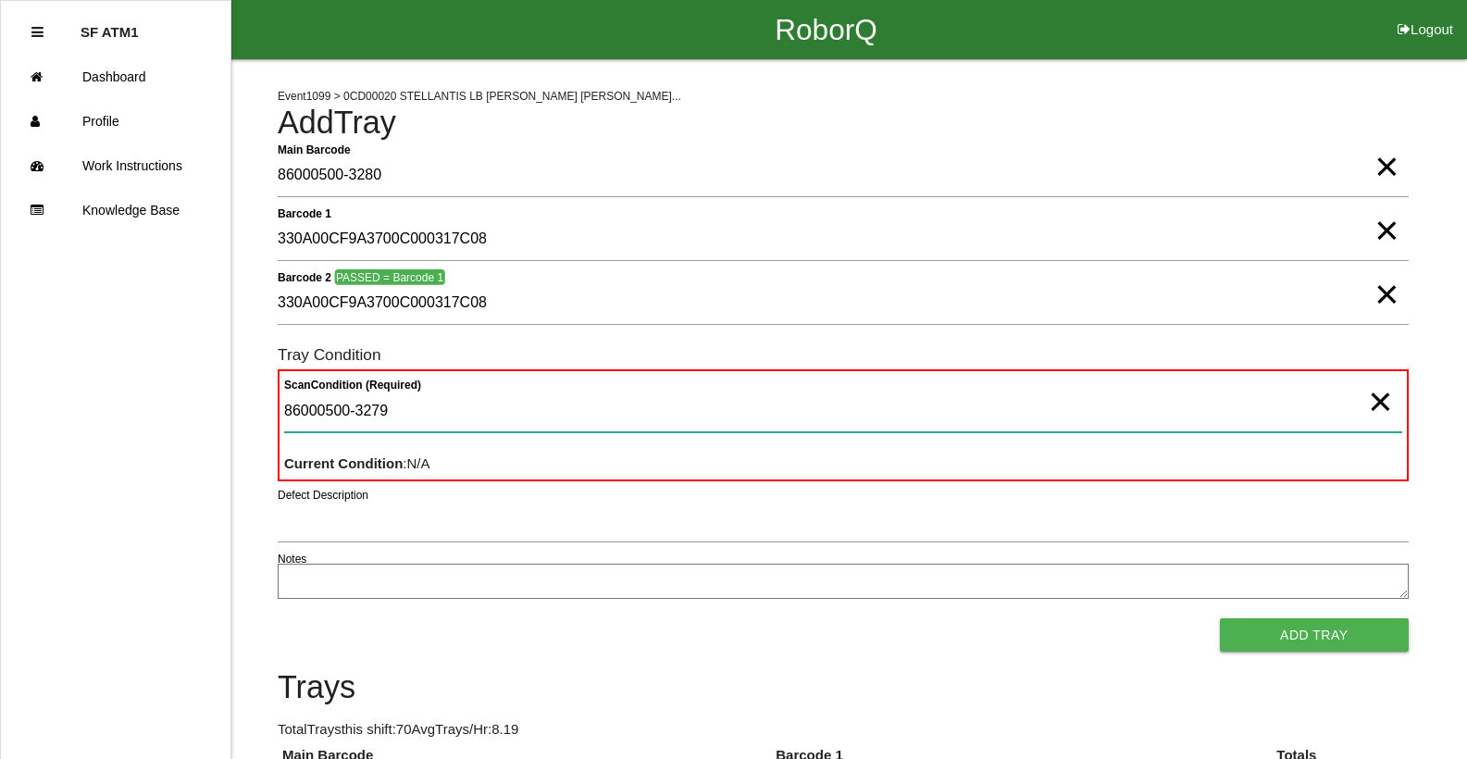
type Condition "86000500-3279"
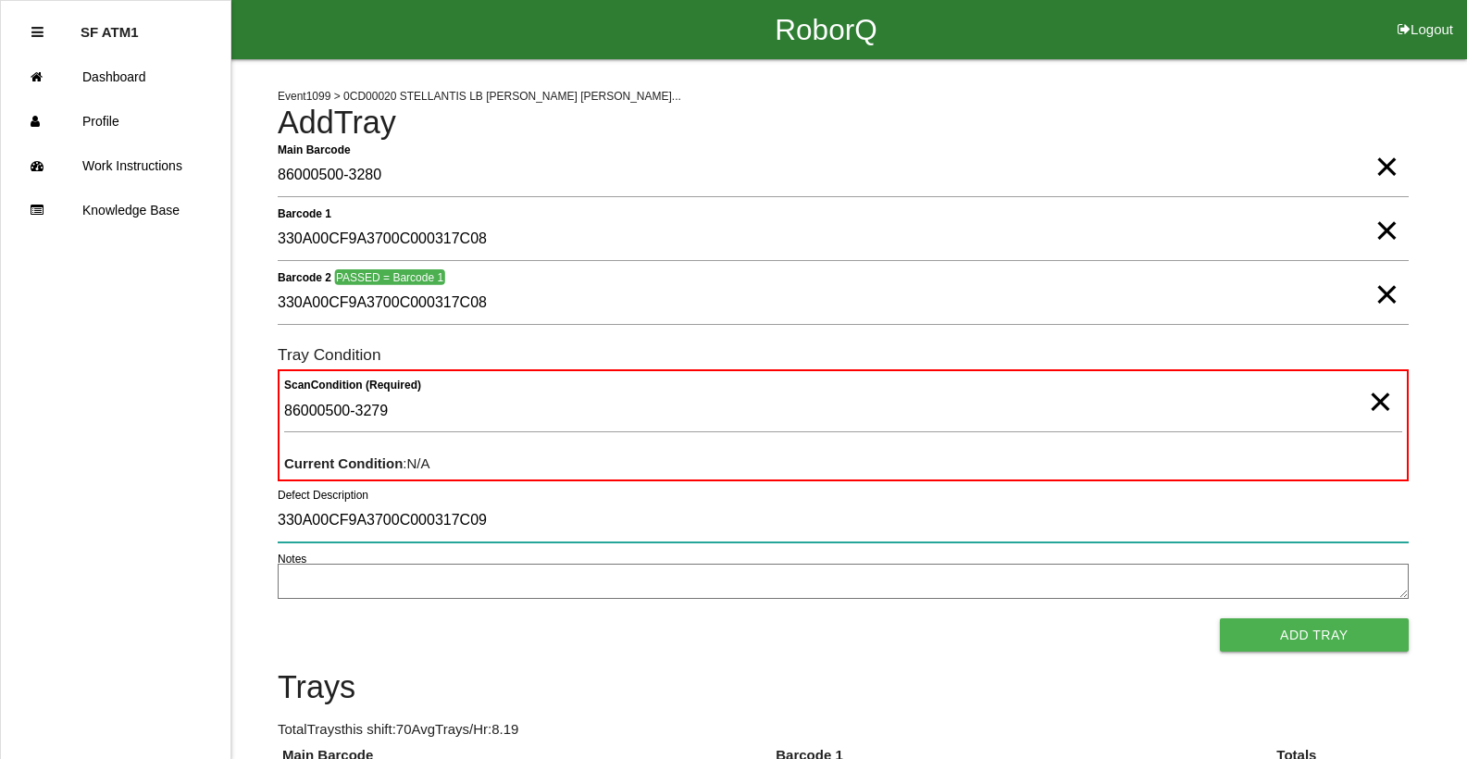
type input "330A00CF9A3700C000317C09"
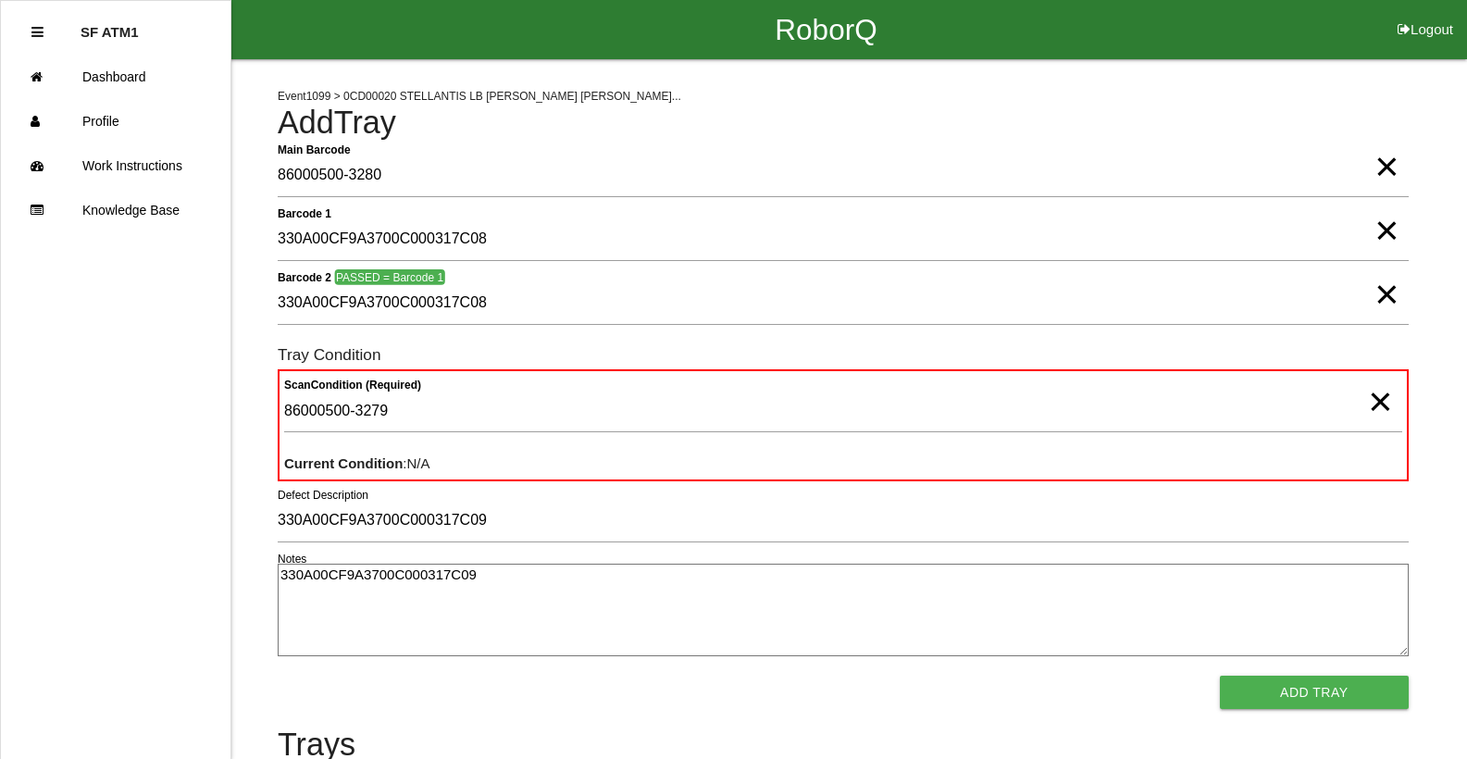
type textarea "330A00CF9A3700C000317C09"
click at [1391, 402] on span "×" at bounding box center [1380, 383] width 24 height 37
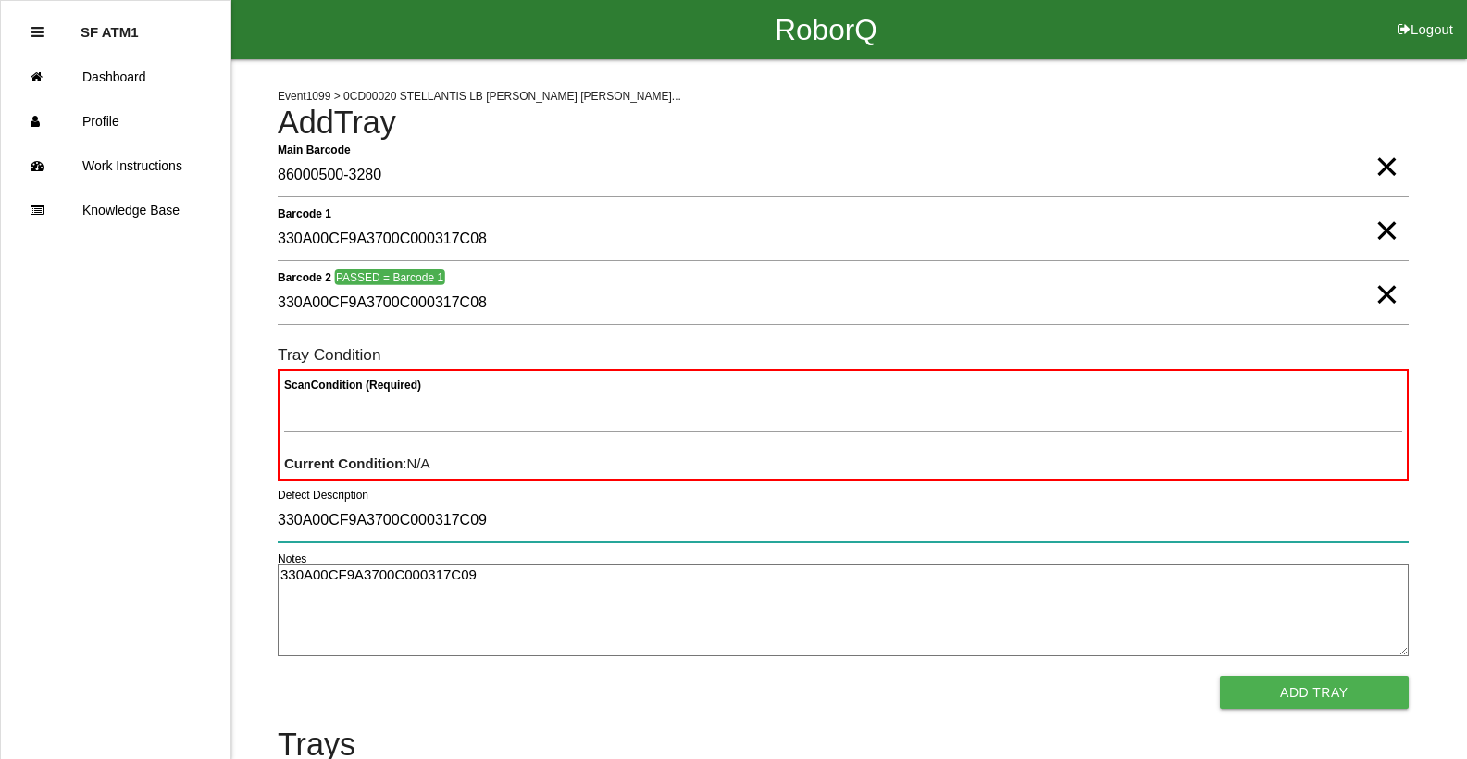
drag, startPoint x: 497, startPoint y: 521, endPoint x: 0, endPoint y: 513, distance: 497.0
type input "."
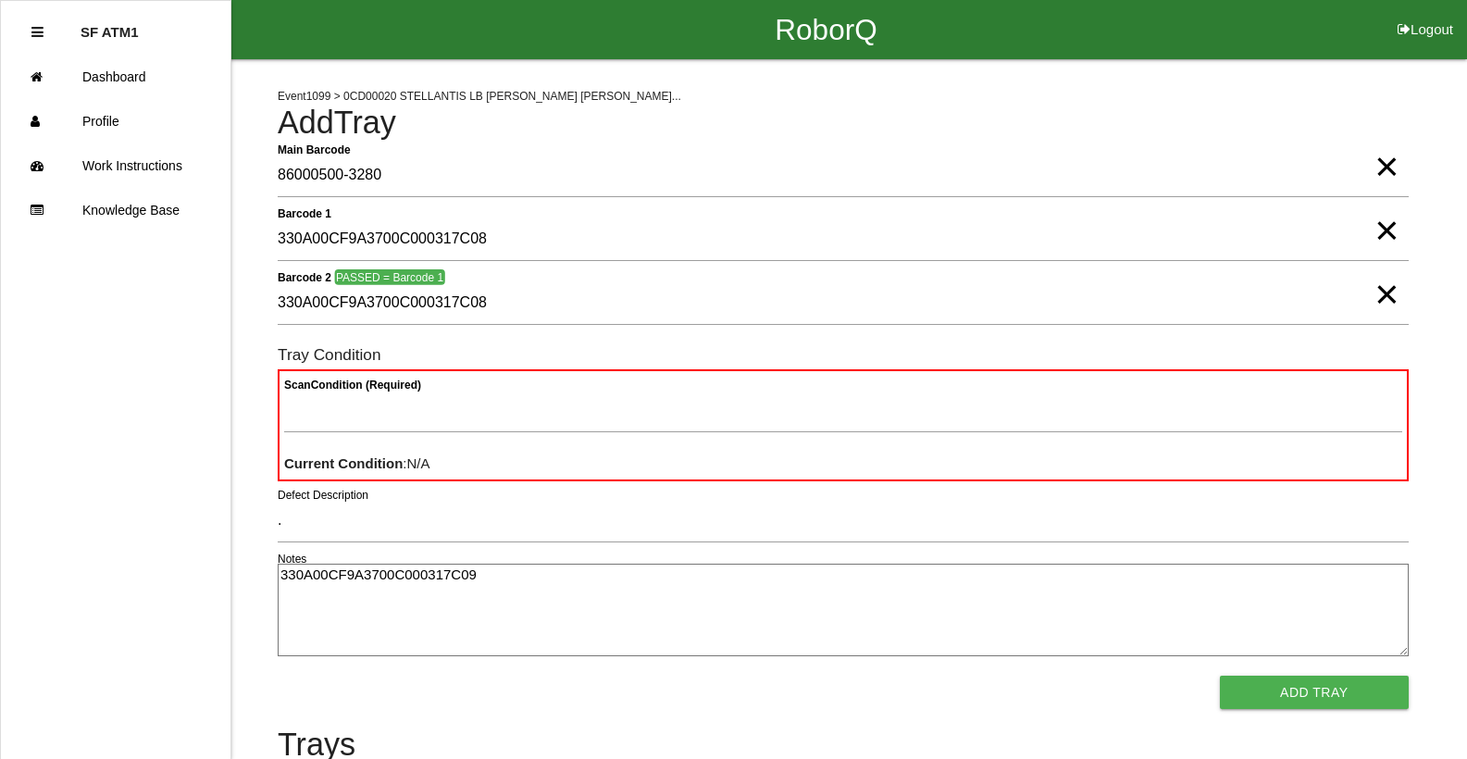
drag, startPoint x: 578, startPoint y: 563, endPoint x: 0, endPoint y: 532, distance: 579.2
type textarea "."
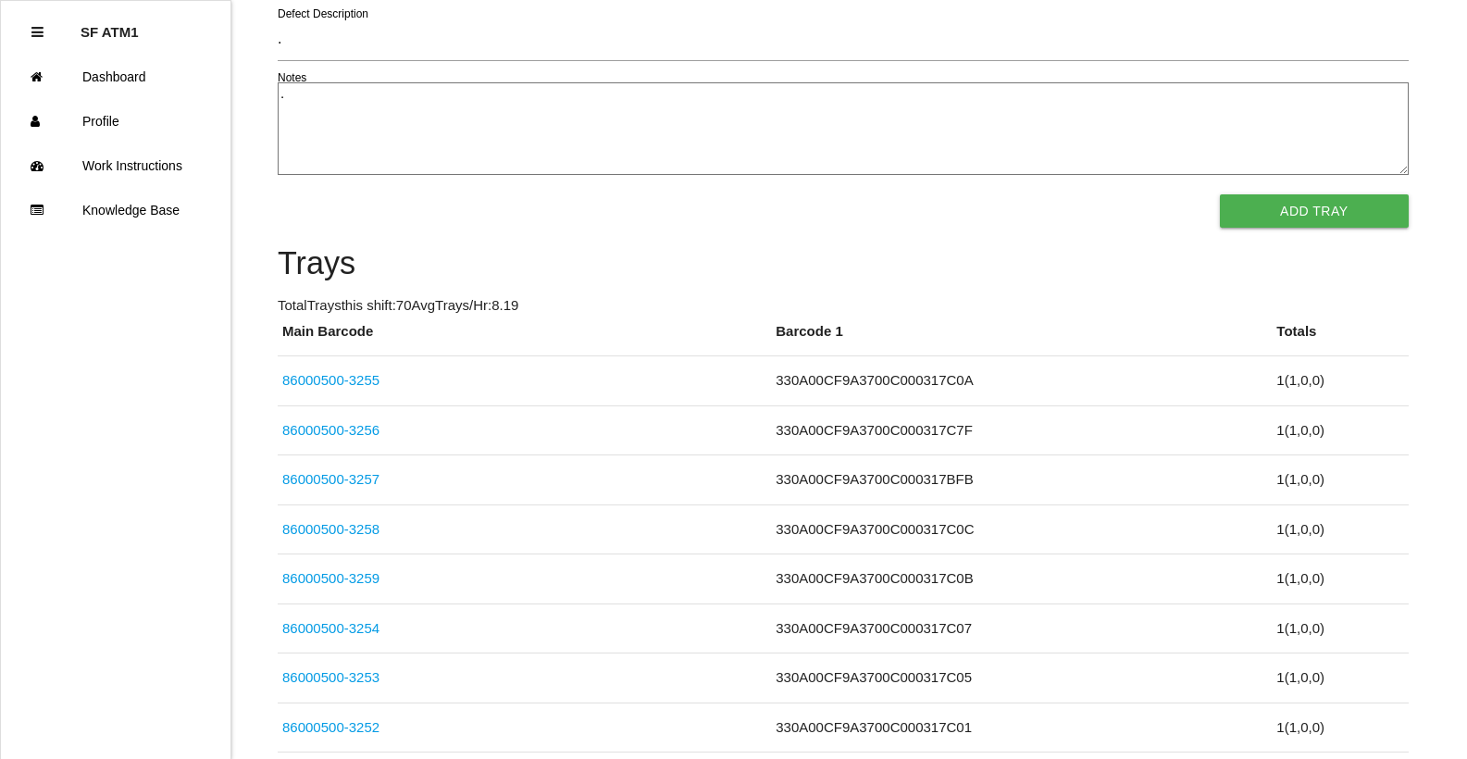
scroll to position [1145, 0]
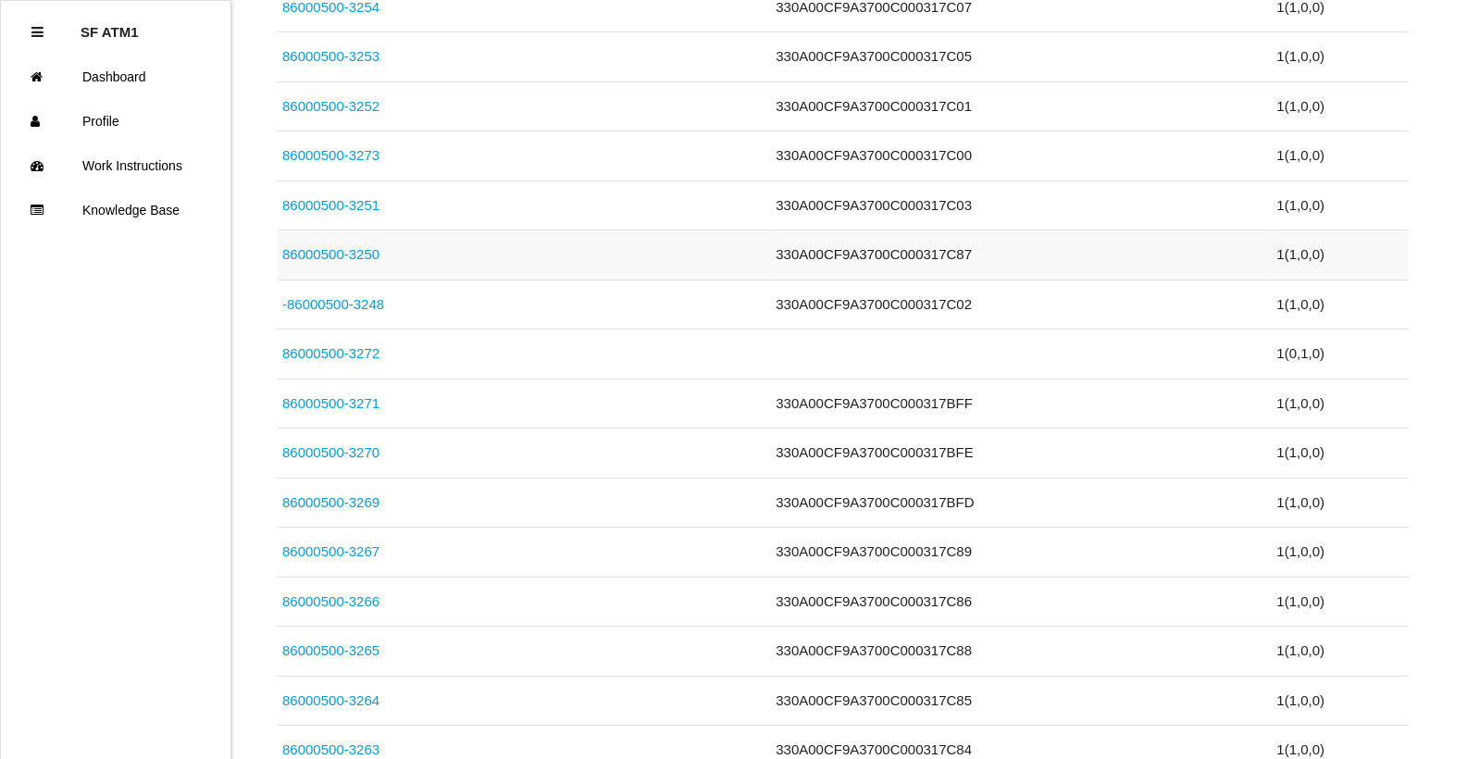
drag, startPoint x: 1262, startPoint y: 351, endPoint x: 1251, endPoint y: 266, distance: 85.9
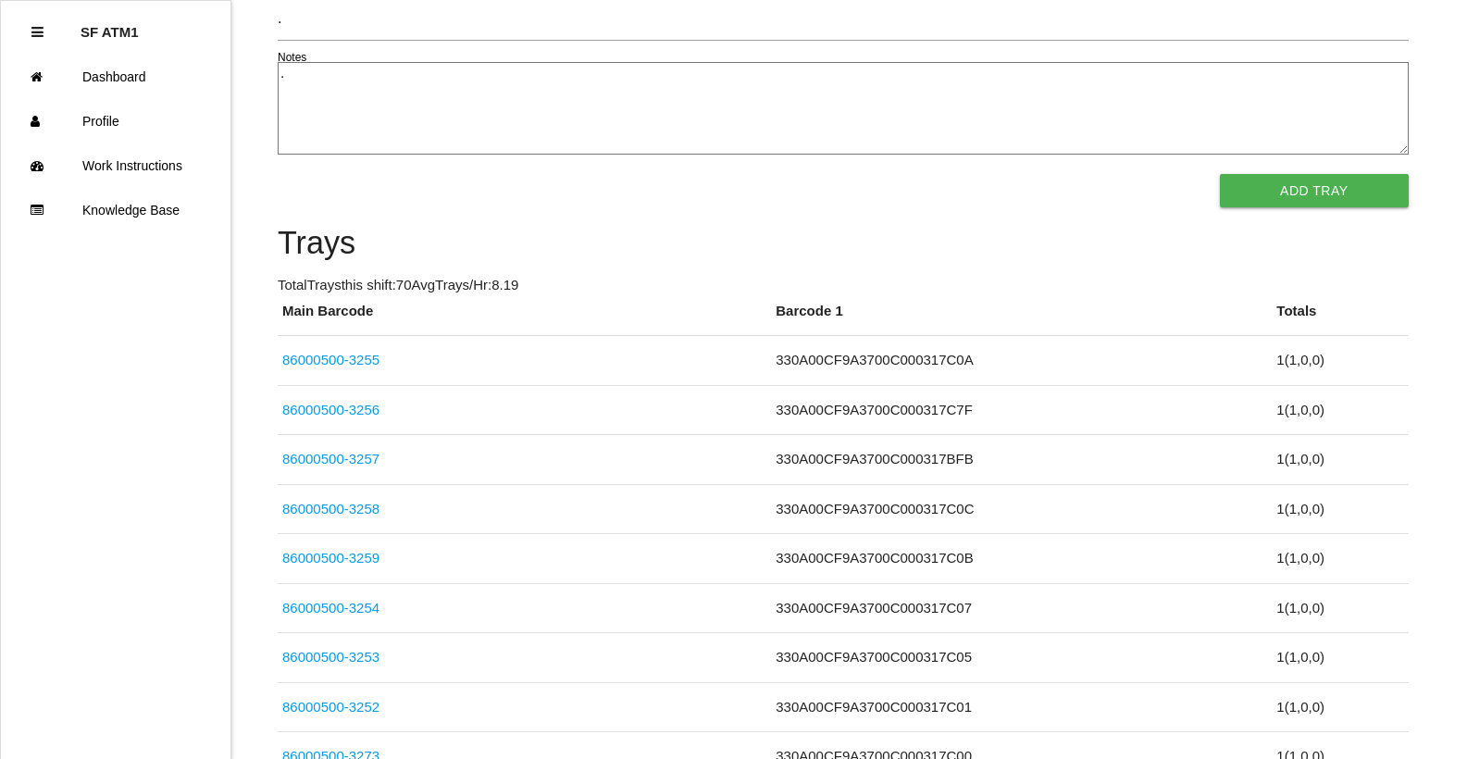
scroll to position [0, 0]
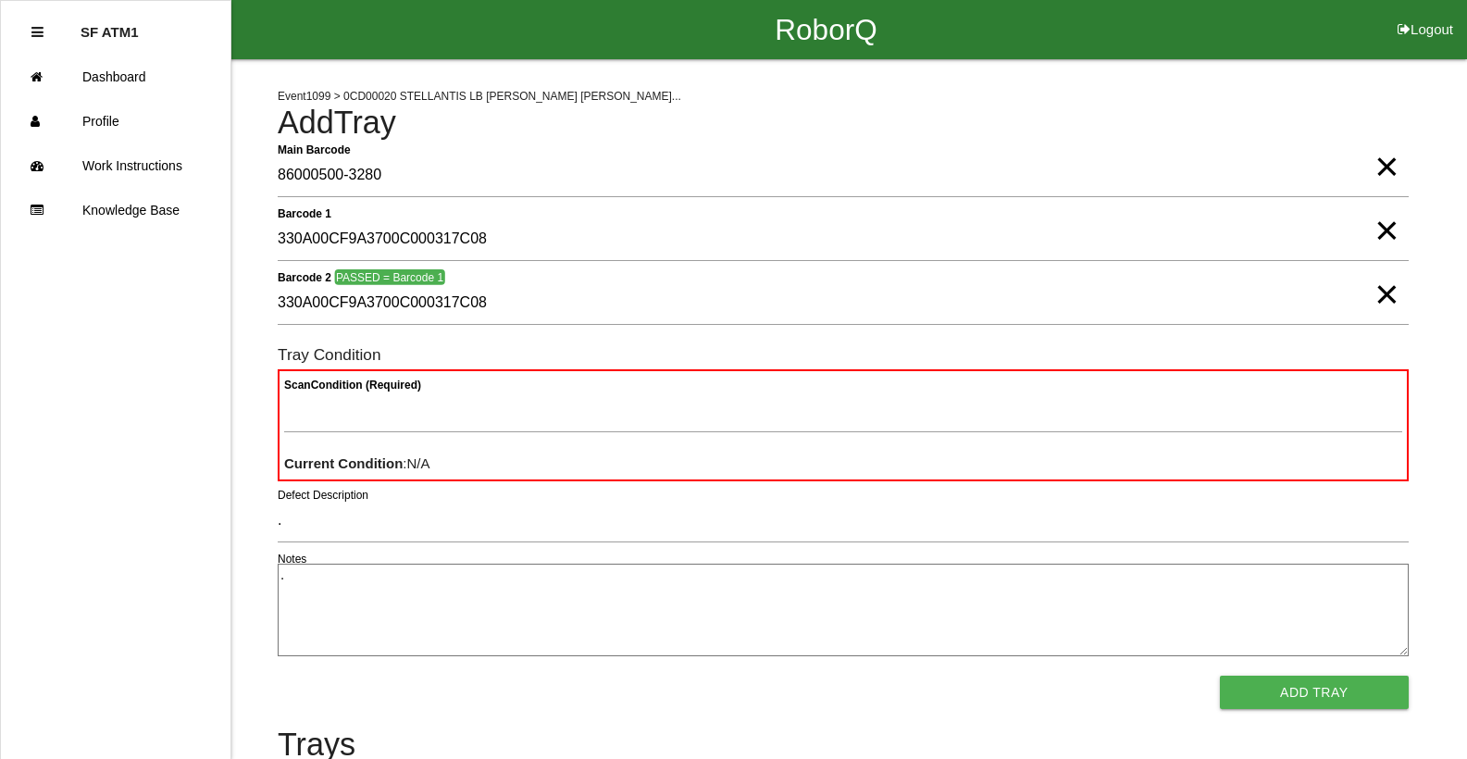
click at [504, 380] on div "Scan Condition (Required) Current Condition : N/A" at bounding box center [843, 425] width 1131 height 112
click at [496, 383] on div "Scan Condition (Required) Current Condition : N/A" at bounding box center [843, 425] width 1131 height 112
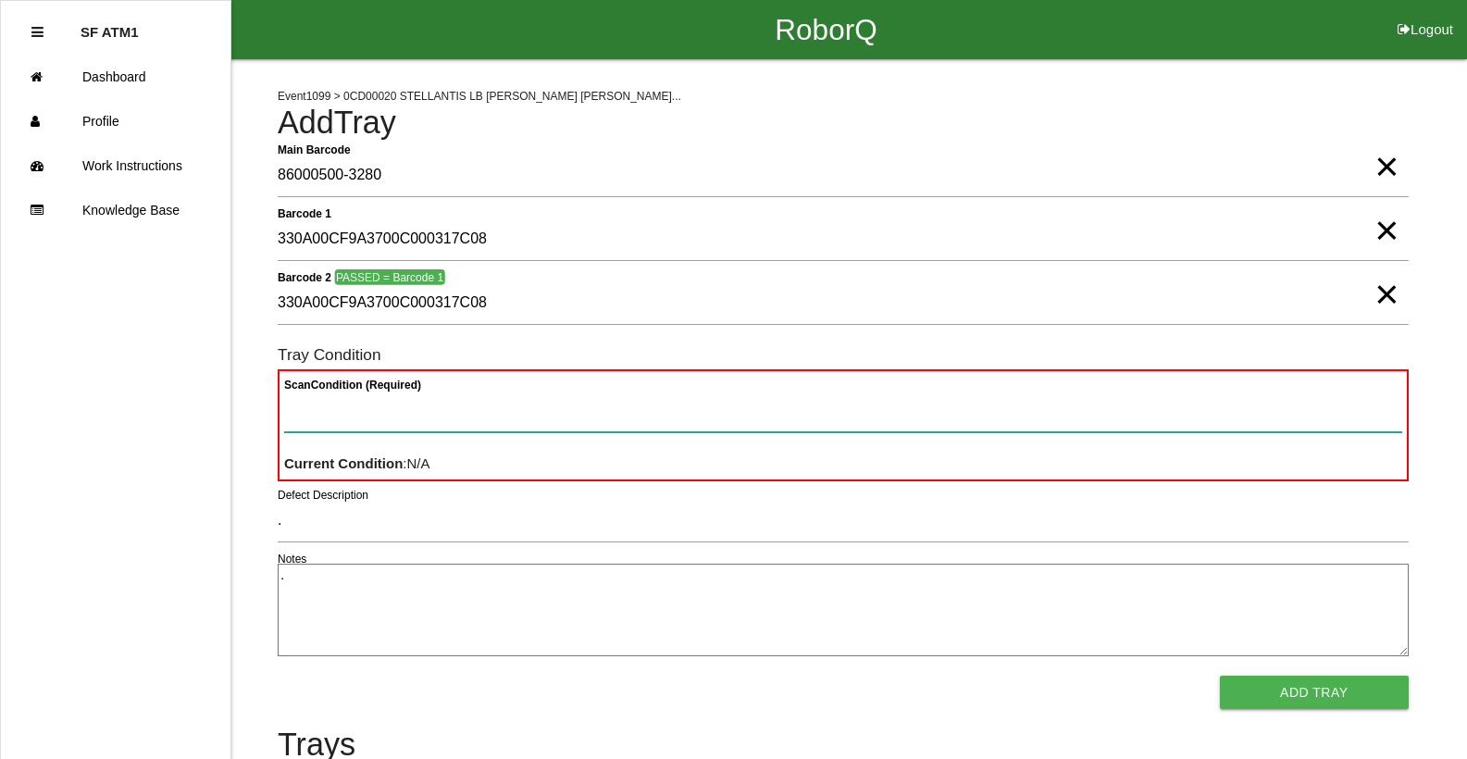
click at [474, 399] on Condition "Scan Condition (Required)" at bounding box center [843, 411] width 1118 height 43
type Condition "goo"
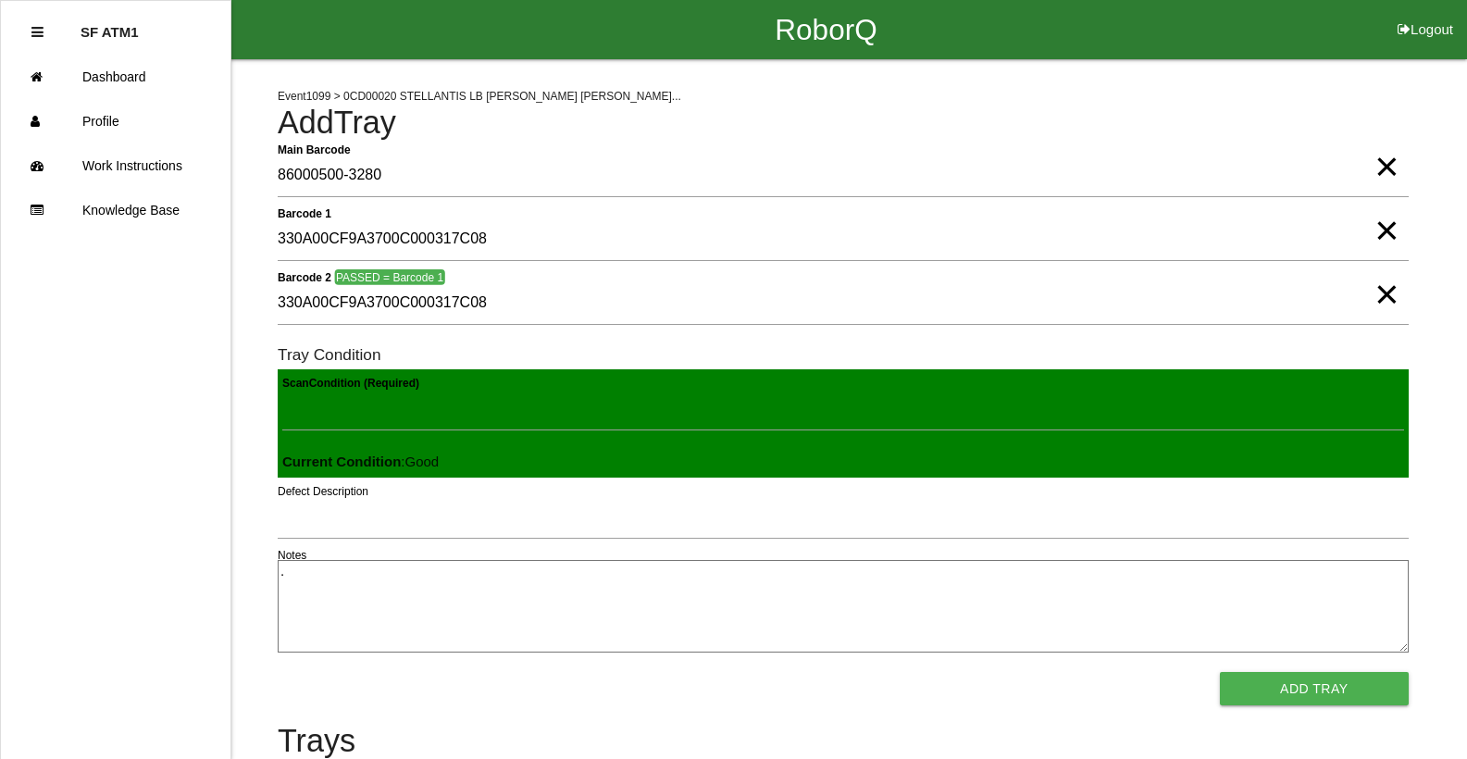
click at [1220, 672] on button "Add Tray" at bounding box center [1314, 688] width 189 height 33
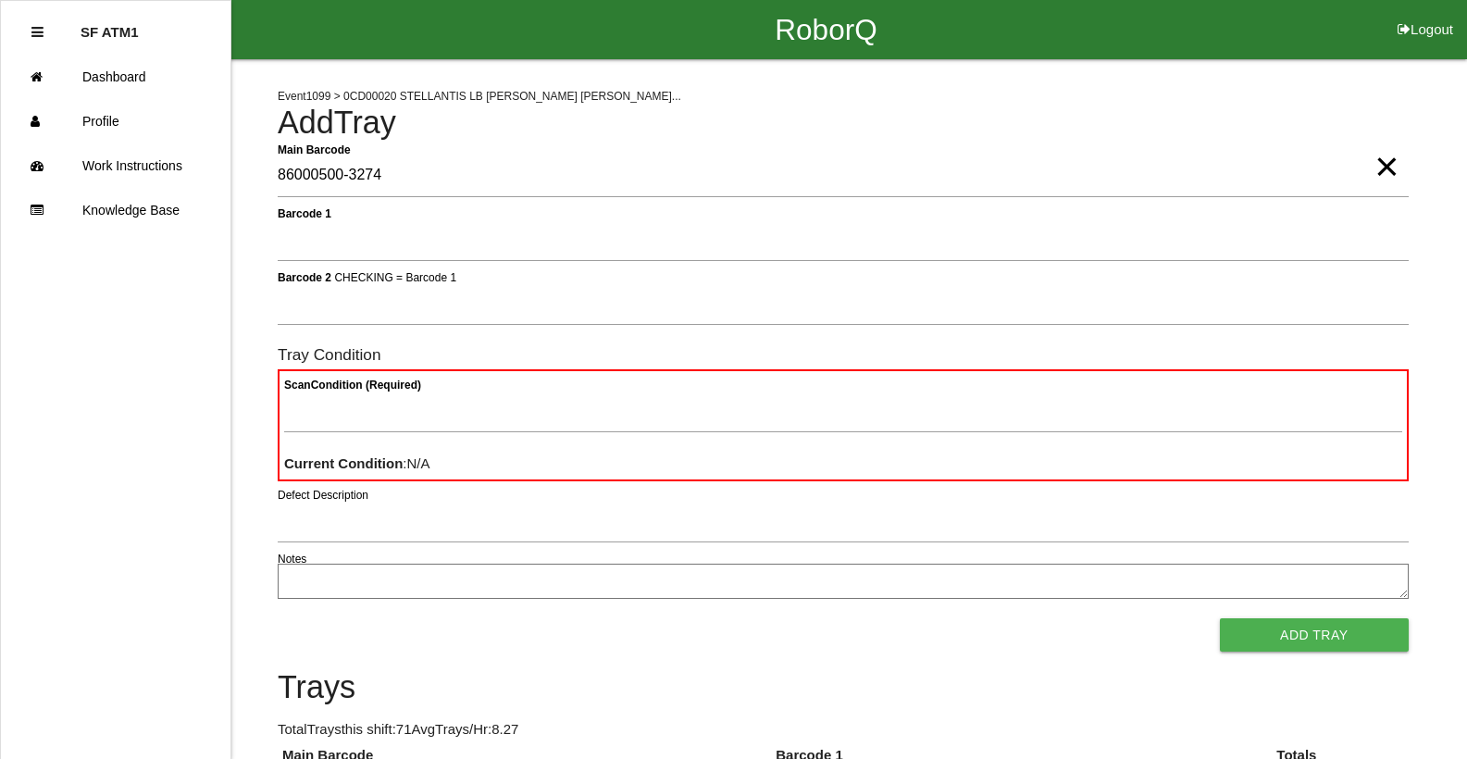
type Barcode "86000500-3274"
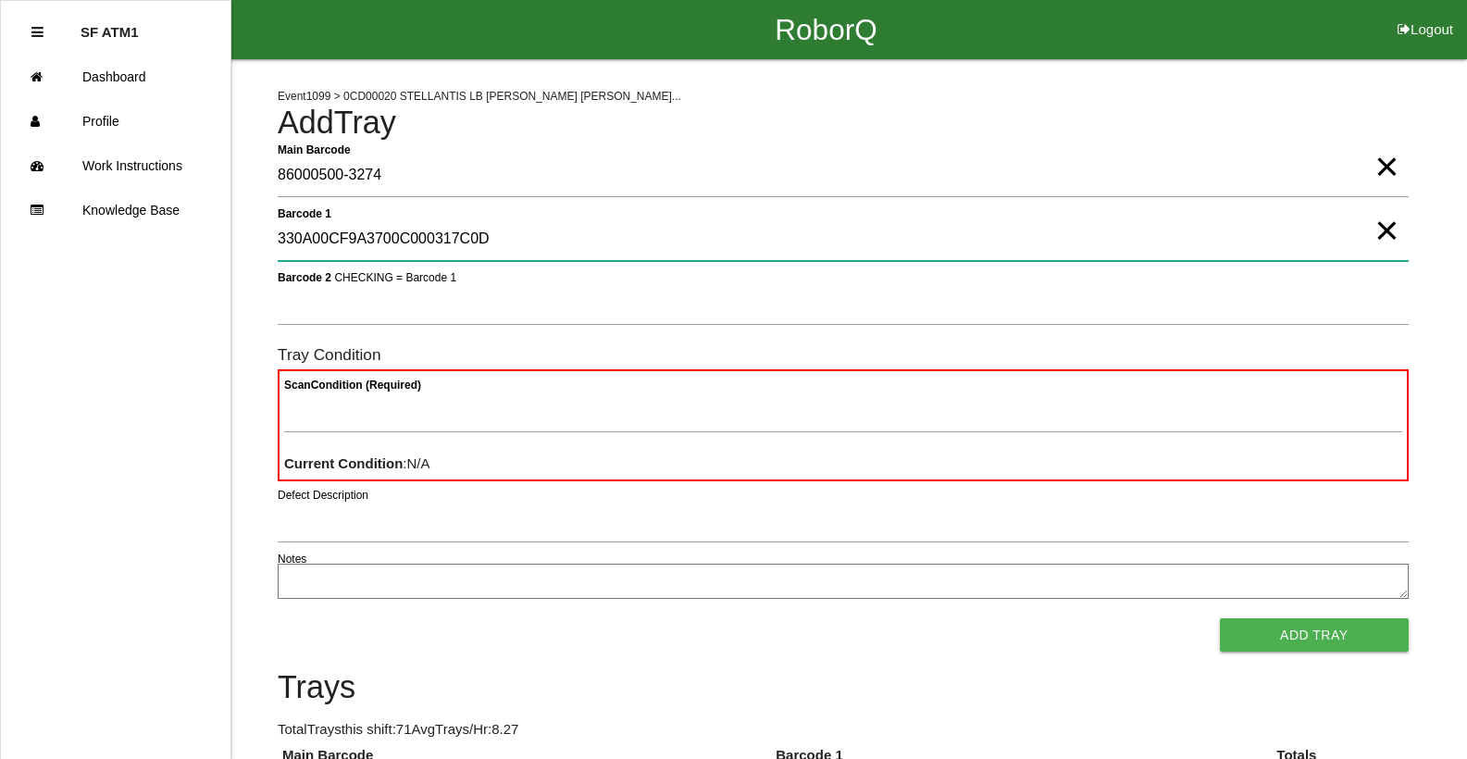
type 1 "330A00CF9A3700C000317C0D"
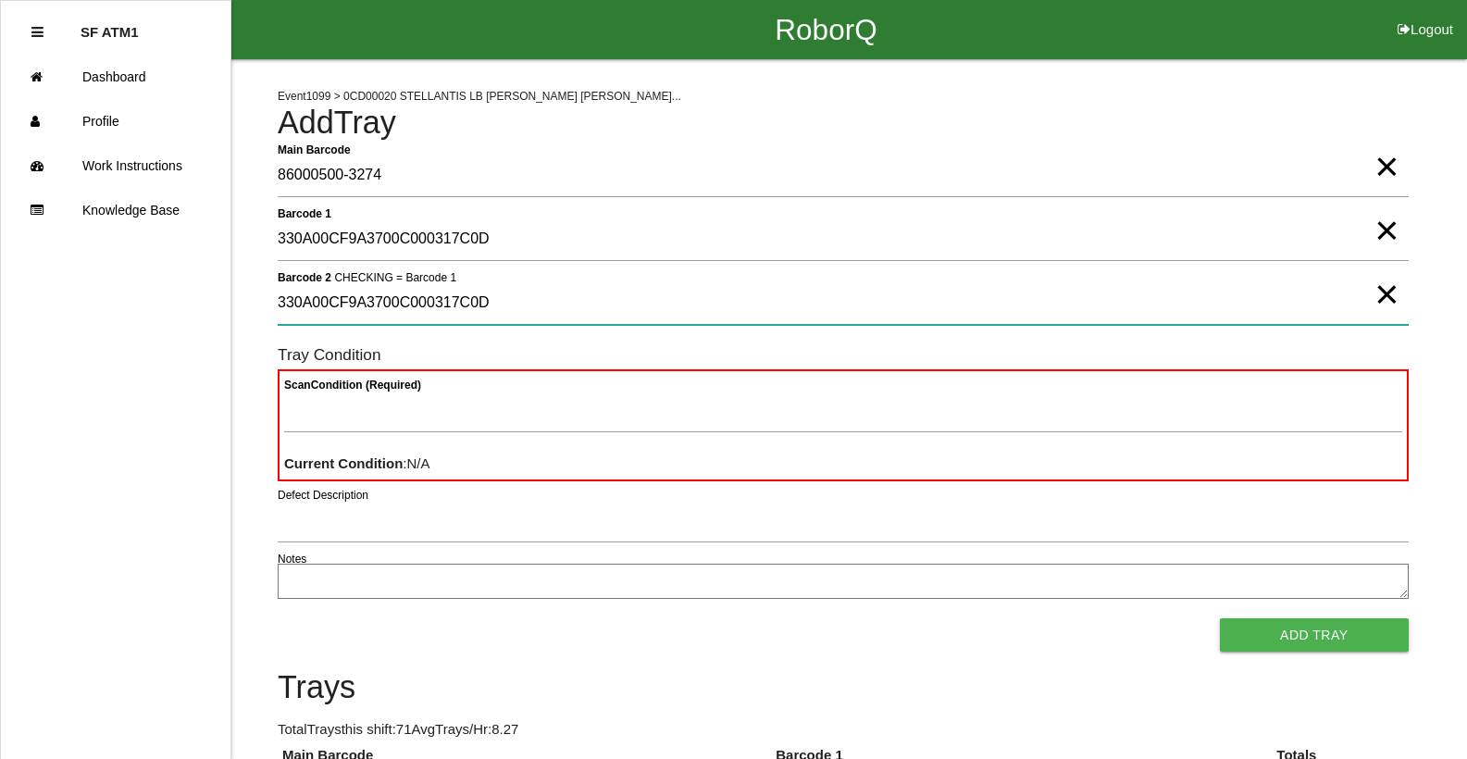
type 2 "330A00CF9A3700C000317C0D"
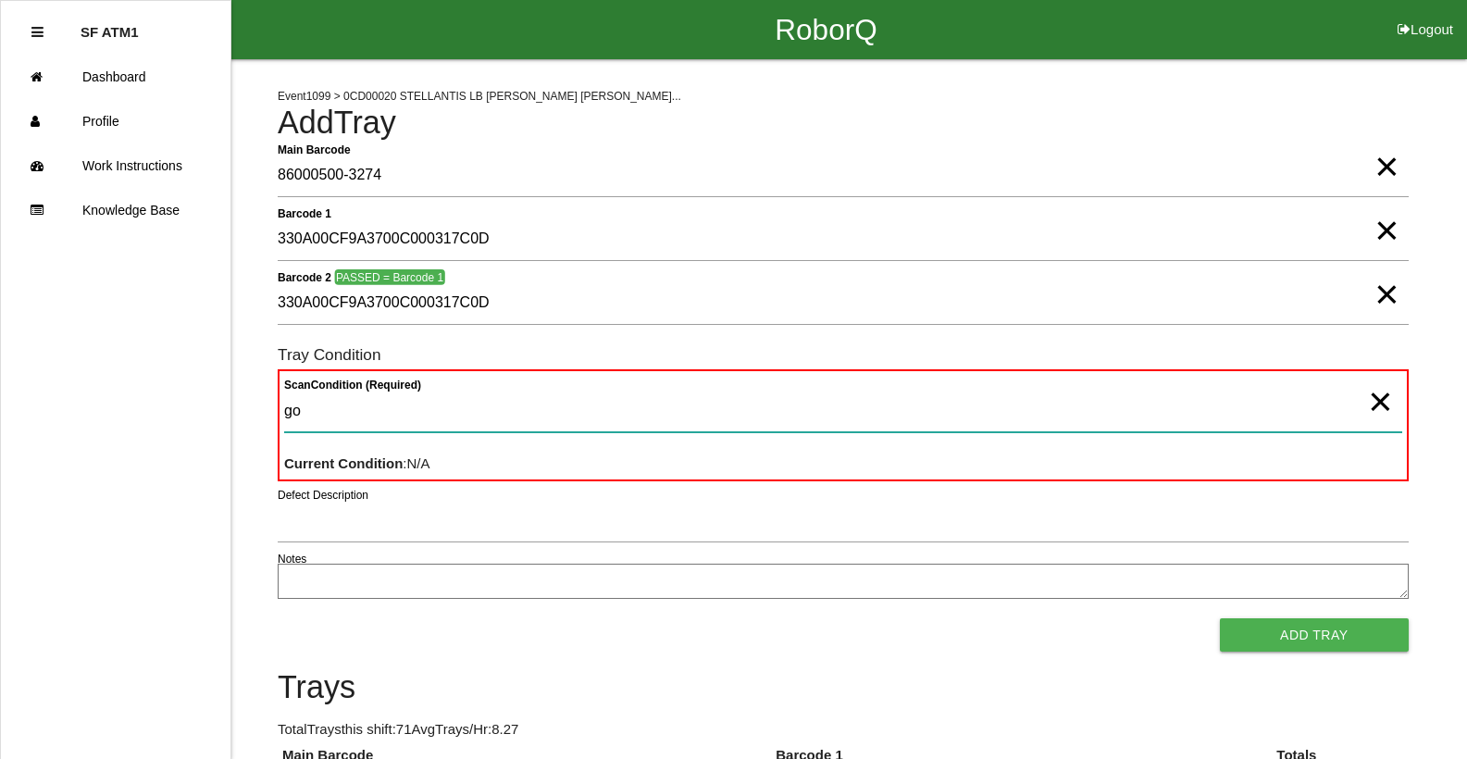
type Condition "goo"
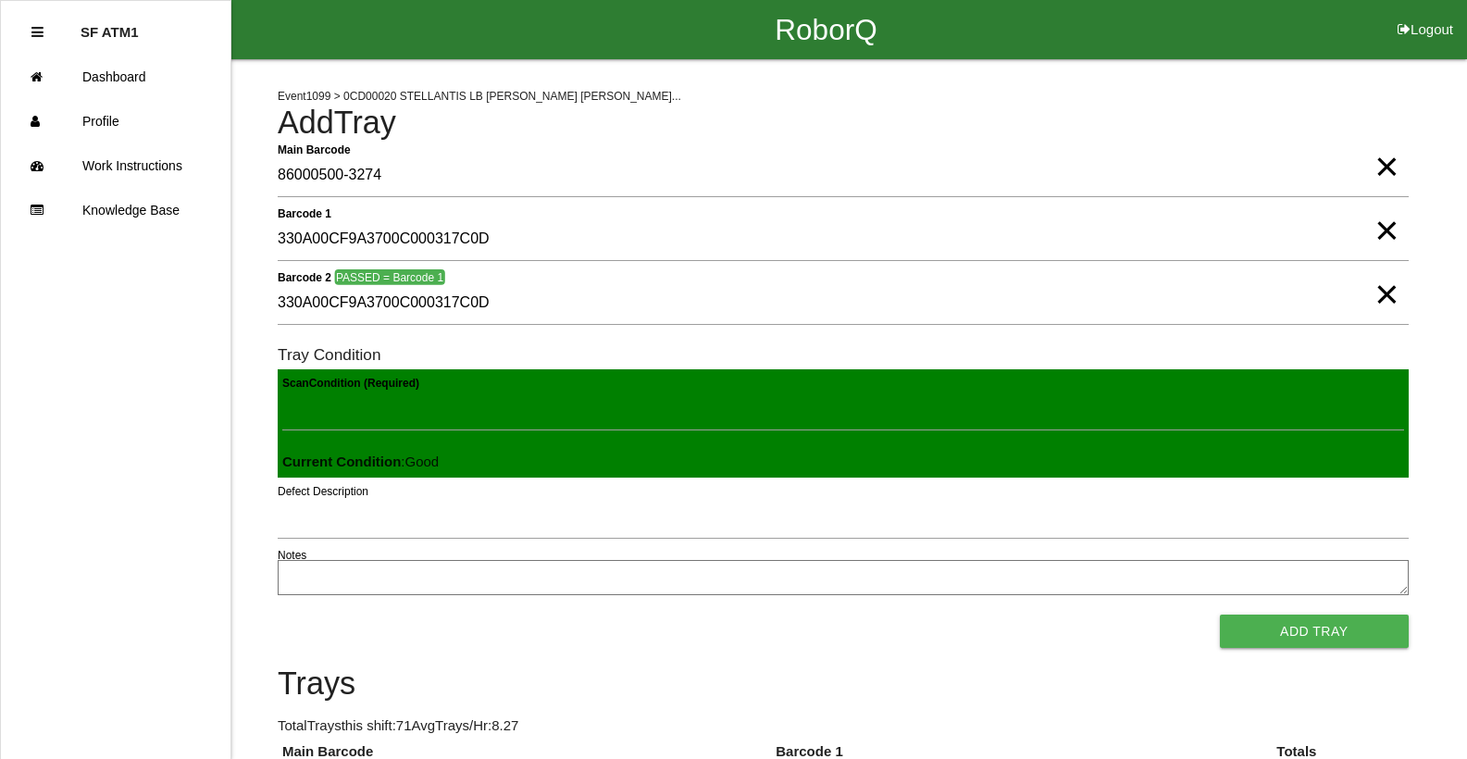
click at [1220, 614] on button "Add Tray" at bounding box center [1314, 630] width 189 height 33
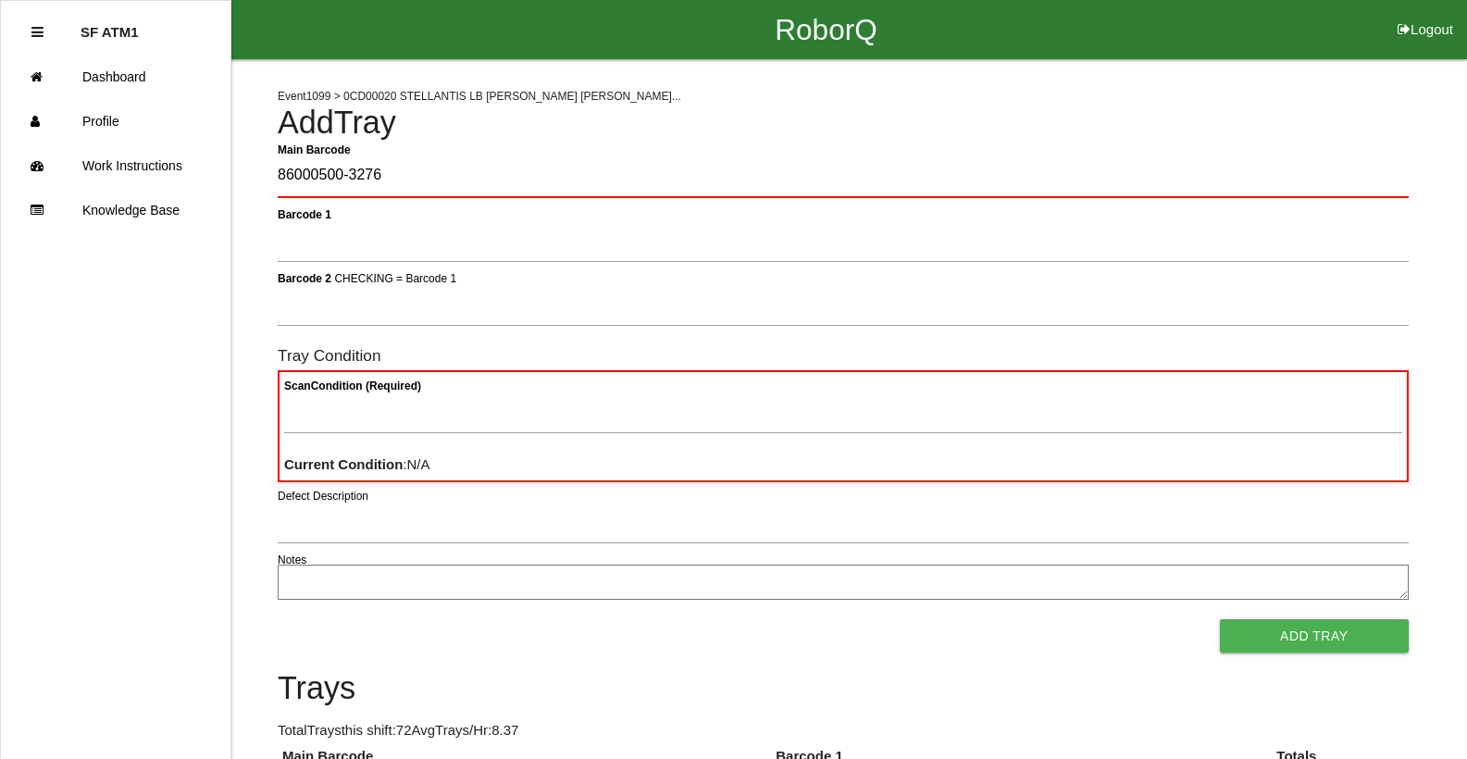
type Barcode "86000500-3276"
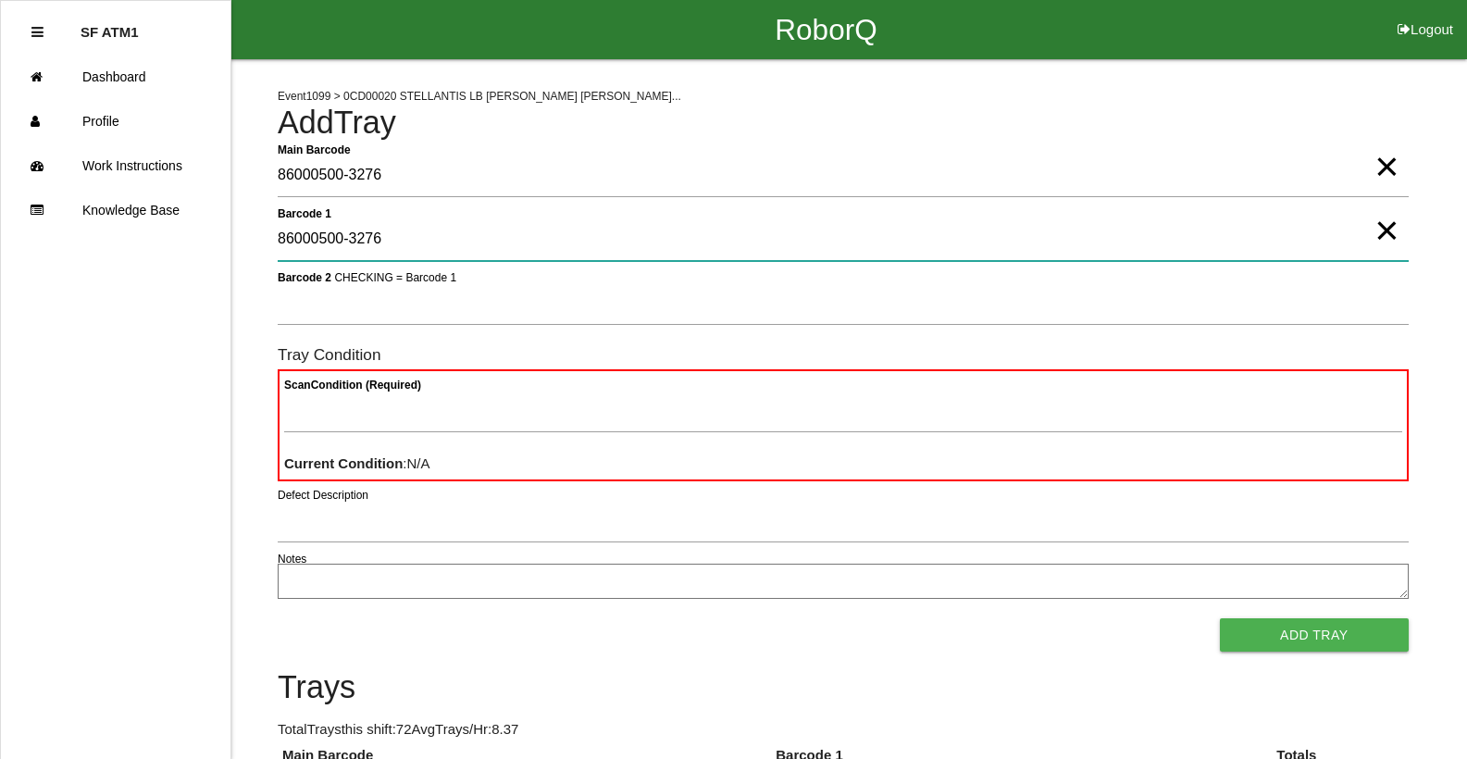
drag, startPoint x: 508, startPoint y: 240, endPoint x: 0, endPoint y: 352, distance: 520.2
type 1 ".330A00CF9A3700C000317C13"
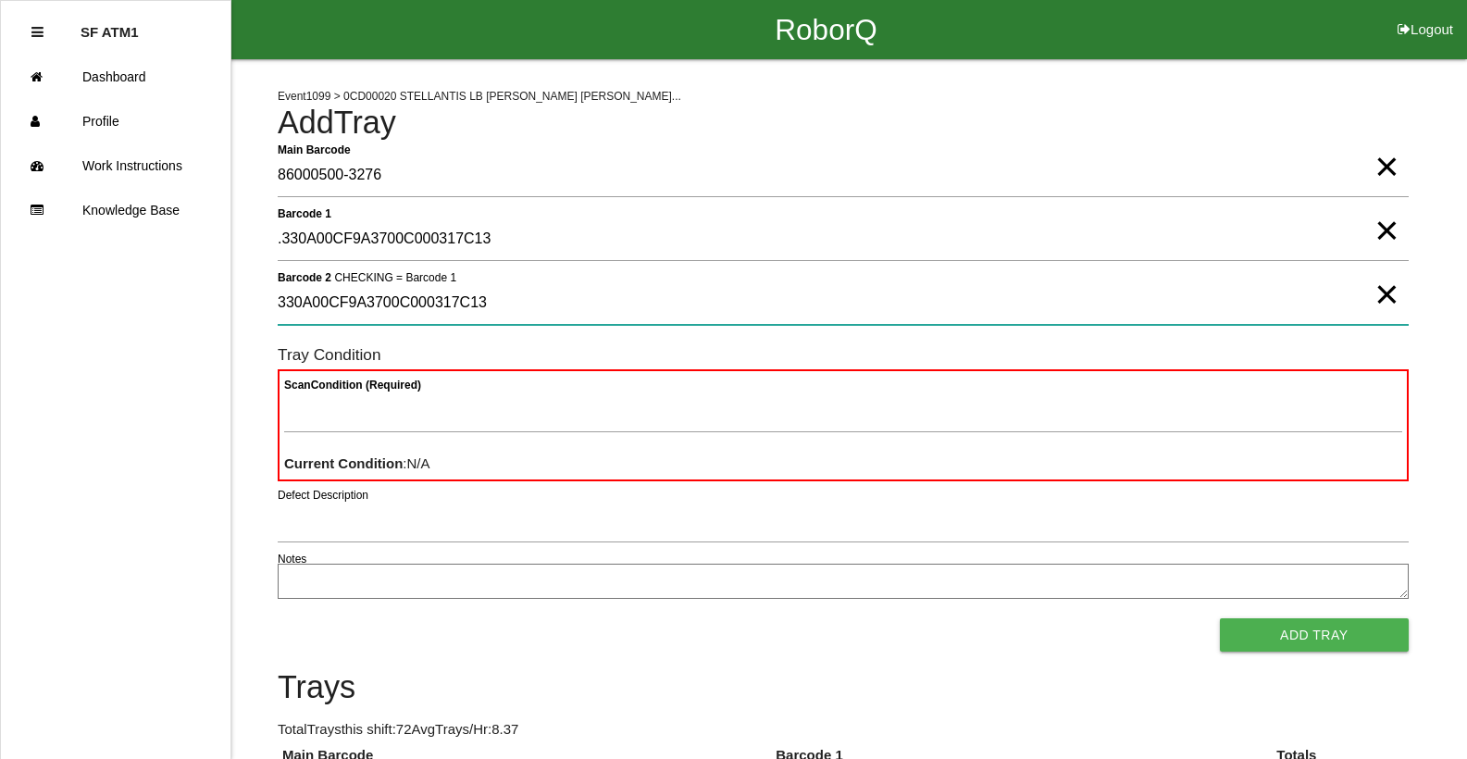
type 2 "330A00CF9A3700C000317C13"
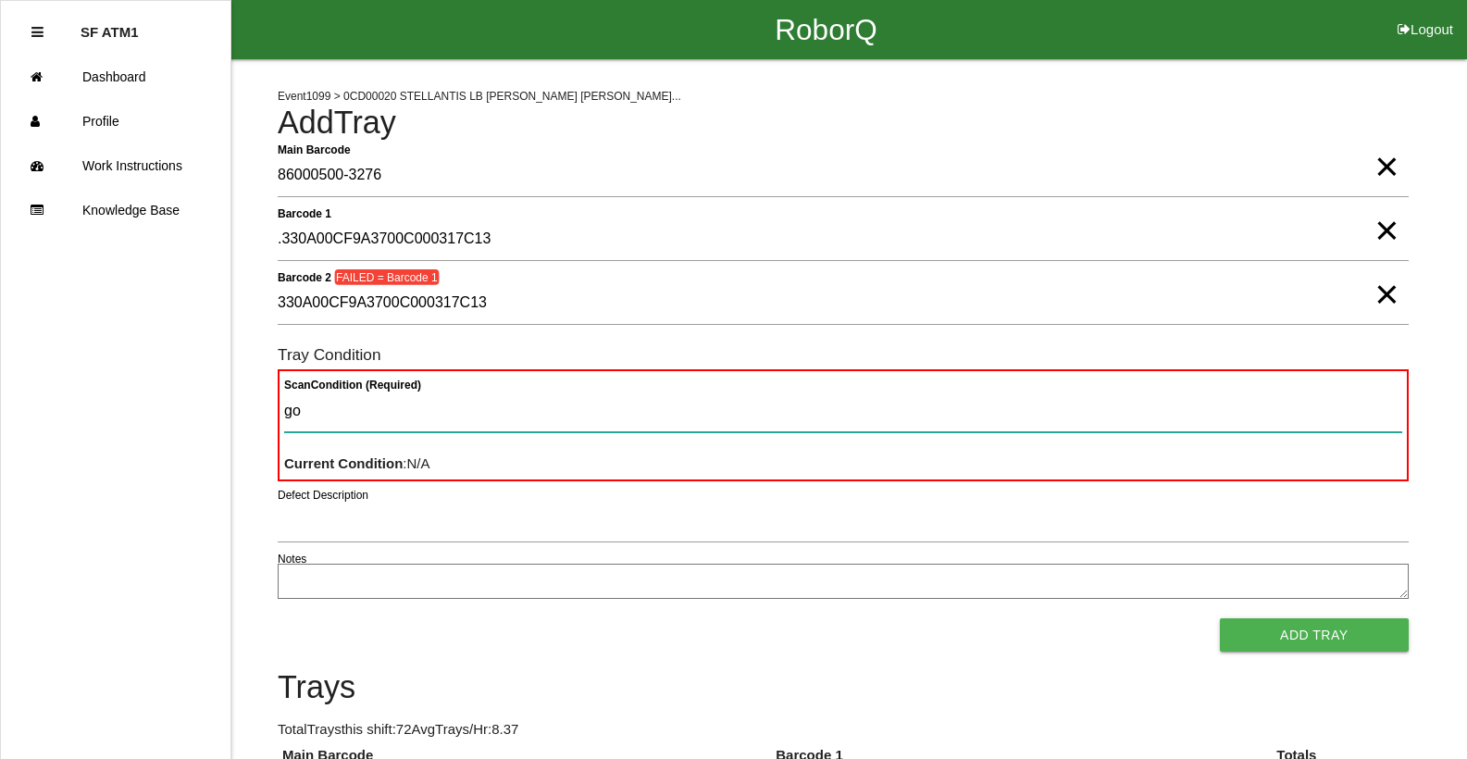
type Condition "goo"
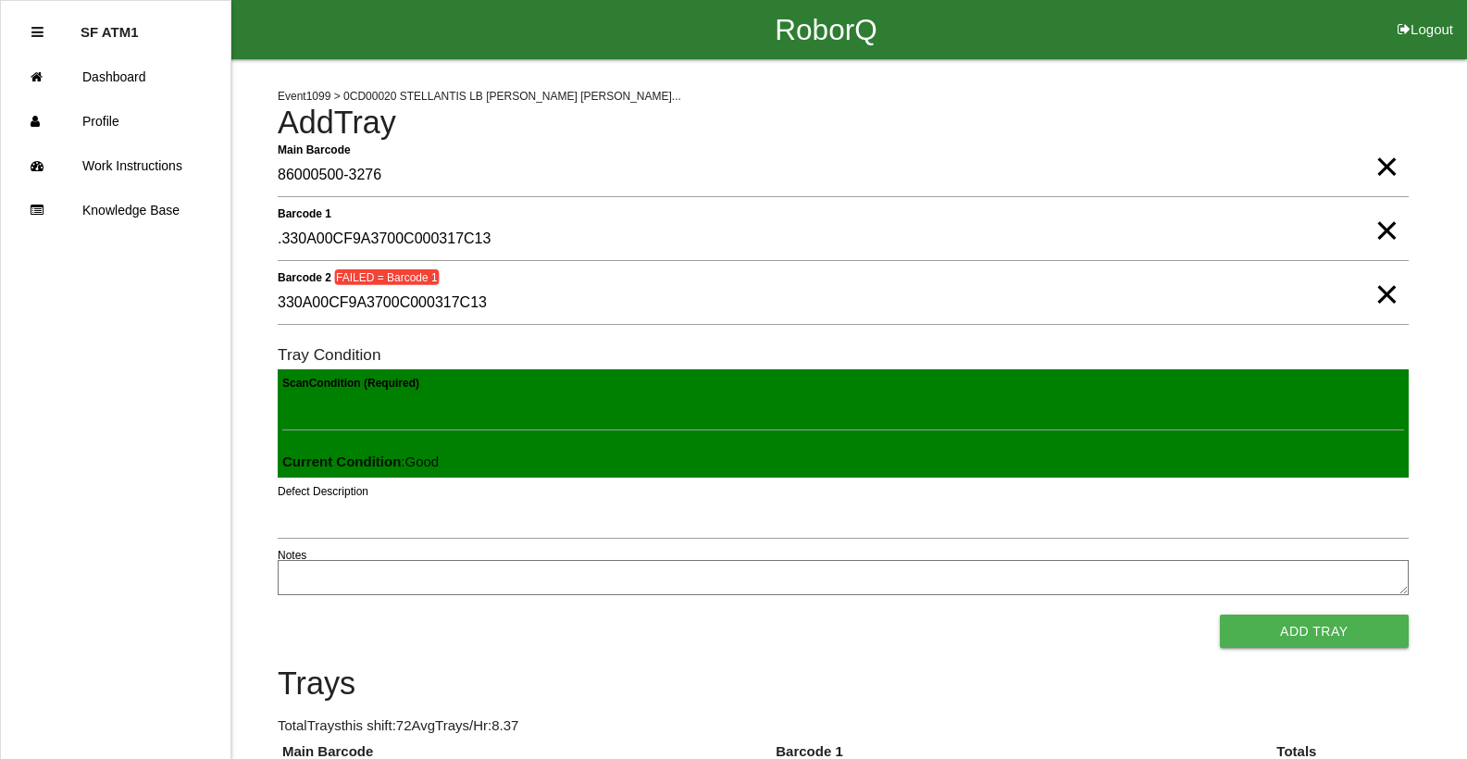
click at [1220, 614] on button "Add Tray" at bounding box center [1314, 630] width 189 height 33
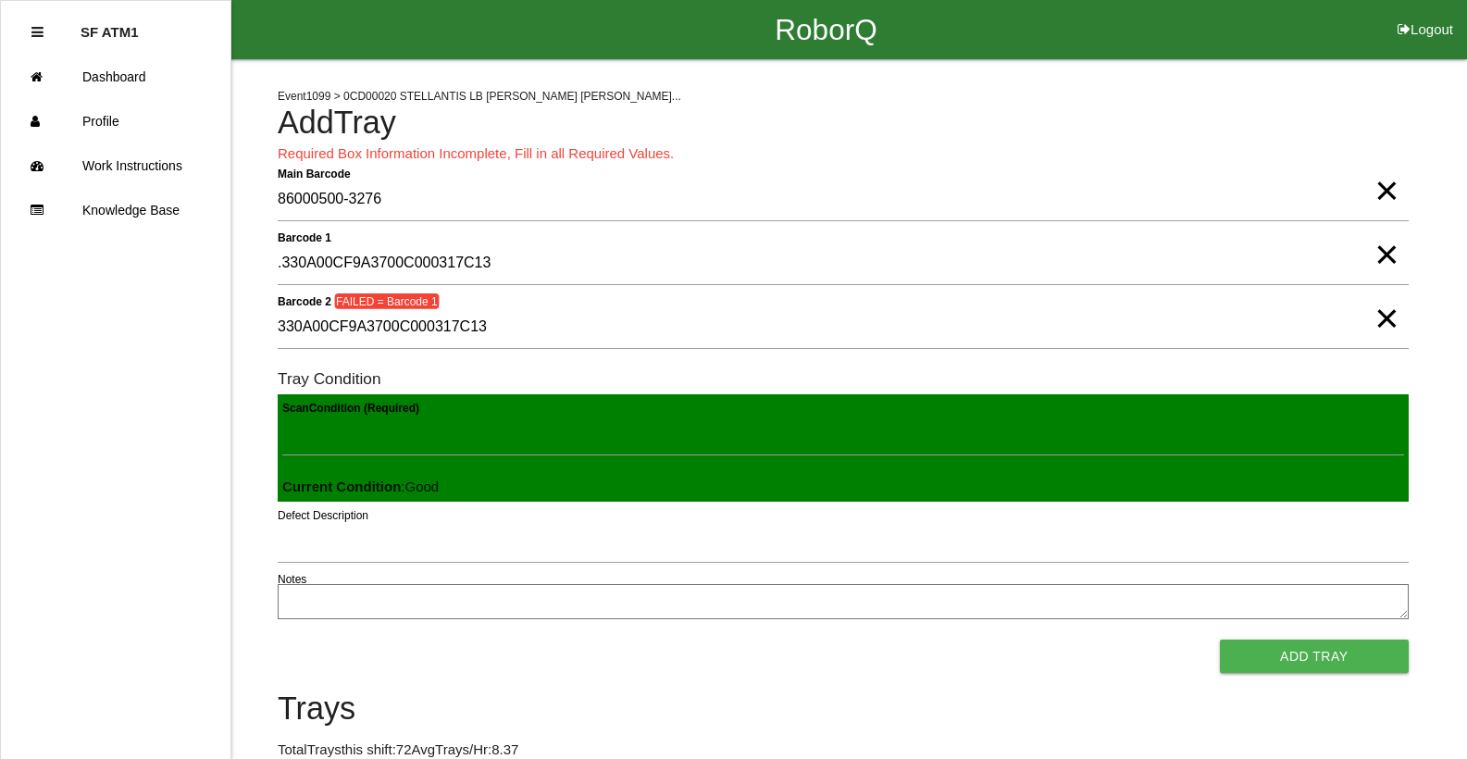
click at [1374, 318] on span "×" at bounding box center [1386, 299] width 24 height 37
click at [1381, 254] on span "×" at bounding box center [1386, 235] width 24 height 37
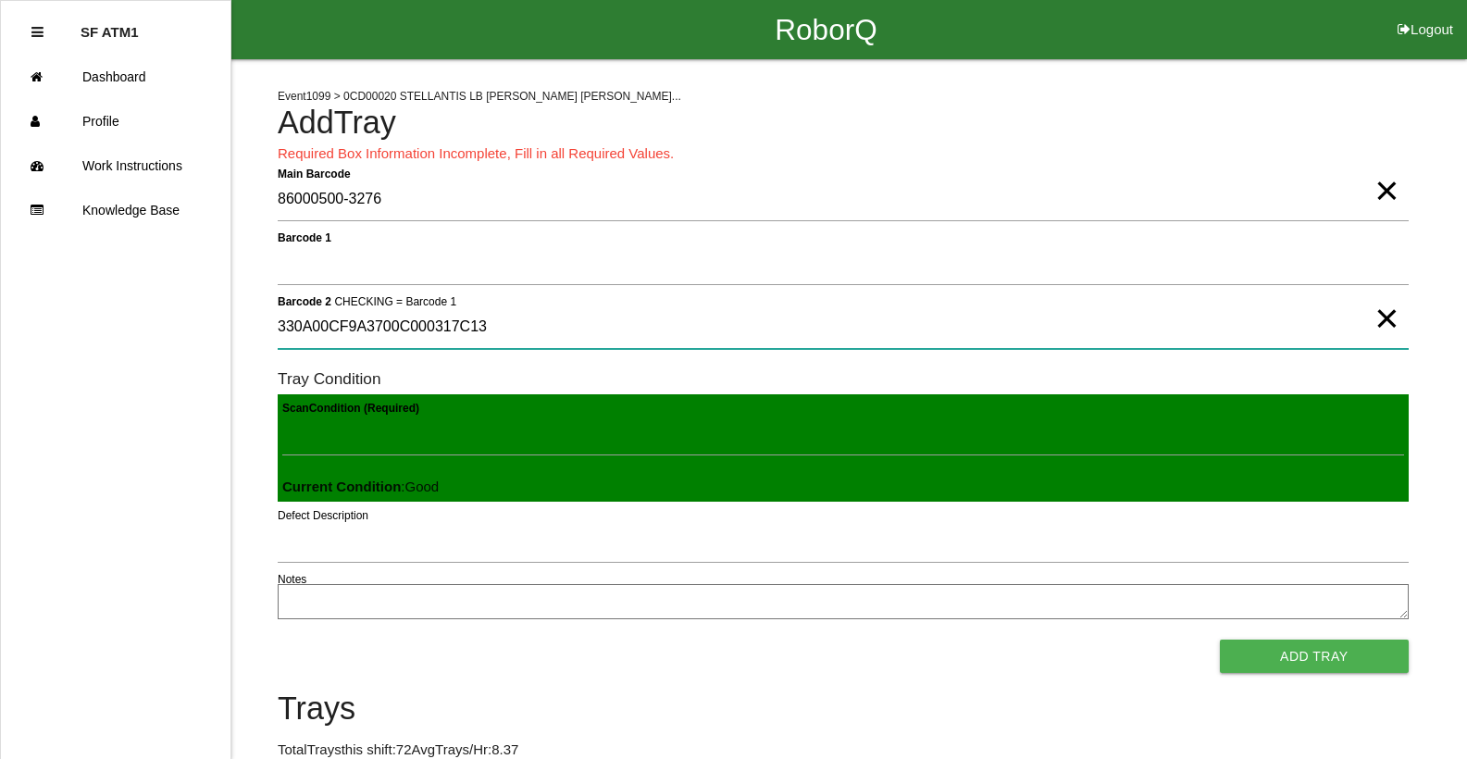
type 2 "330A00CF9A3700C000317C13"
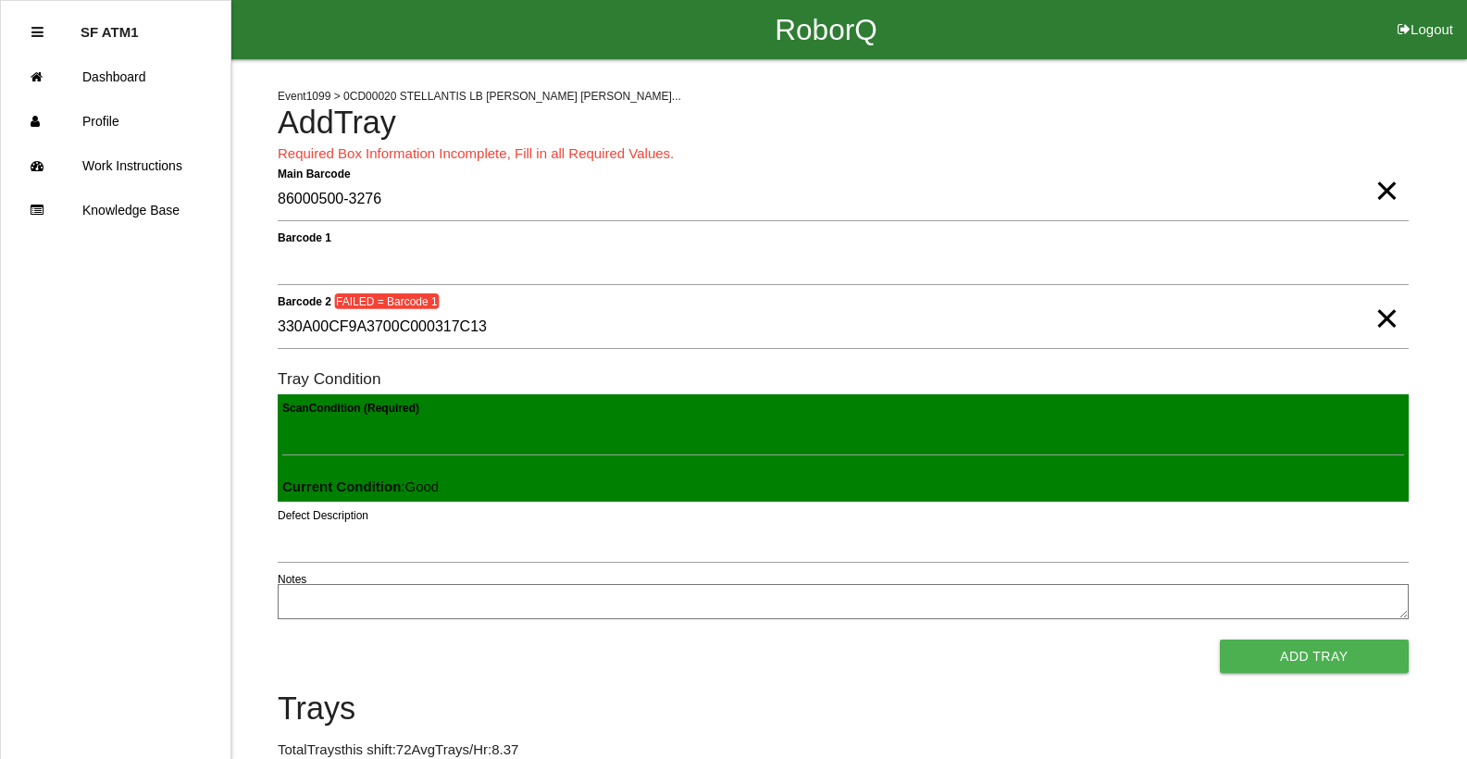
click at [1395, 318] on span "×" at bounding box center [1386, 299] width 24 height 37
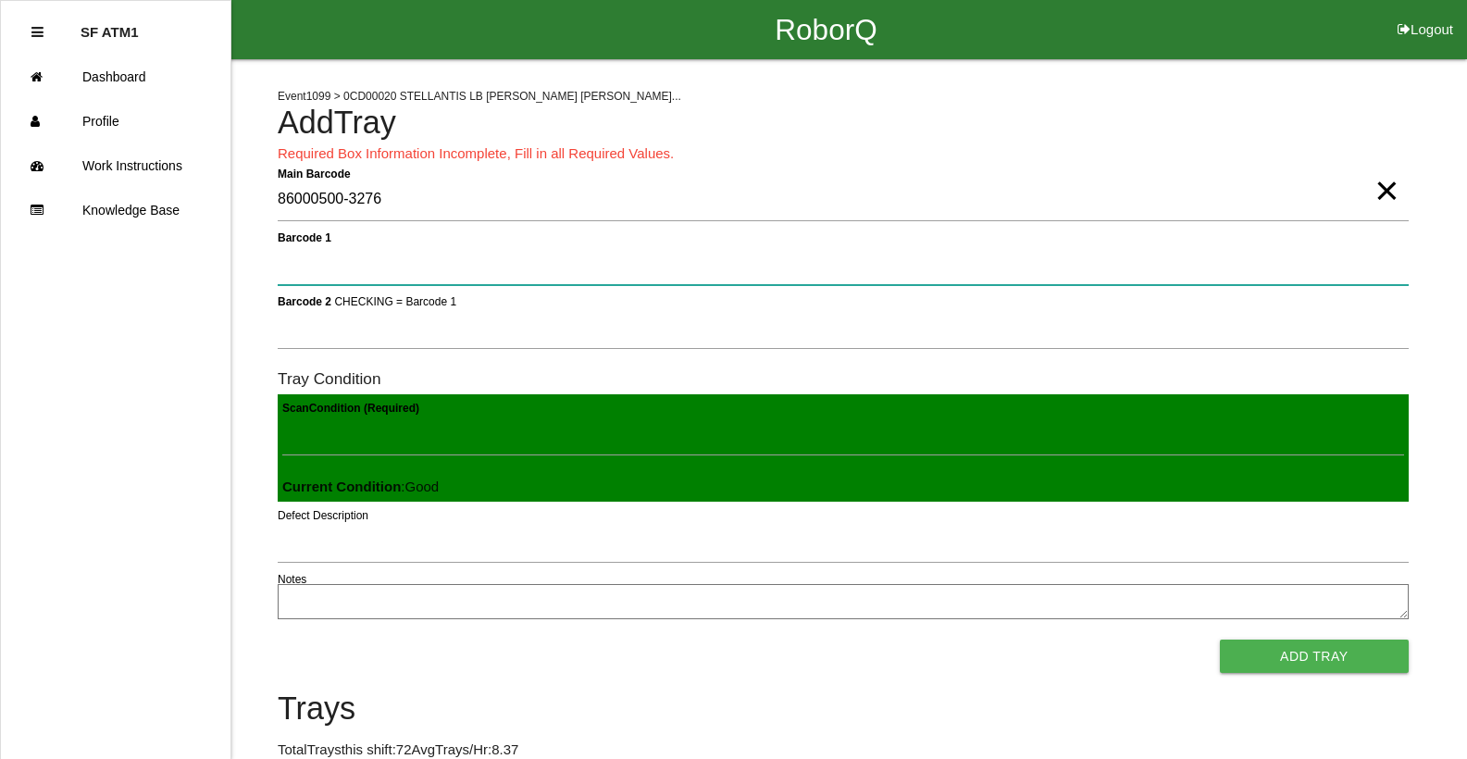
click at [475, 254] on 1 "Barcode 1" at bounding box center [843, 263] width 1131 height 43
type 1 "330A00CF9A3700C000317C13"
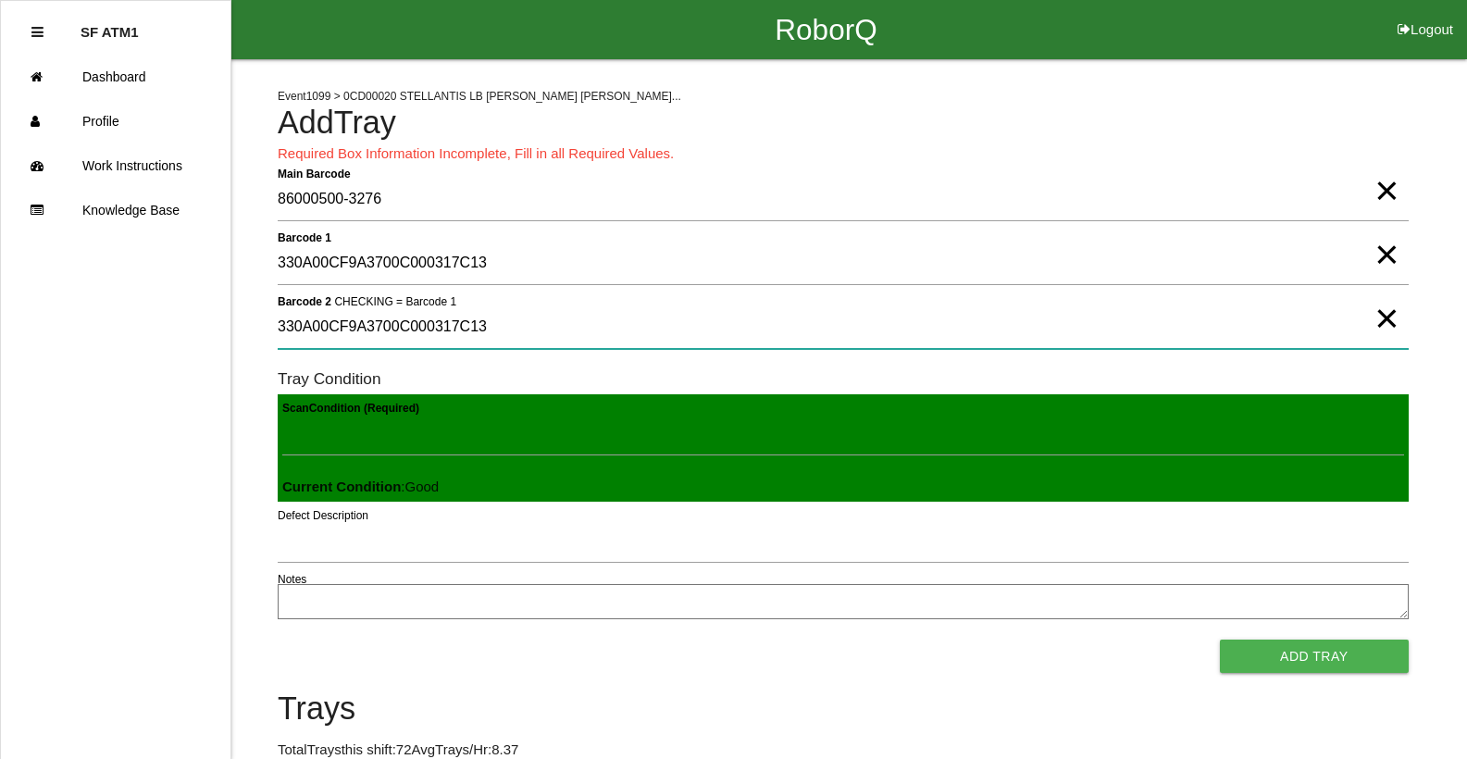
type 2 "330A00CF9A3700C000317C13"
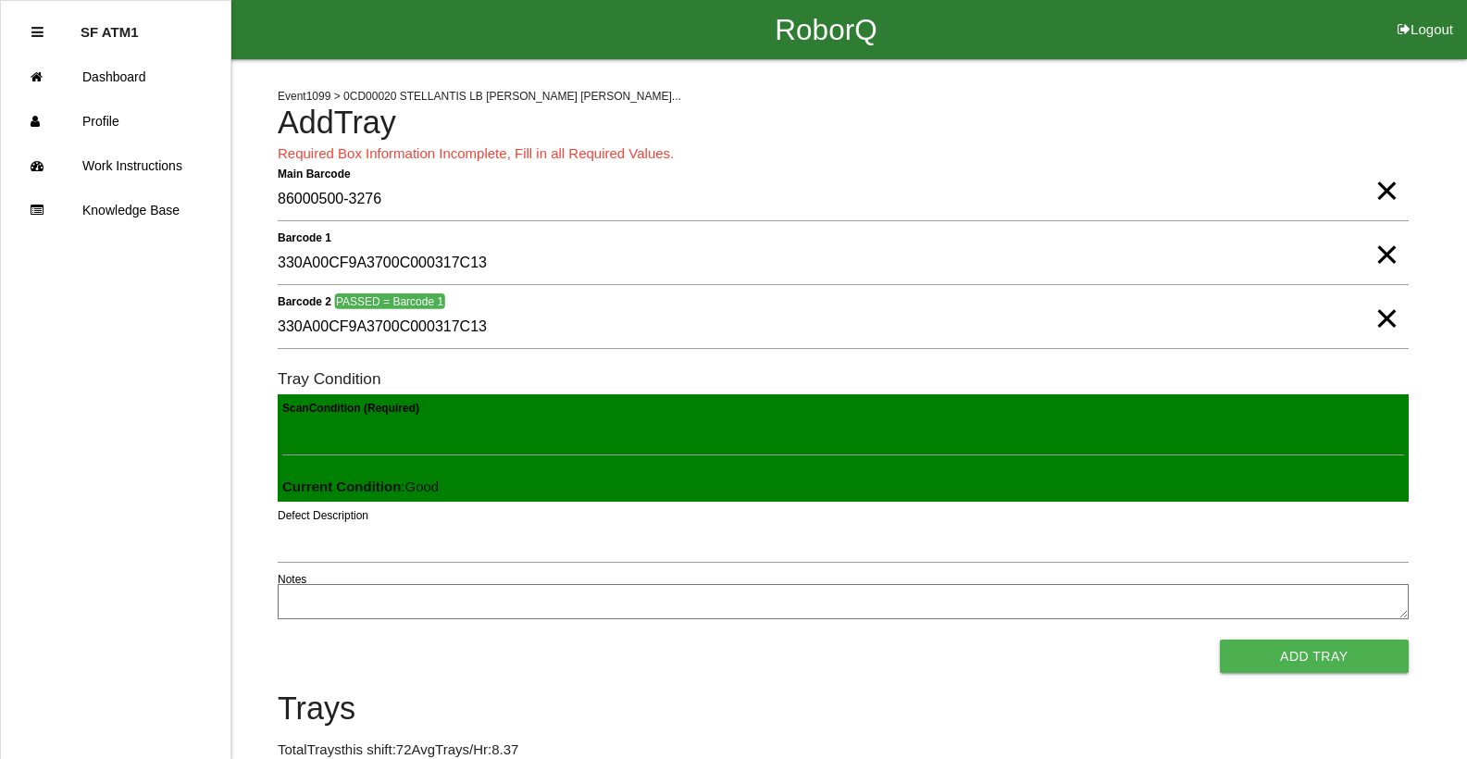
scroll to position [444, 0]
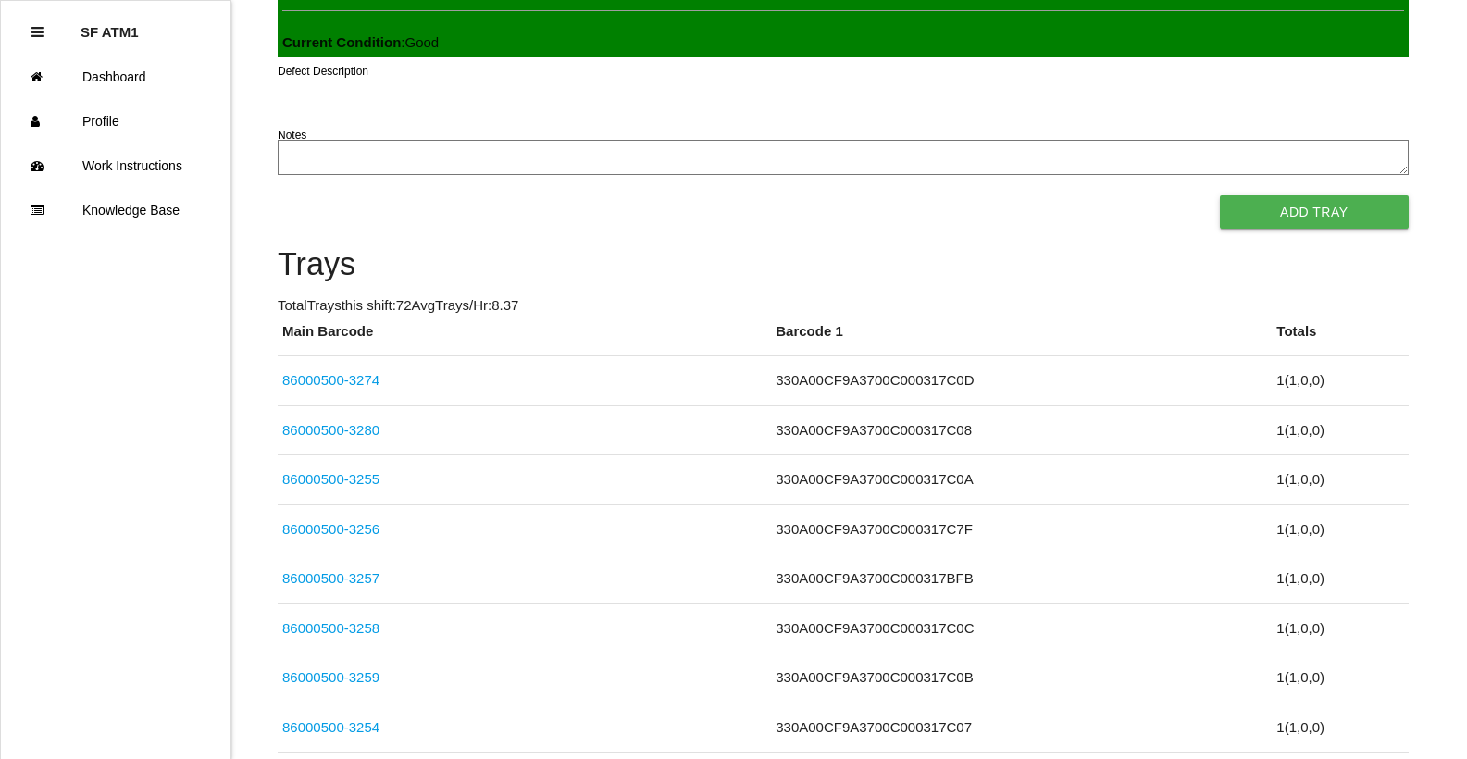
click at [1383, 213] on button "Add Tray" at bounding box center [1314, 211] width 189 height 33
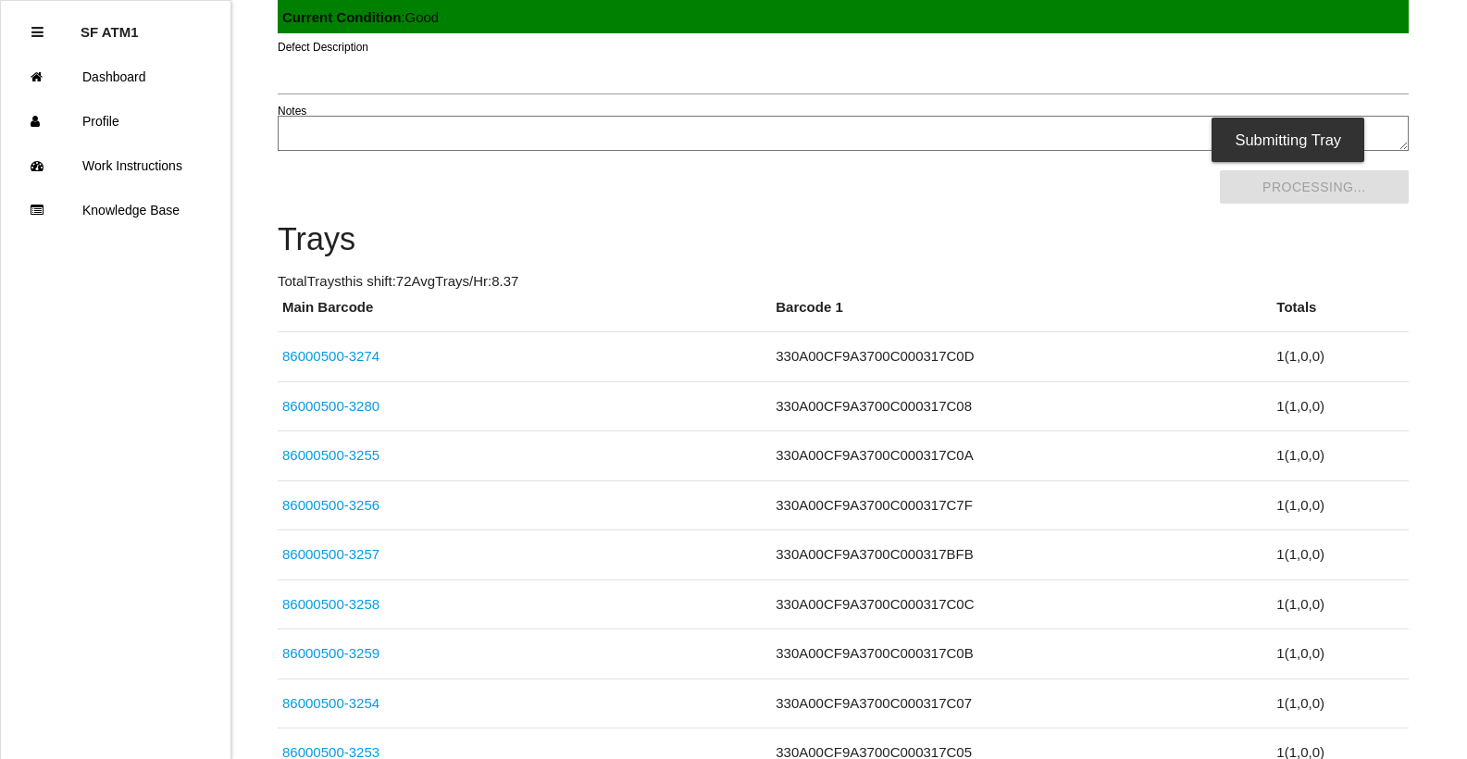
scroll to position [0, 0]
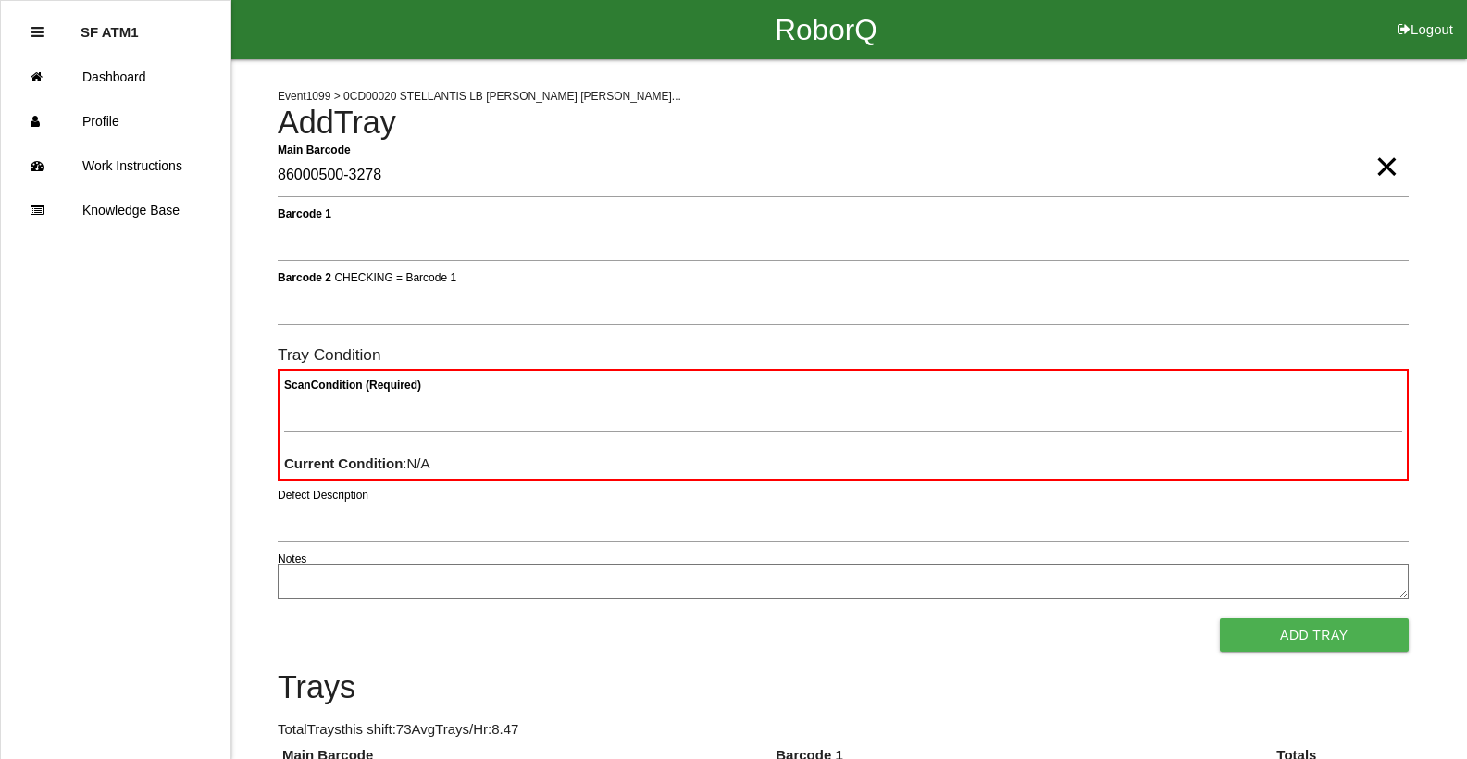
type Barcode "86000500-3278"
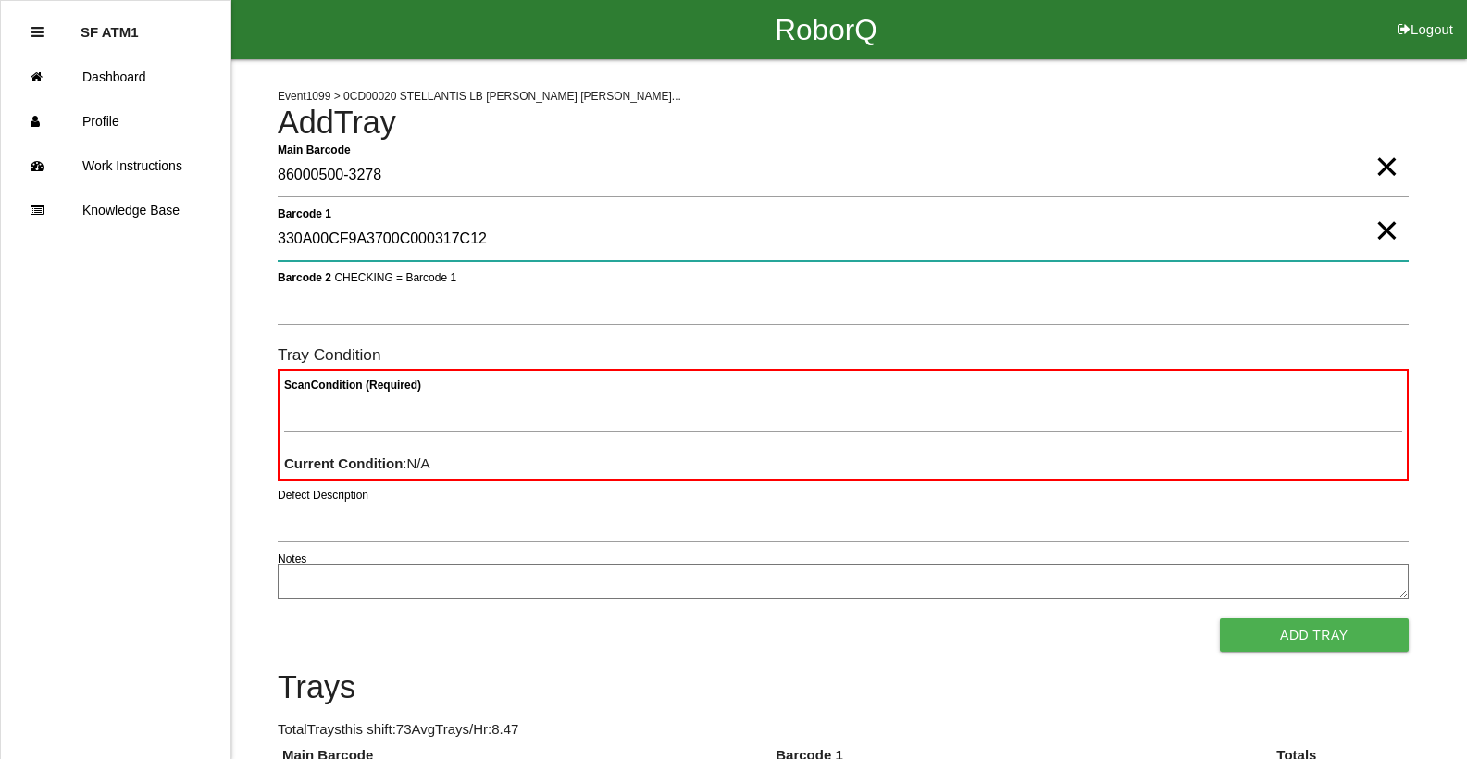
type 1 "330A00CF9A3700C000317C12"
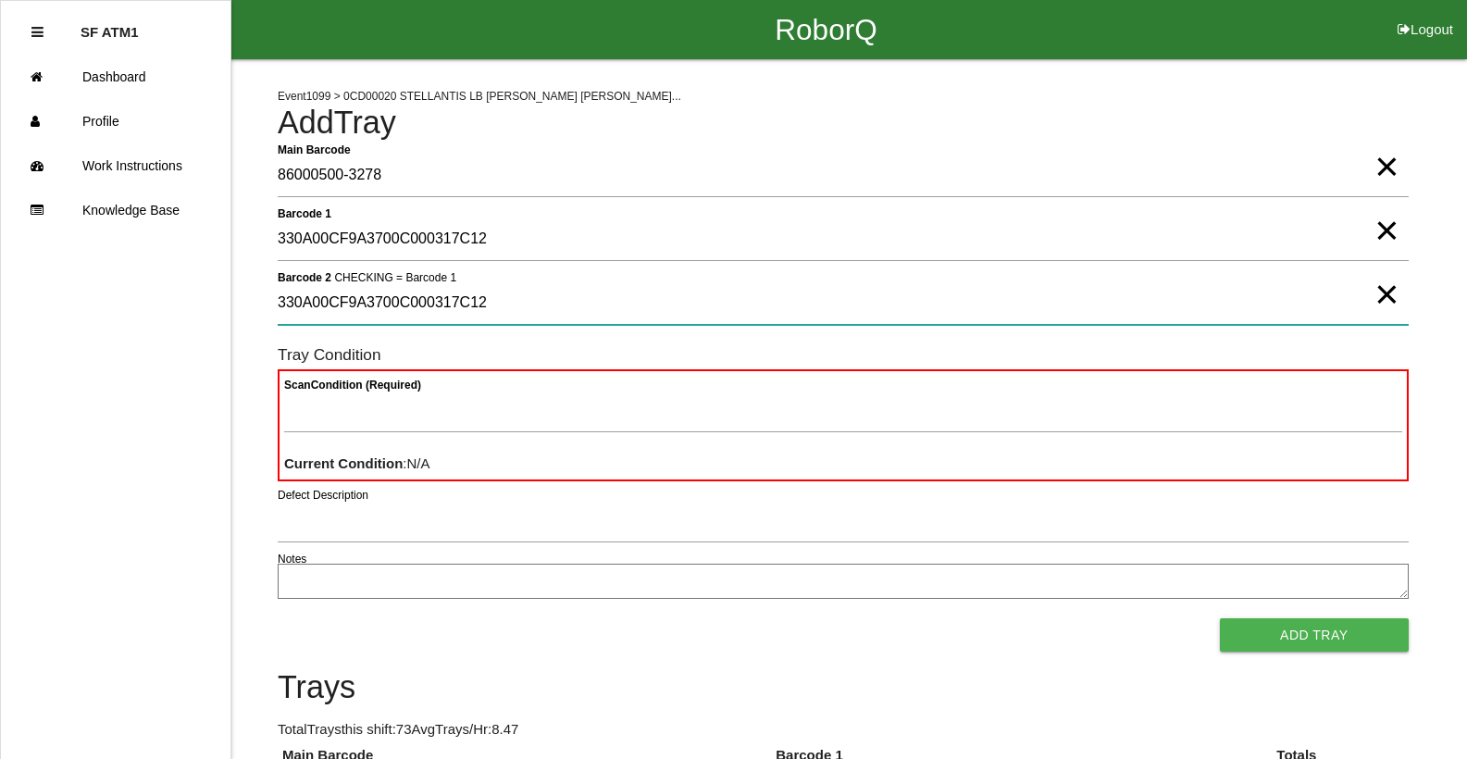
type 2 "330A00CF9A3700C000317C12"
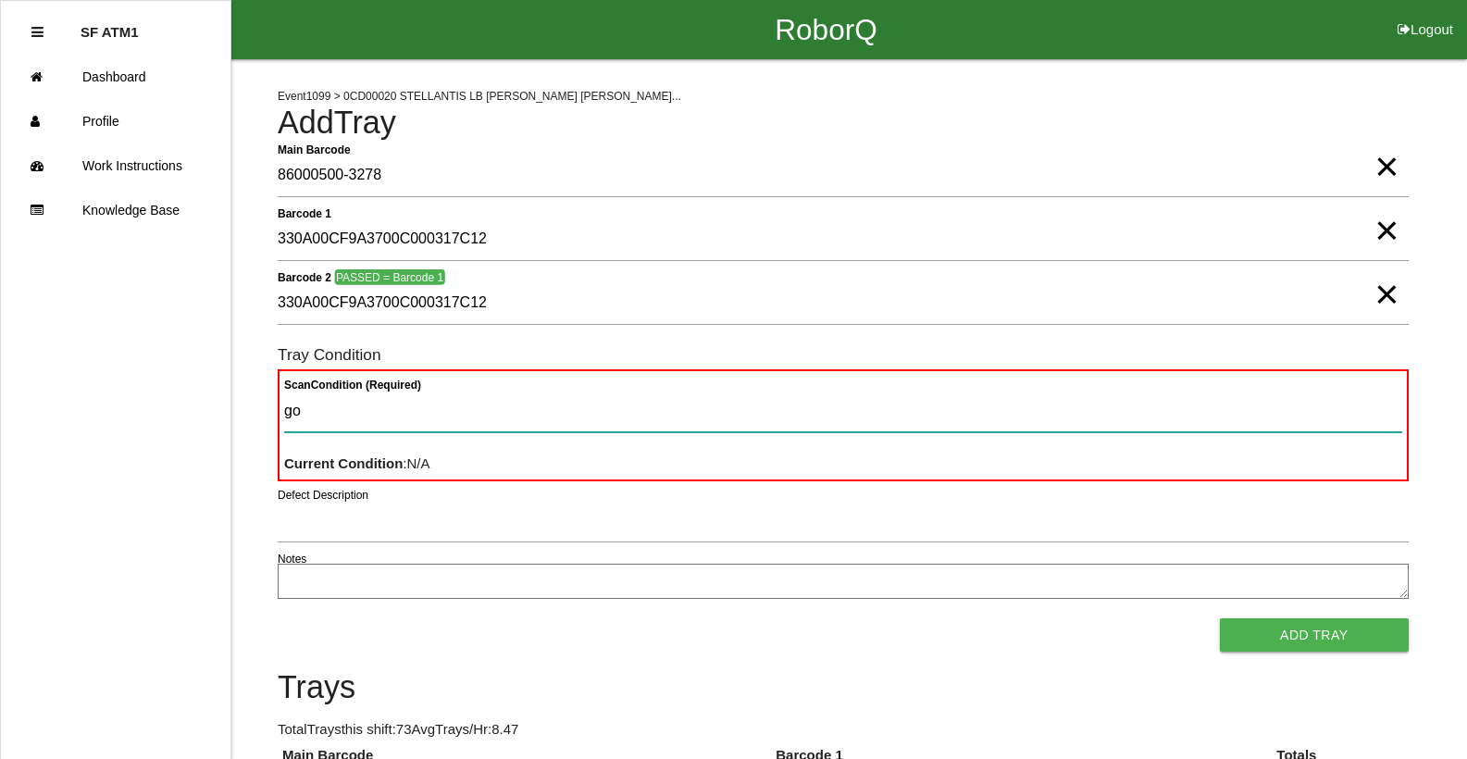
type Condition "goo"
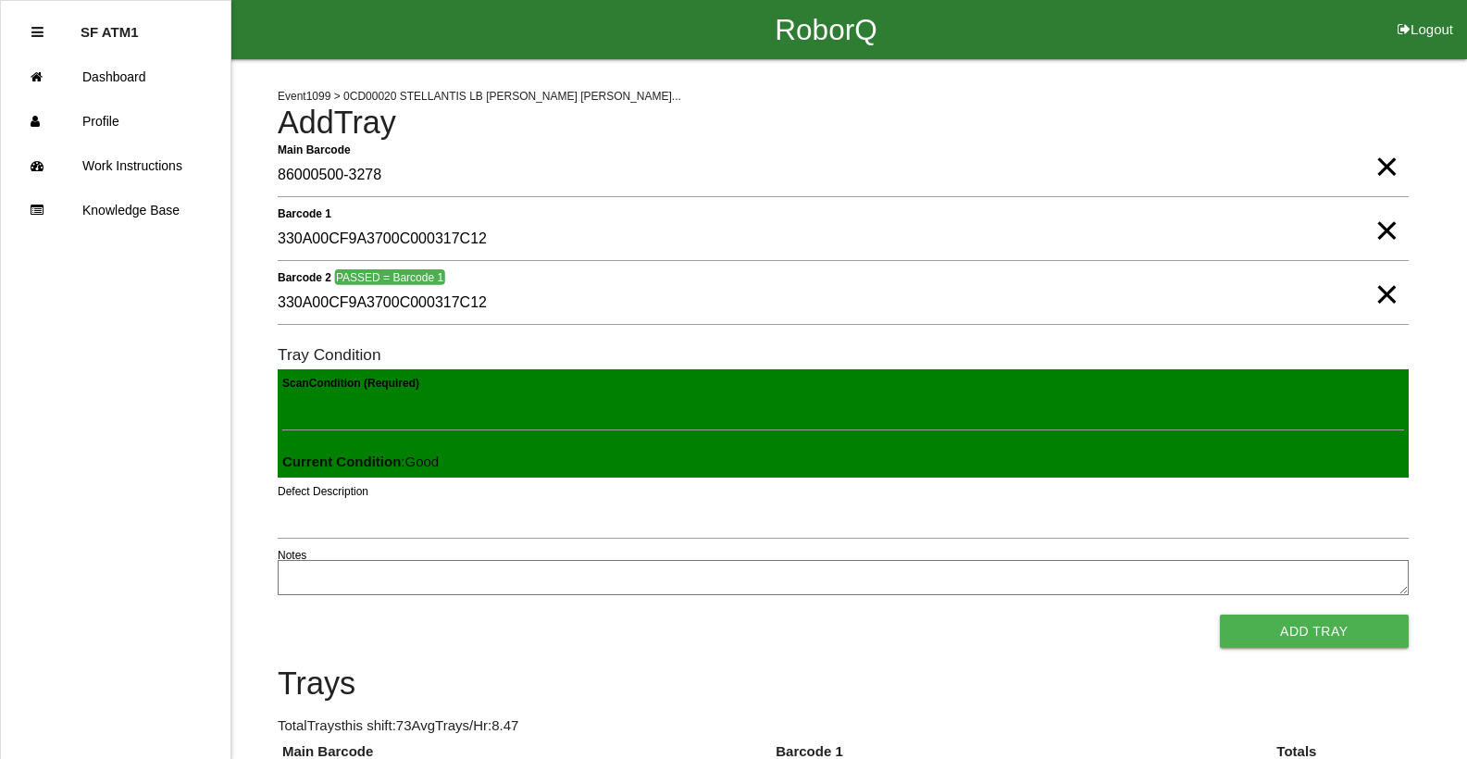
click at [1220, 614] on button "Add Tray" at bounding box center [1314, 630] width 189 height 33
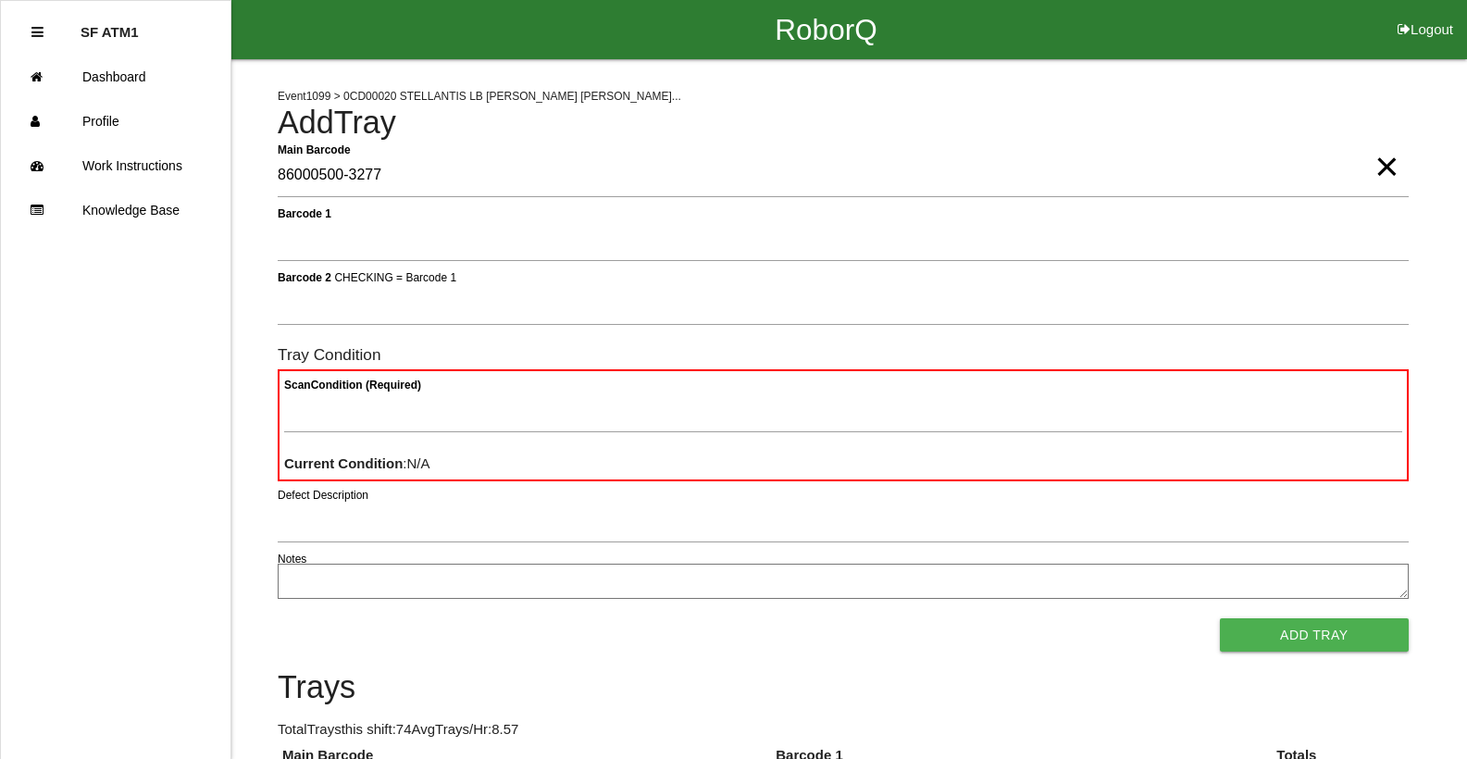
type Barcode "86000500-3277"
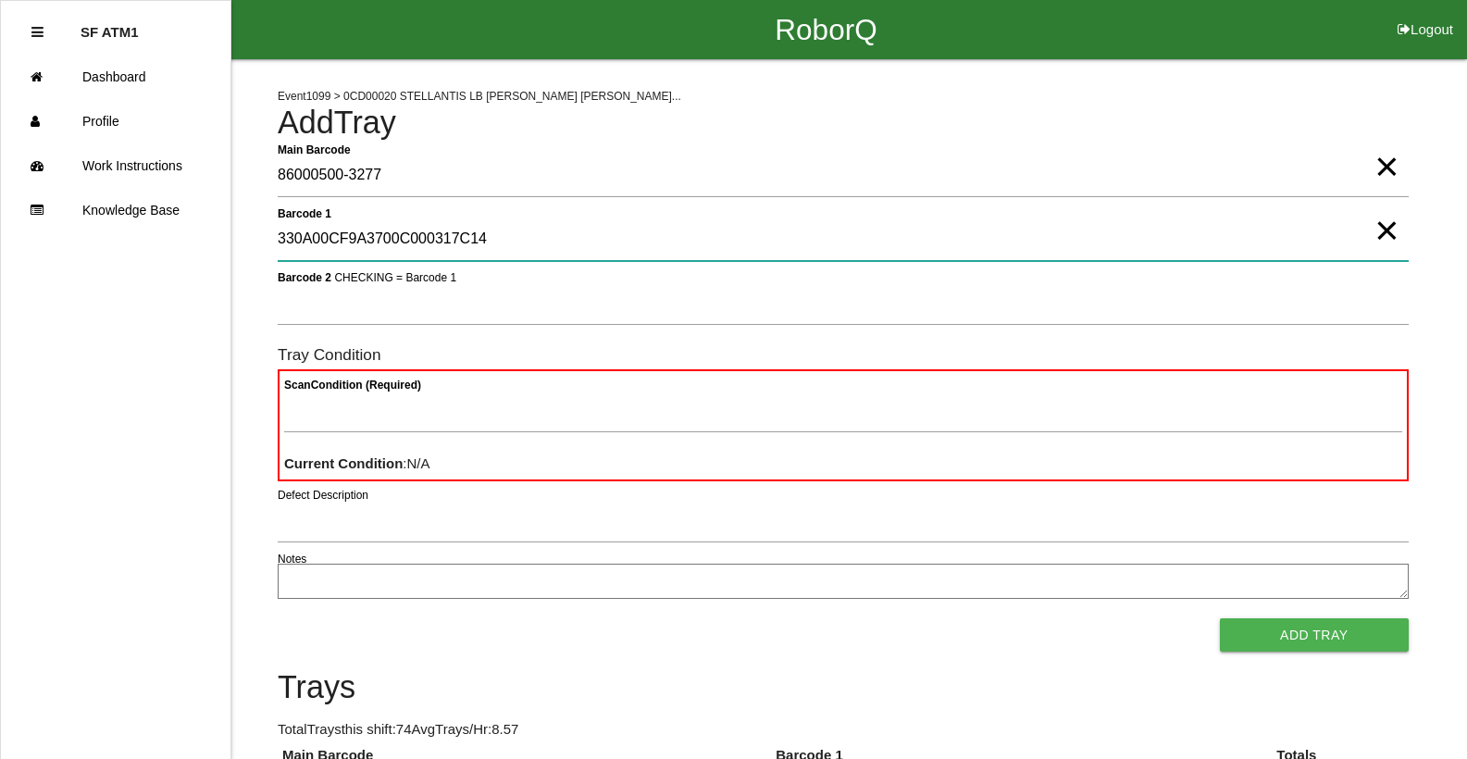
type 1 "330A00CF9A3700C000317C14"
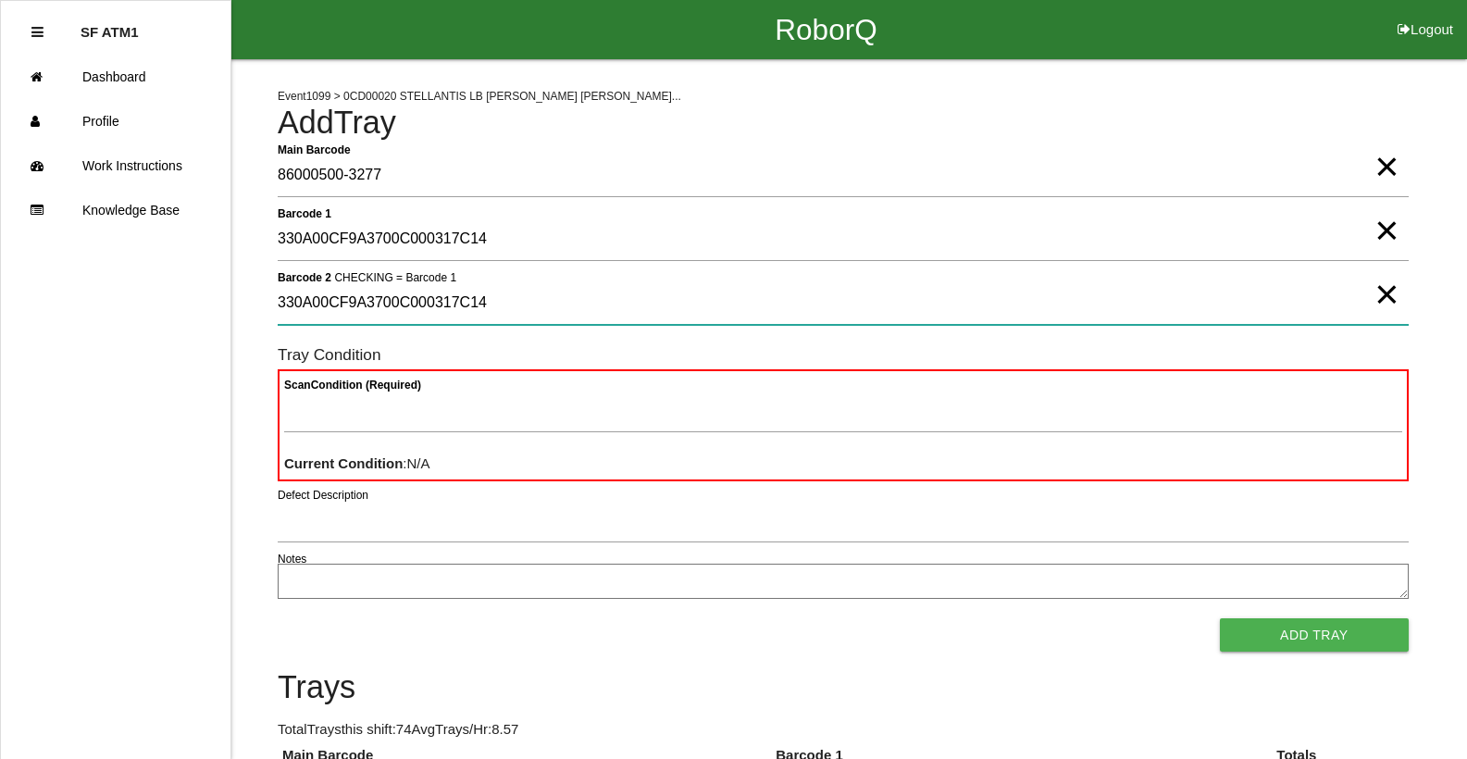
type 2 "330A00CF9A3700C000317C14"
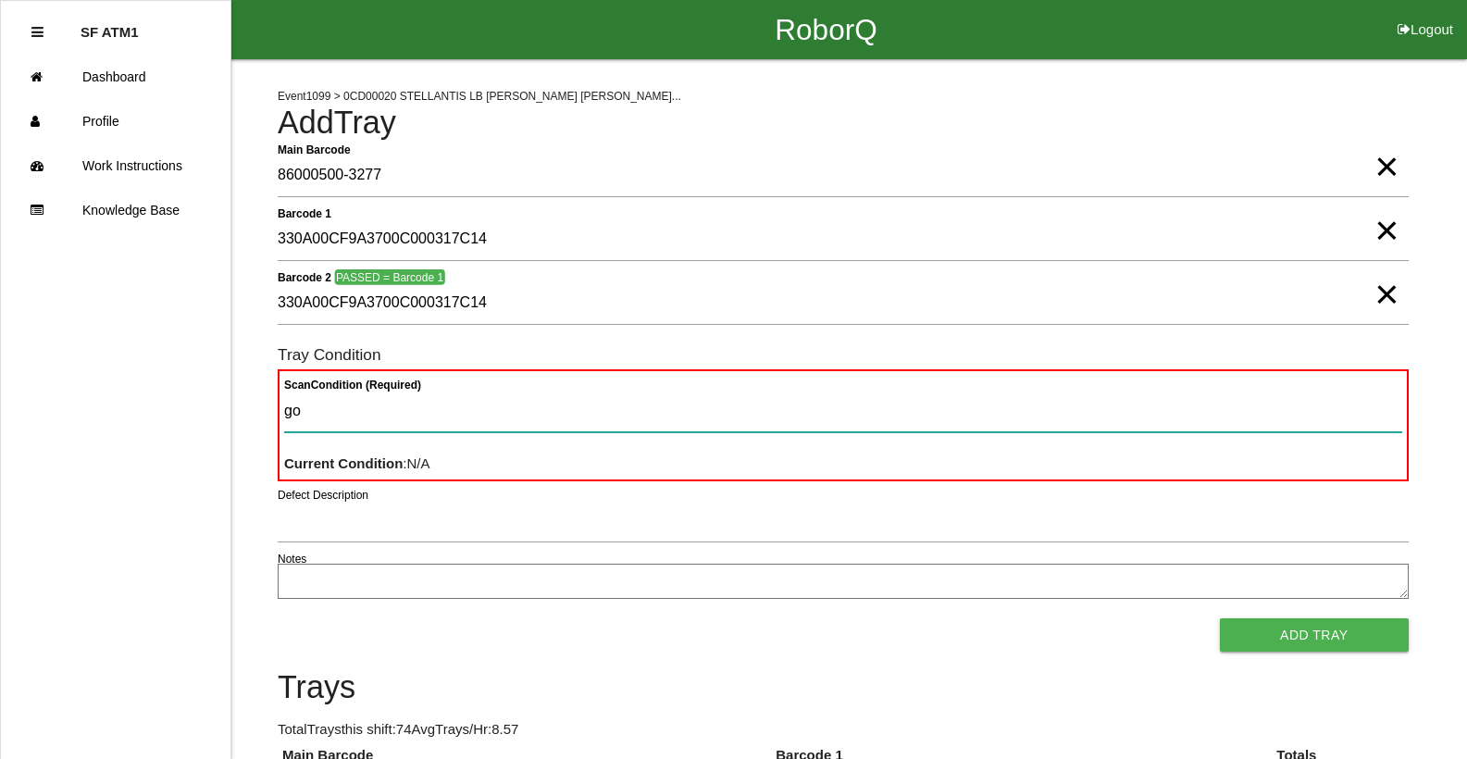
type Condition "goo"
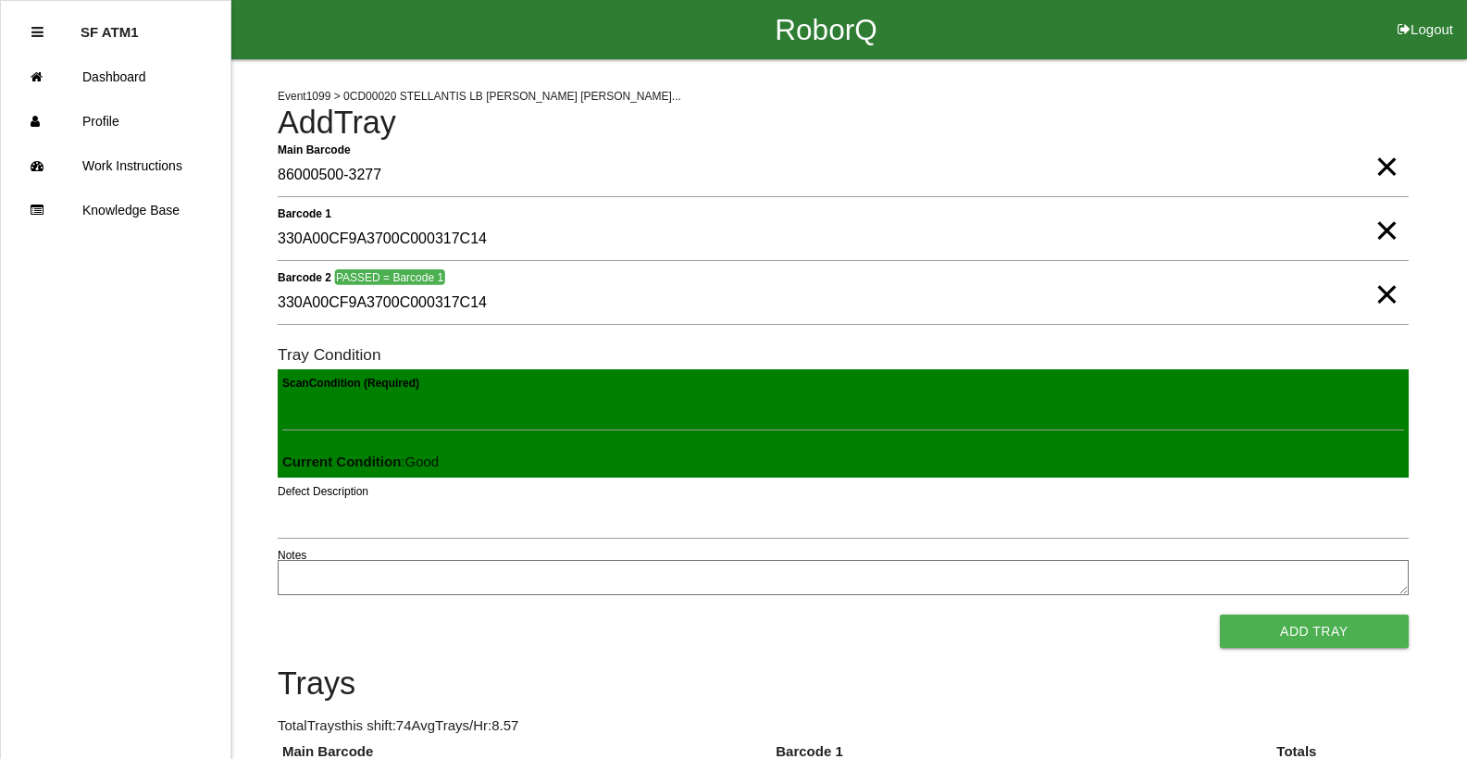
click at [1220, 614] on button "Add Tray" at bounding box center [1314, 630] width 189 height 33
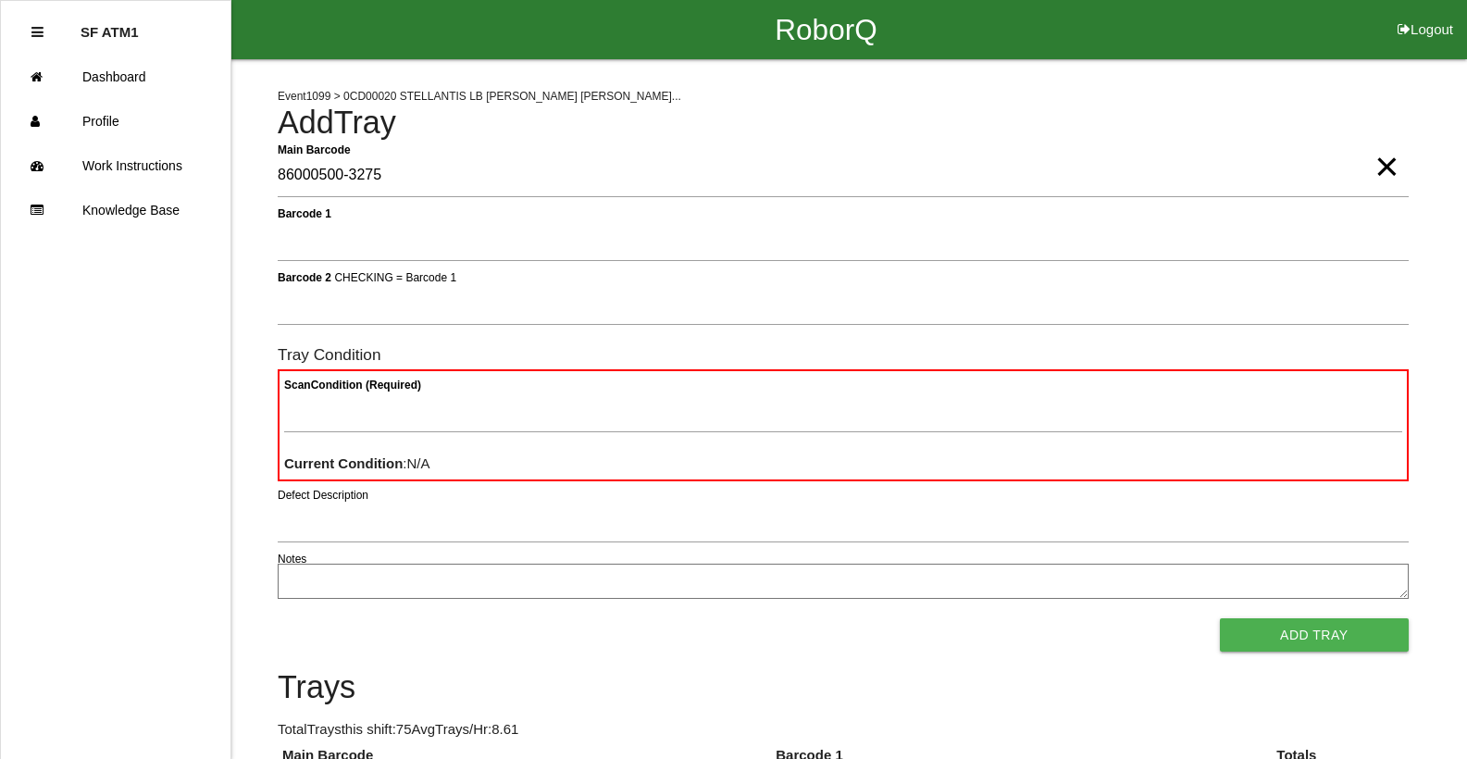
type Barcode "86000500-3275"
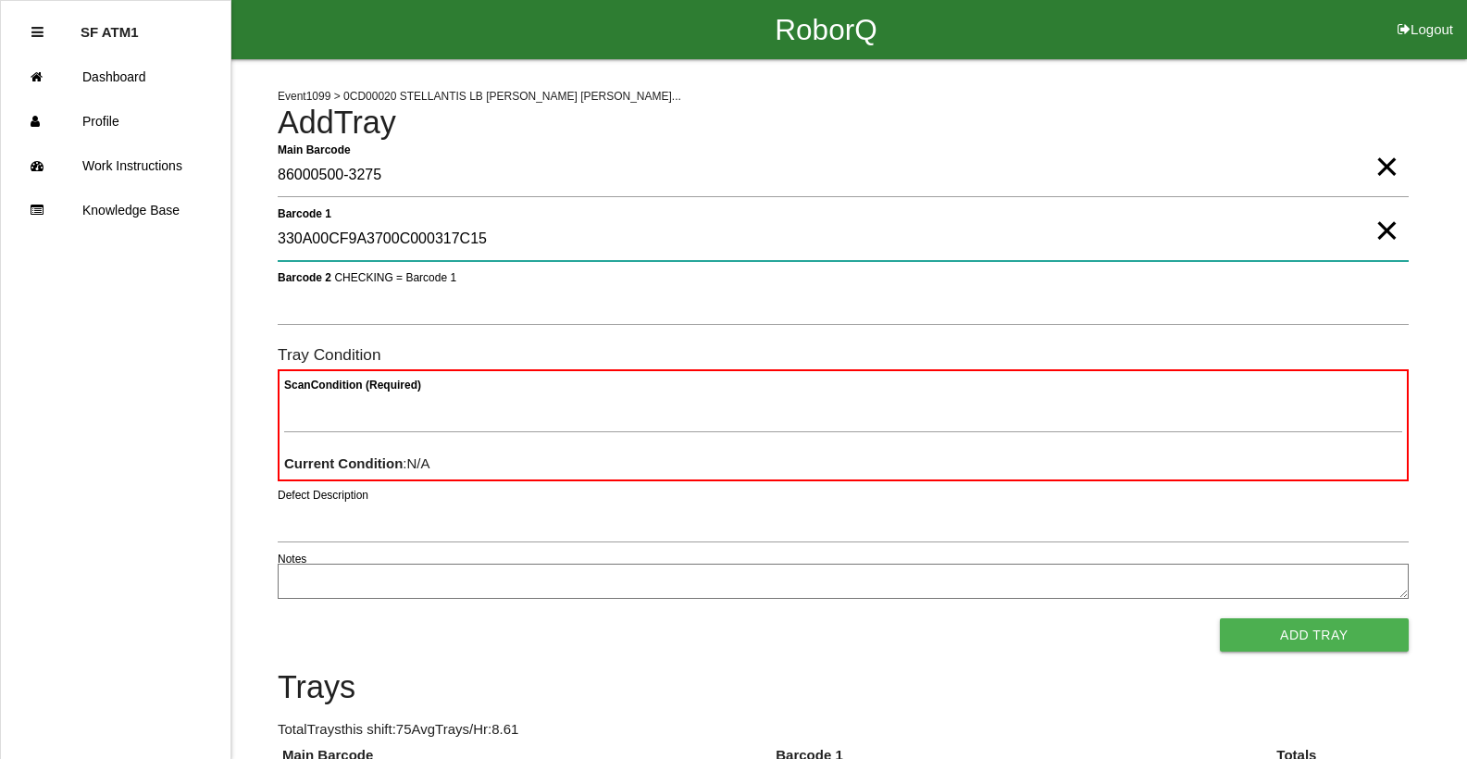
type 1 "330A00CF9A3700C000317C15"
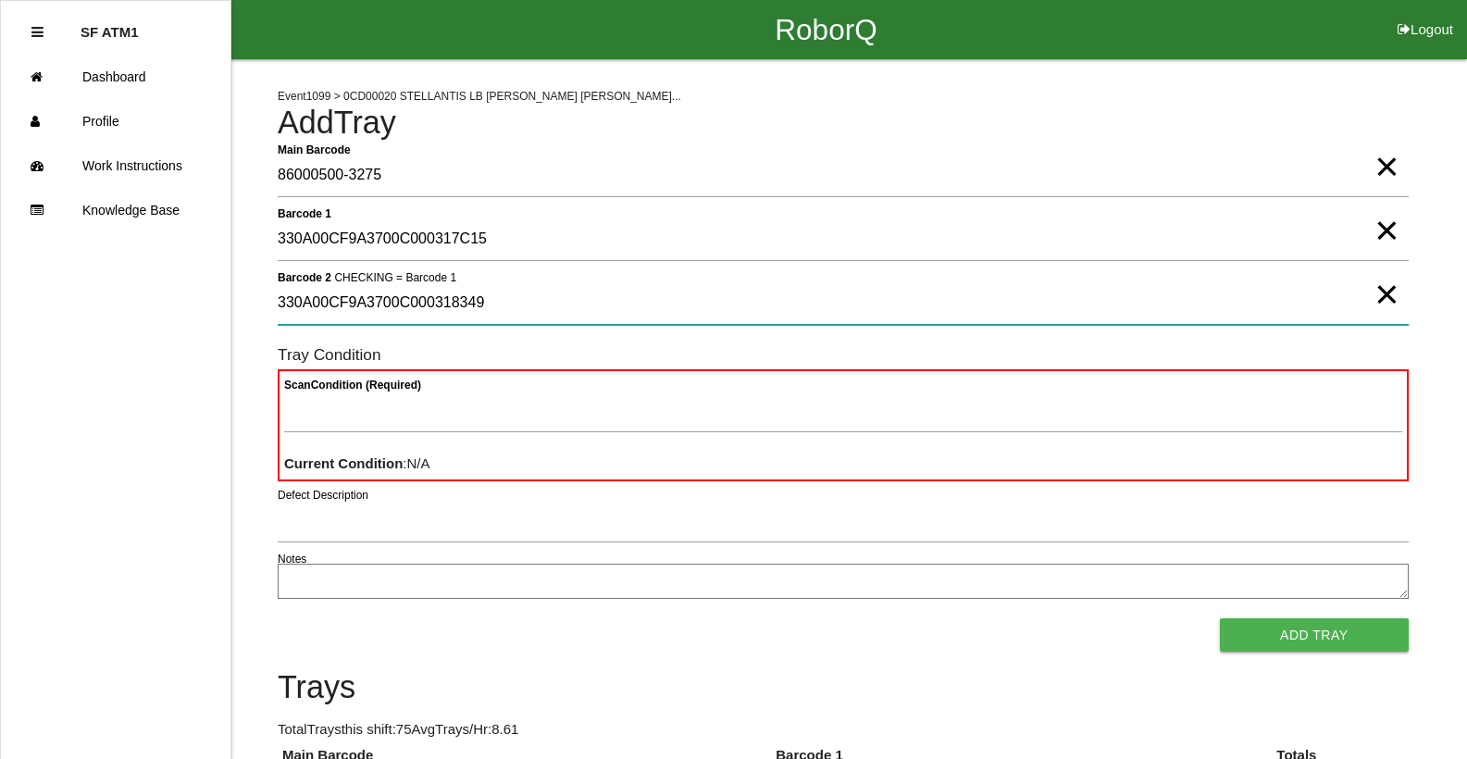
type 2 "330A00CF9A3700C000318349"
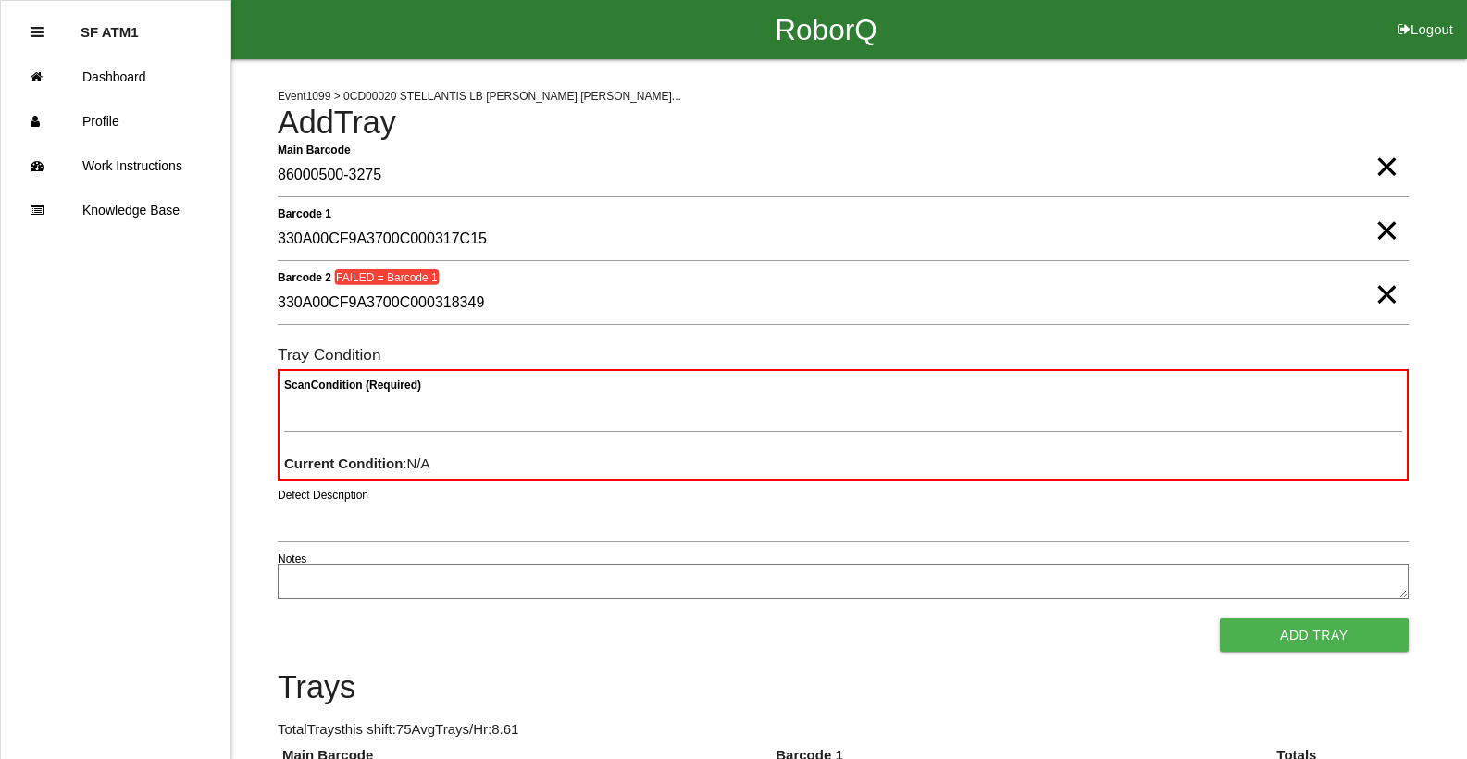
click at [1380, 229] on span "×" at bounding box center [1386, 211] width 24 height 37
click at [1374, 294] on span "×" at bounding box center [1386, 275] width 24 height 37
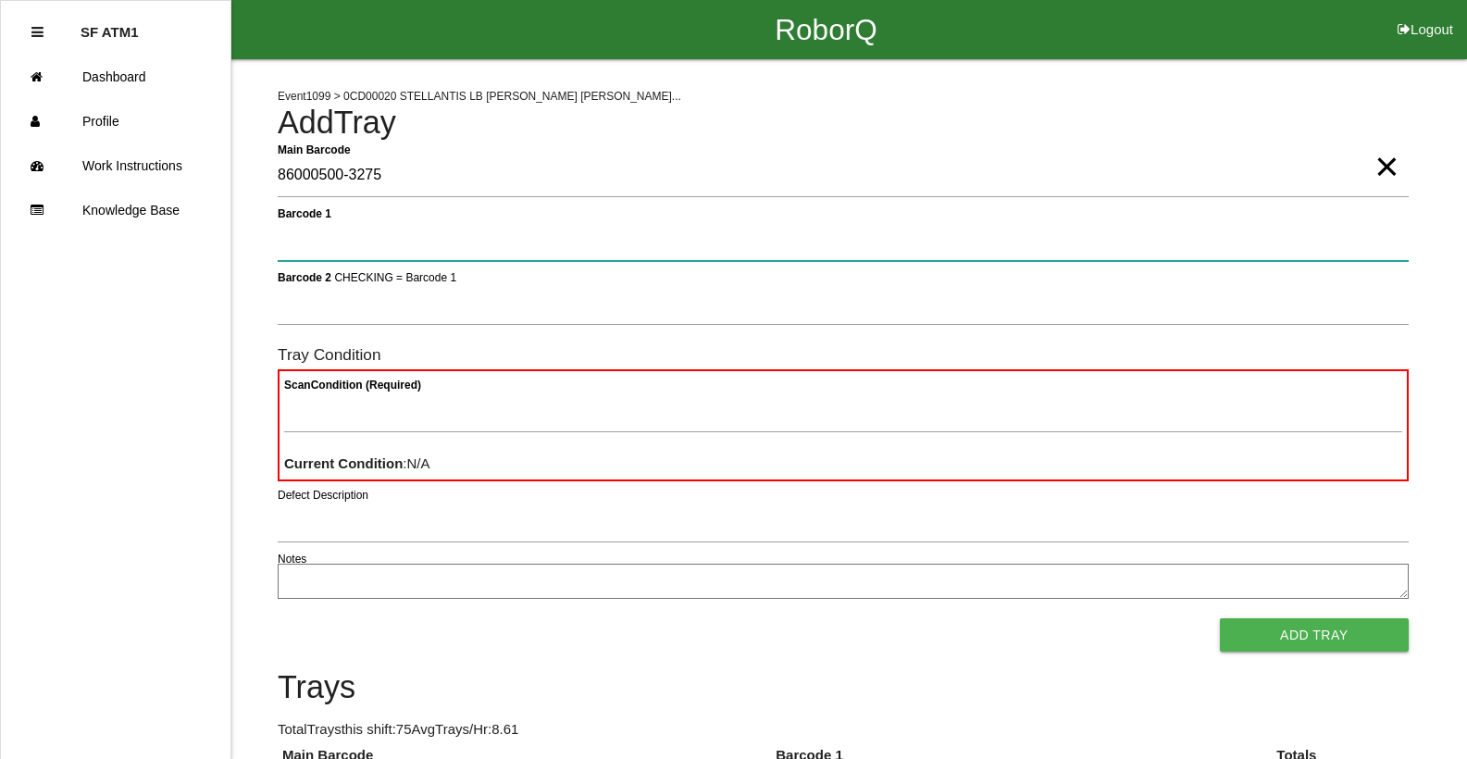
click at [296, 242] on 1 "Barcode 1" at bounding box center [843, 239] width 1131 height 43
click at [297, 246] on 1 "Barcode 1" at bounding box center [843, 239] width 1131 height 43
click at [303, 246] on 1 "Barcode 1" at bounding box center [843, 239] width 1131 height 43
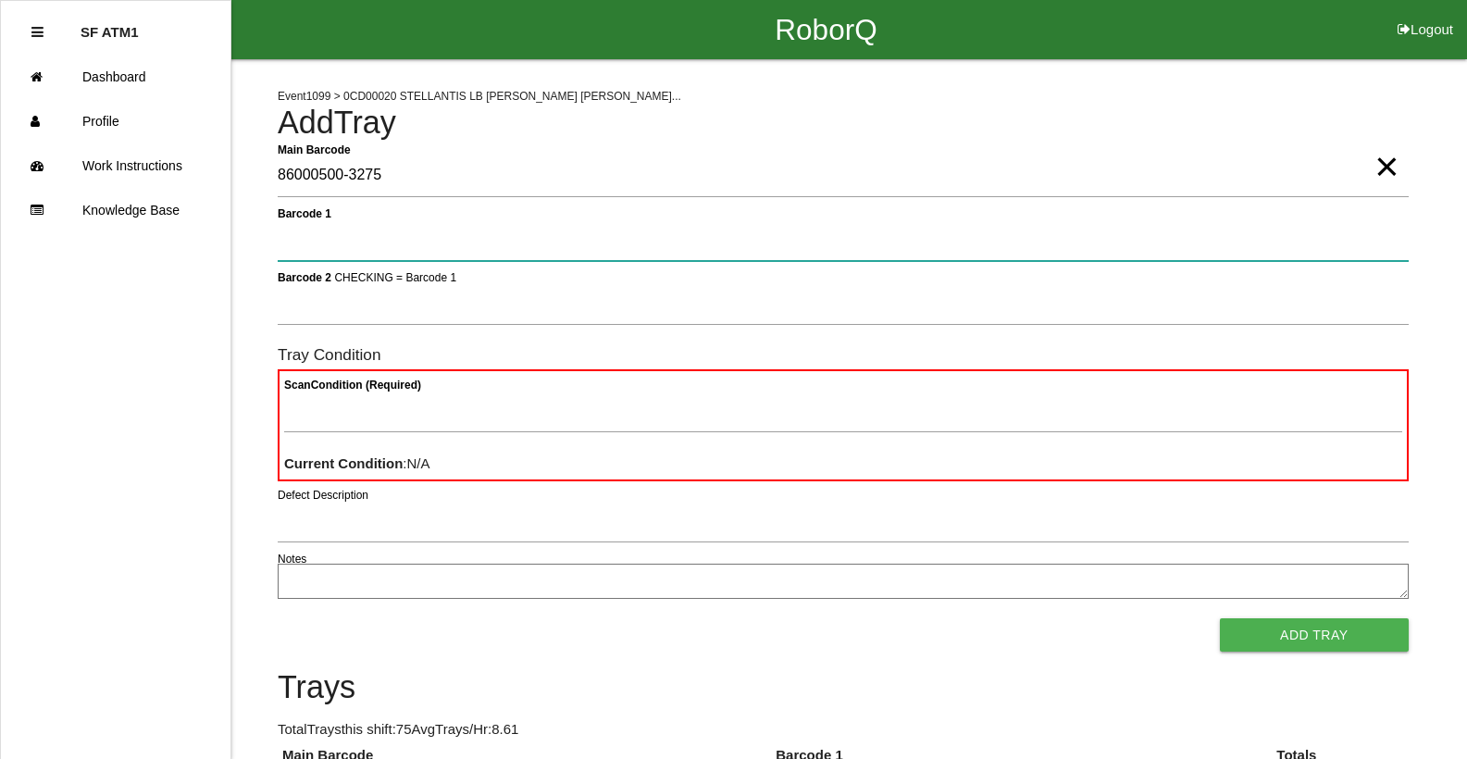
click at [303, 246] on 1 "Barcode 1" at bounding box center [843, 239] width 1131 height 43
type 1 "330A00CF9A3700C000317C15"
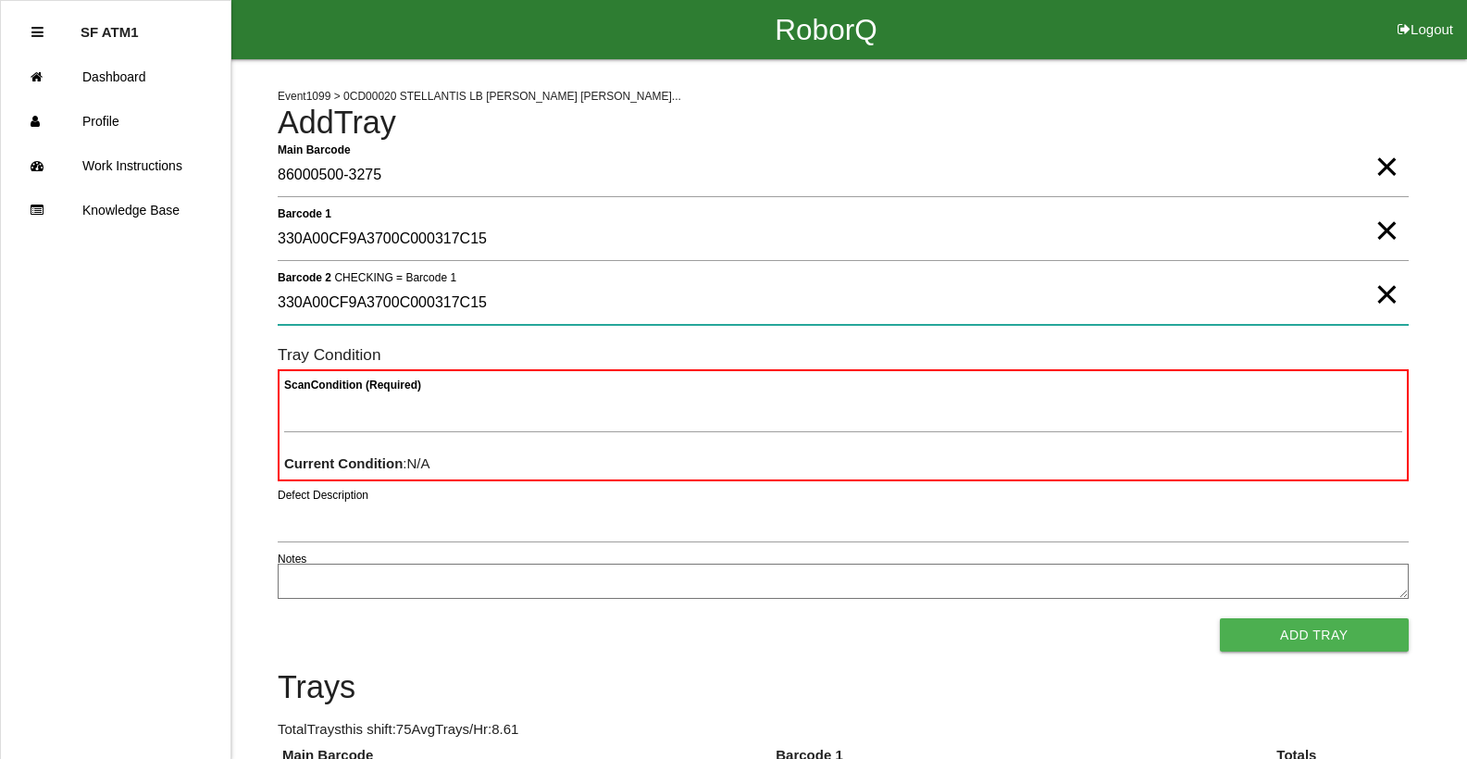
type 2 "330A00CF9A3700C000317C15"
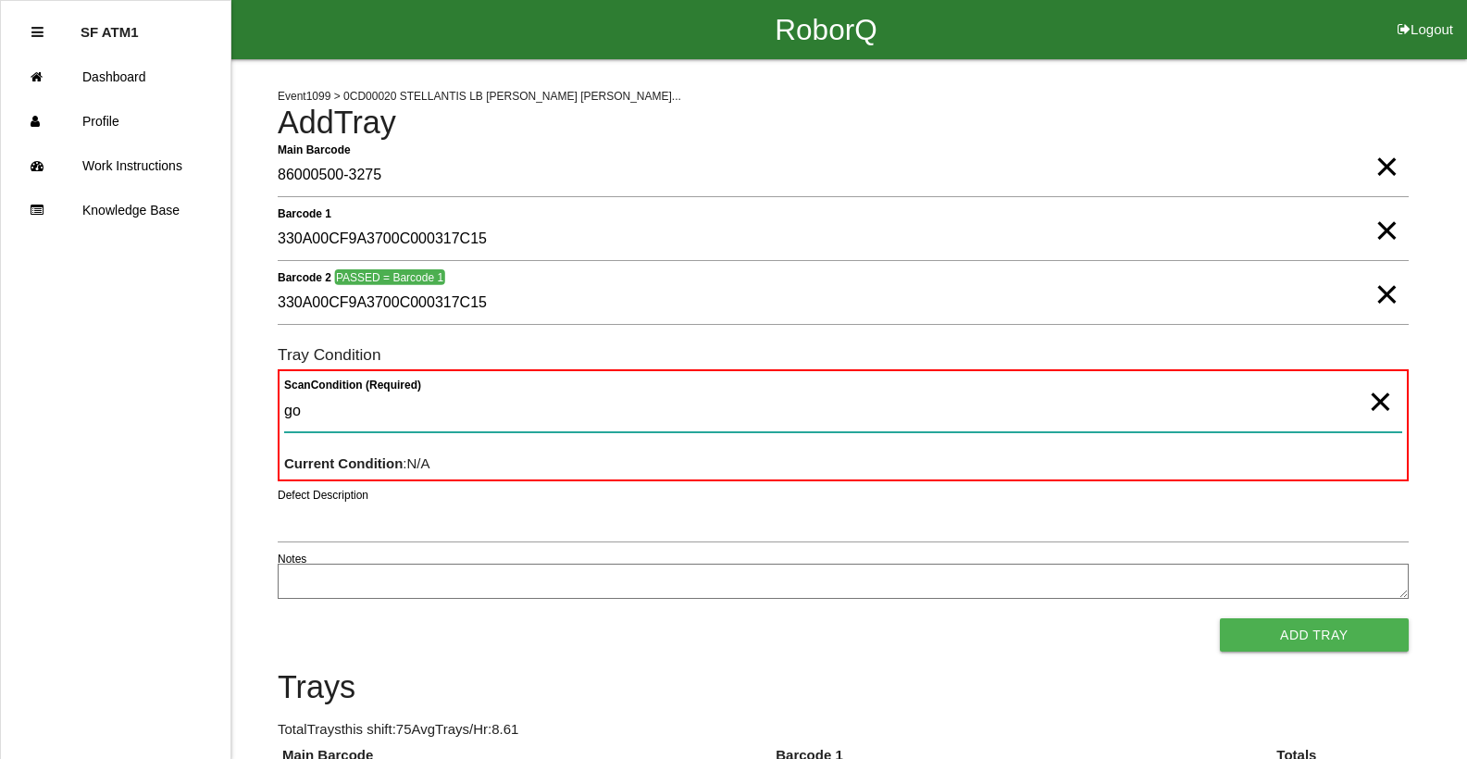
type Condition "goo"
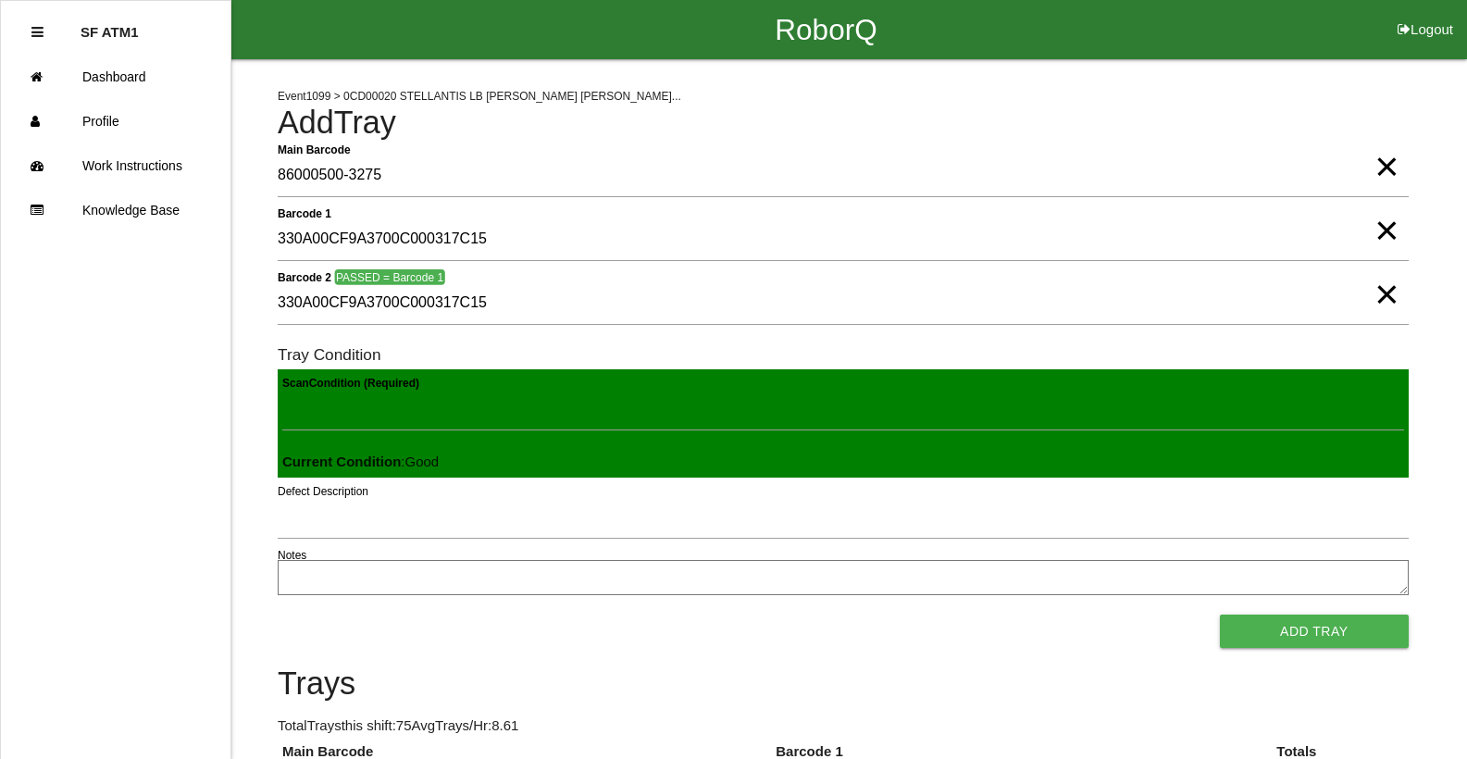
click at [1220, 614] on button "Add Tray" at bounding box center [1314, 630] width 189 height 33
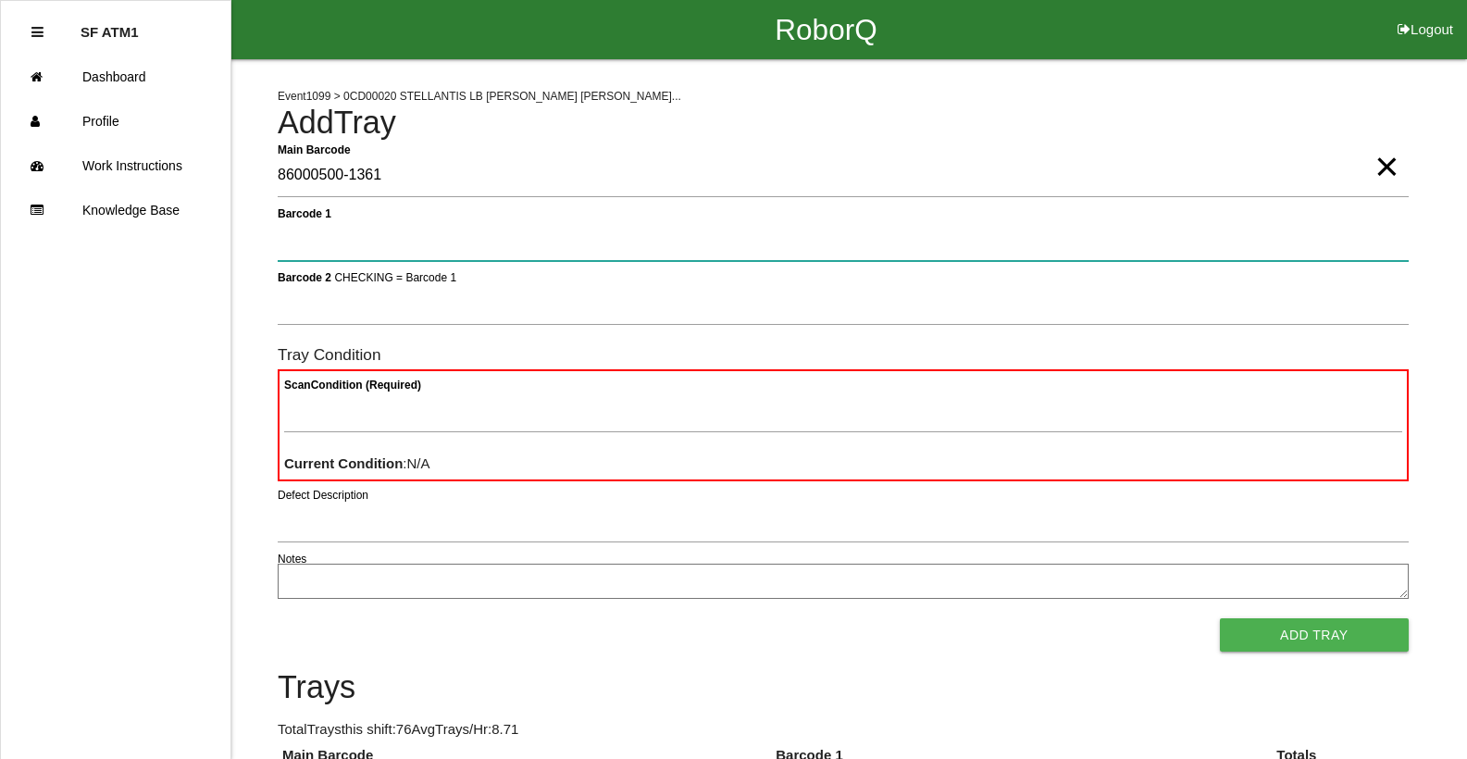
click at [1220, 618] on button "Add Tray" at bounding box center [1314, 634] width 189 height 33
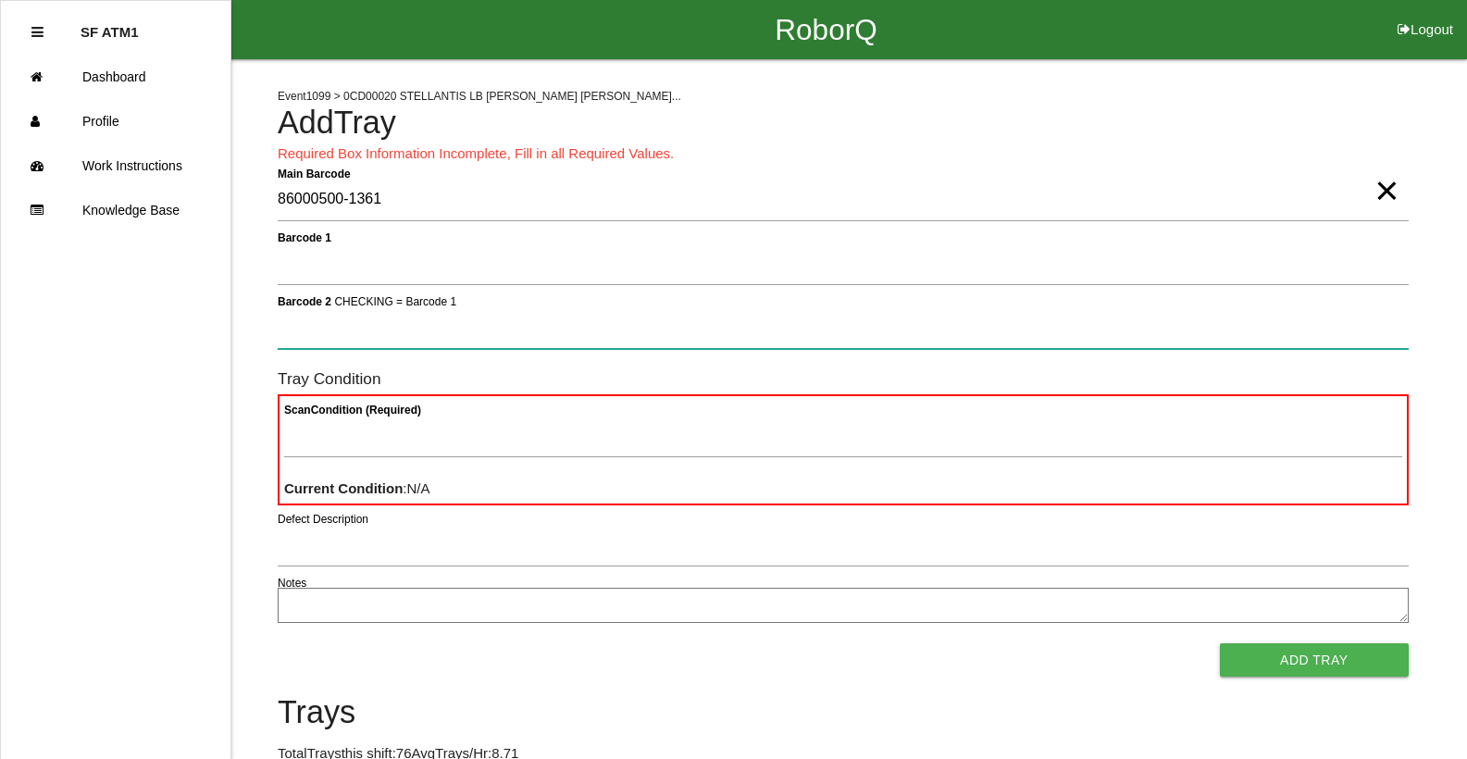
click at [1220, 643] on button "Add Tray" at bounding box center [1314, 659] width 189 height 33
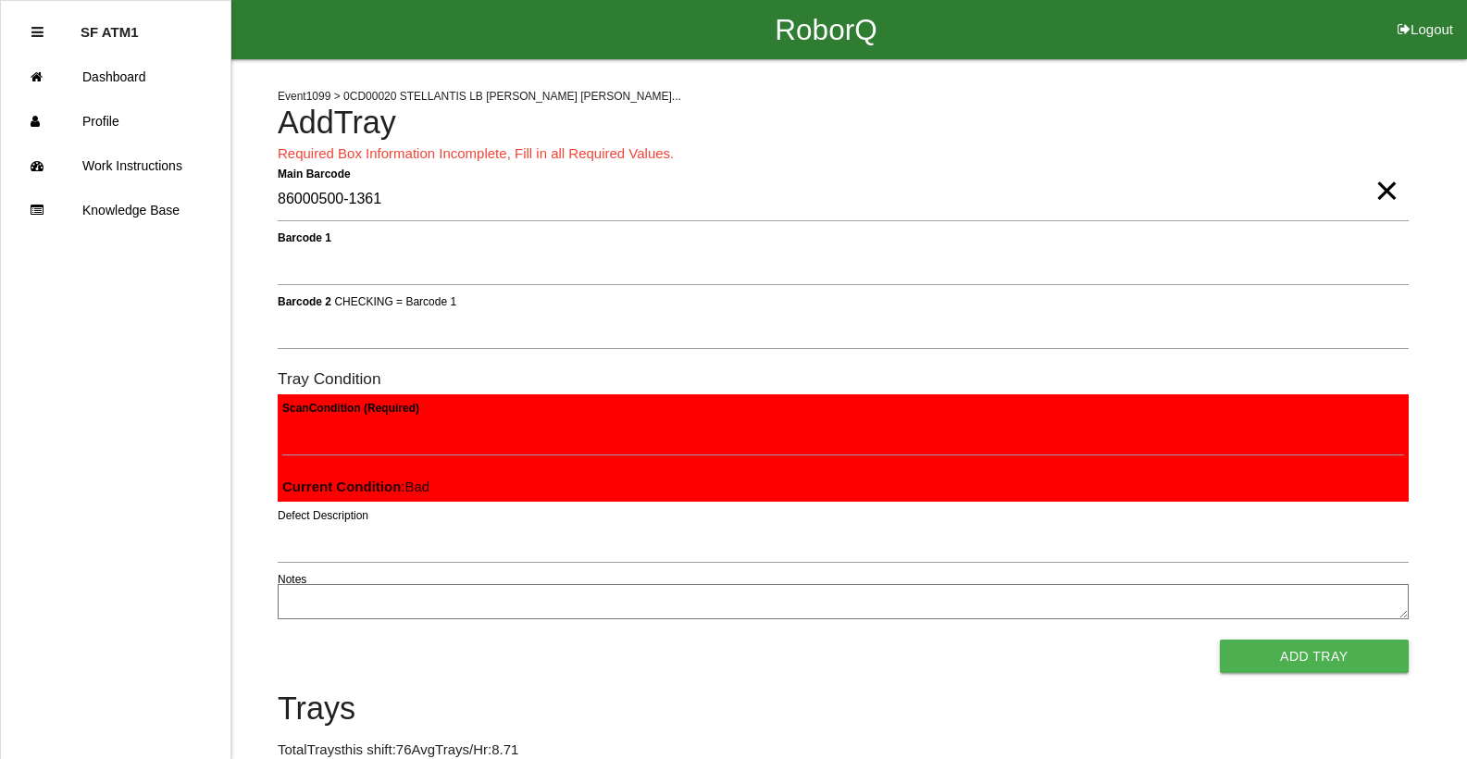
click at [1220, 639] on button "Add Tray" at bounding box center [1314, 655] width 189 height 33
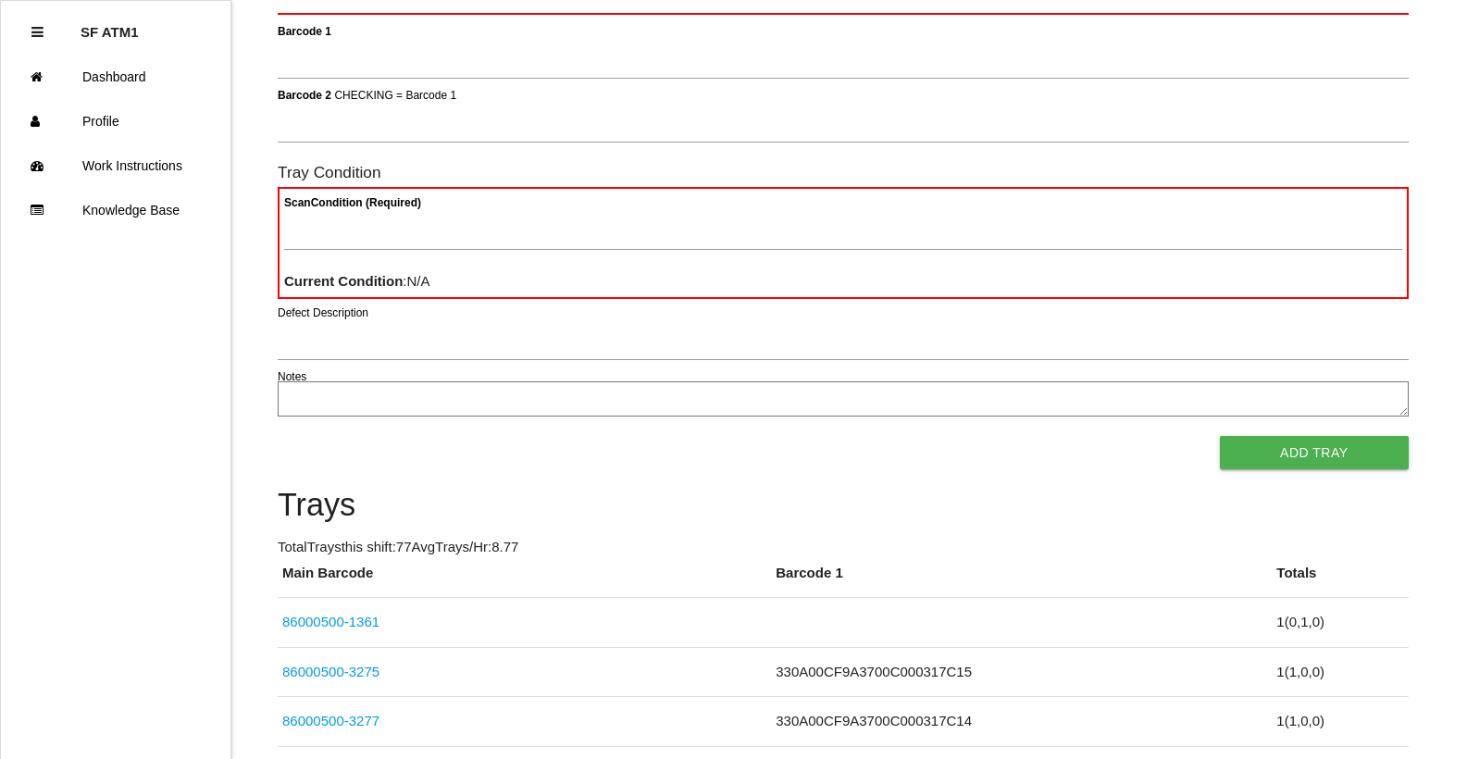
scroll to position [185, 0]
click at [302, 669] on link "86000500-3275" at bounding box center [330, 670] width 97 height 16
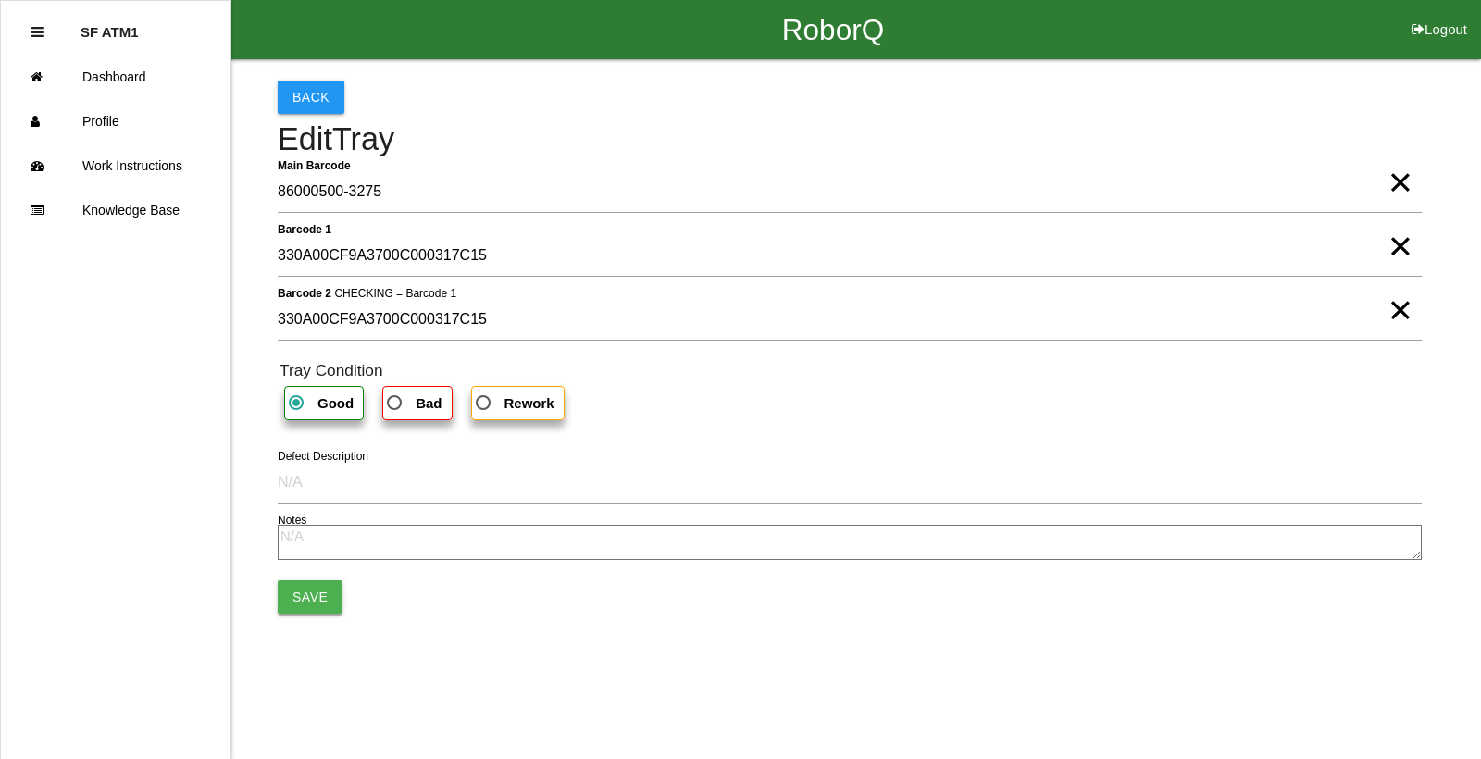
click at [303, 589] on button "Save" at bounding box center [310, 596] width 65 height 33
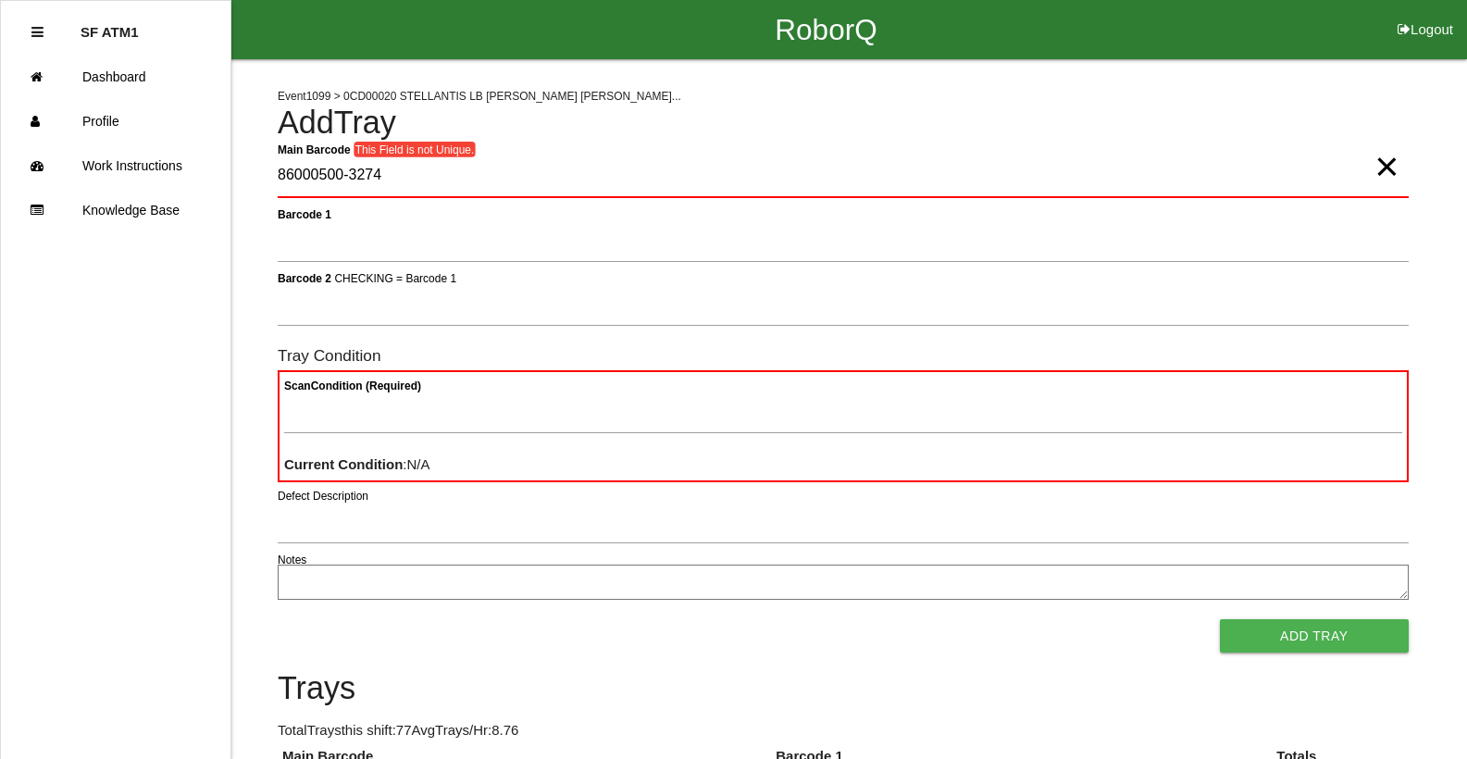
click at [1381, 157] on span "×" at bounding box center [1386, 148] width 24 height 37
